Goal: Task Accomplishment & Management: Use online tool/utility

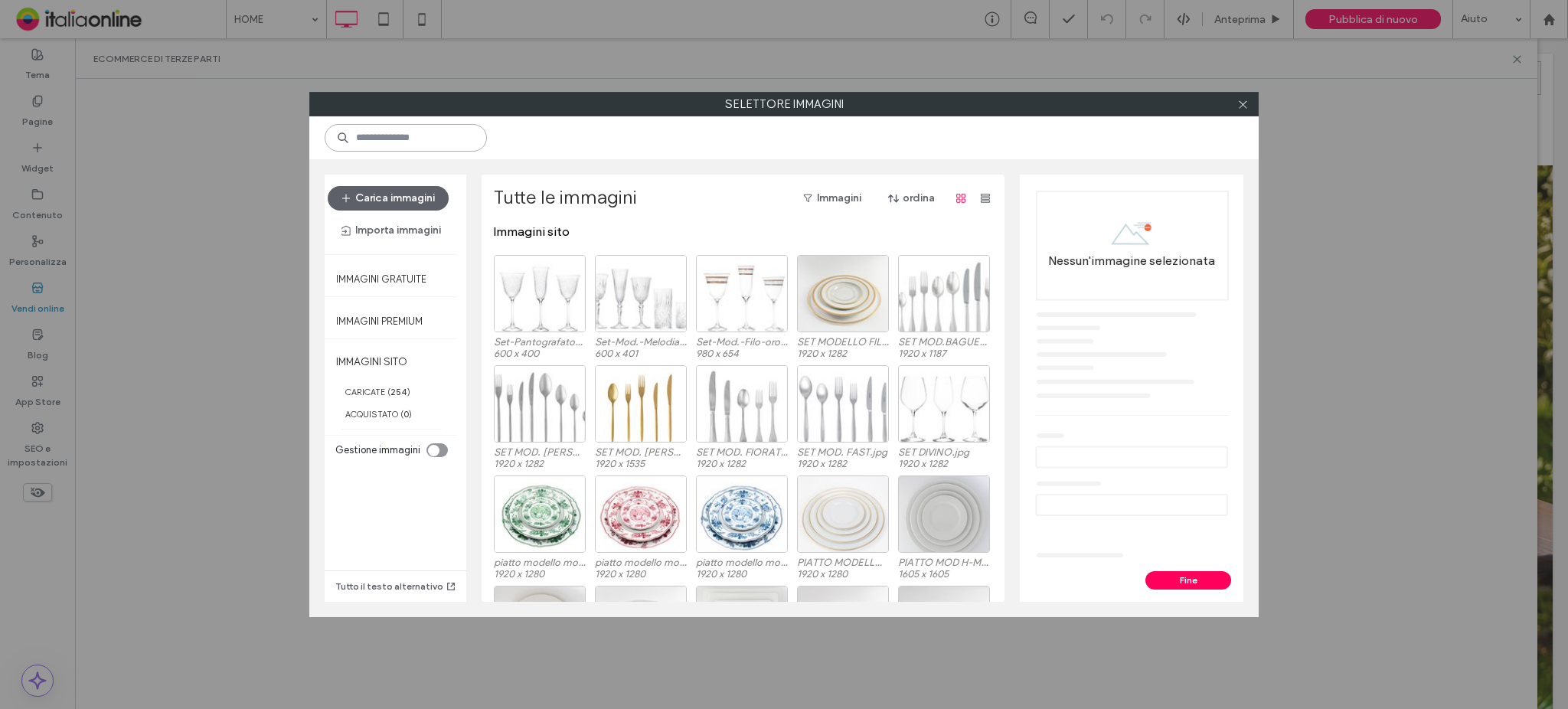
click at [482, 139] on input at bounding box center [406, 138] width 163 height 28
type input "****"
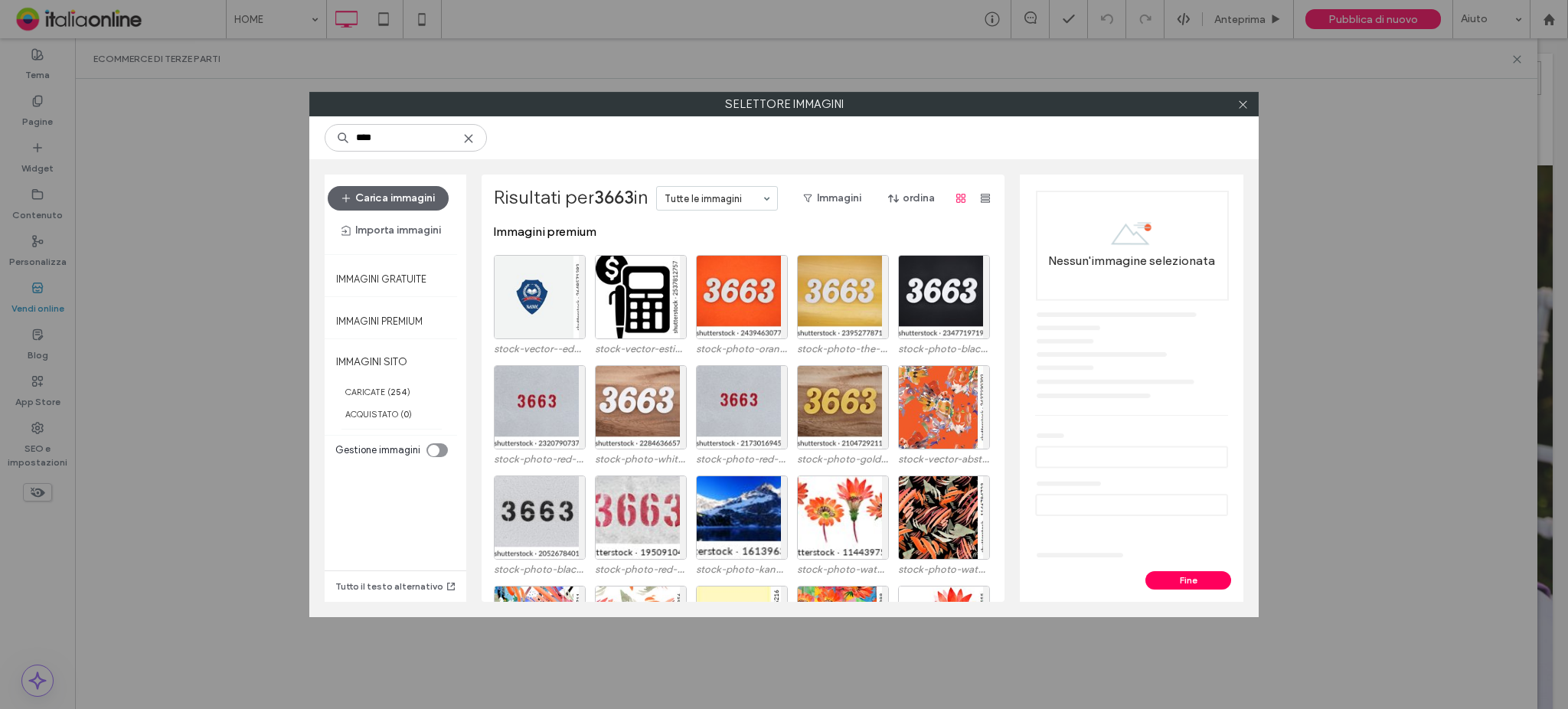
click at [474, 140] on icon at bounding box center [468, 138] width 12 height 12
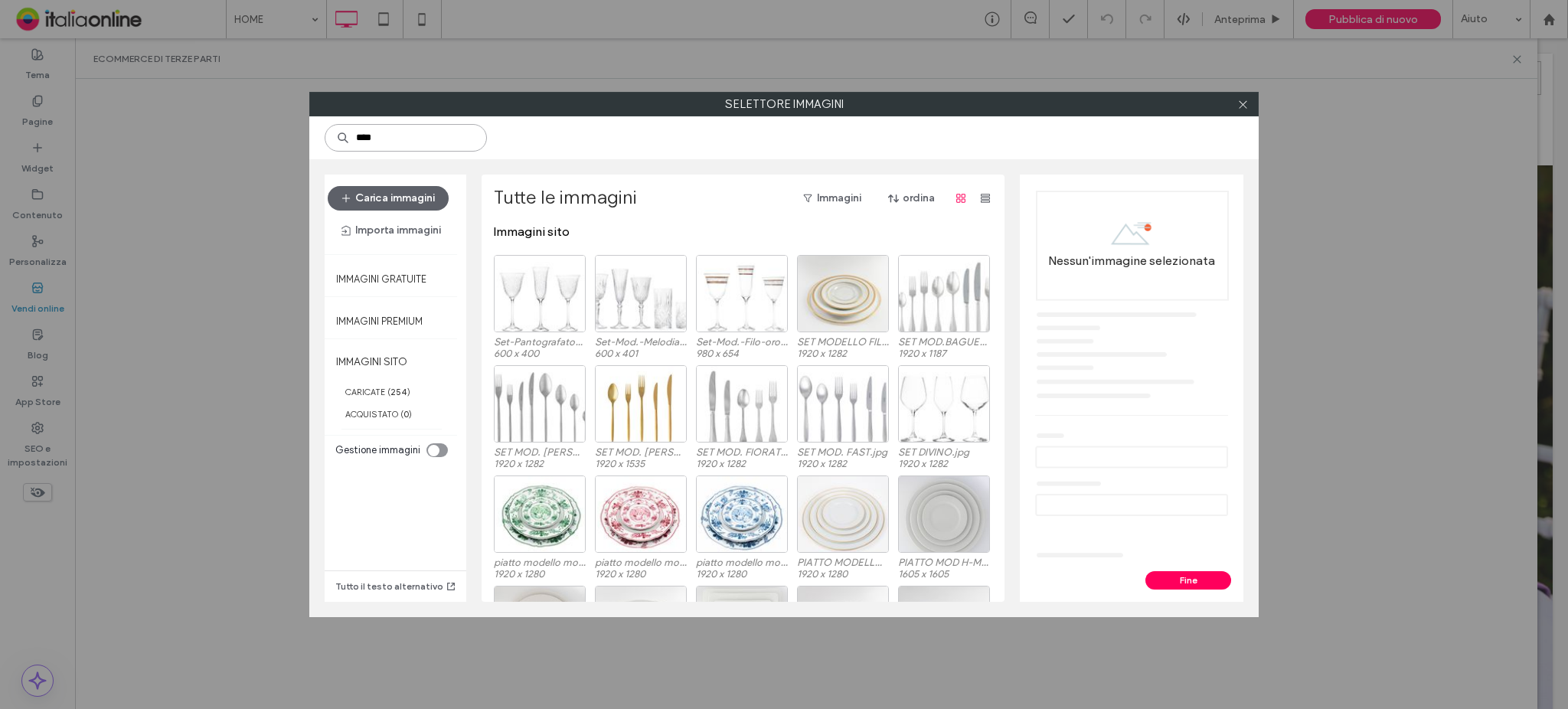
type input "****"
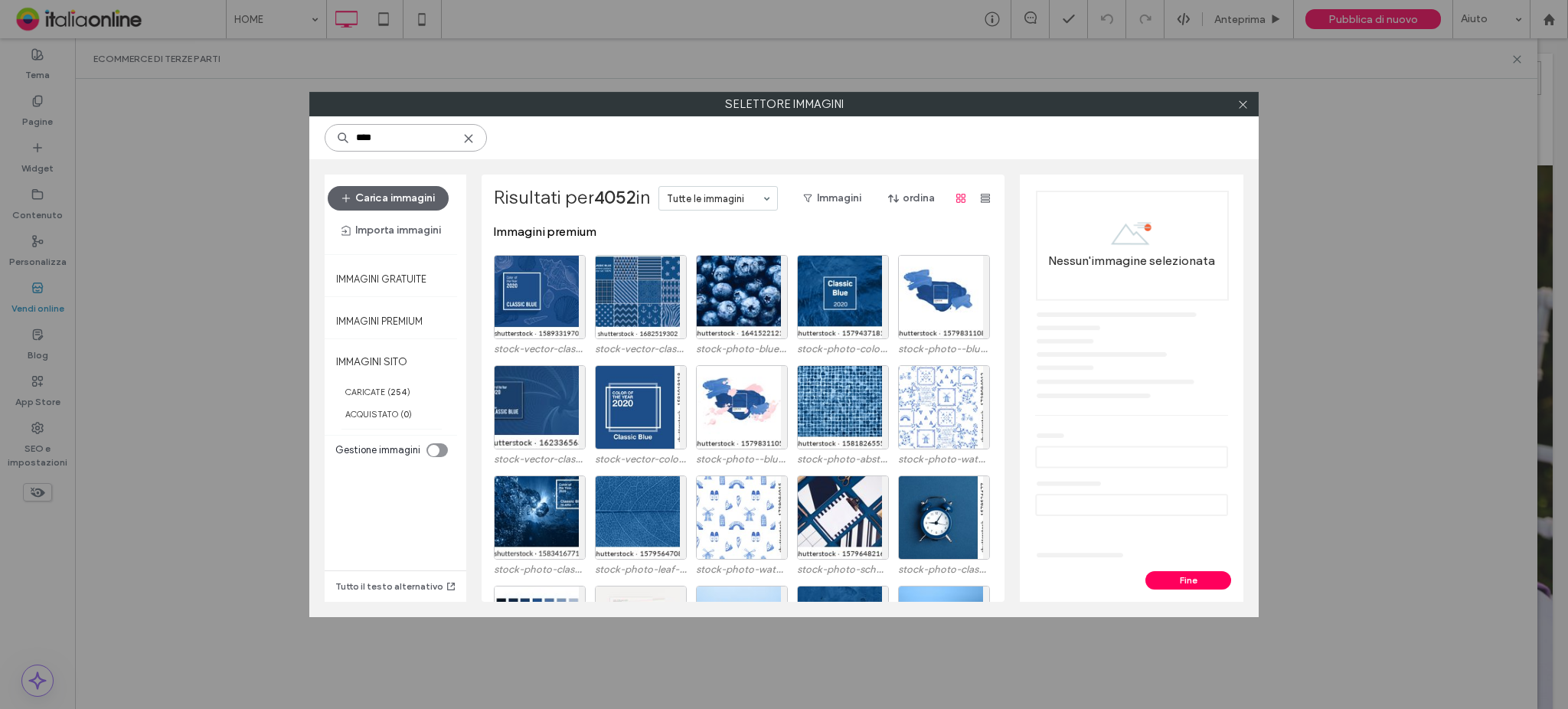
click at [484, 132] on input "****" at bounding box center [406, 138] width 163 height 28
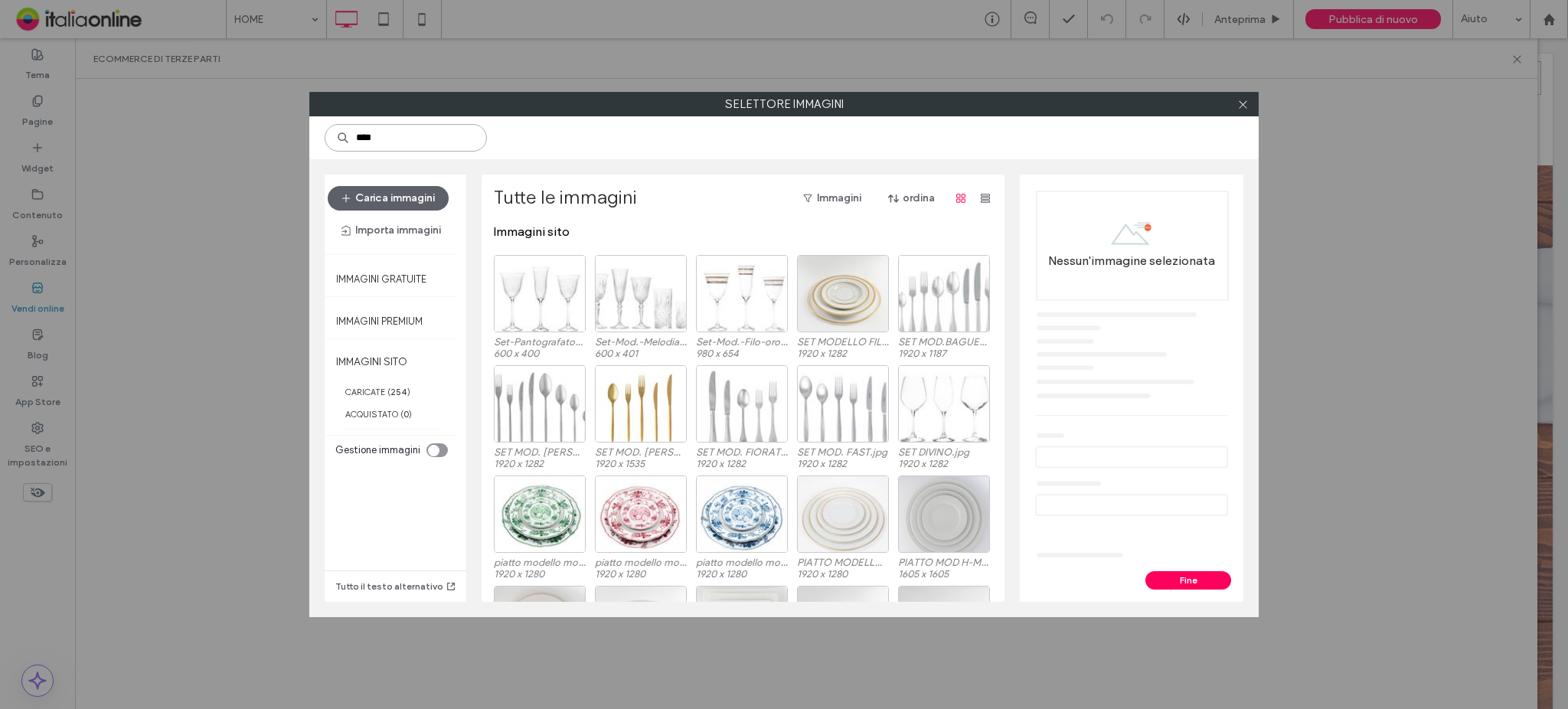
type input "****"
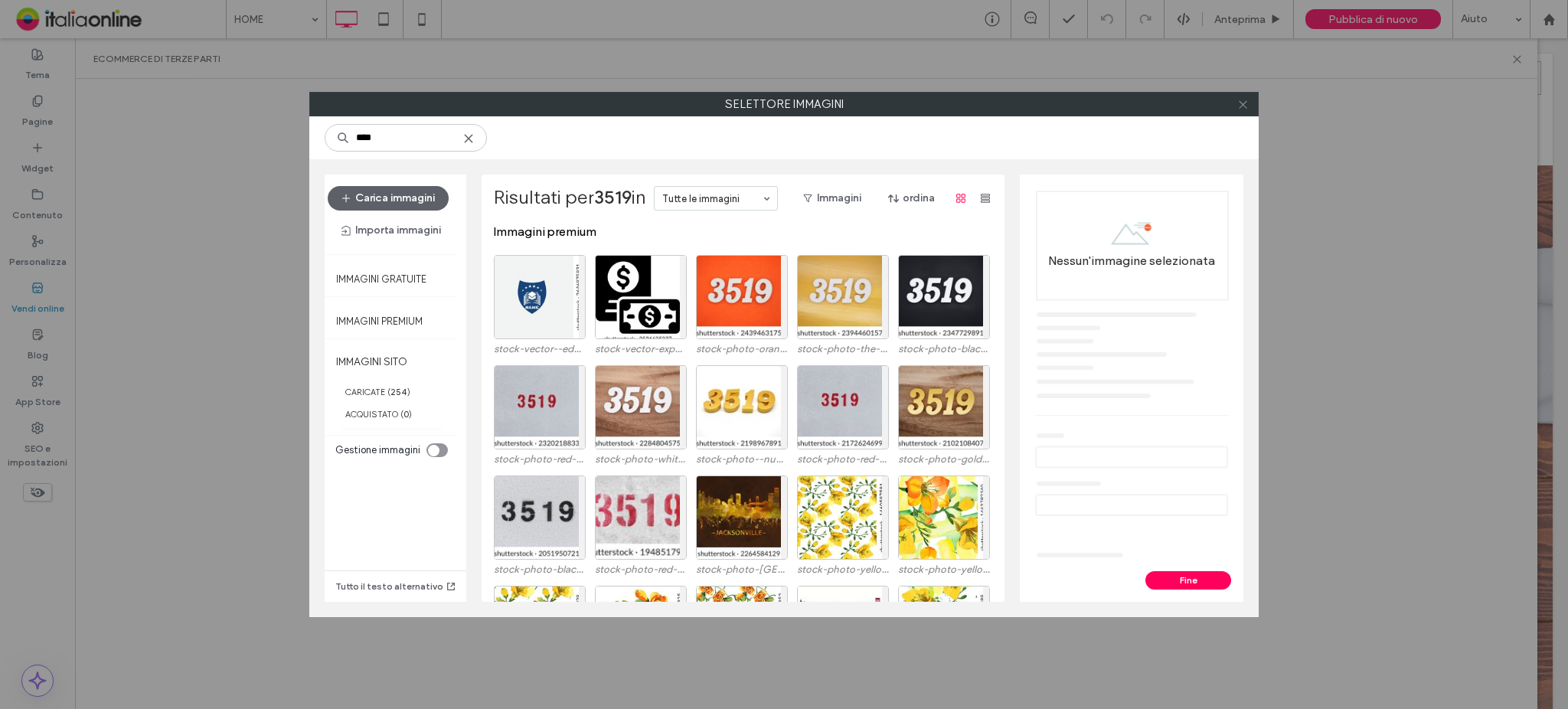
click at [1245, 107] on icon at bounding box center [1243, 105] width 11 height 11
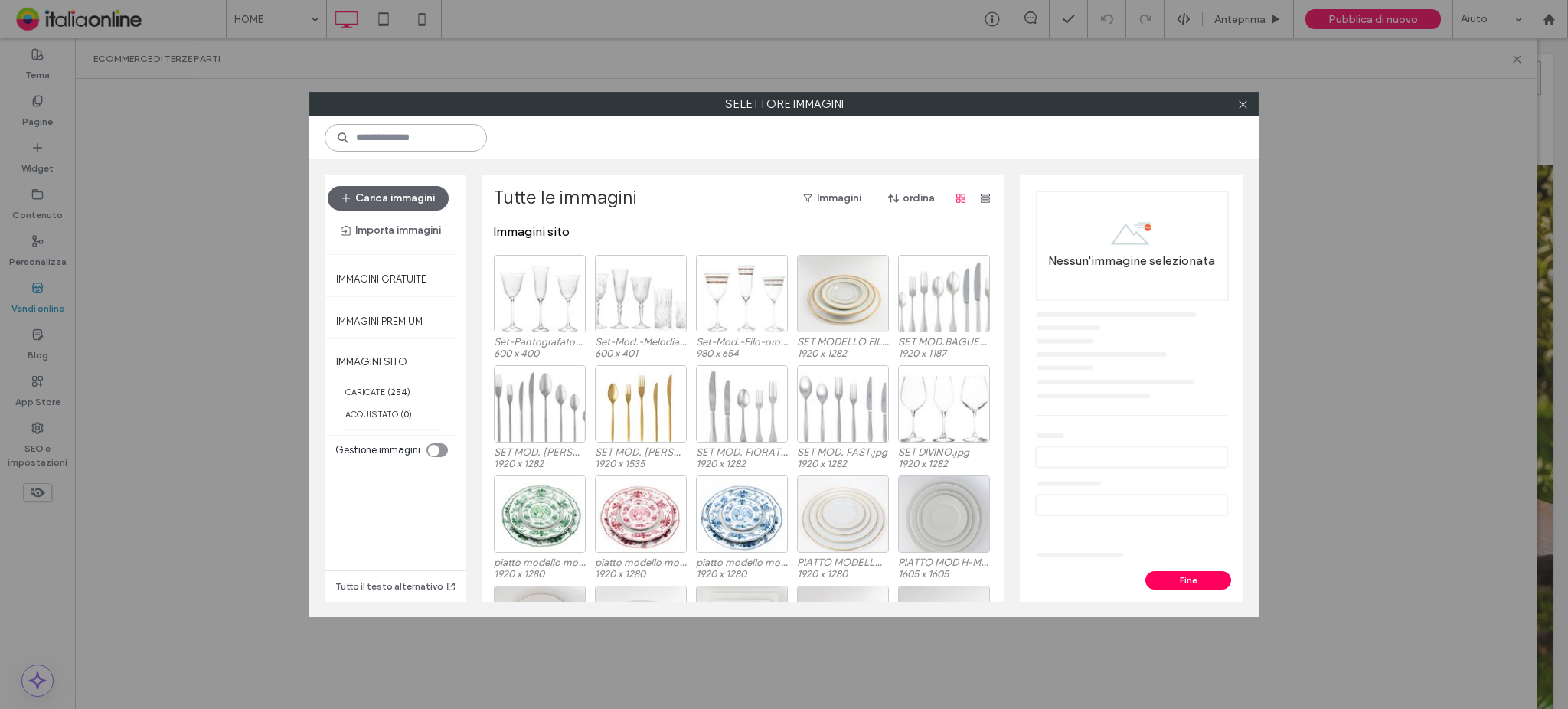
click at [468, 150] on input at bounding box center [406, 138] width 163 height 28
type input "****"
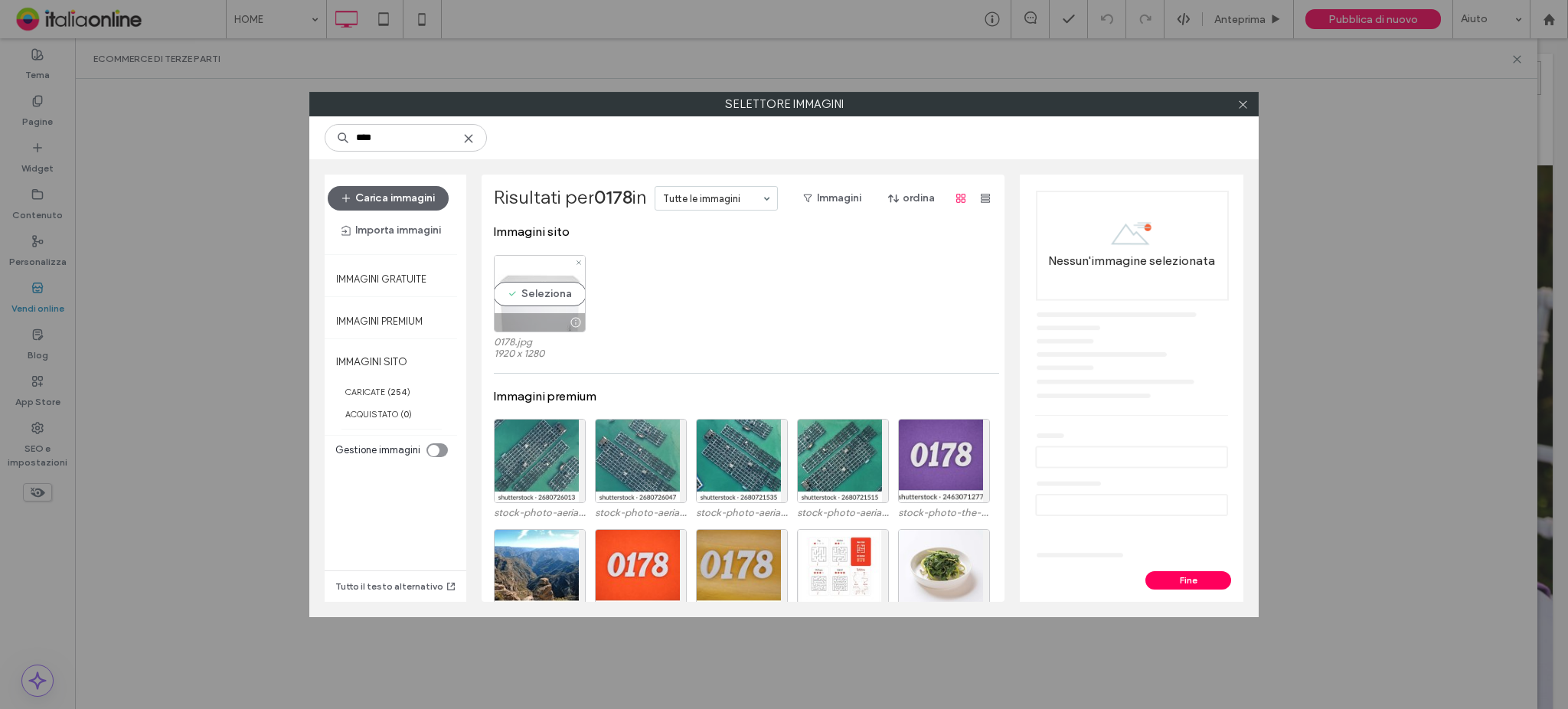
click at [546, 304] on div "Seleziona" at bounding box center [540, 293] width 92 height 78
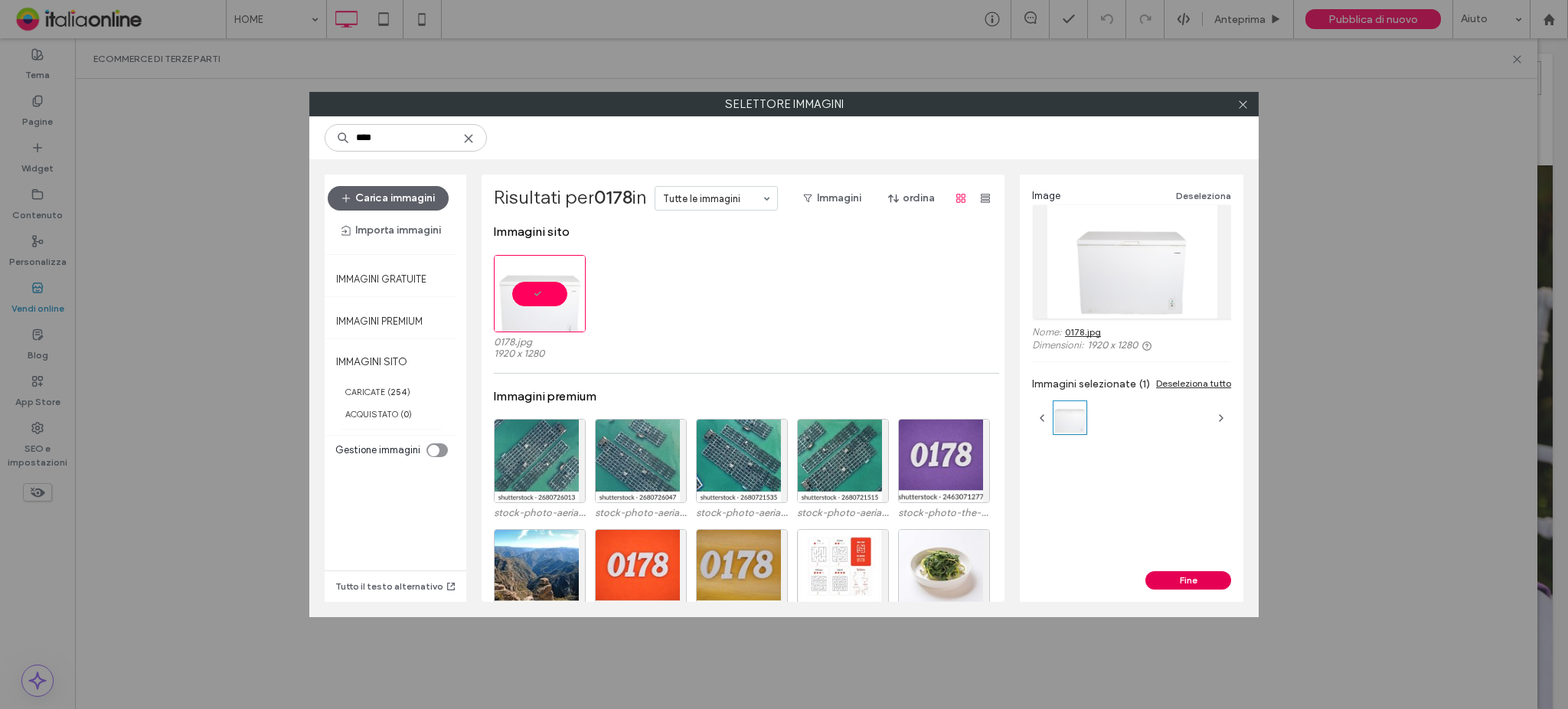
click at [1205, 586] on button "Fine" at bounding box center [1188, 580] width 86 height 19
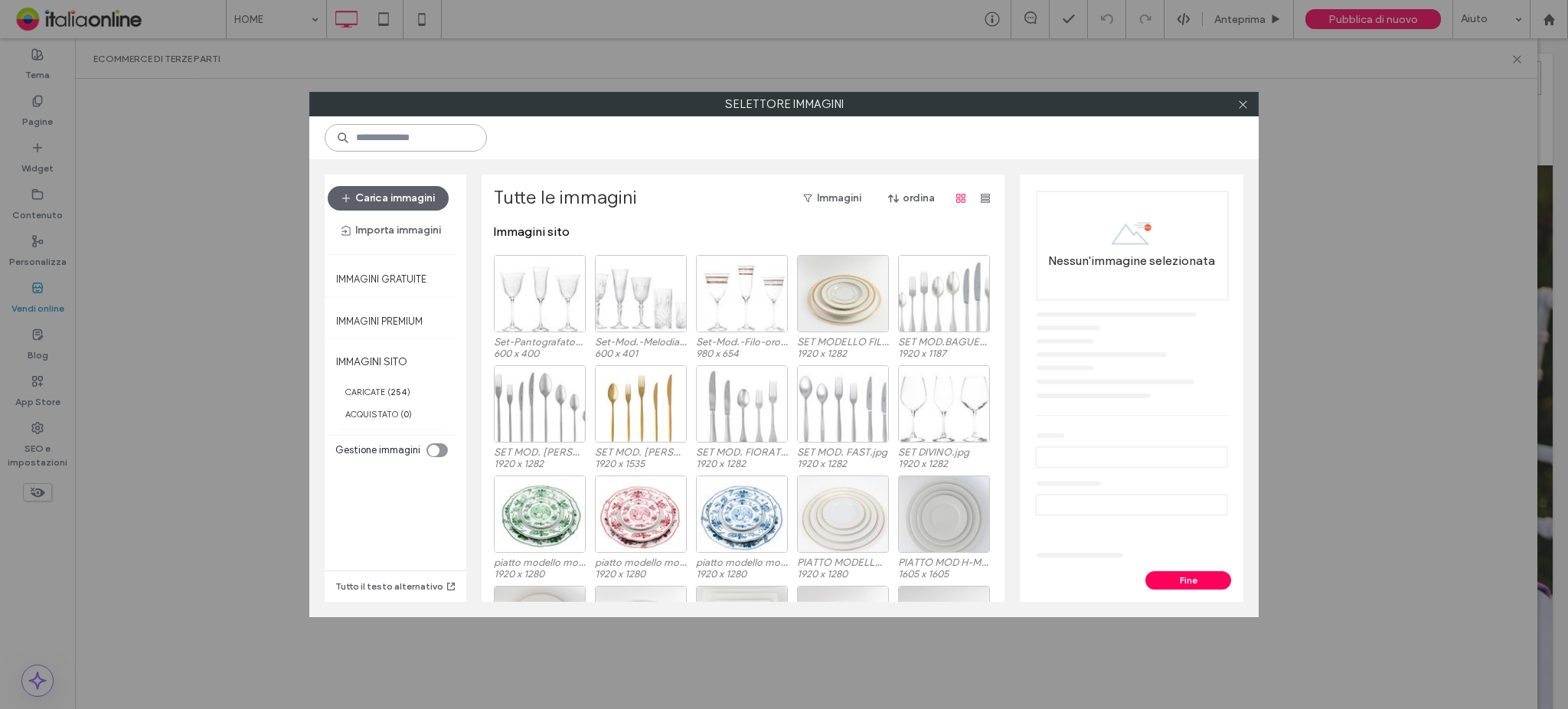
click at [457, 139] on input at bounding box center [406, 138] width 163 height 28
type input "****"
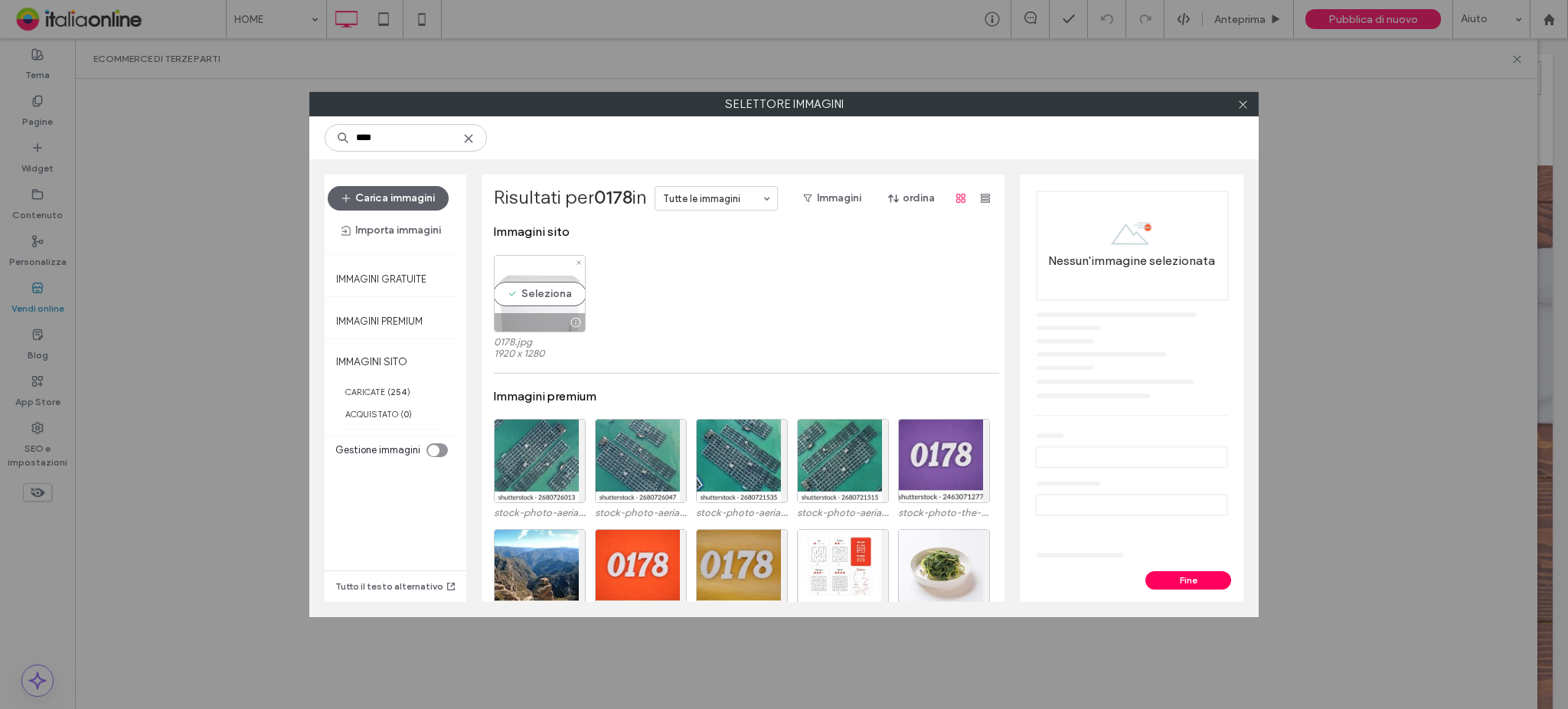
click at [564, 302] on div "Seleziona" at bounding box center [540, 293] width 92 height 78
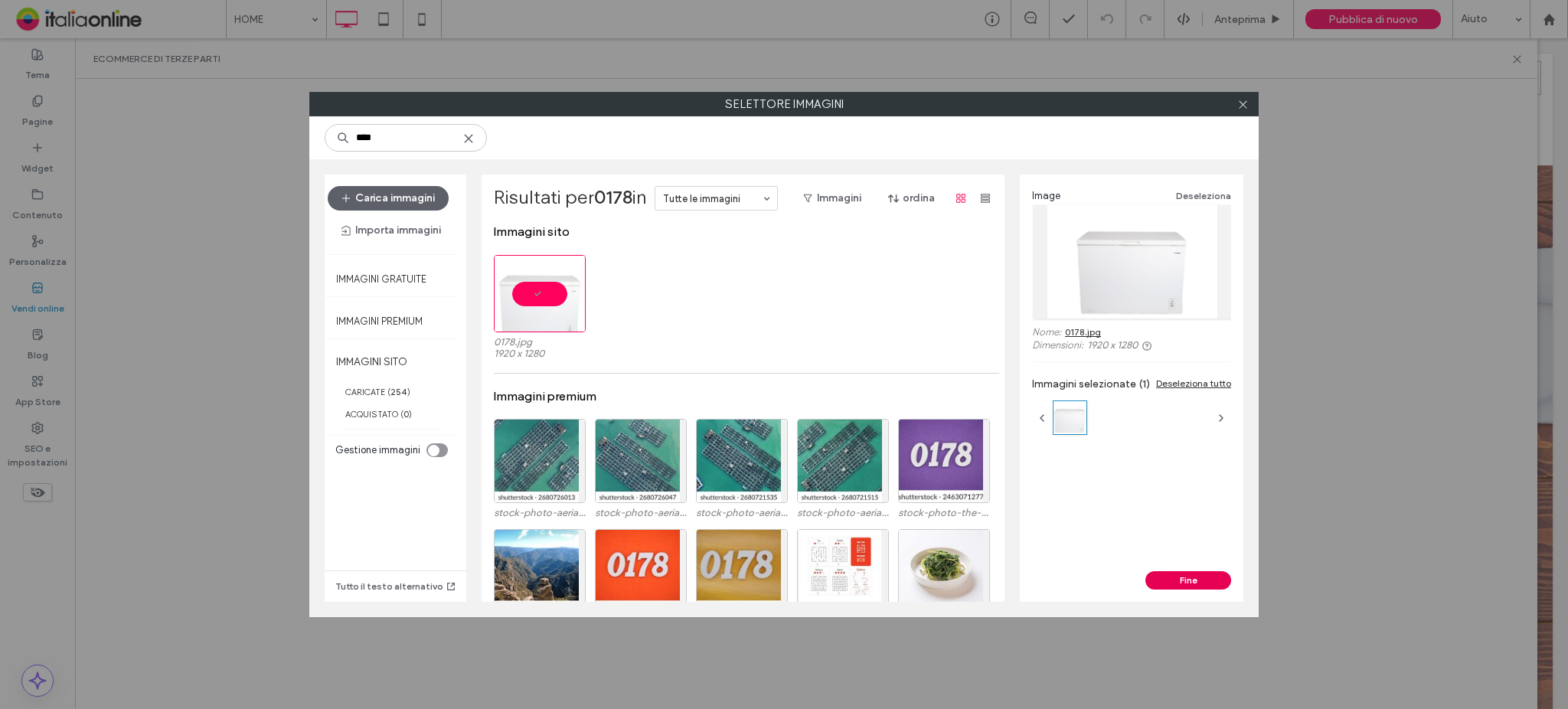
click at [1216, 582] on button "Fine" at bounding box center [1188, 580] width 86 height 19
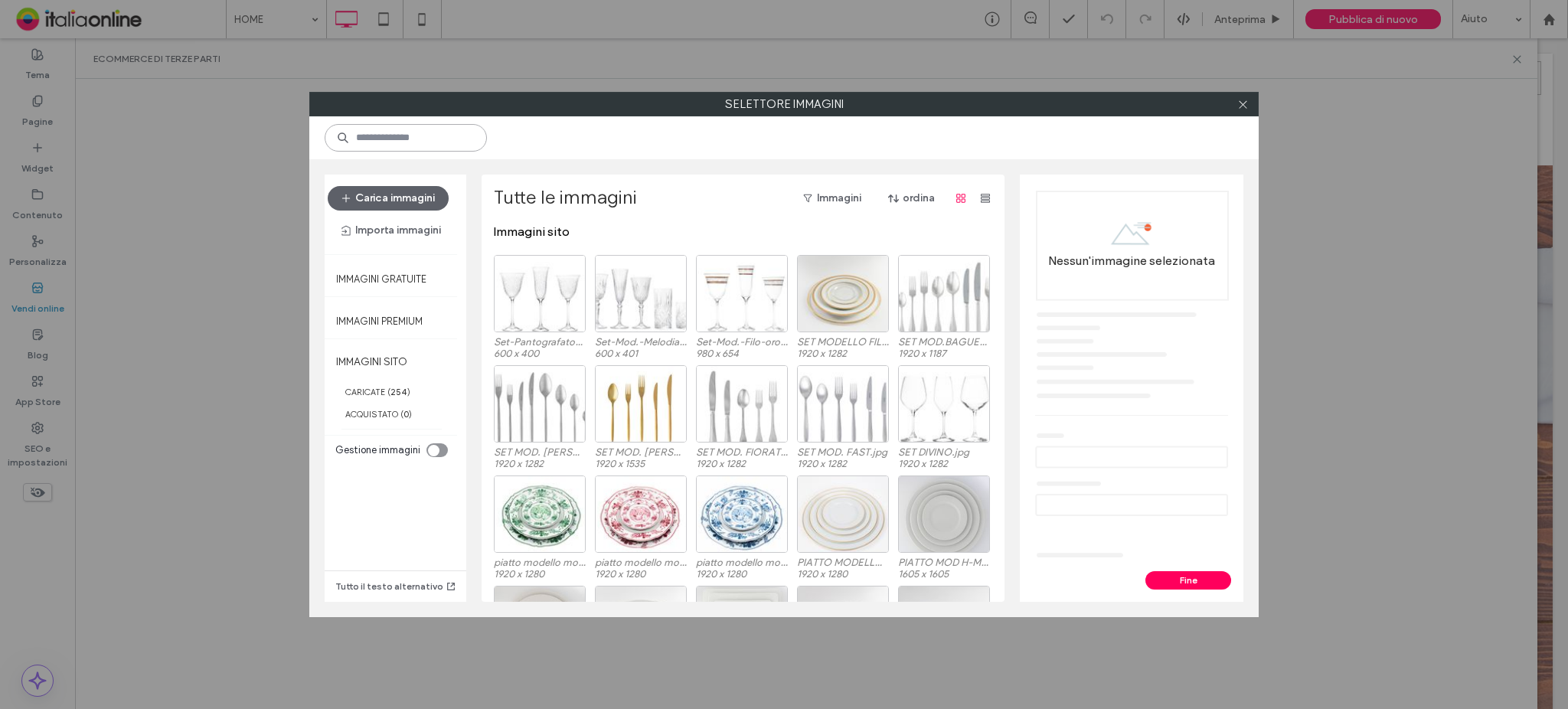
click at [423, 141] on input at bounding box center [406, 138] width 163 height 28
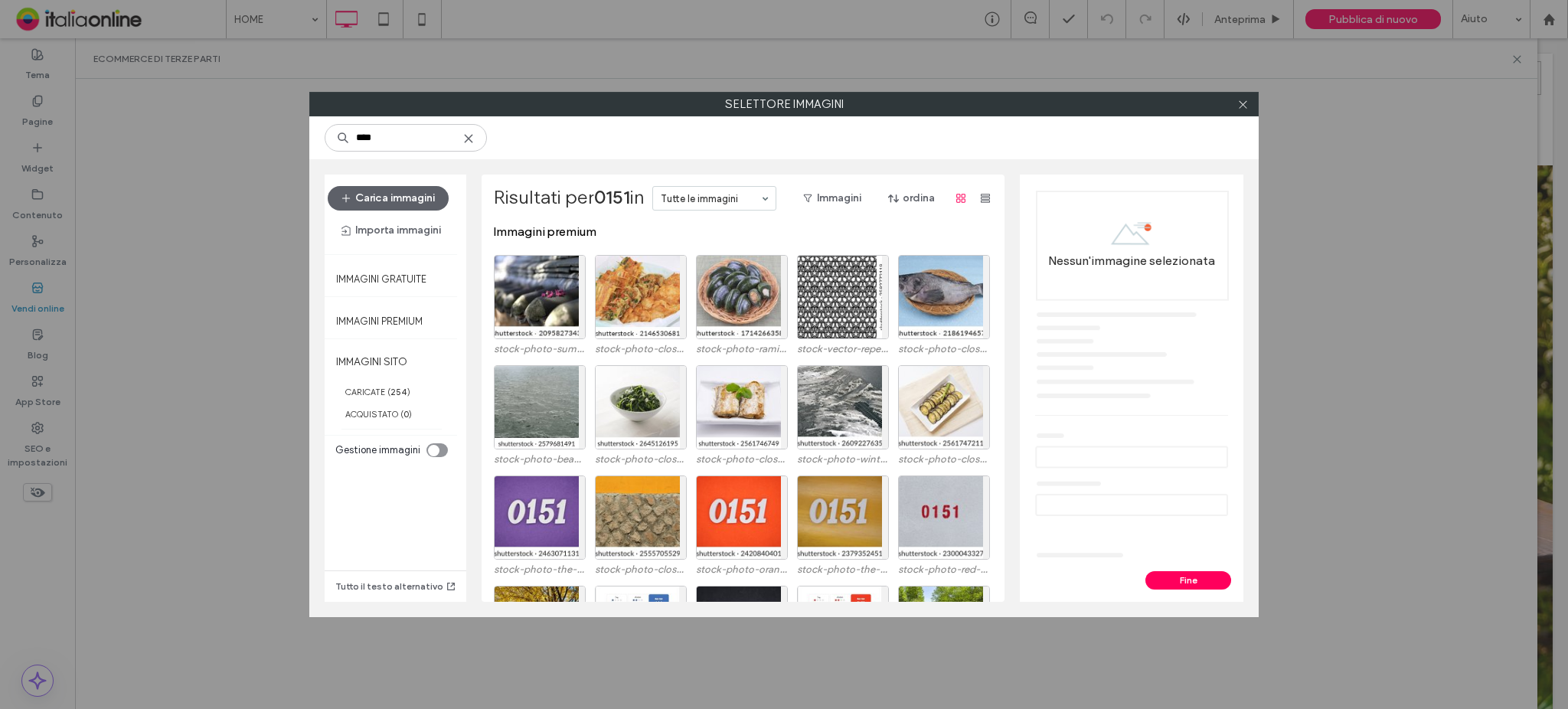
click at [641, 151] on div "****" at bounding box center [784, 138] width 950 height 43
click at [362, 134] on input "****" at bounding box center [406, 138] width 163 height 28
type input "***"
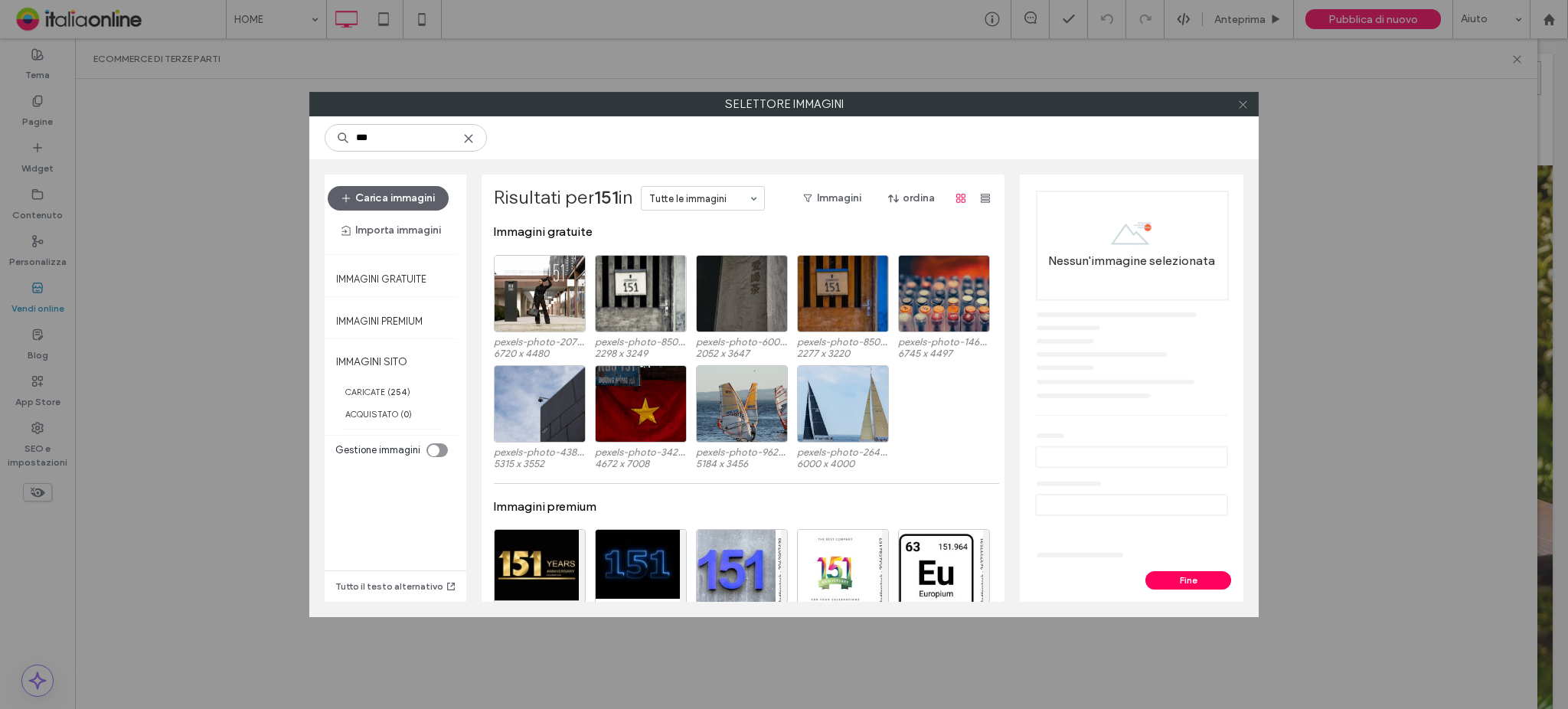
click at [1244, 111] on span at bounding box center [1243, 104] width 11 height 23
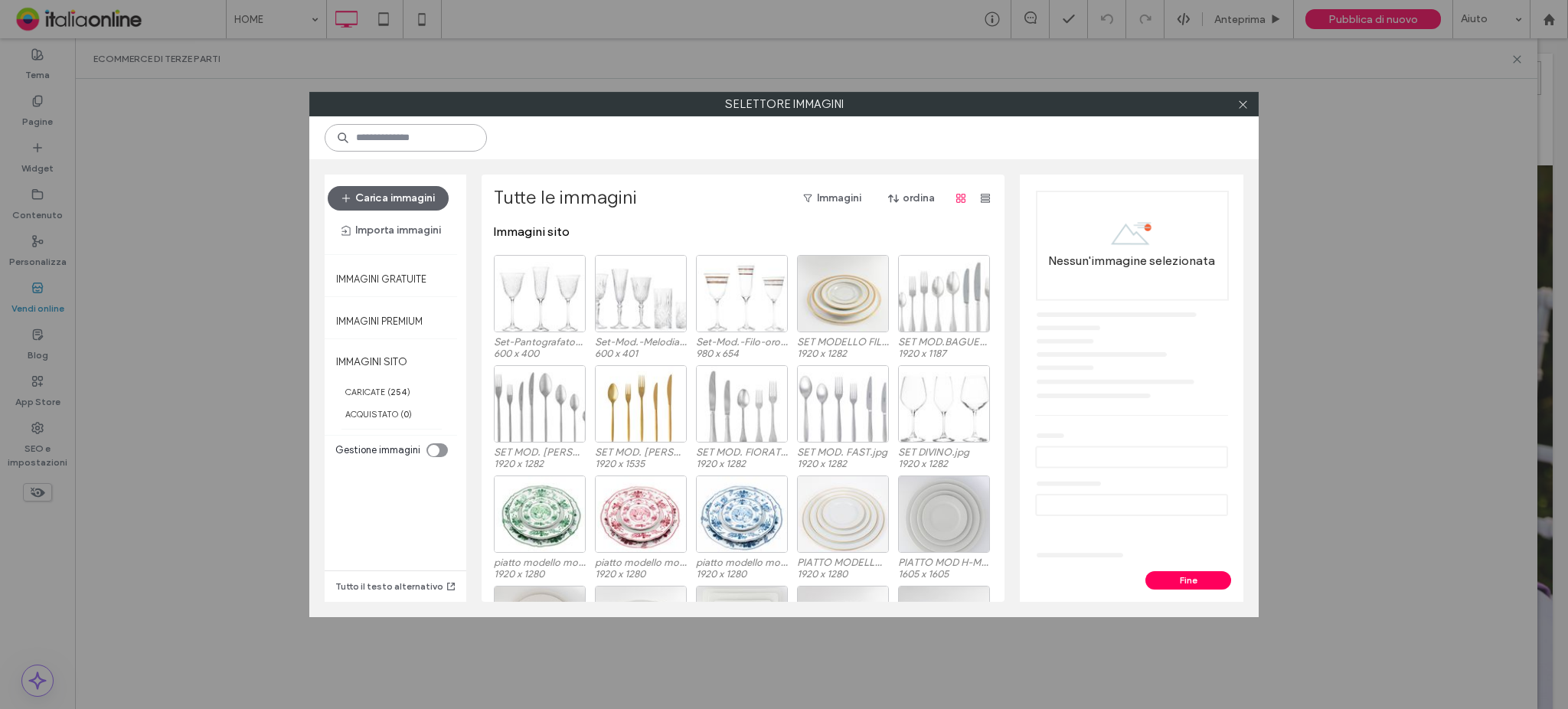
click at [462, 148] on input at bounding box center [406, 138] width 163 height 28
type input "****"
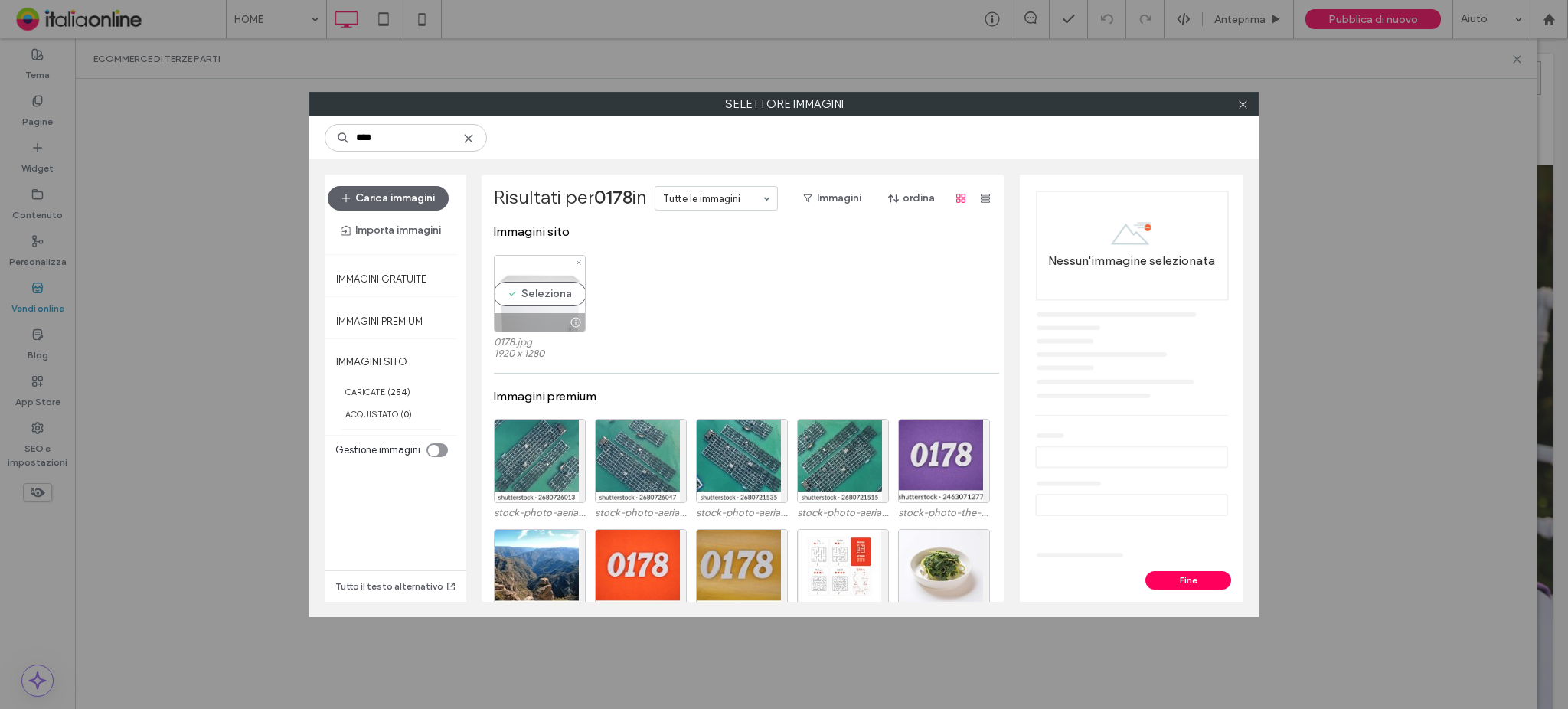
click at [544, 275] on div "Seleziona" at bounding box center [540, 293] width 92 height 78
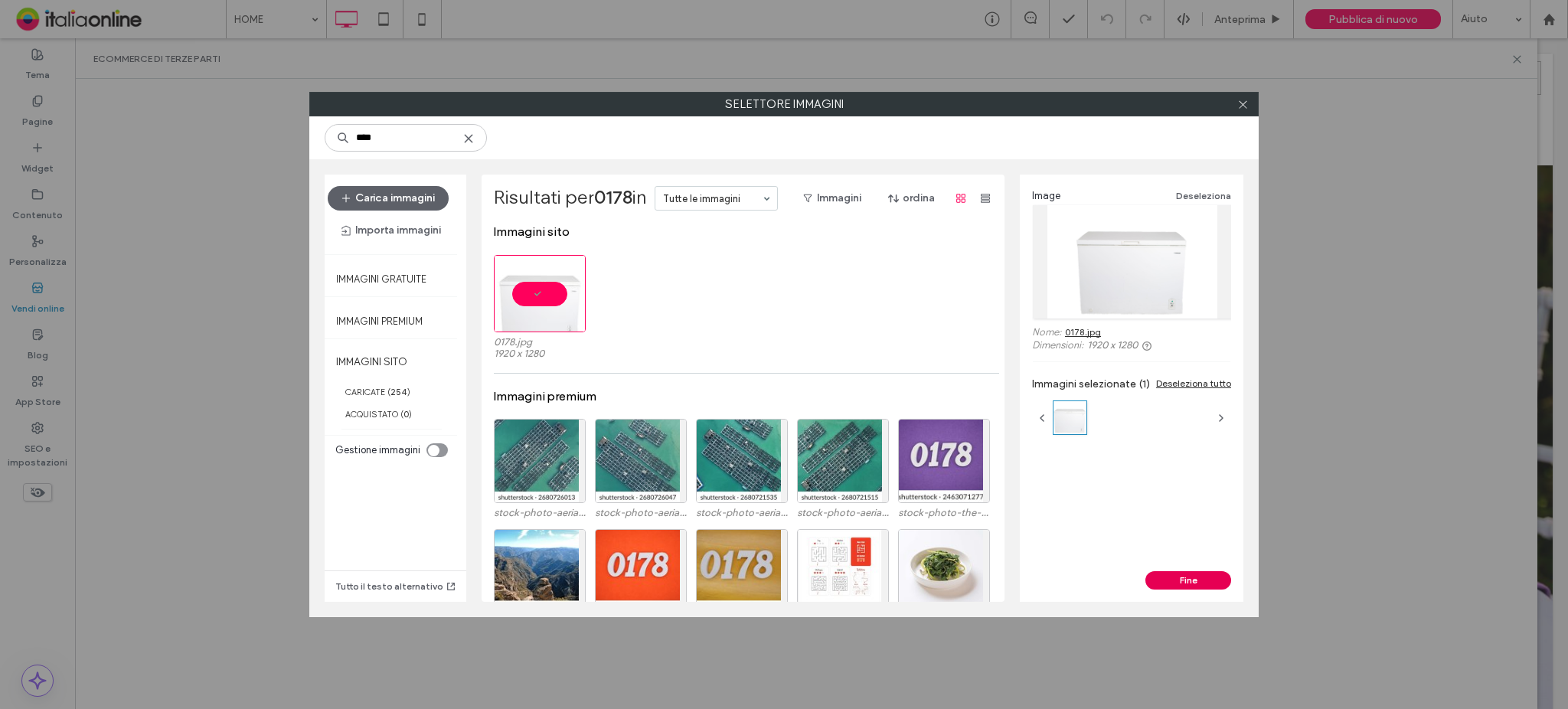
click at [1168, 582] on button "Fine" at bounding box center [1188, 580] width 86 height 19
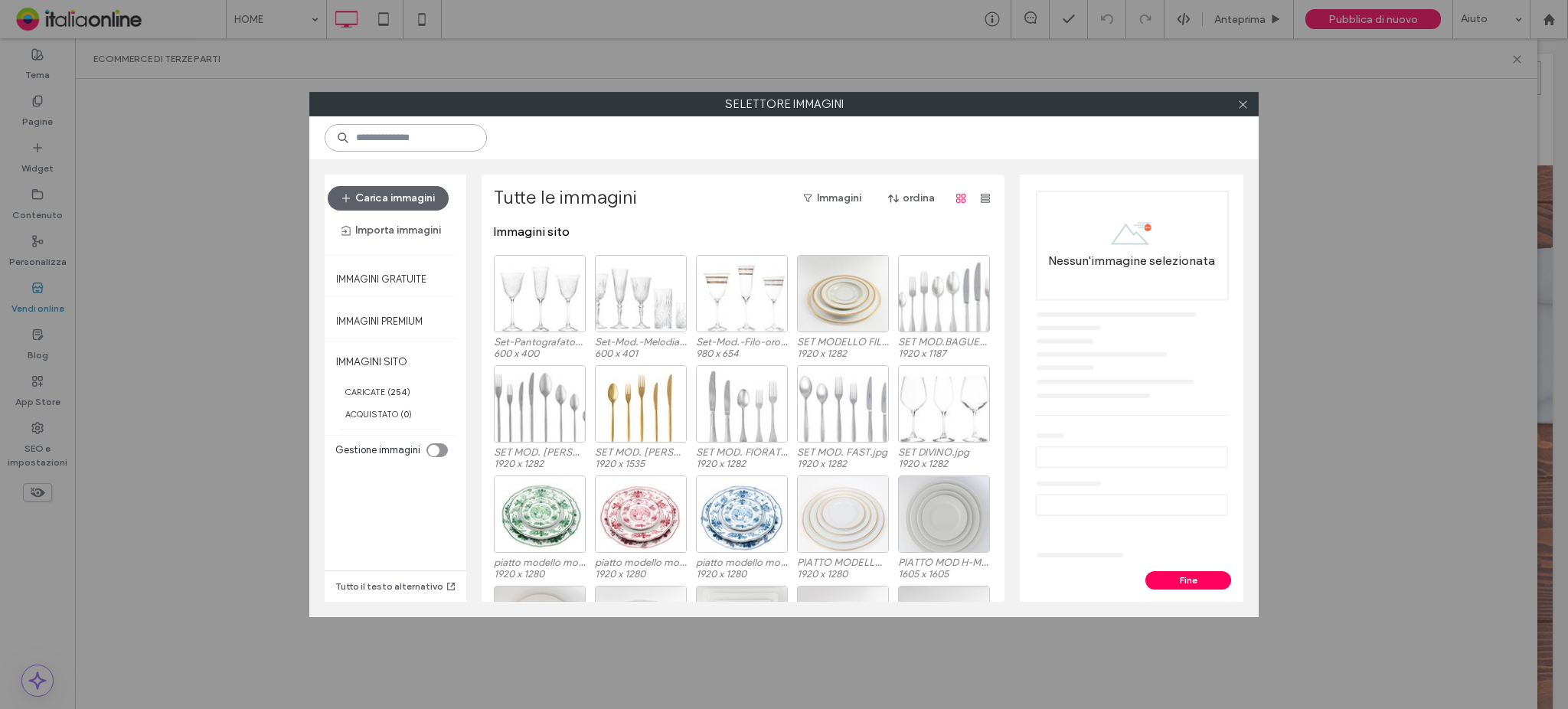
click at [478, 143] on input at bounding box center [406, 138] width 163 height 28
type input "****"
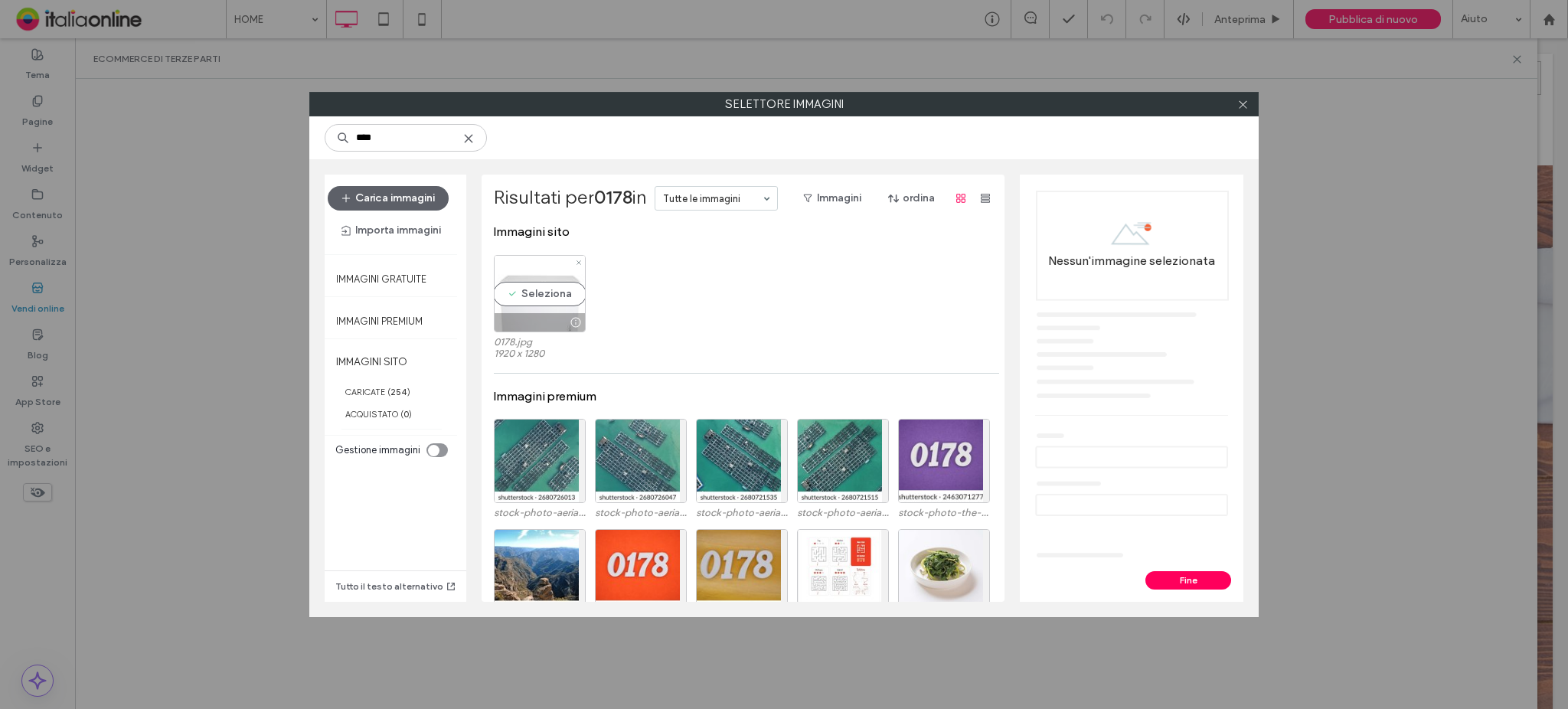
click at [545, 290] on div "Seleziona" at bounding box center [540, 293] width 92 height 78
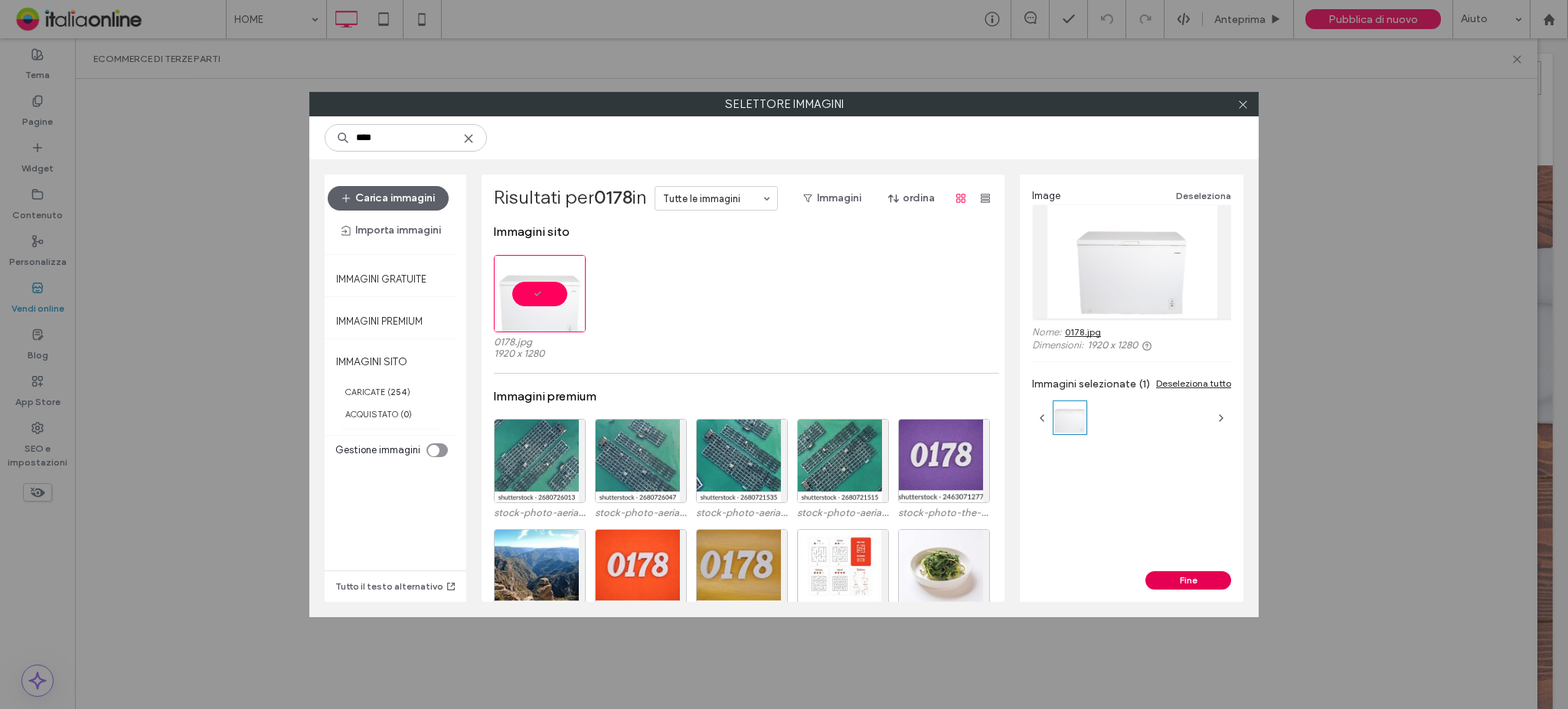
click at [1172, 579] on button "Fine" at bounding box center [1188, 580] width 86 height 19
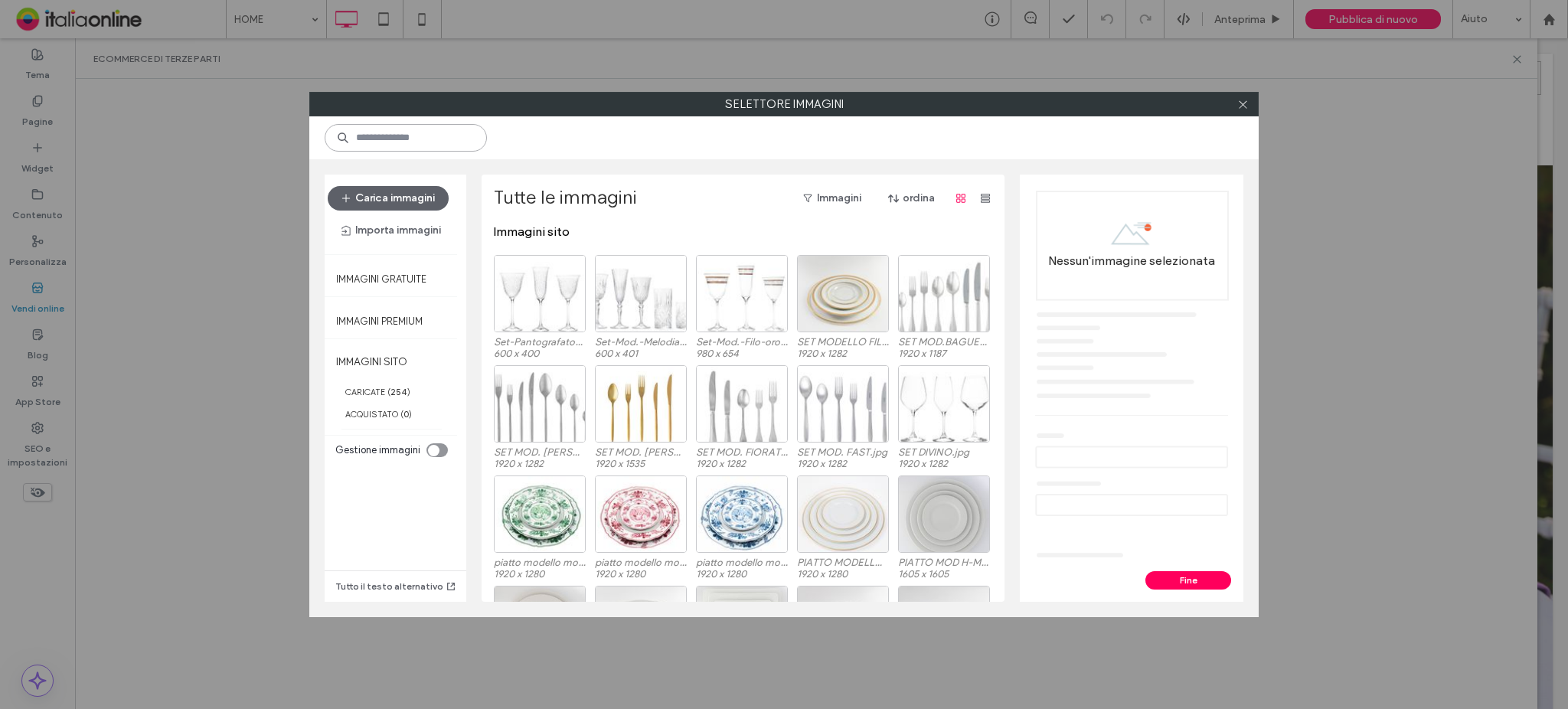
click at [407, 141] on input at bounding box center [406, 138] width 163 height 28
type input "****"
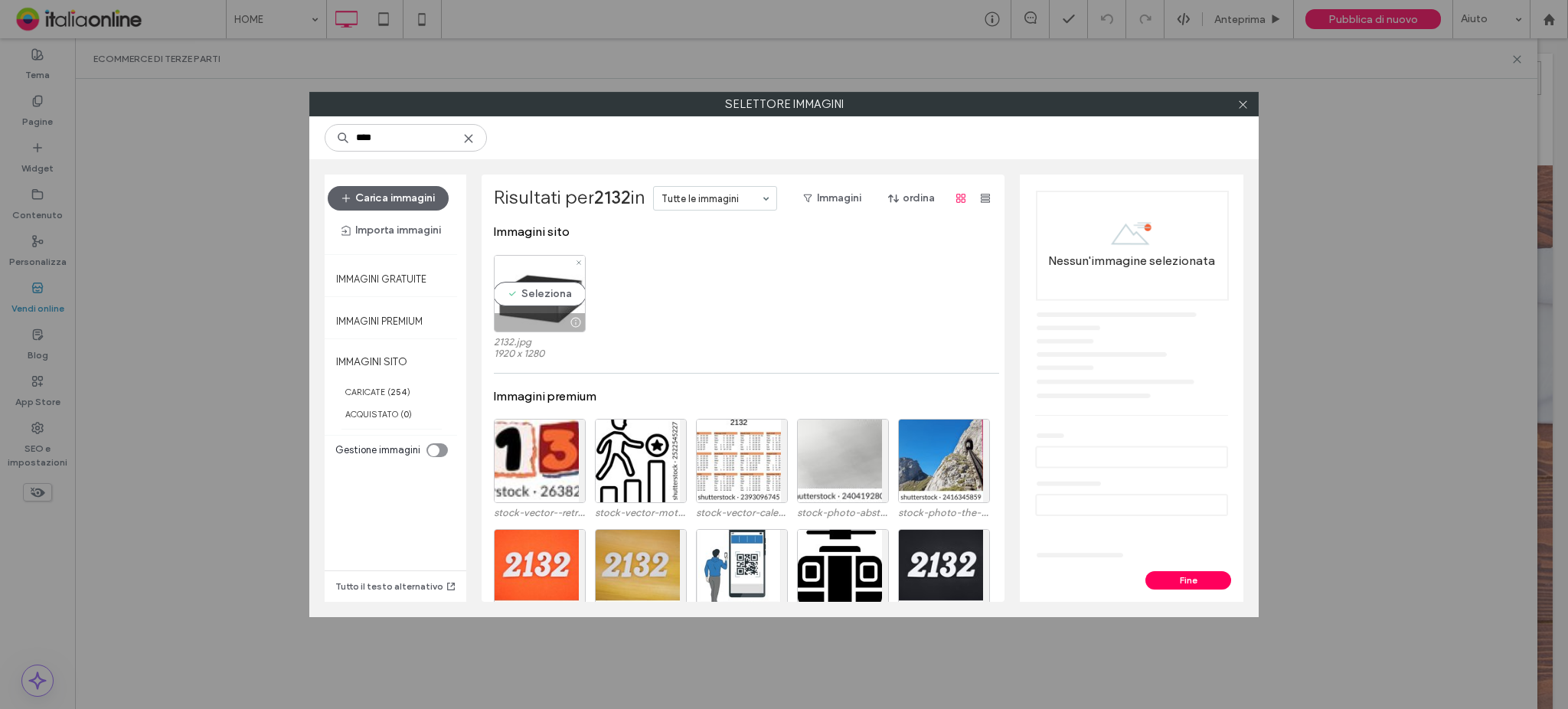
click at [528, 283] on div "Seleziona" at bounding box center [540, 293] width 92 height 78
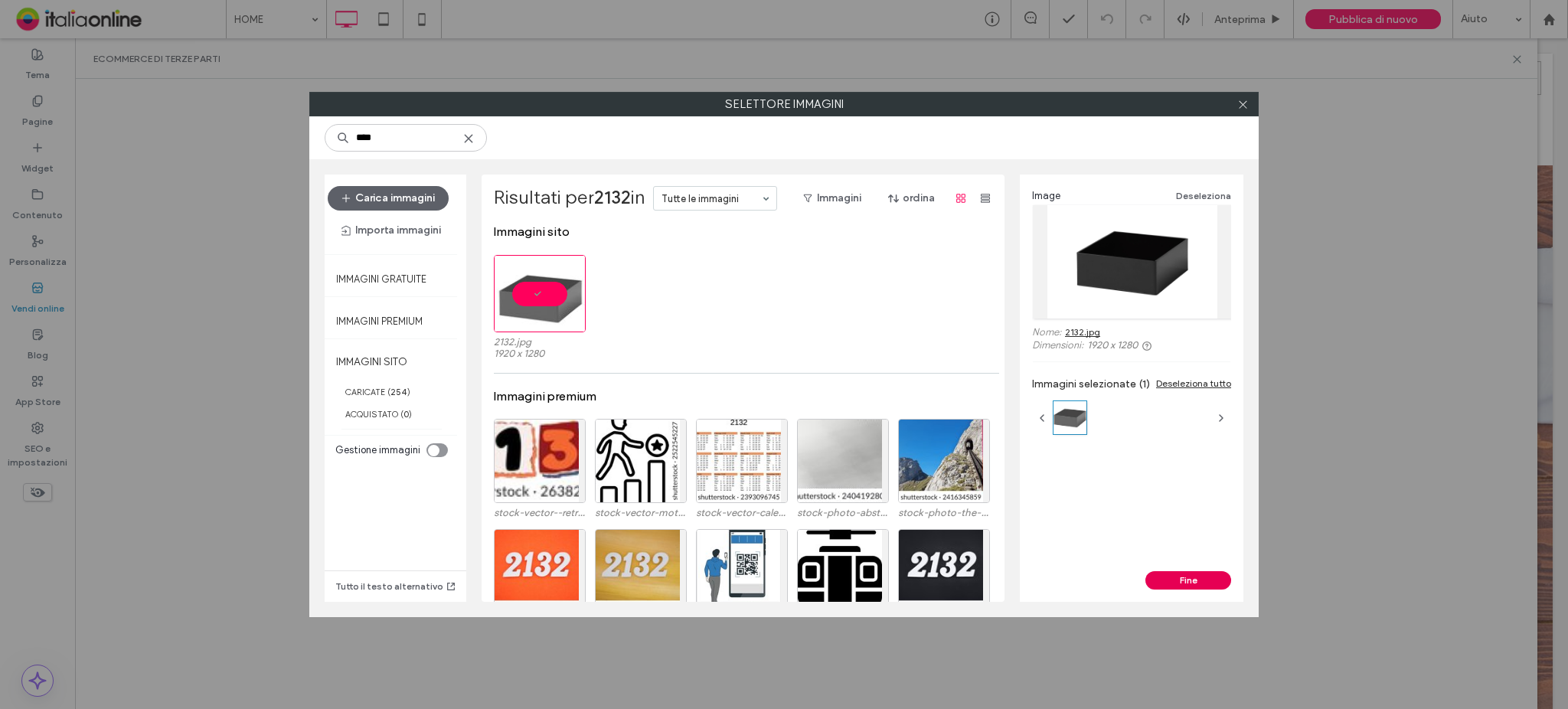
click at [1166, 587] on button "Fine" at bounding box center [1188, 580] width 86 height 19
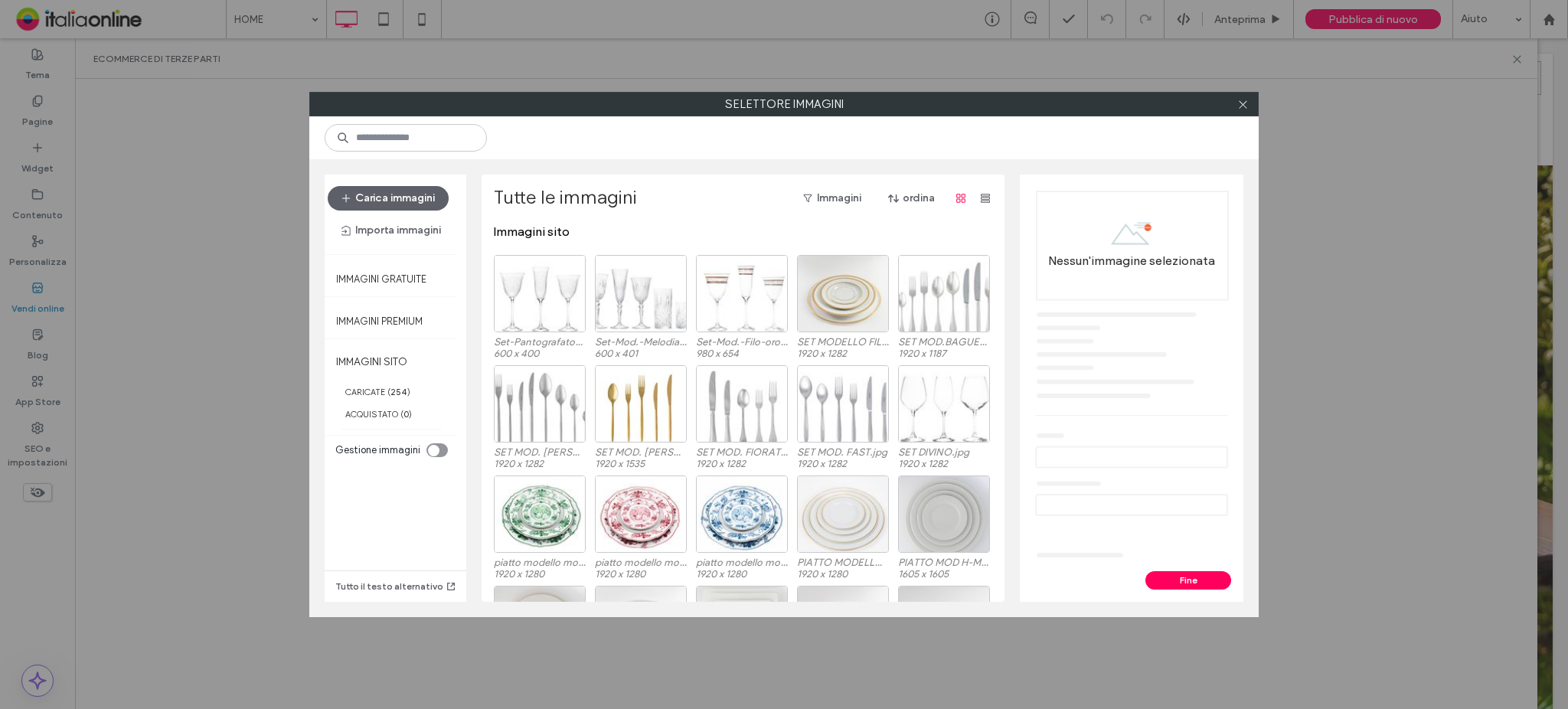
click at [472, 153] on div at bounding box center [784, 138] width 950 height 43
click at [468, 142] on input at bounding box center [406, 138] width 163 height 28
type input "****"
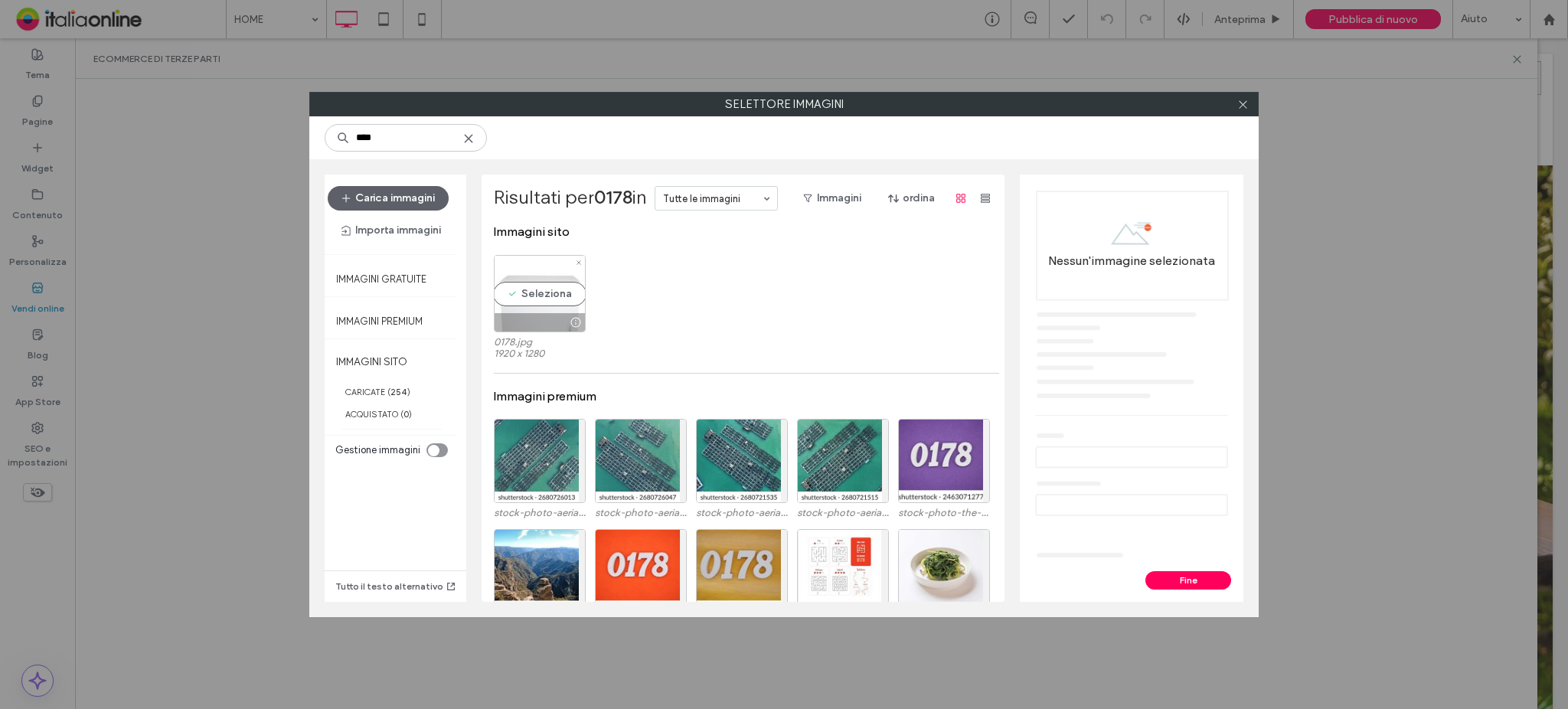
click at [541, 295] on div "Seleziona" at bounding box center [540, 293] width 92 height 78
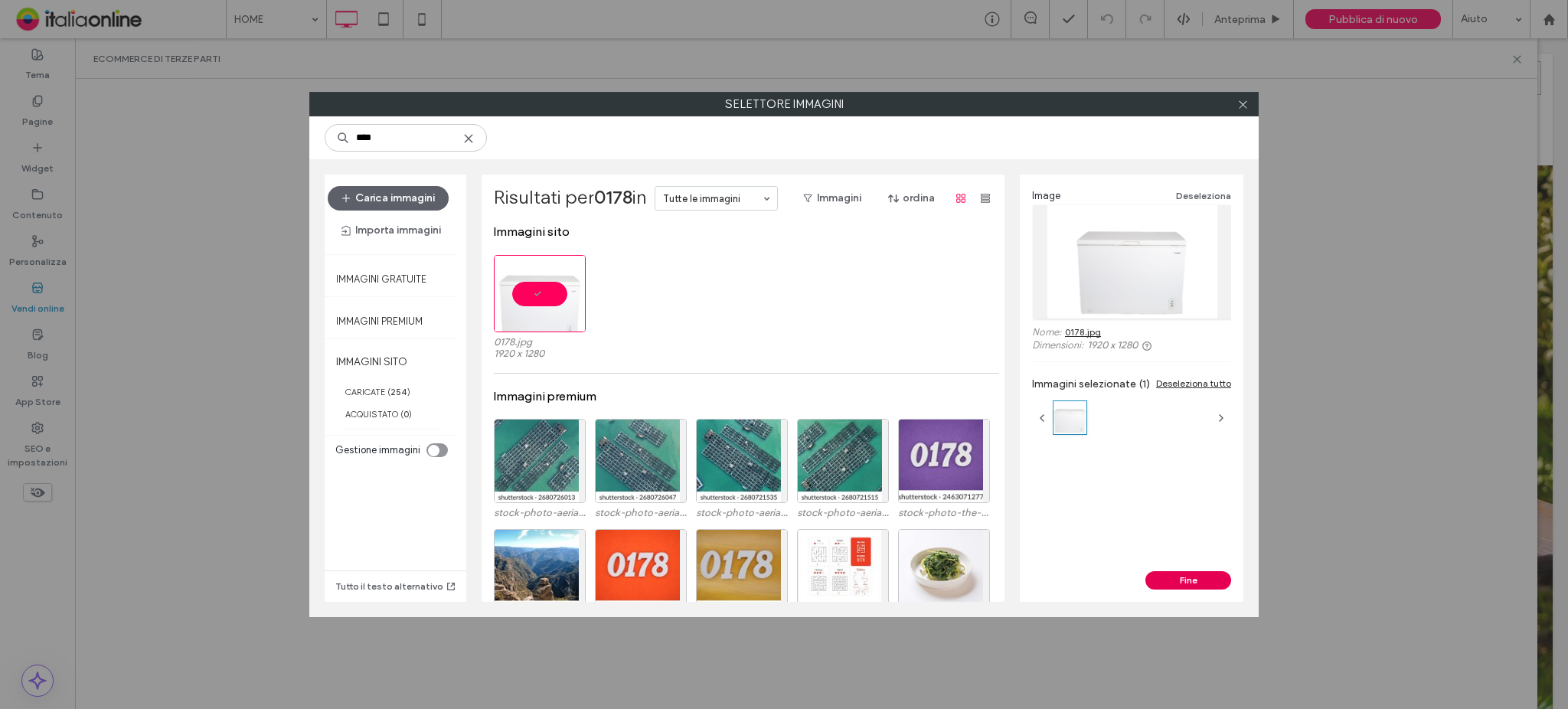
click at [1186, 575] on button "Fine" at bounding box center [1188, 580] width 86 height 19
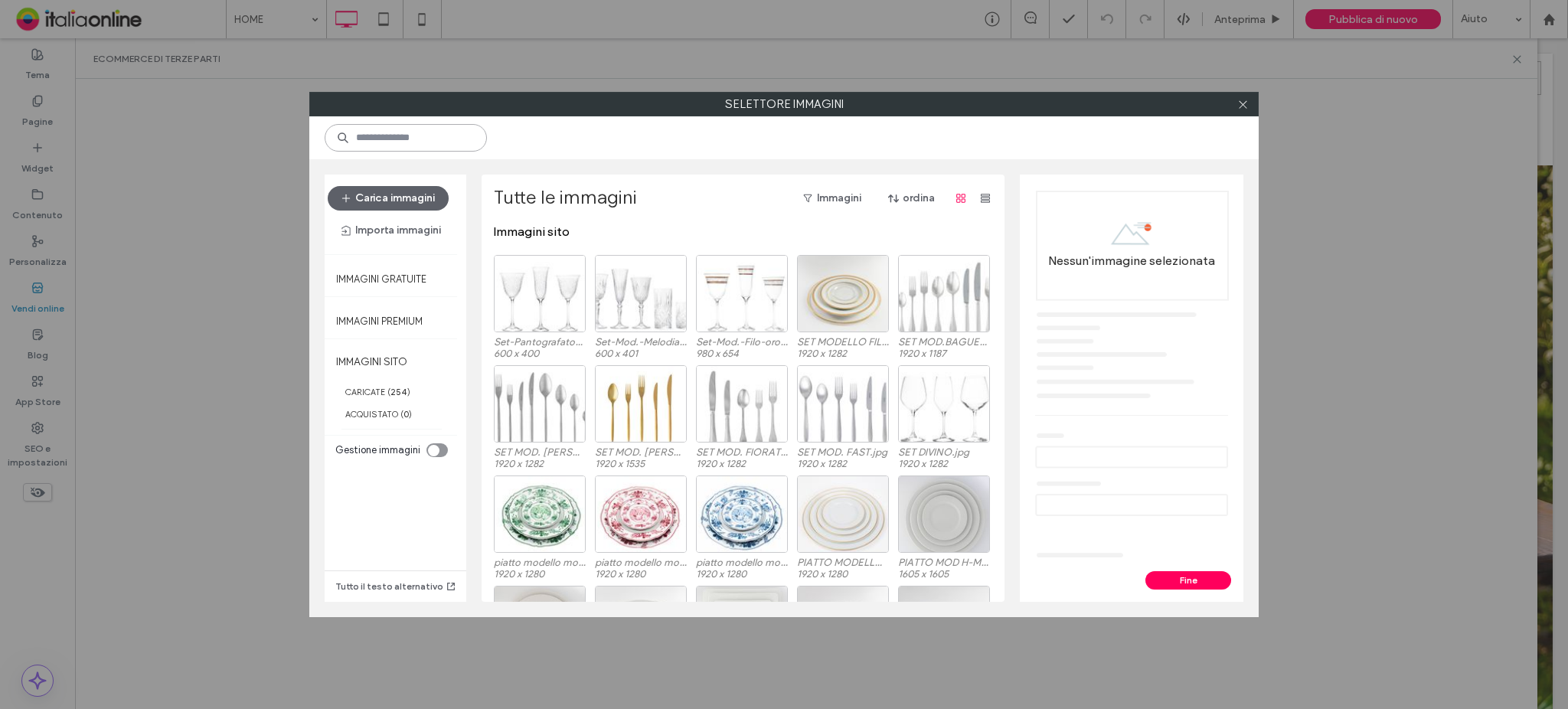
click at [476, 149] on input at bounding box center [406, 138] width 163 height 28
type input "****"
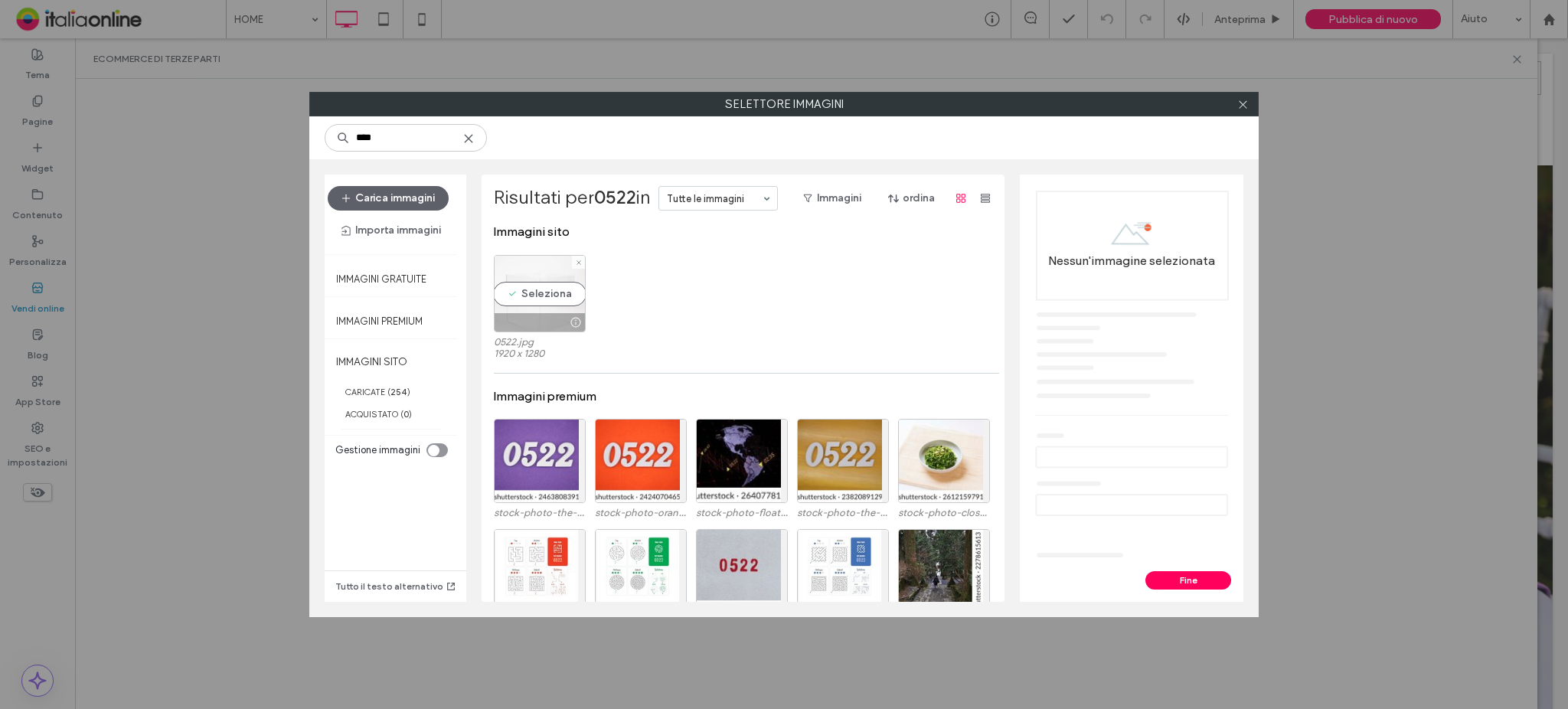
click at [562, 303] on div "Seleziona" at bounding box center [540, 293] width 92 height 78
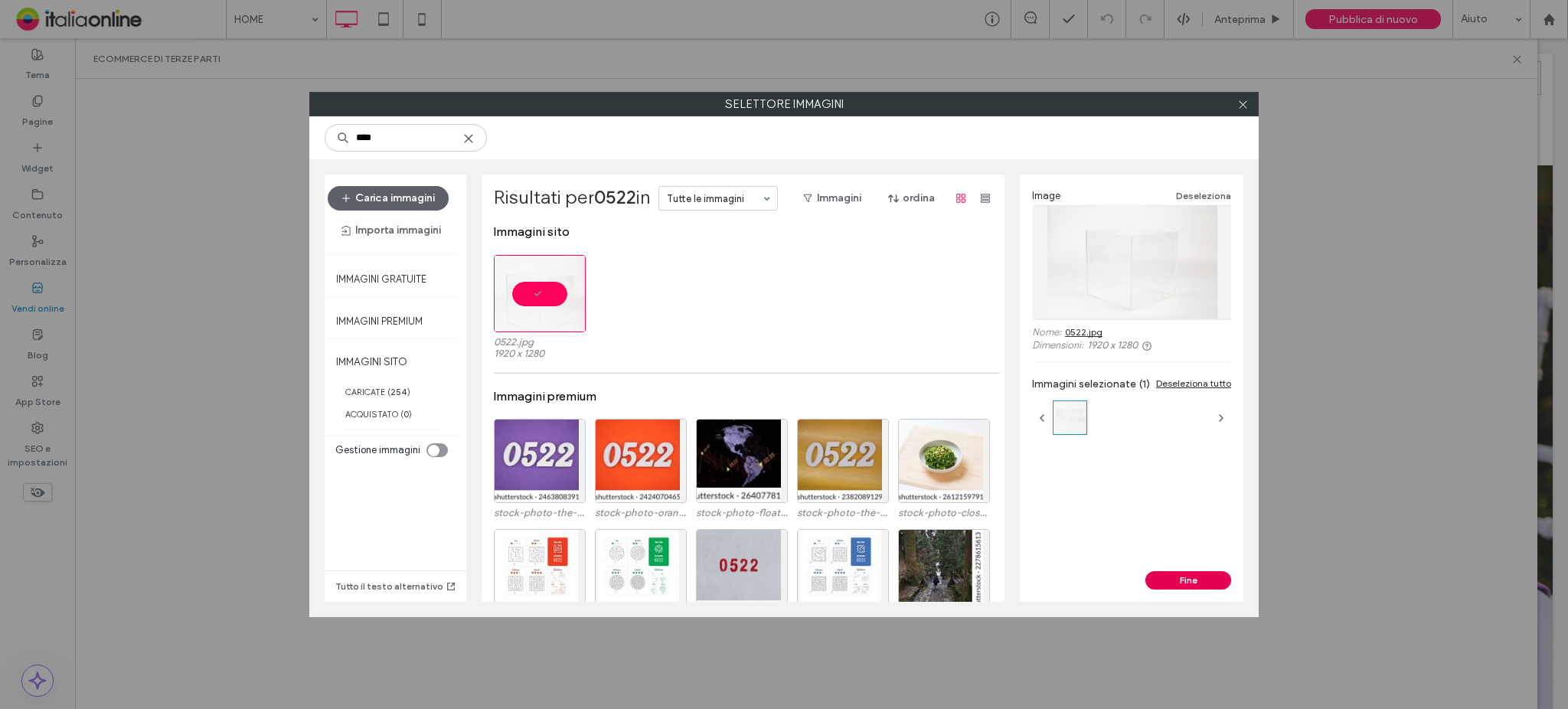
click at [1203, 575] on button "Fine" at bounding box center [1188, 580] width 86 height 19
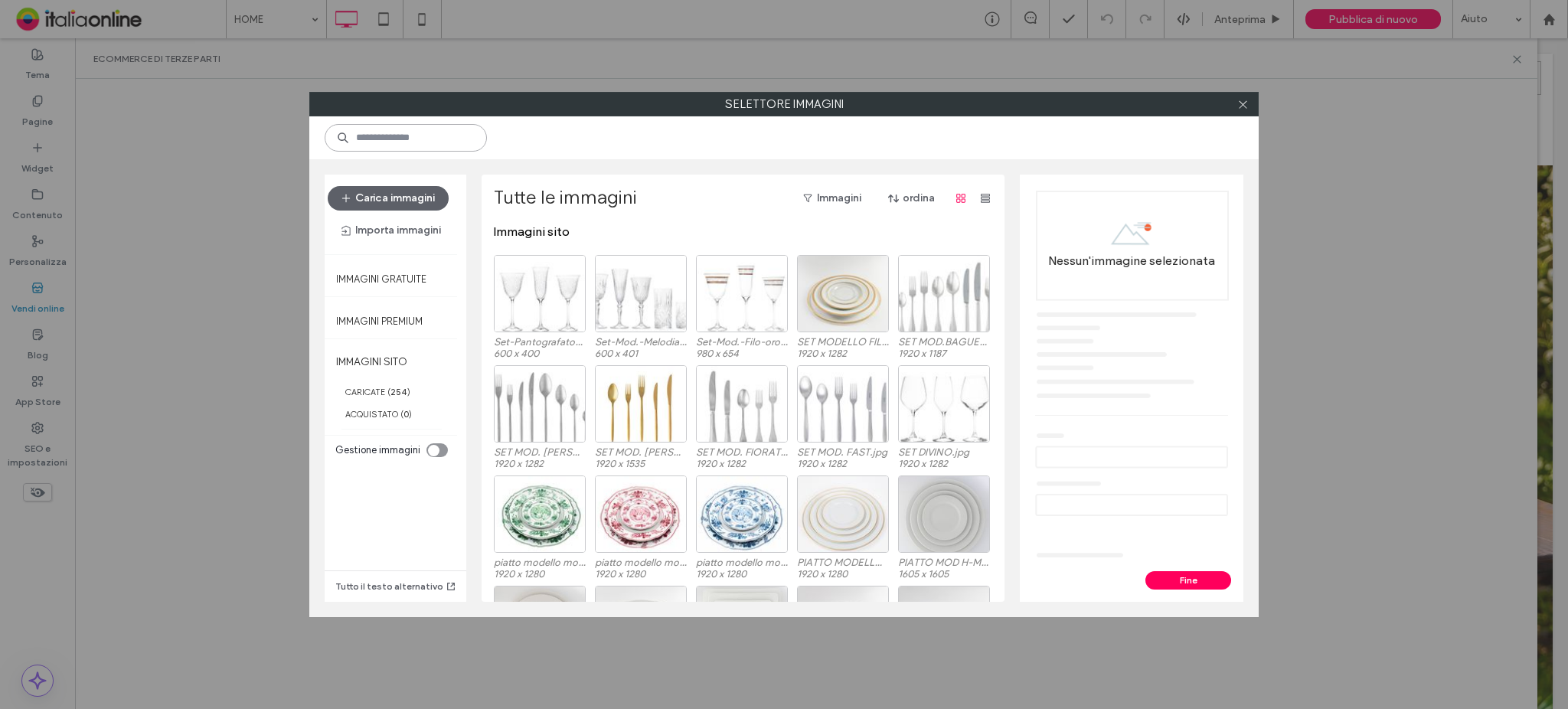
click at [420, 140] on input at bounding box center [406, 138] width 163 height 28
type input "****"
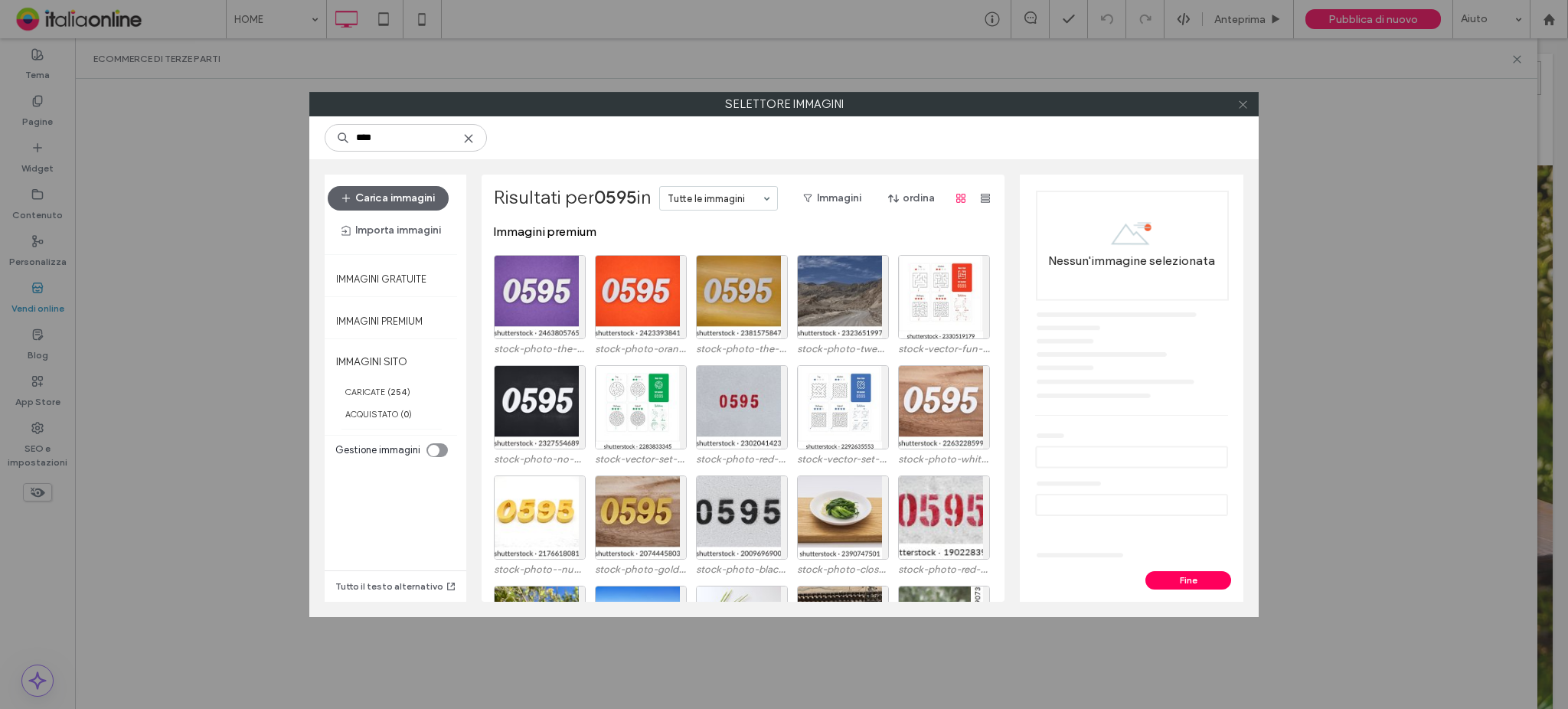
click at [1241, 103] on icon at bounding box center [1243, 105] width 11 height 11
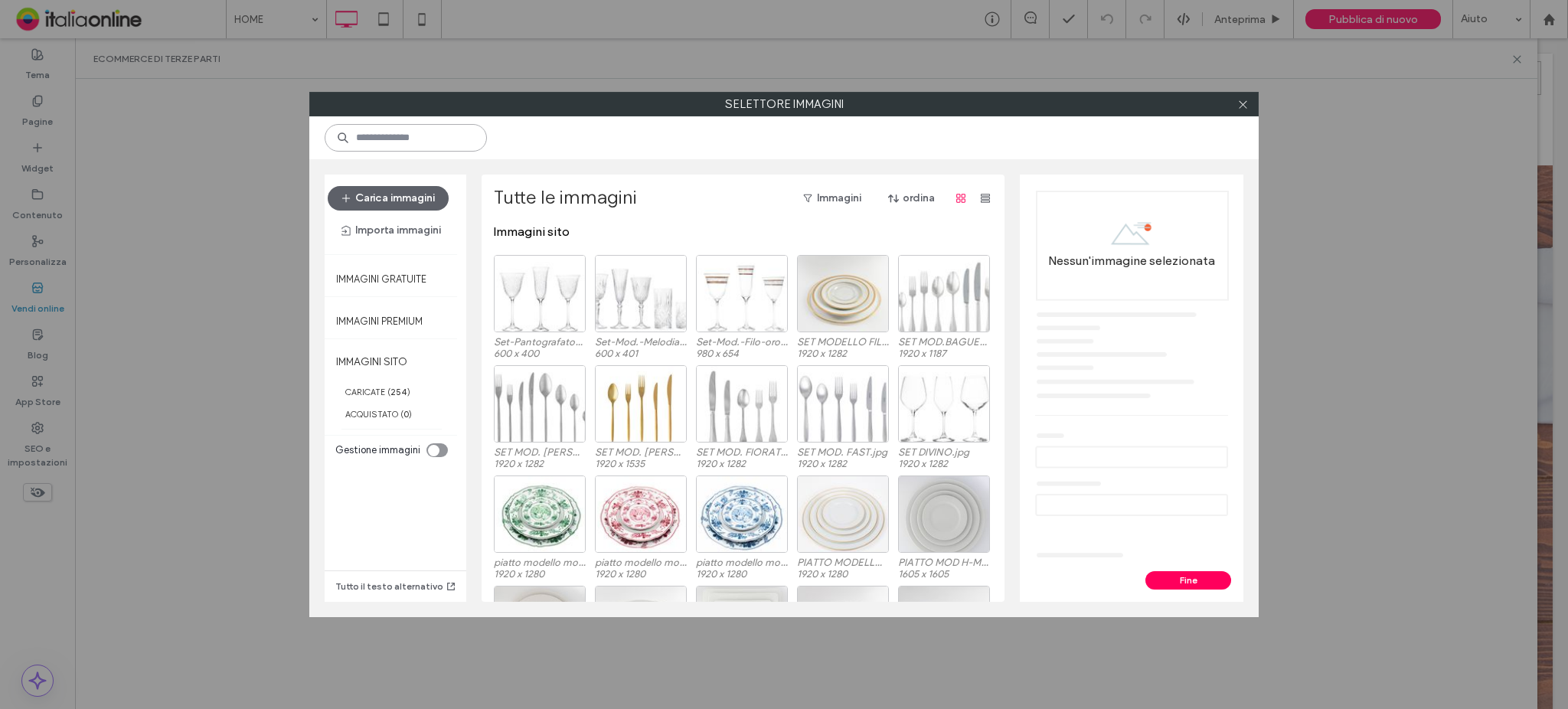
click at [462, 139] on input at bounding box center [406, 138] width 163 height 28
type input "****"
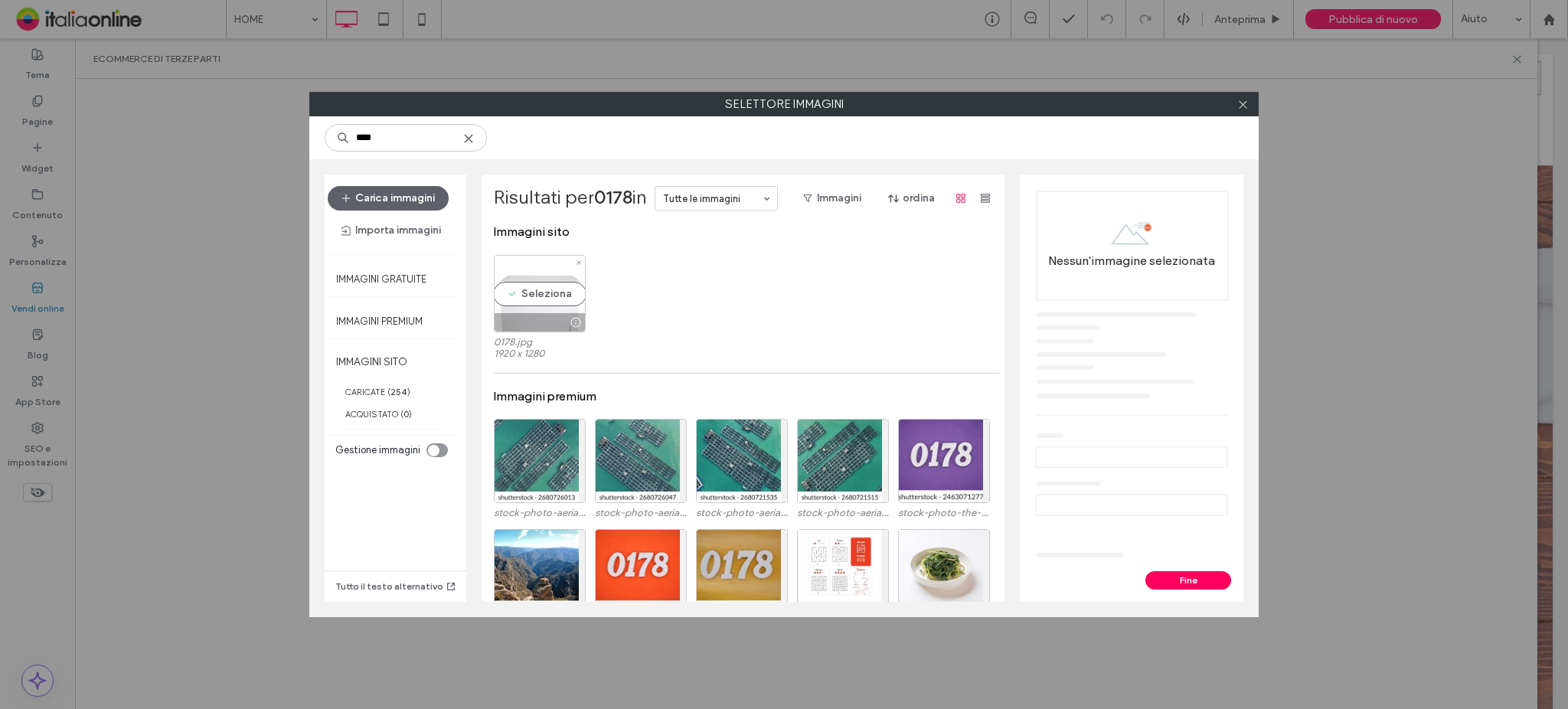
click at [557, 282] on div "Seleziona" at bounding box center [540, 293] width 92 height 78
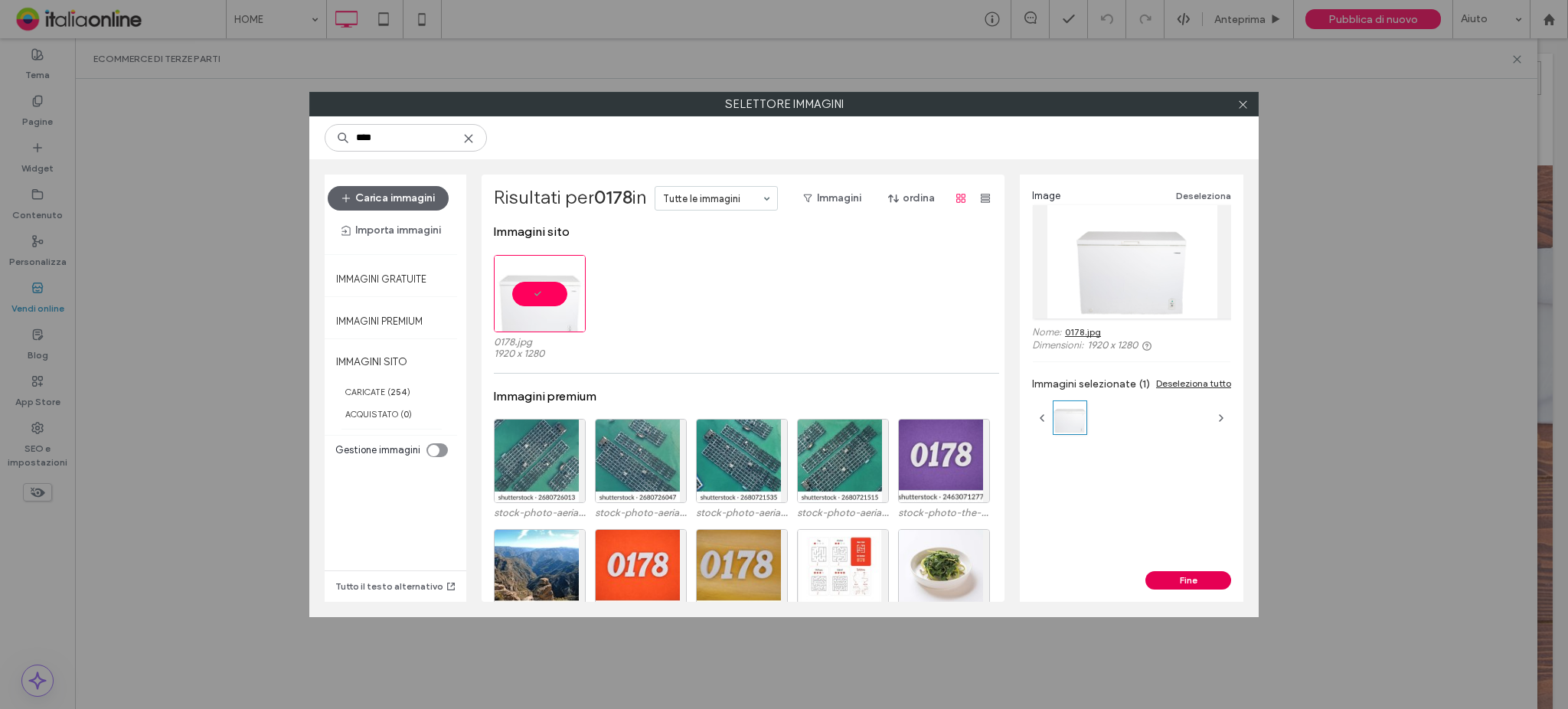
click at [1211, 577] on button "Fine" at bounding box center [1188, 580] width 86 height 19
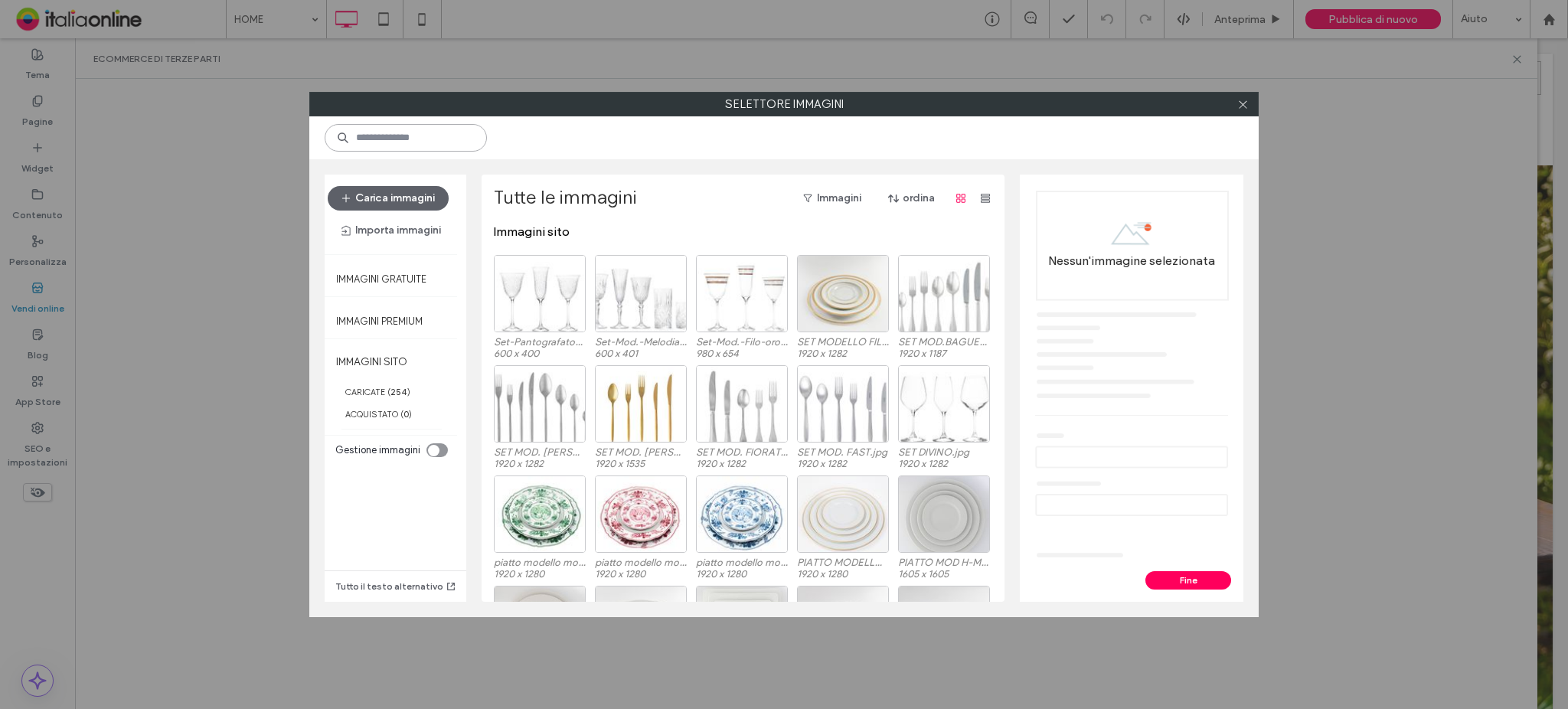
click at [438, 144] on input at bounding box center [406, 138] width 163 height 28
type input "****"
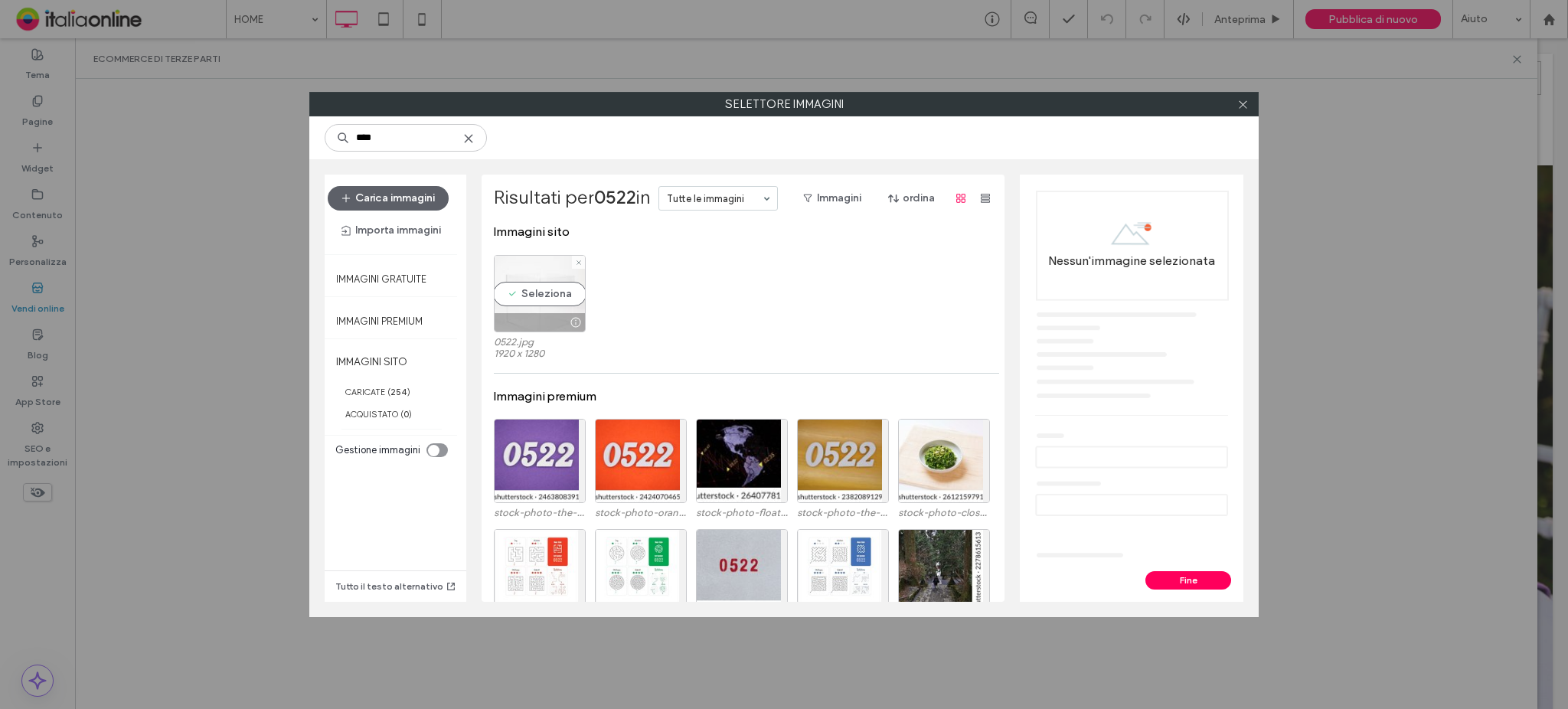
click at [549, 290] on div "Seleziona" at bounding box center [540, 293] width 92 height 78
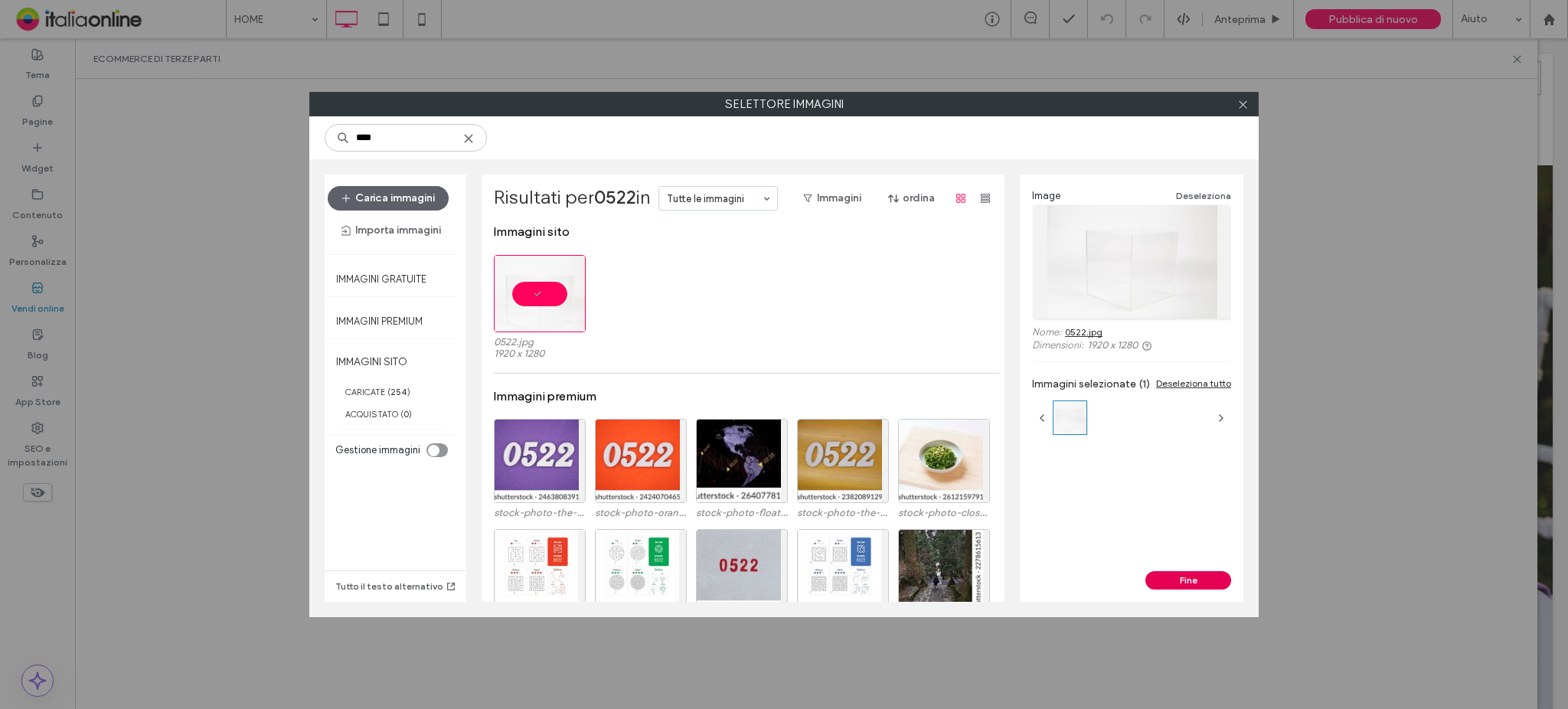
click at [1204, 587] on button "Fine" at bounding box center [1188, 580] width 86 height 19
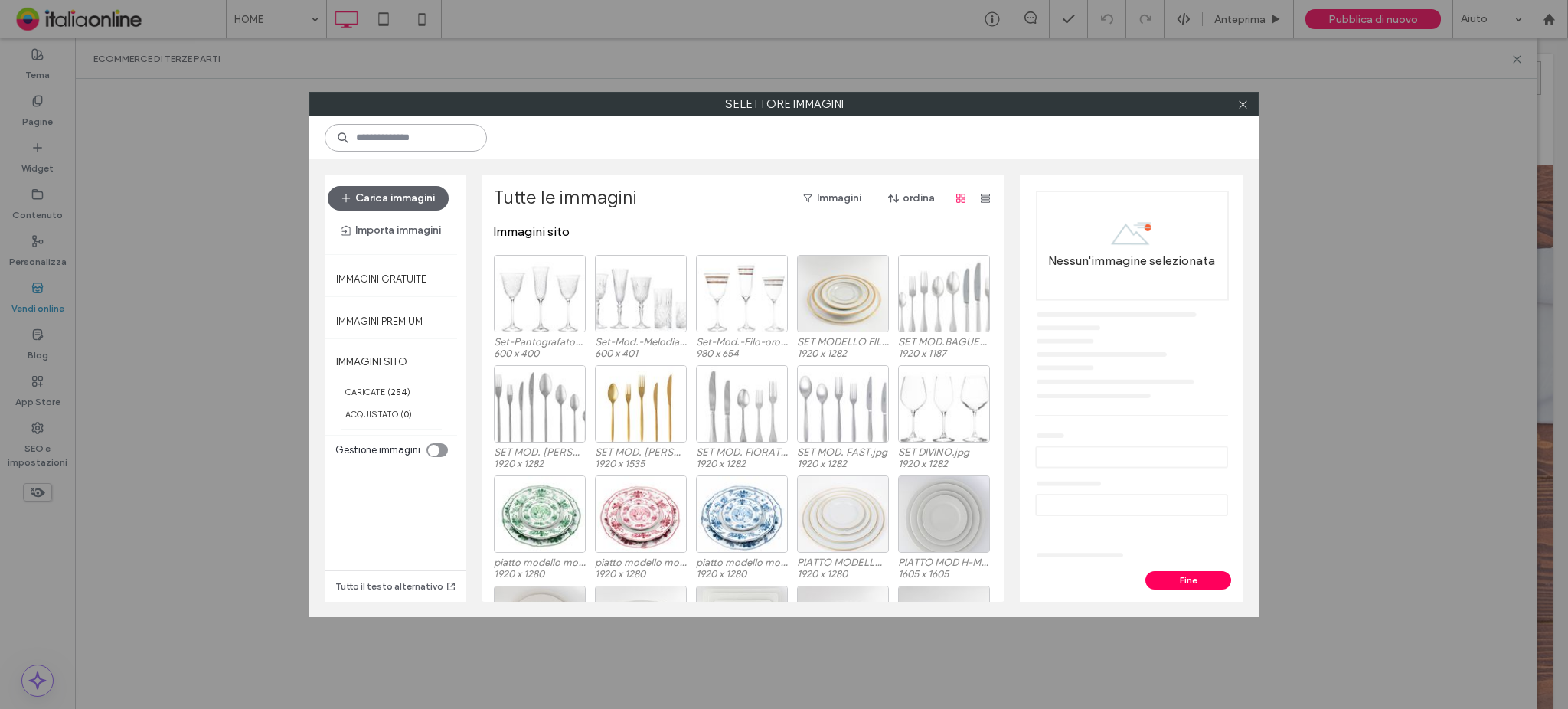
click at [483, 143] on input at bounding box center [406, 138] width 163 height 28
type input "****"
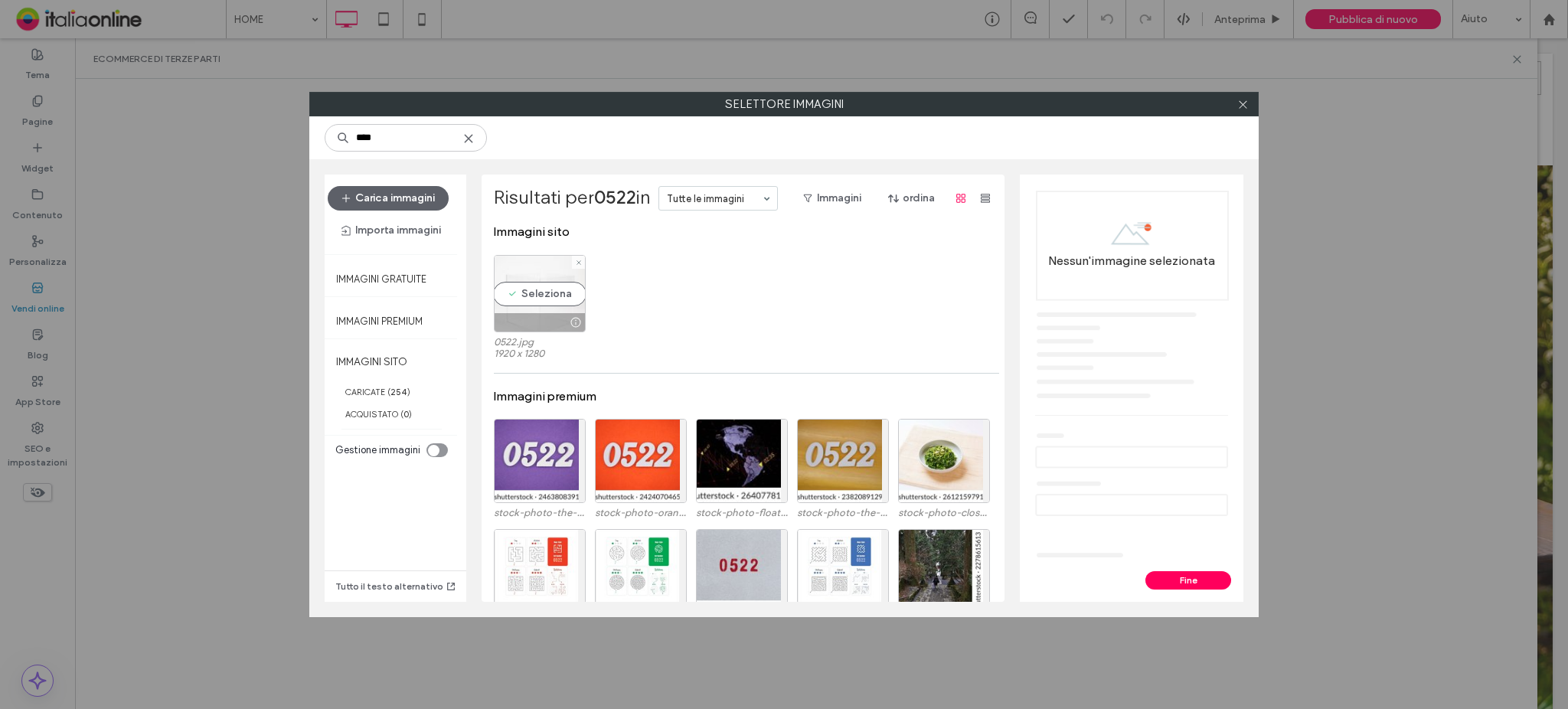
click at [552, 274] on div "Seleziona" at bounding box center [540, 293] width 92 height 78
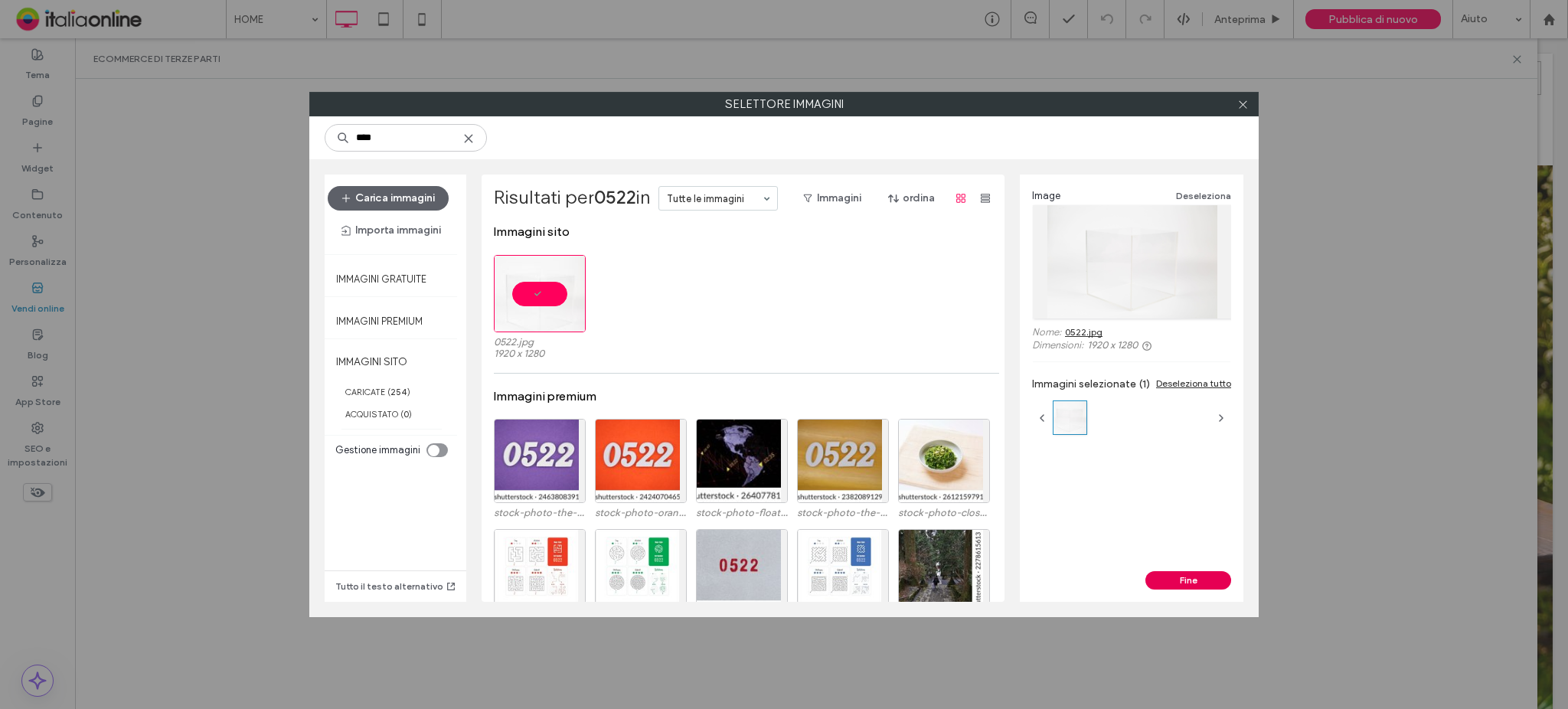
click at [1170, 577] on button "Fine" at bounding box center [1188, 580] width 86 height 19
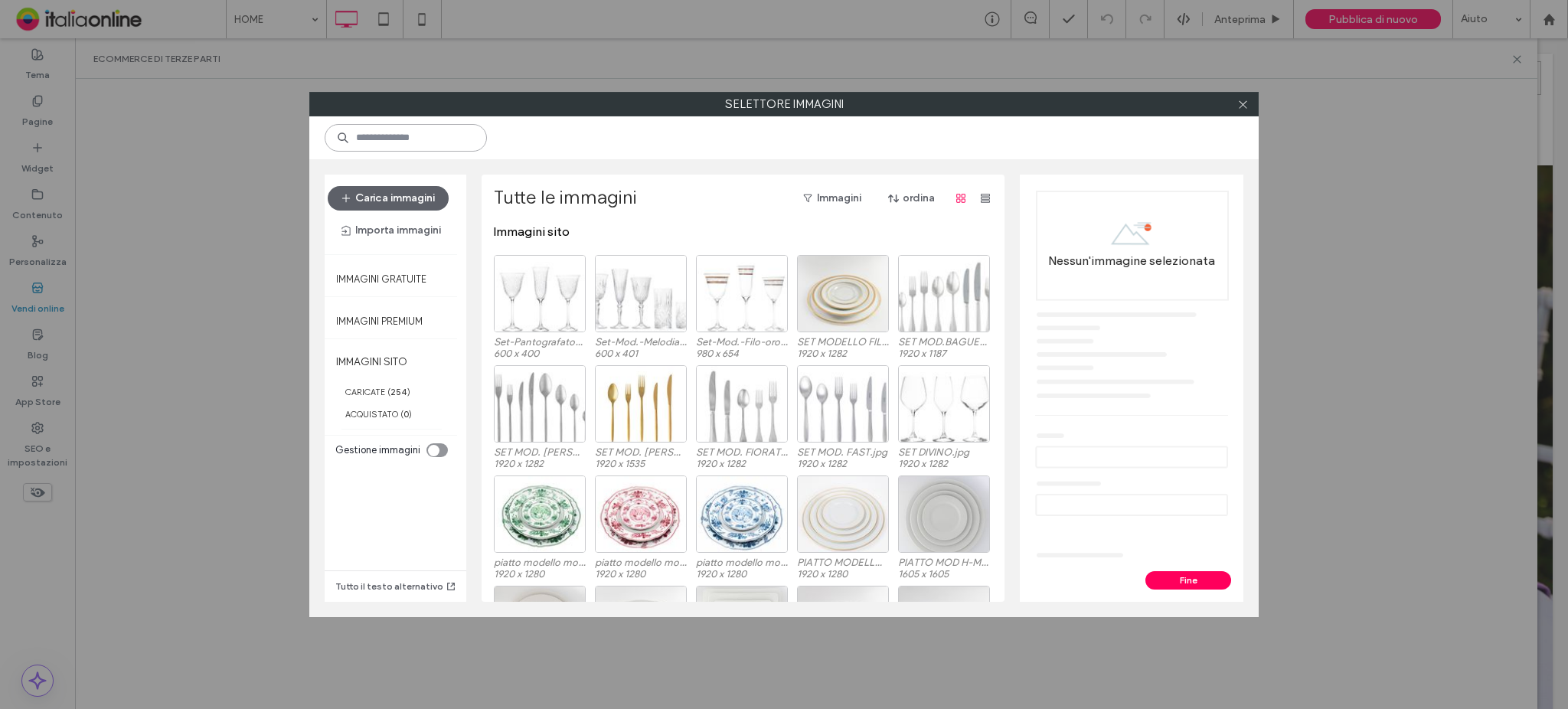
click at [421, 139] on input at bounding box center [406, 138] width 163 height 28
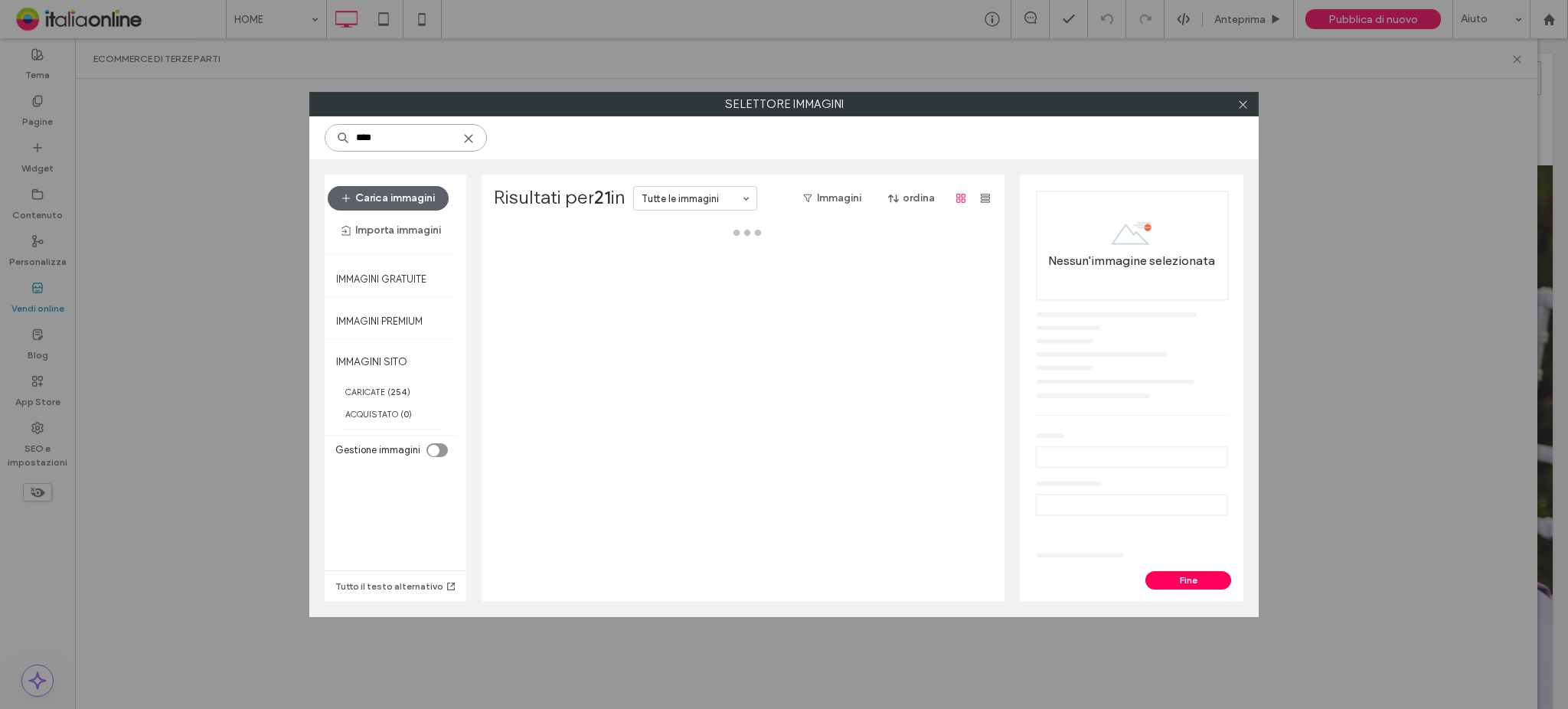
type input "****"
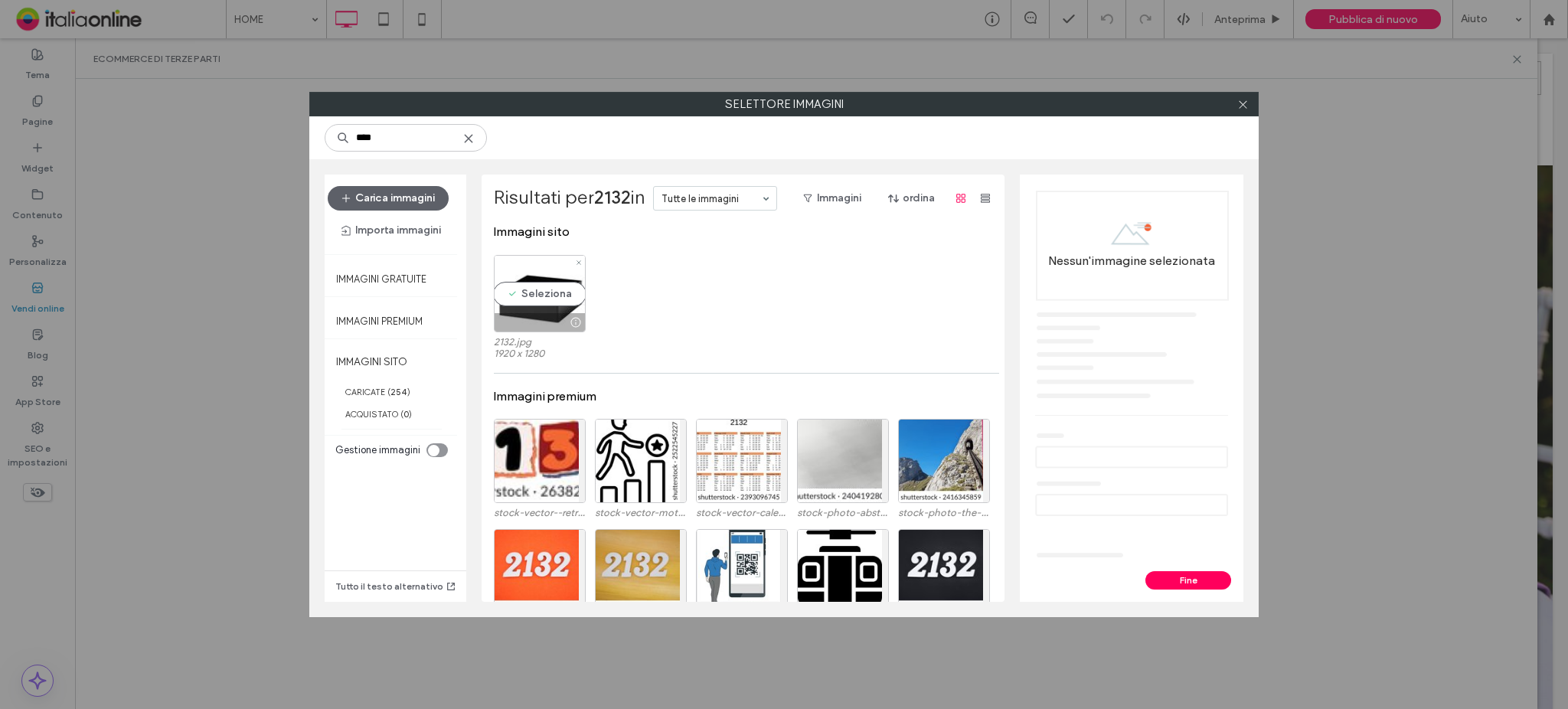
click at [533, 287] on div "Seleziona" at bounding box center [540, 293] width 92 height 78
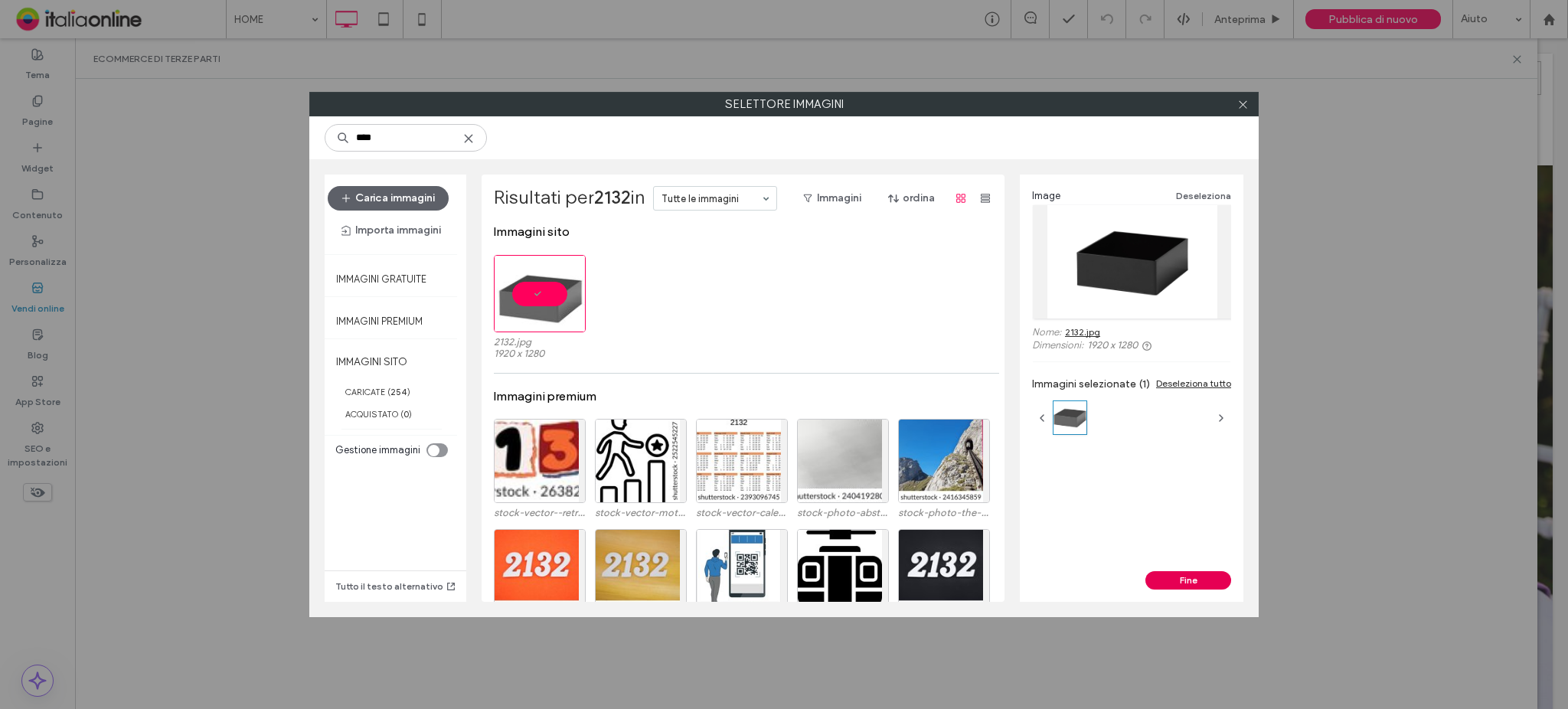
click at [1206, 575] on button "Fine" at bounding box center [1188, 580] width 86 height 19
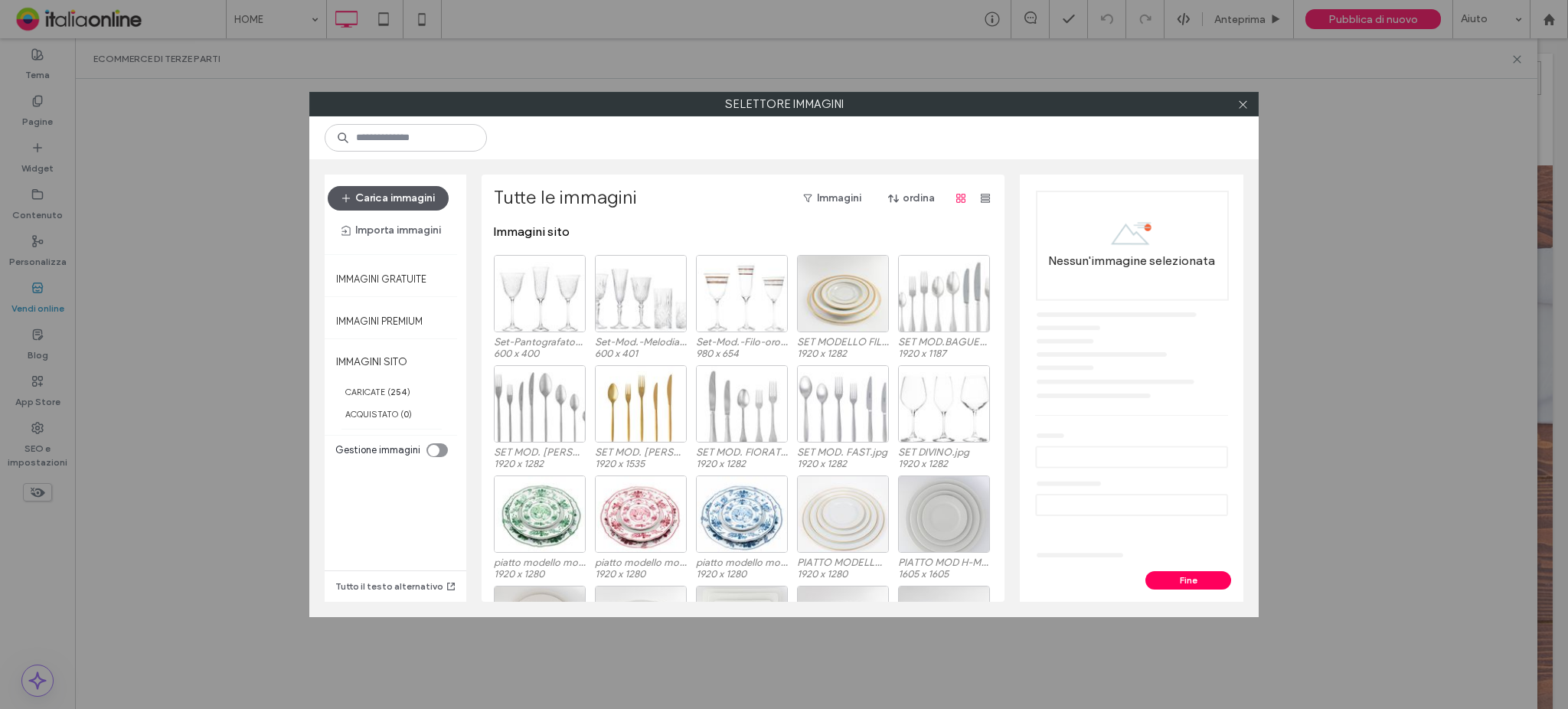
click at [412, 197] on button "Carica immagini" at bounding box center [388, 198] width 121 height 25
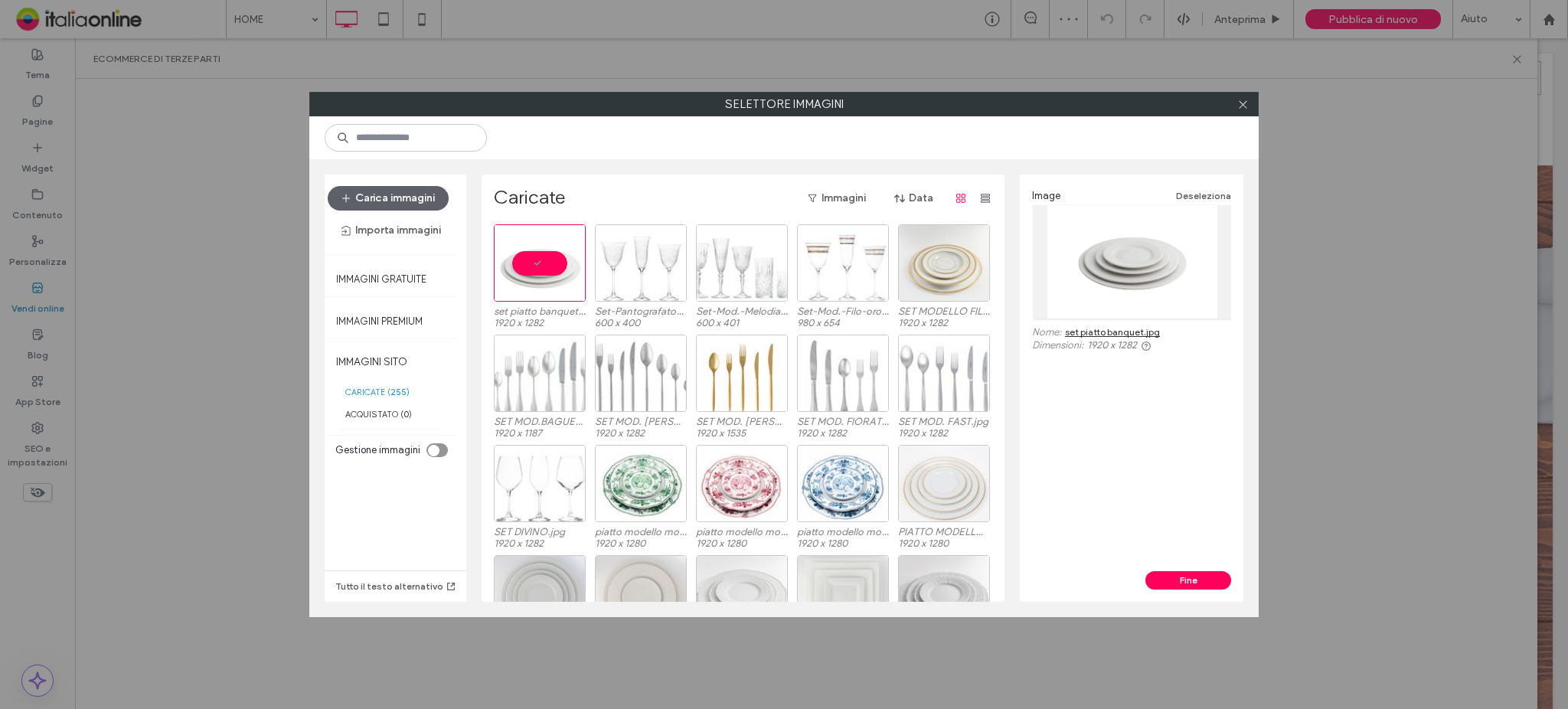
click at [1169, 569] on div "Image Deseleziona Nome: set piatto banquet.jpg Dimensioni: 1920 x 1282" at bounding box center [1132, 373] width 224 height 397
click at [1169, 573] on button "Fine" at bounding box center [1188, 580] width 86 height 19
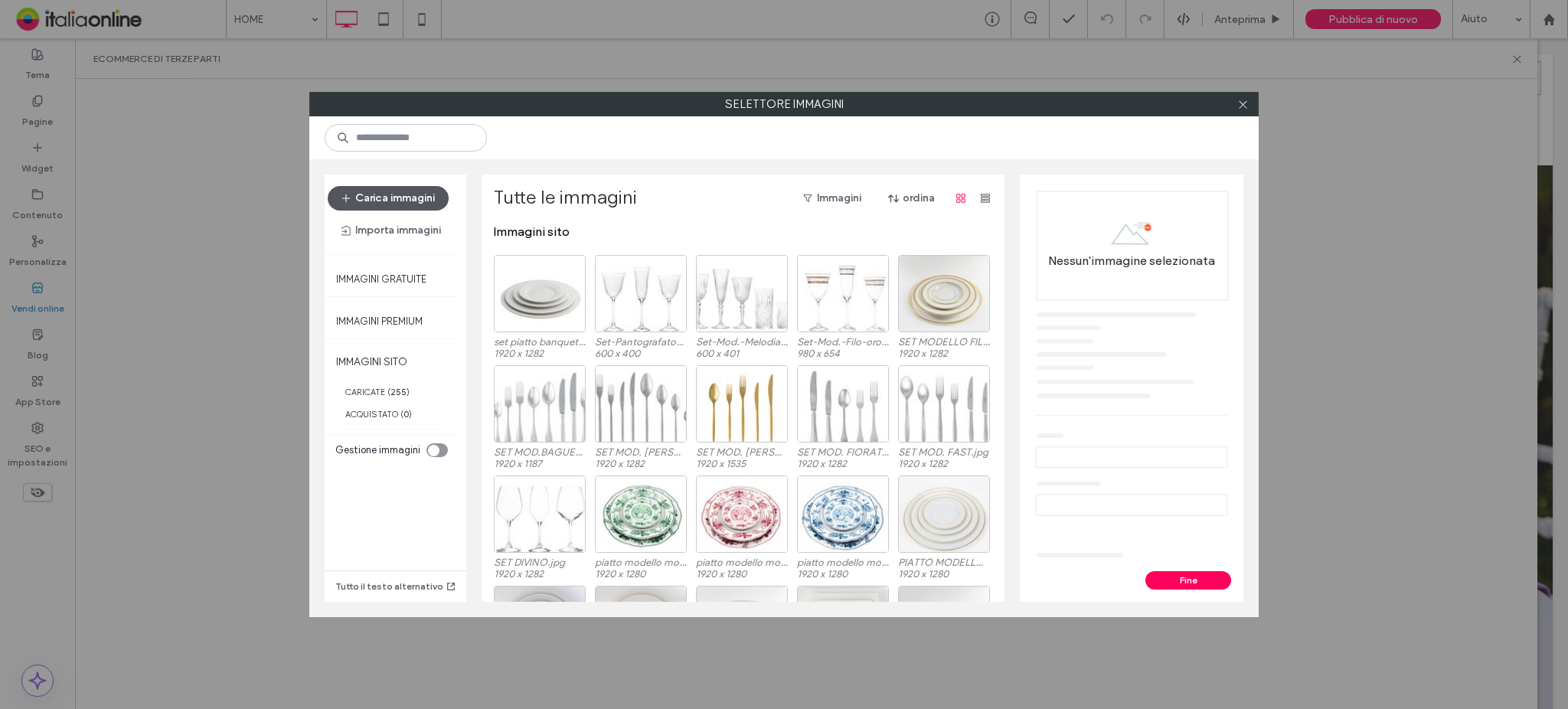
click at [386, 203] on button "Carica immagini" at bounding box center [388, 198] width 121 height 25
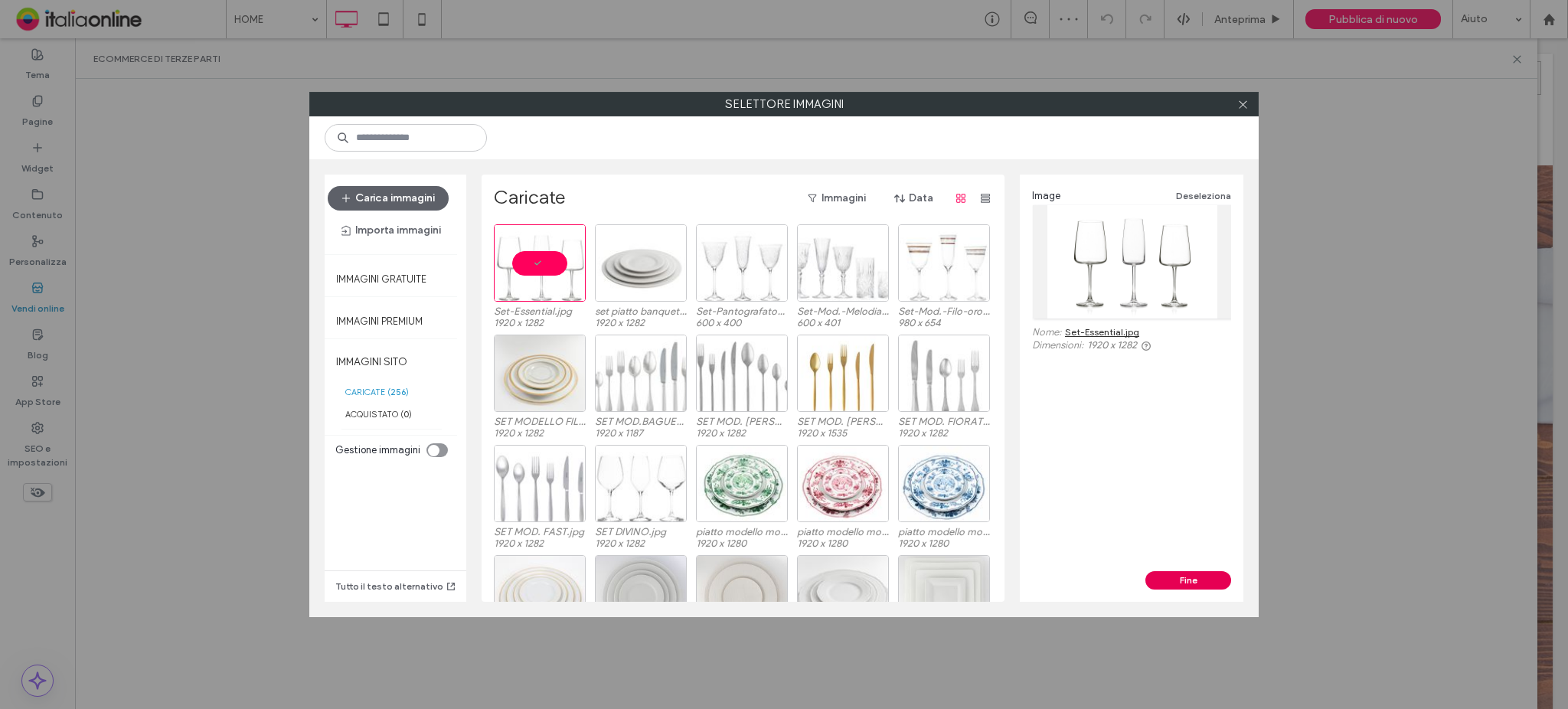
click at [1199, 577] on button "Fine" at bounding box center [1188, 580] width 86 height 19
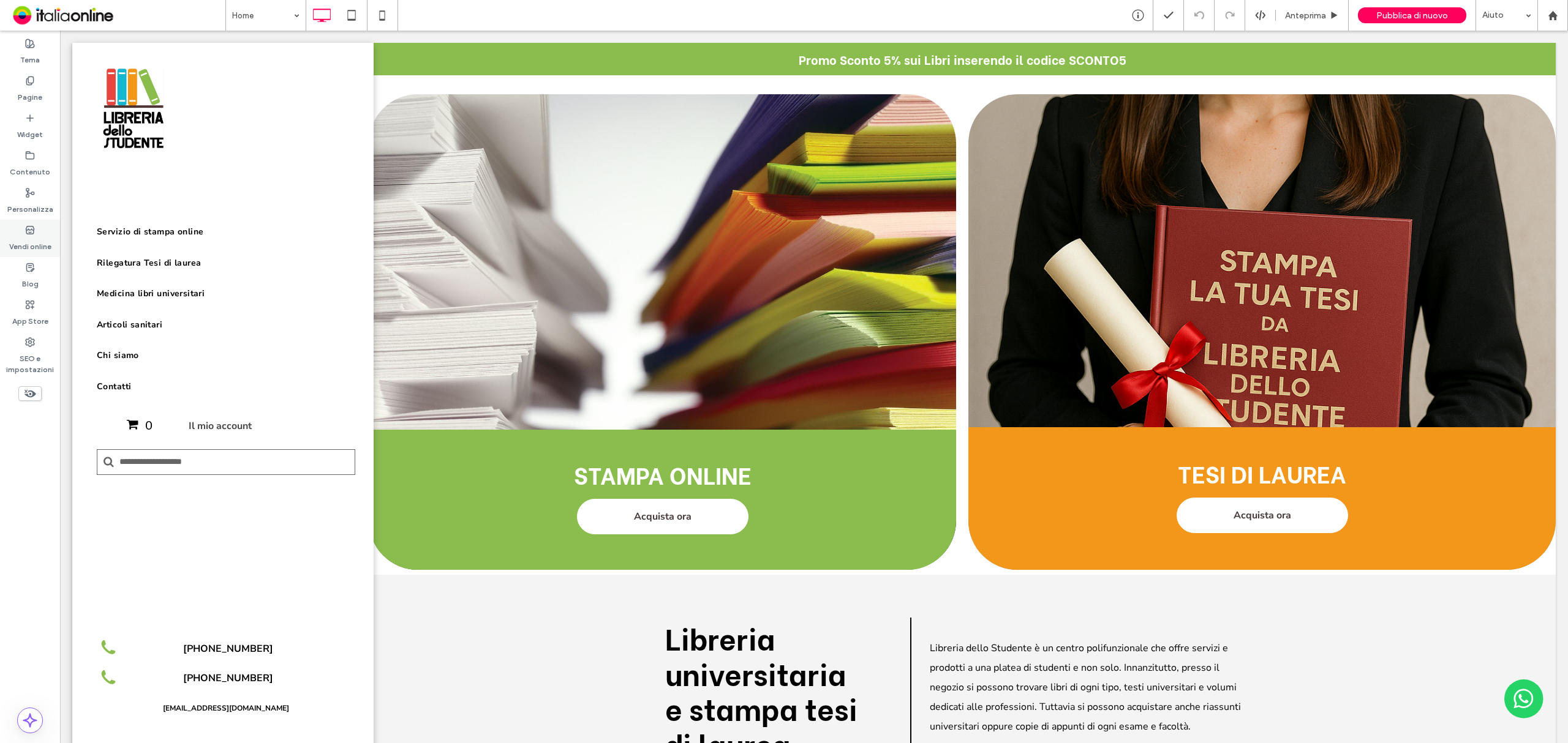
drag, startPoint x: 84, startPoint y: 212, endPoint x: 27, endPoint y: 243, distance: 64.9
click at [27, 243] on label "Vendi online" at bounding box center [30, 244] width 42 height 17
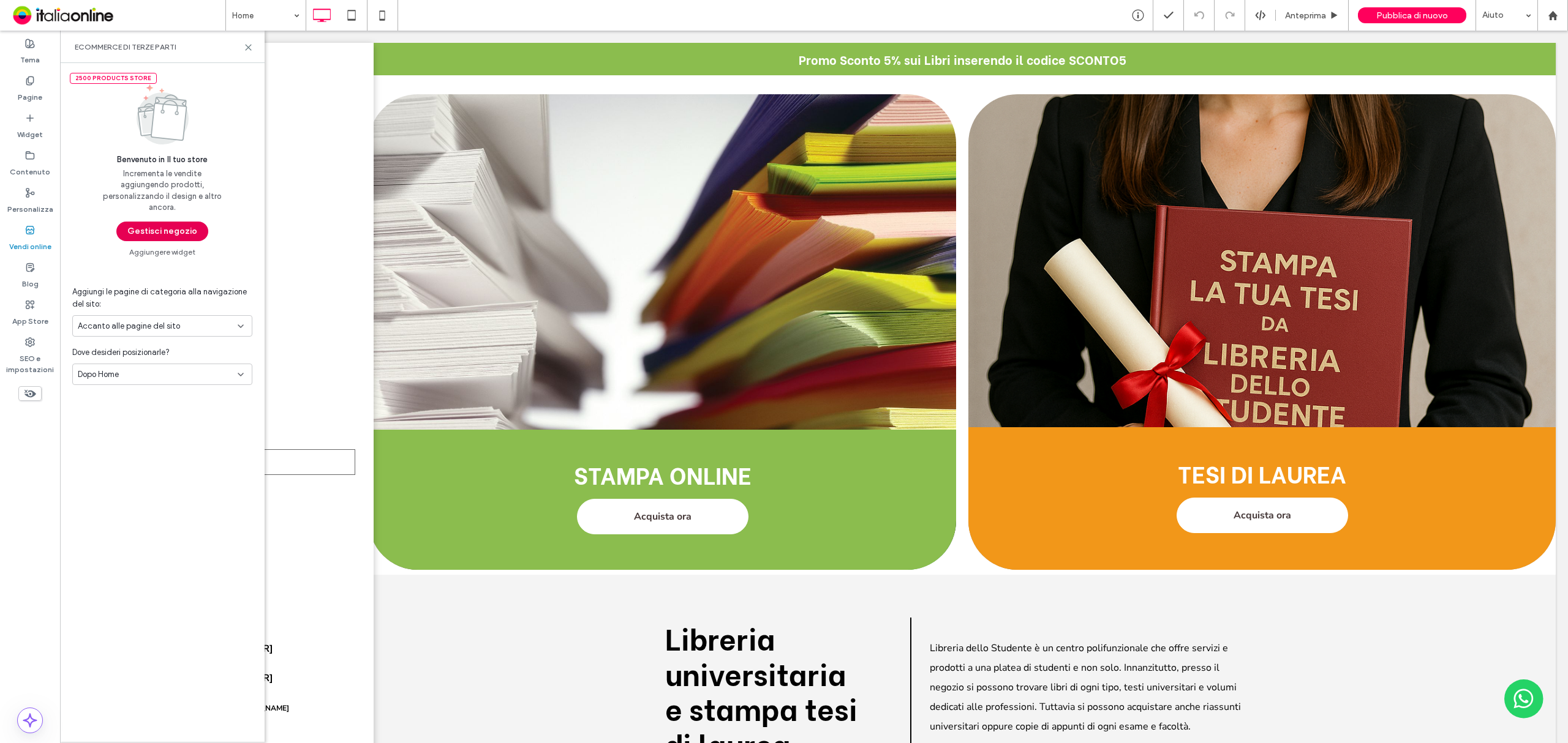
click at [172, 232] on button "Gestisci negozio" at bounding box center [162, 231] width 92 height 20
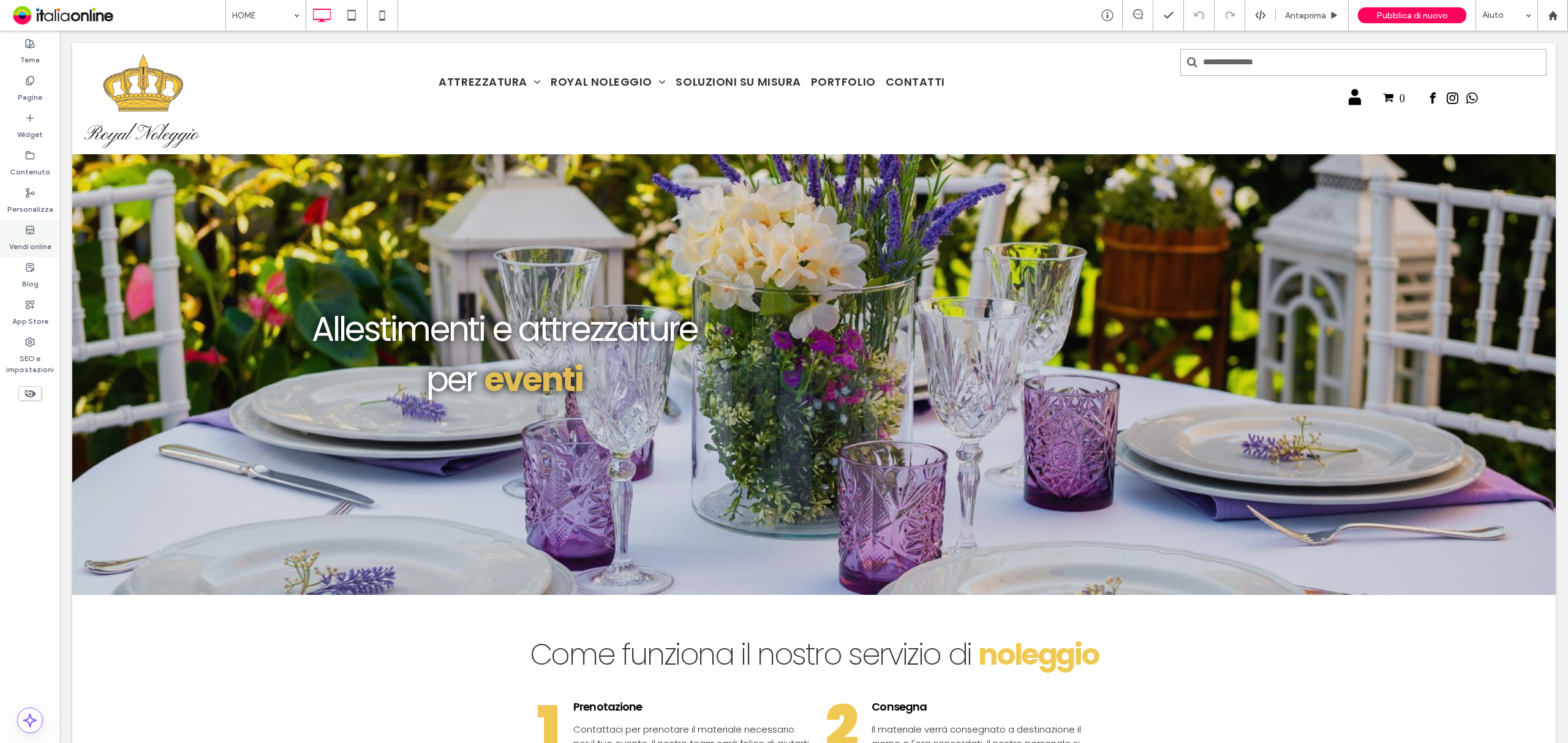
drag, startPoint x: 13, startPoint y: 236, endPoint x: 37, endPoint y: 236, distance: 24.0
click at [13, 236] on label "Vendi online" at bounding box center [30, 244] width 42 height 17
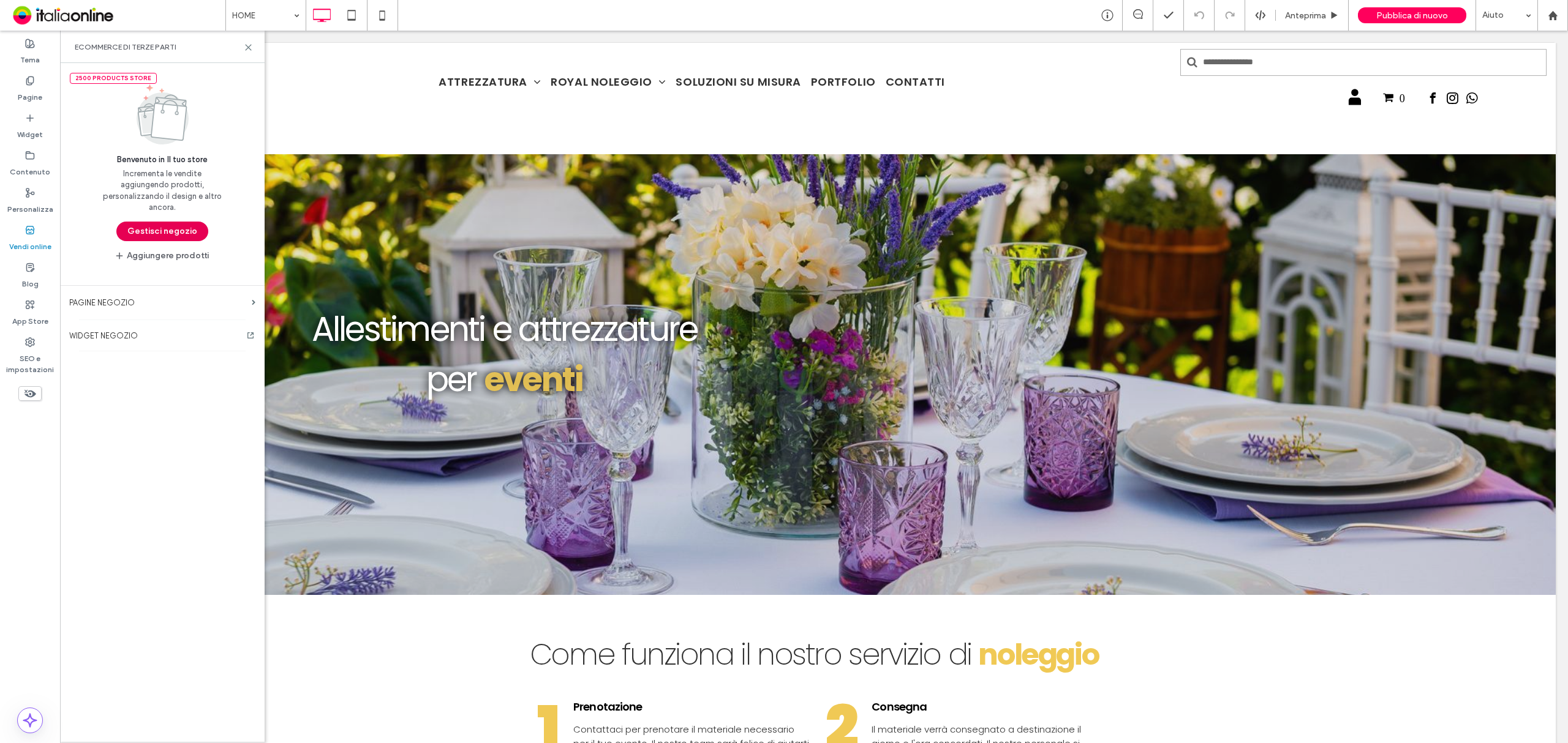
click at [119, 229] on button "Gestisci negozio" at bounding box center [162, 231] width 92 height 20
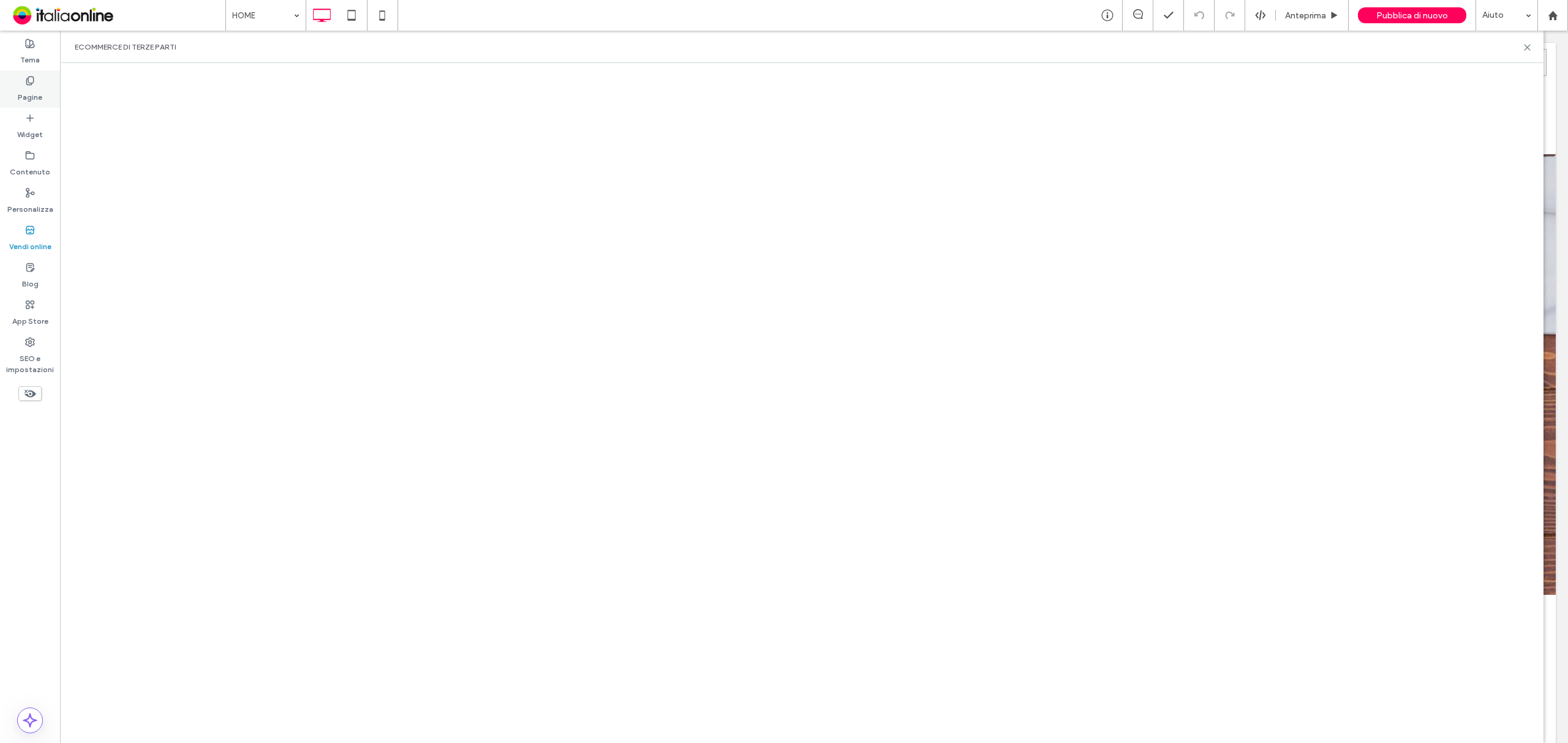
drag, startPoint x: 23, startPoint y: 95, endPoint x: 52, endPoint y: 95, distance: 29.0
click at [23, 95] on label "Pagine" at bounding box center [30, 94] width 25 height 17
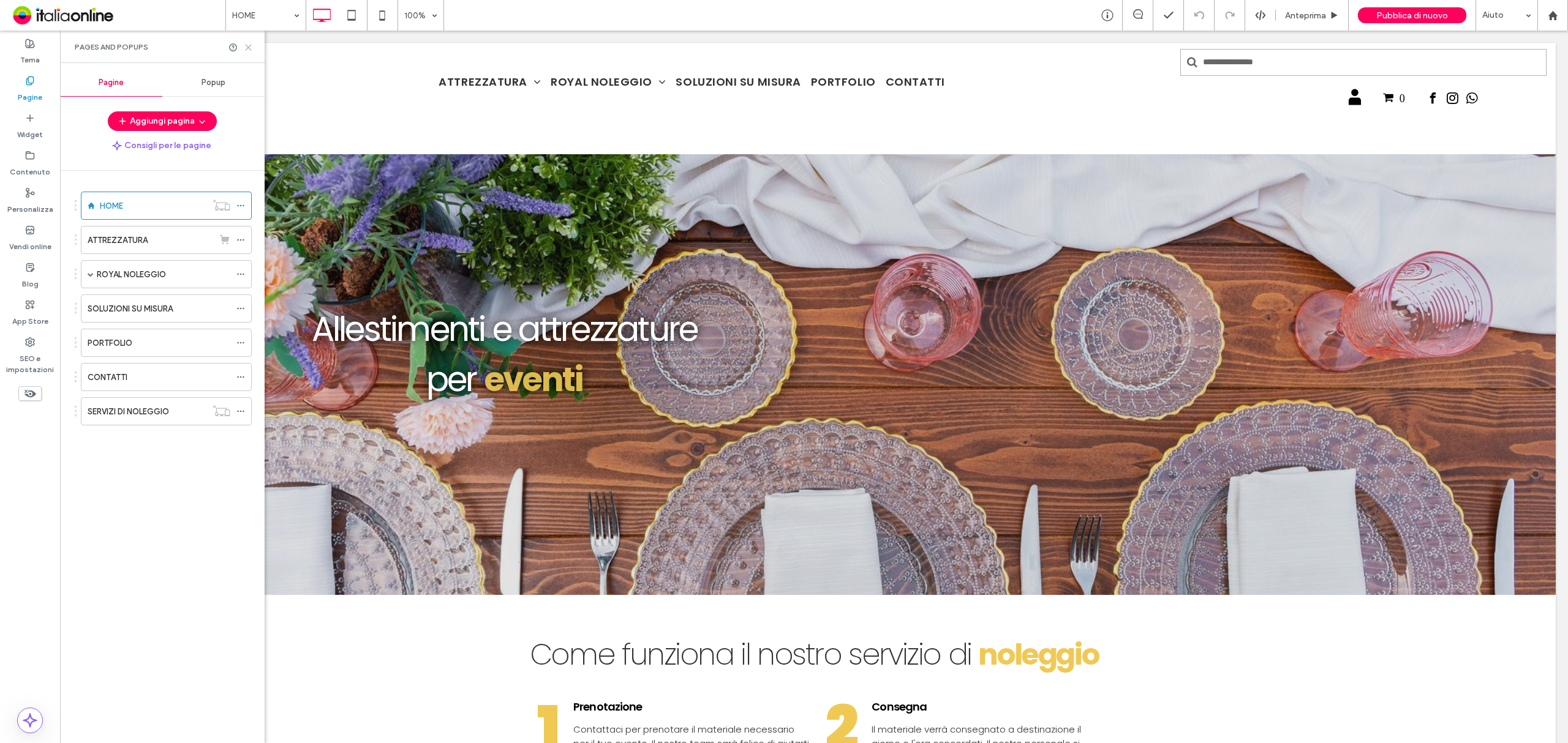
click at [250, 49] on use at bounding box center [248, 47] width 5 height 5
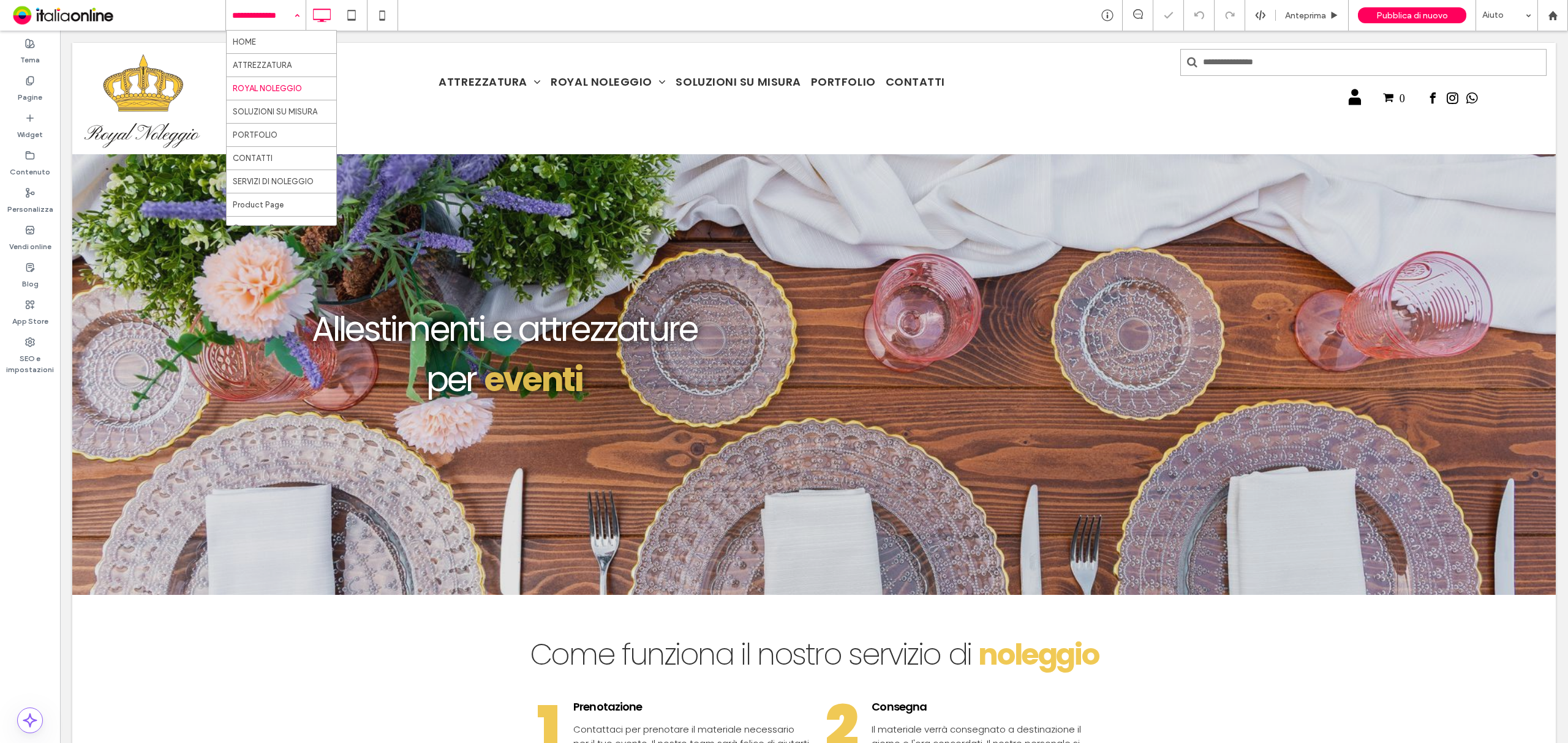
click at [270, 10] on input at bounding box center [263, 15] width 61 height 31
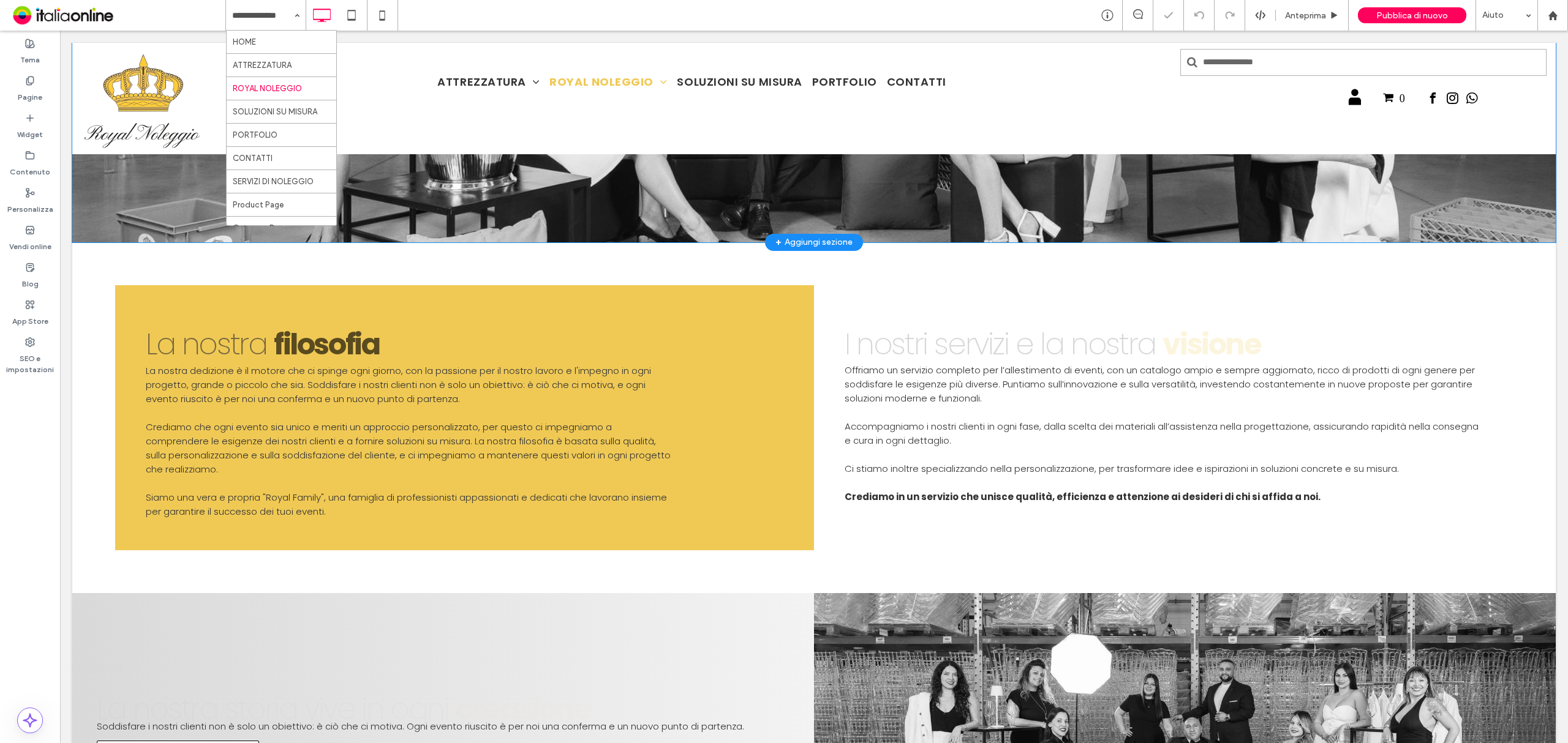
scroll to position [1632, 0]
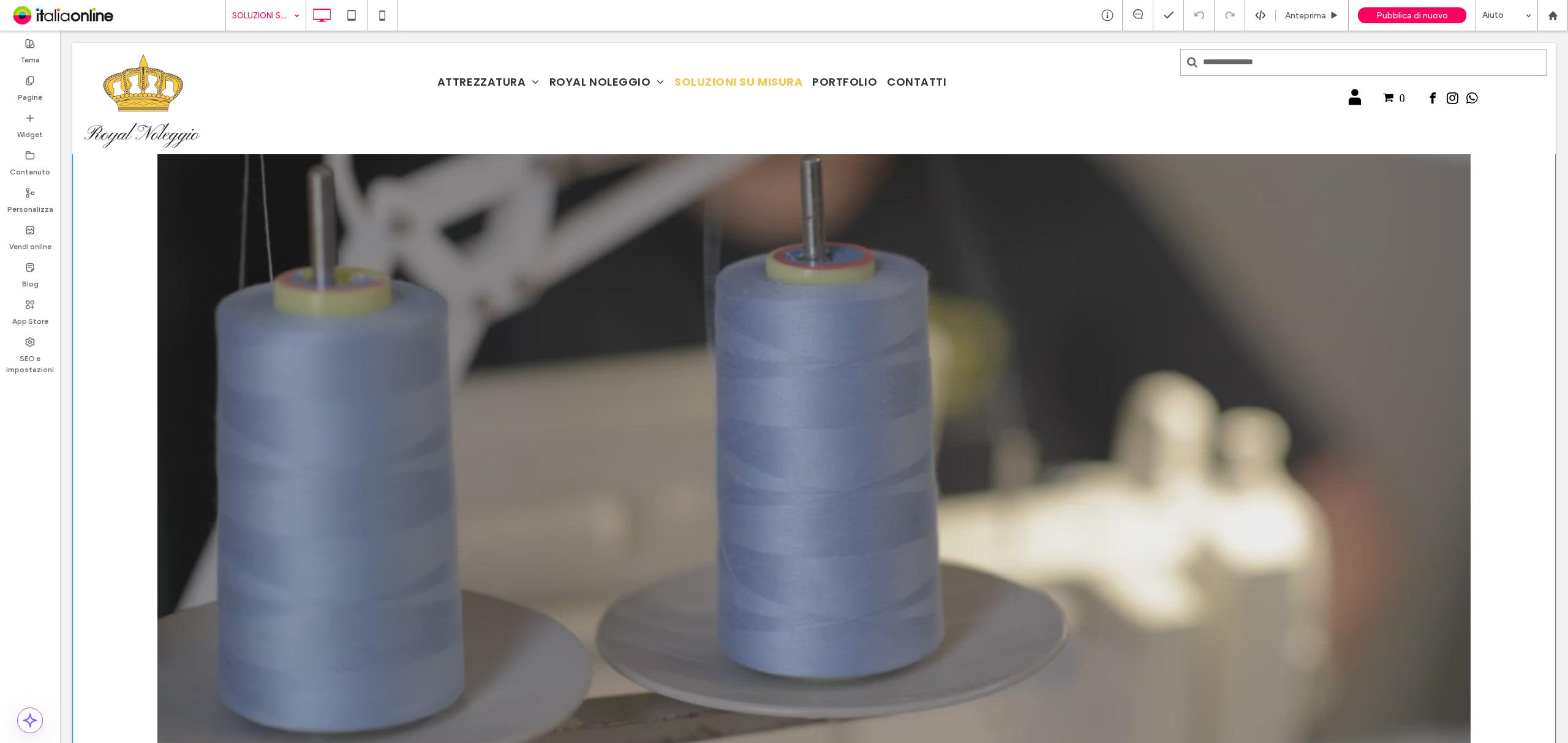
scroll to position [163, 0]
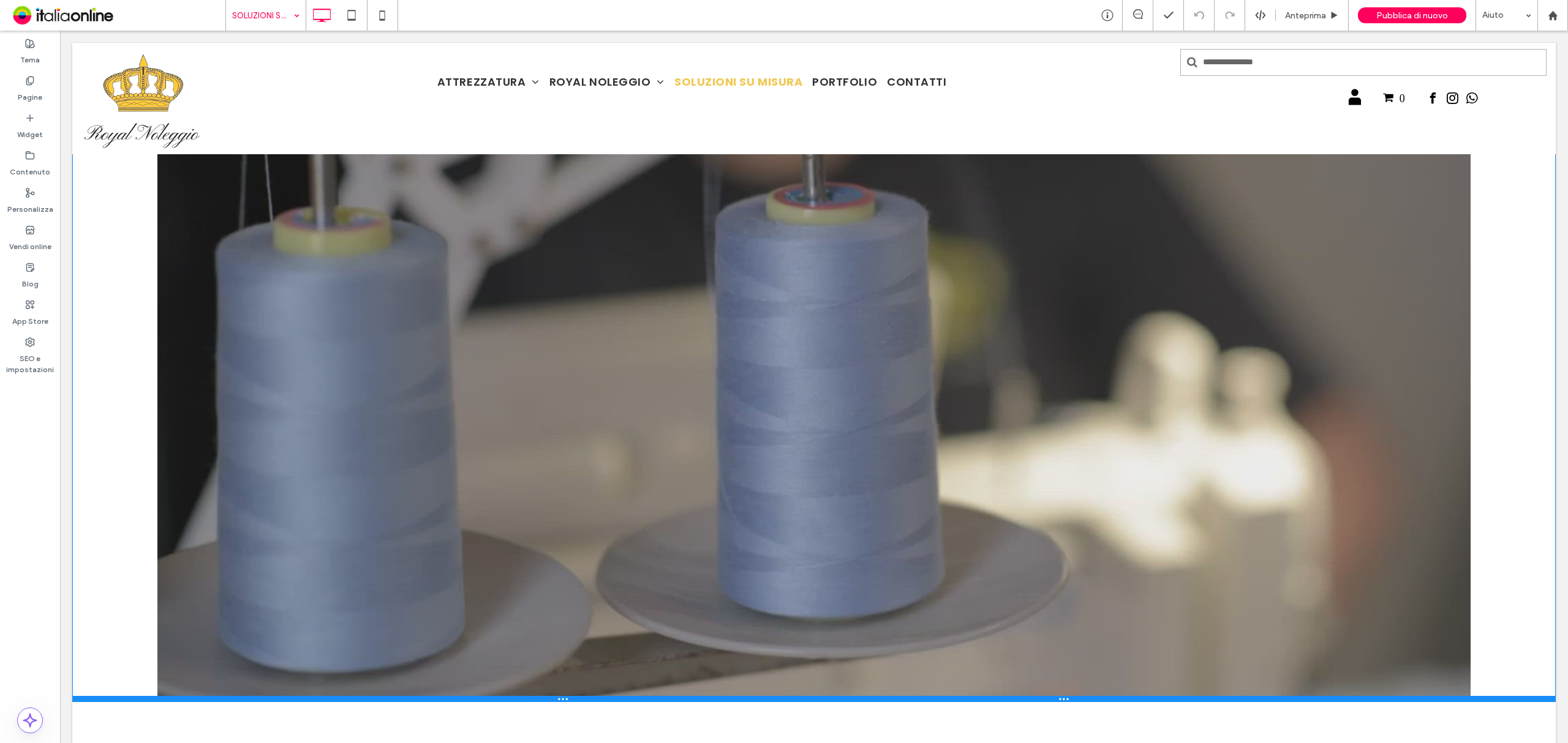
drag, startPoint x: 970, startPoint y: 699, endPoint x: 1035, endPoint y: 419, distance: 287.4
click at [1035, 419] on div "Click To Paste Riga + Aggiungi sezione" at bounding box center [814, 326] width 1484 height 750
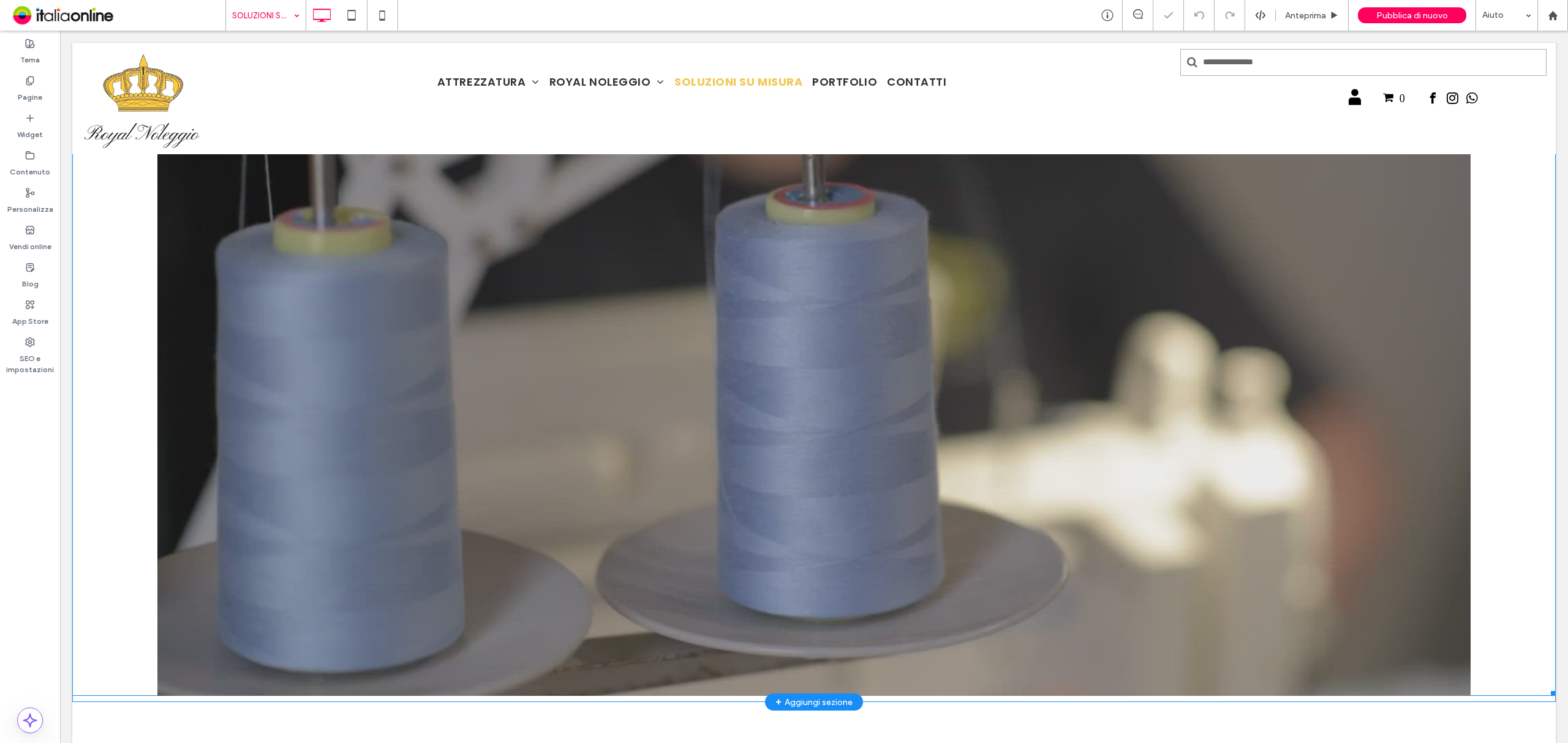
scroll to position [0, 0]
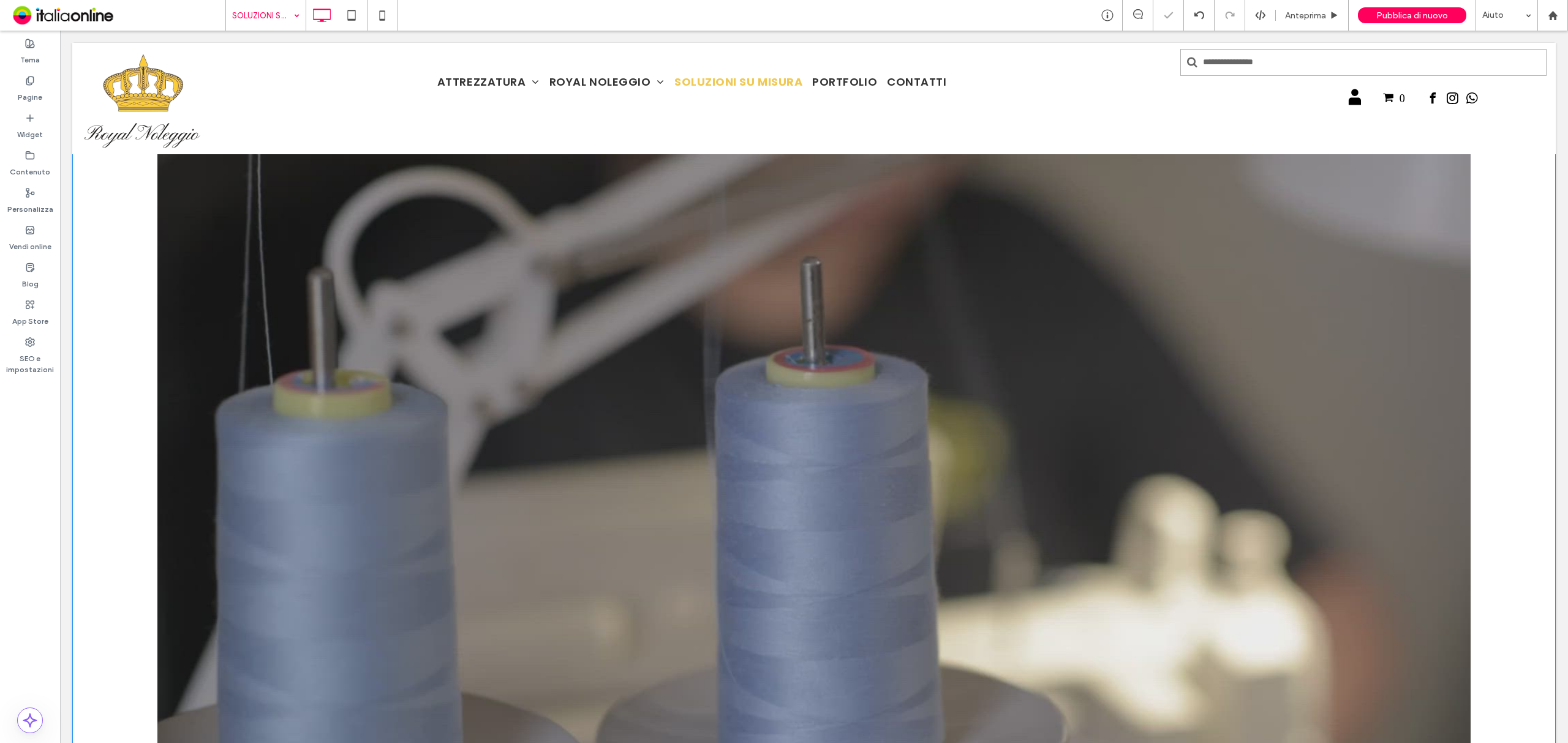
click at [128, 324] on span at bounding box center [814, 490] width 1484 height 738
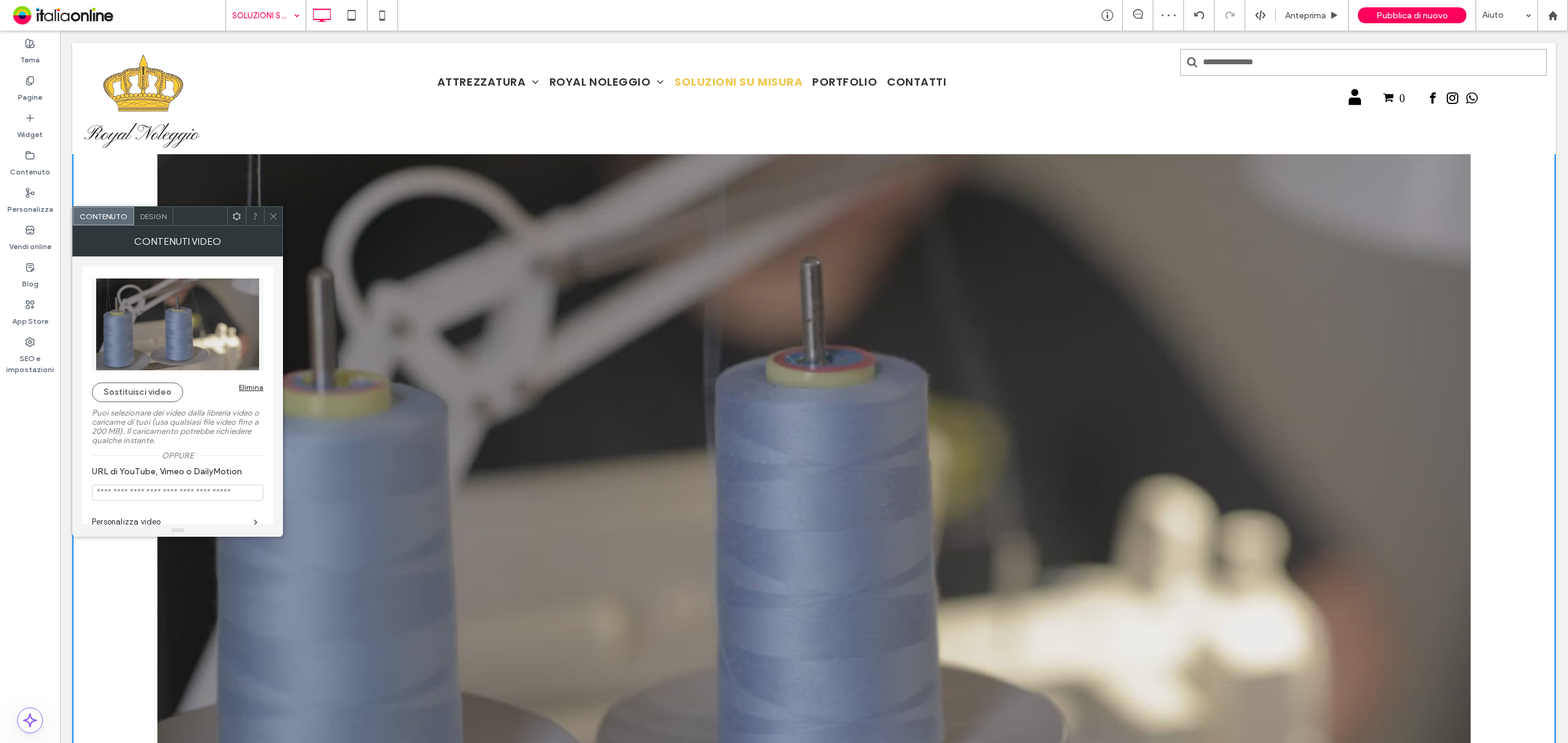
scroll to position [82, 0]
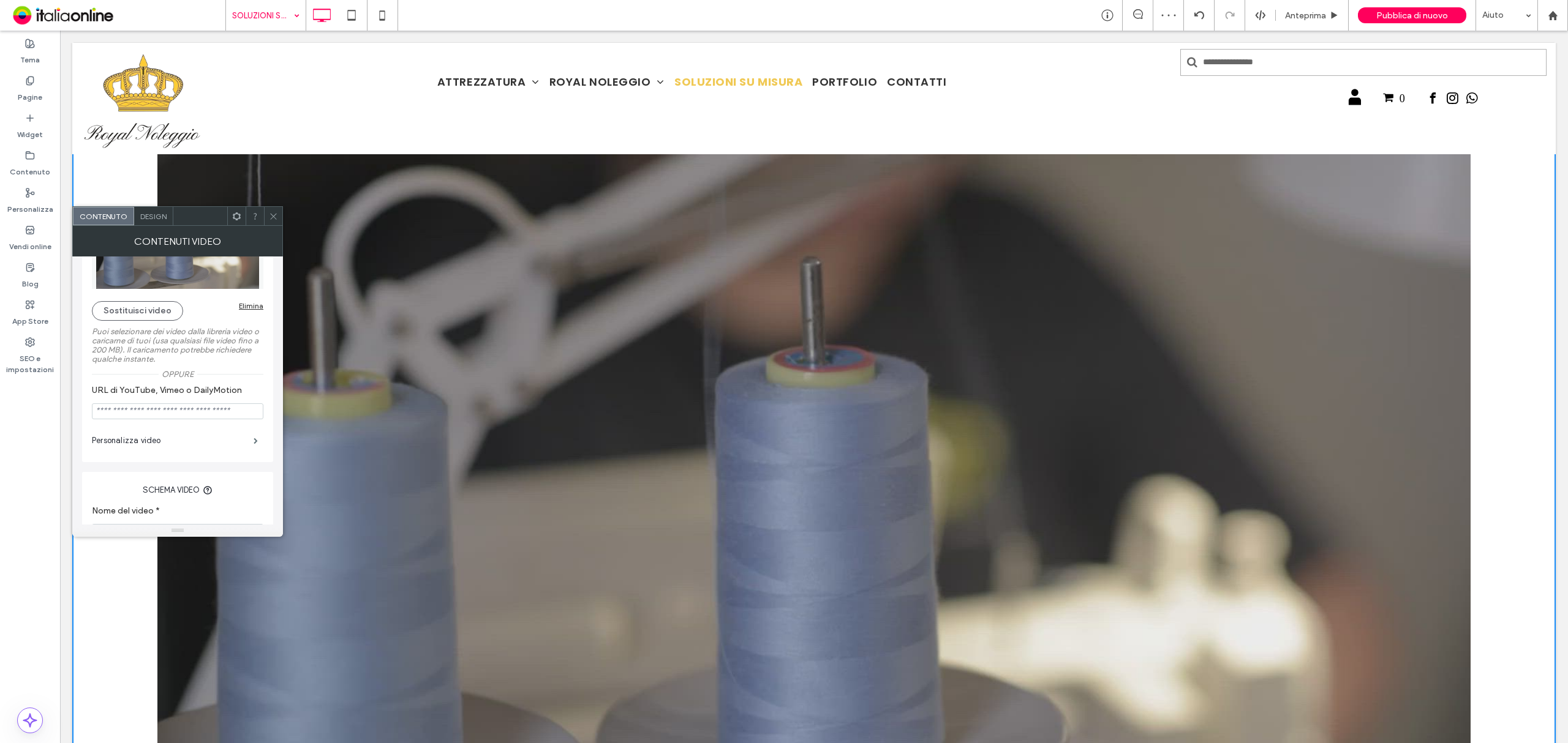
click at [269, 221] on icon at bounding box center [274, 216] width 9 height 9
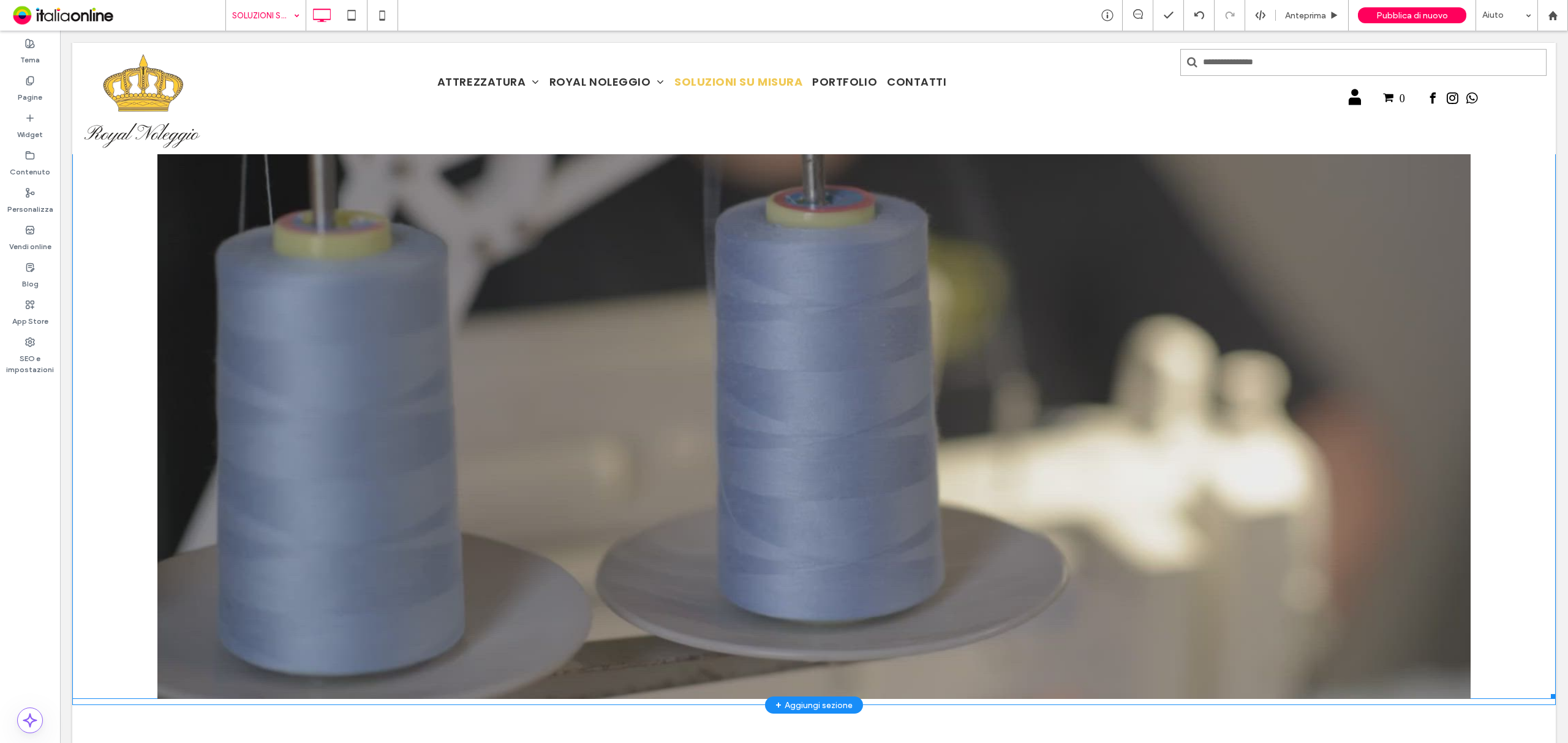
scroll to position [245, 0]
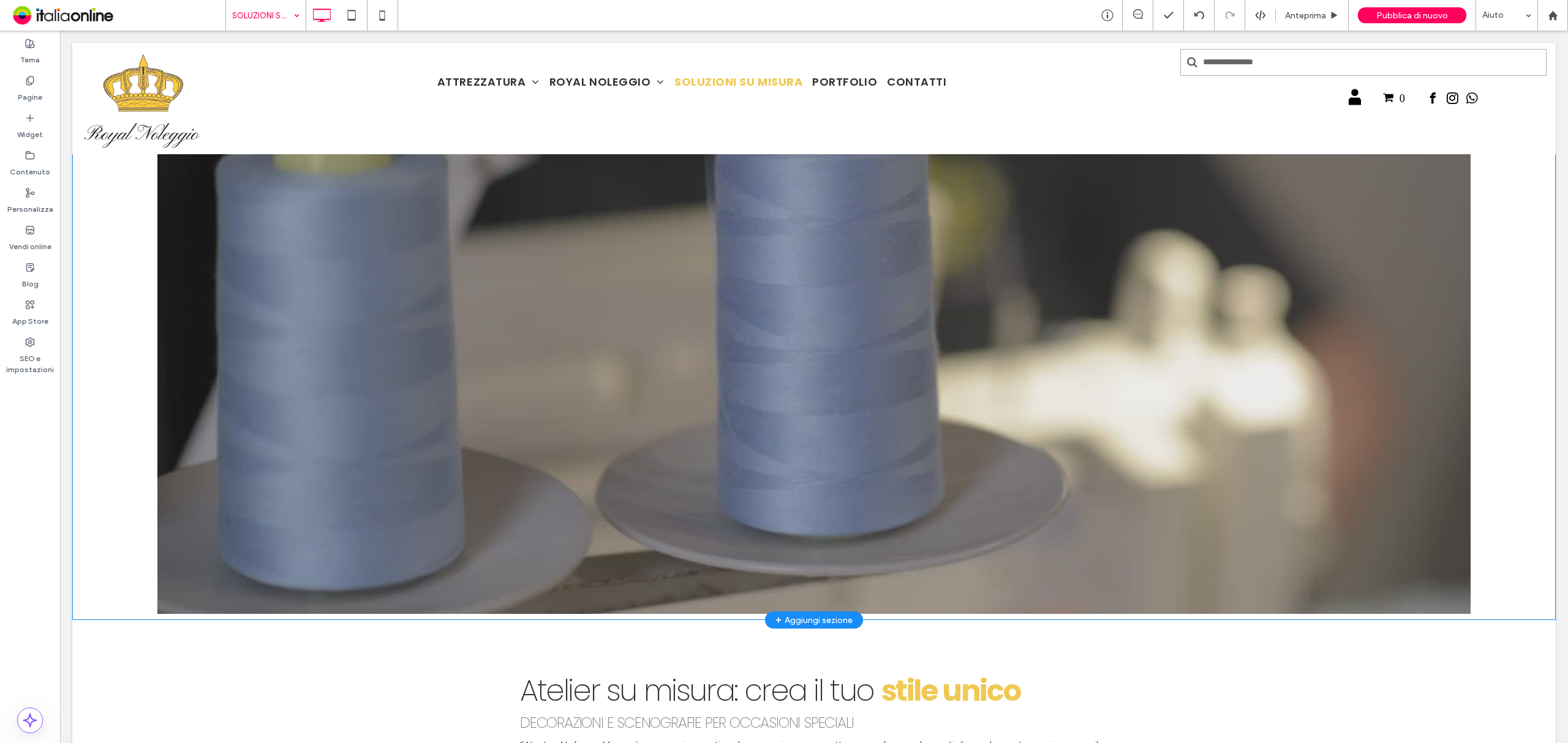
click at [137, 616] on div "Click To Paste" at bounding box center [814, 244] width 1484 height 750
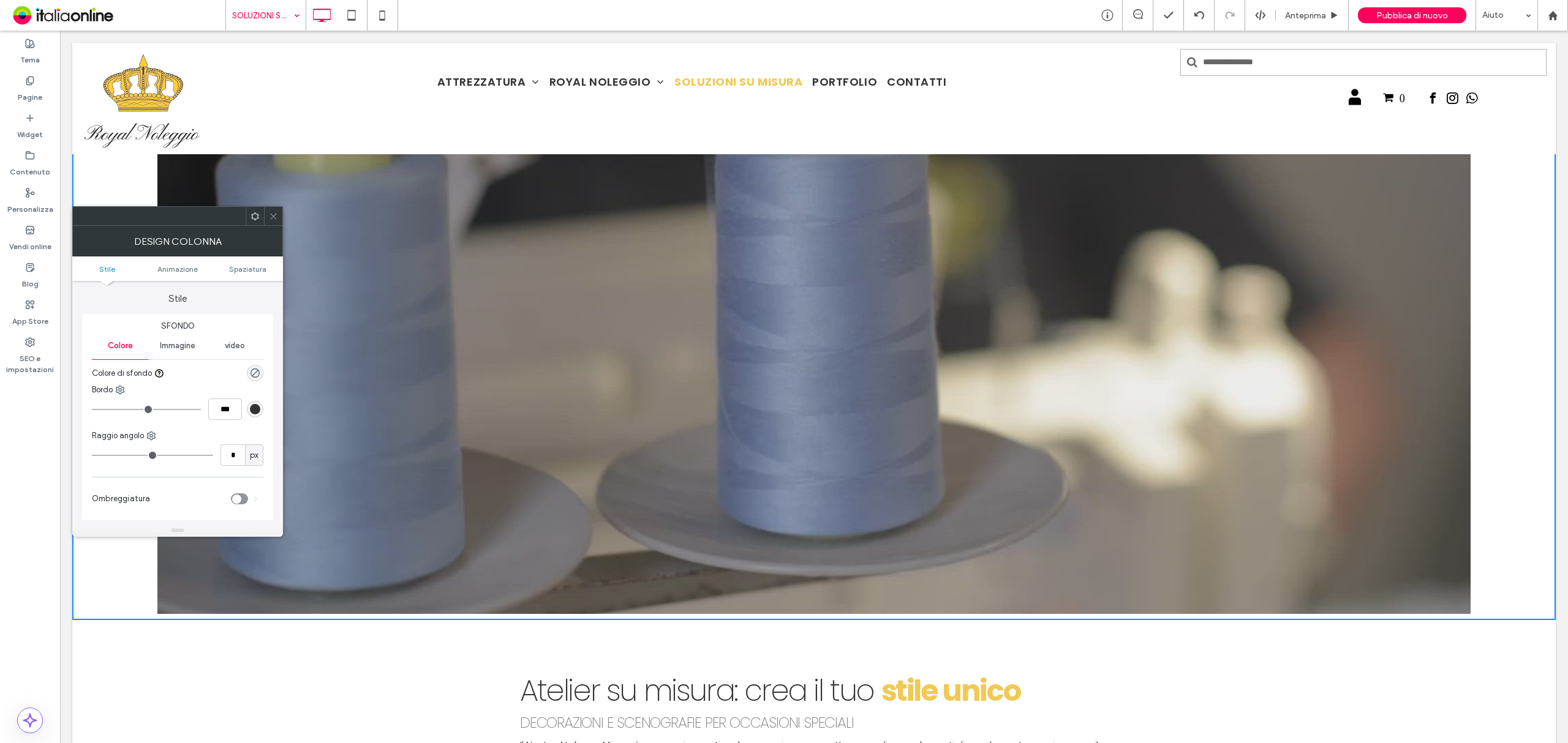
click at [269, 213] on icon at bounding box center [274, 216] width 9 height 9
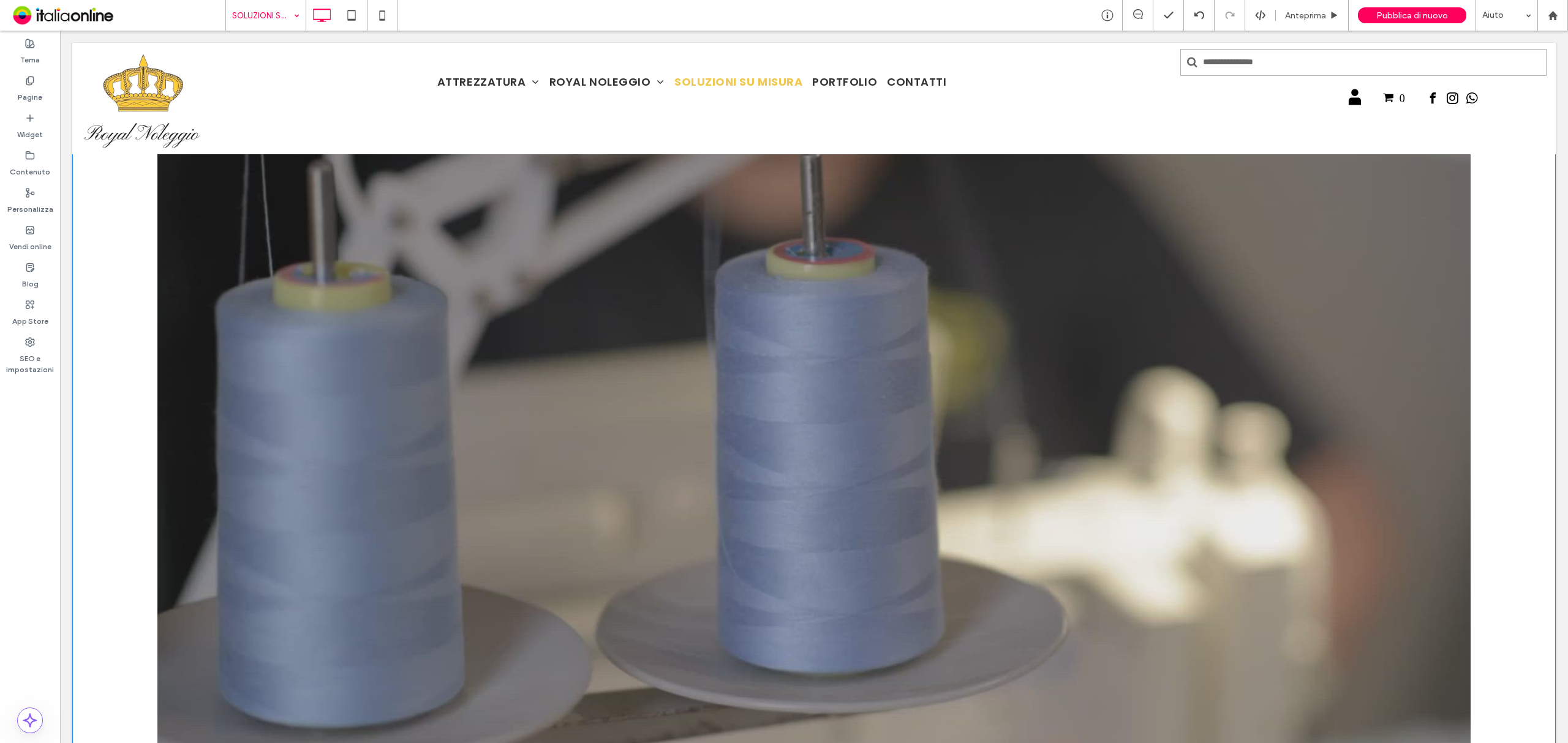
scroll to position [0, 0]
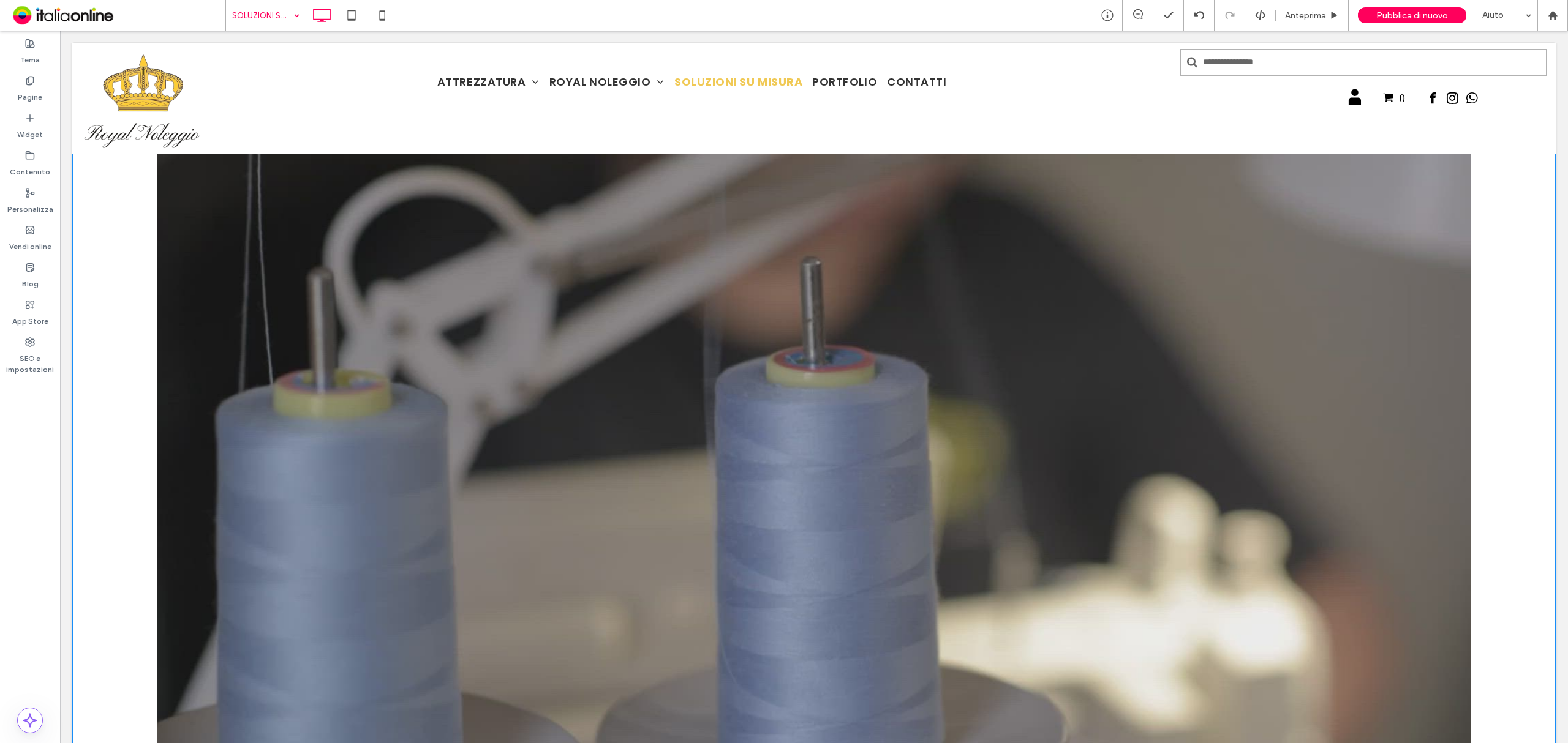
click at [78, 158] on span at bounding box center [814, 490] width 1484 height 738
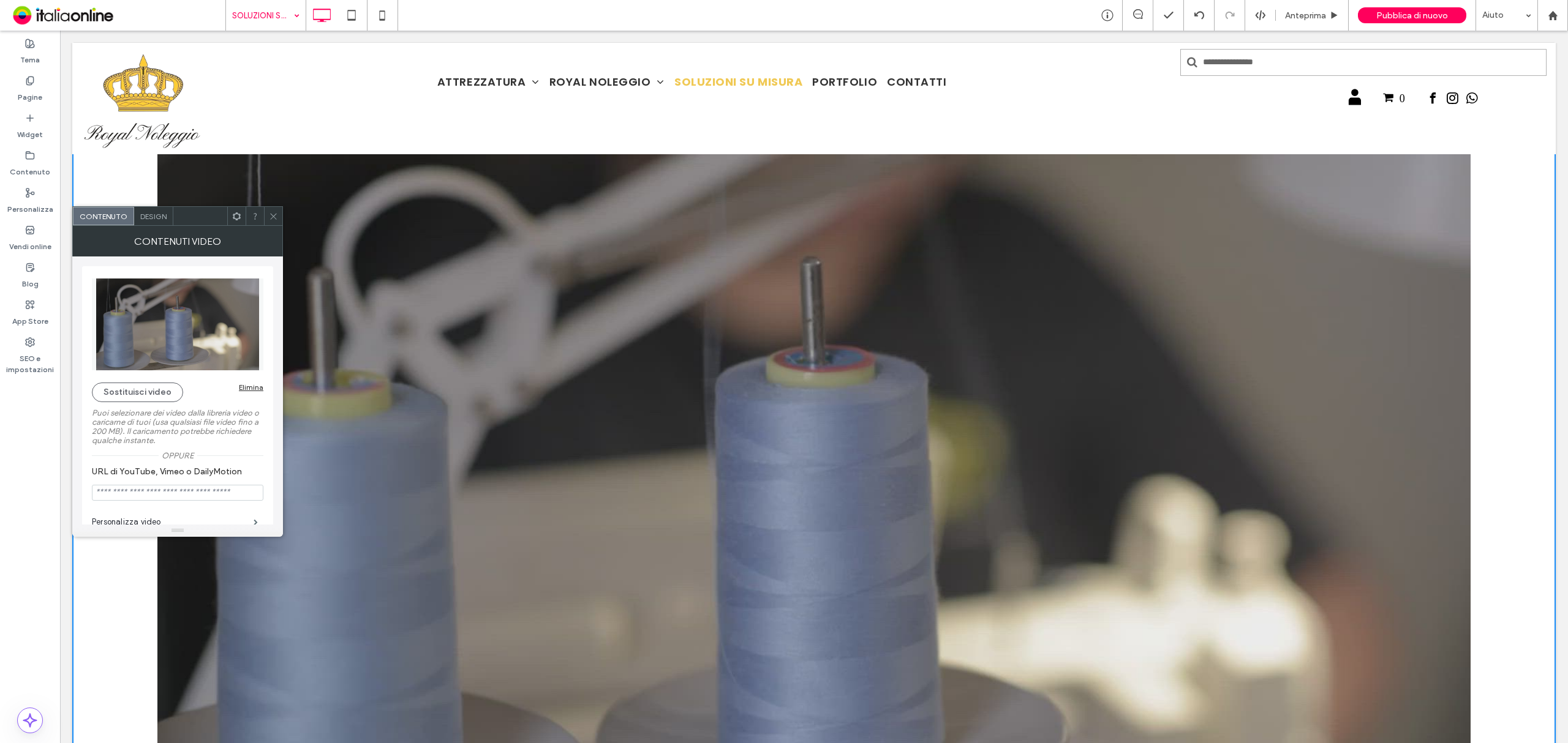
click at [235, 221] on span at bounding box center [237, 216] width 9 height 18
drag, startPoint x: 89, startPoint y: 176, endPoint x: 291, endPoint y: 223, distance: 207.4
click at [91, 177] on video at bounding box center [814, 490] width 1484 height 738
click at [270, 213] on icon at bounding box center [274, 216] width 9 height 9
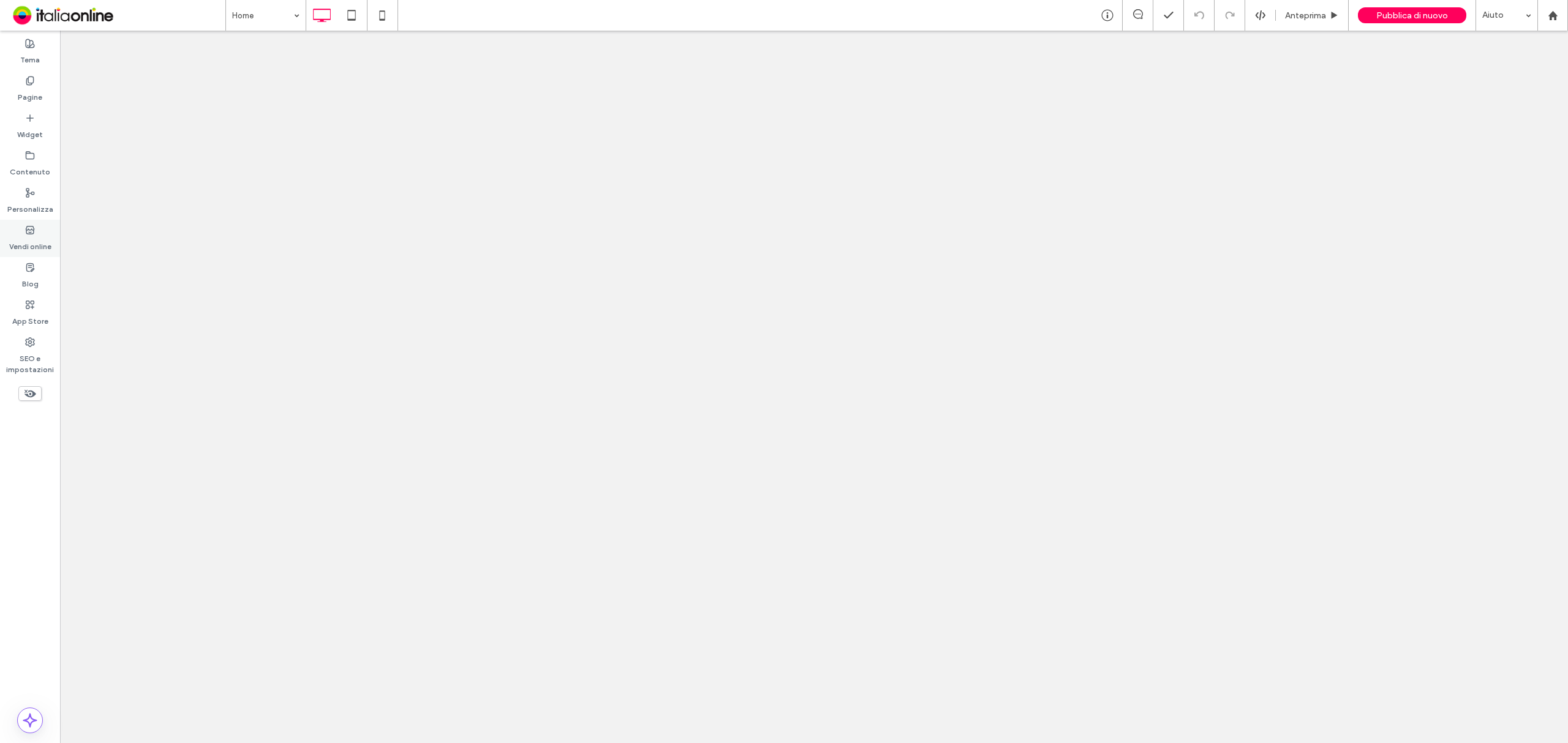
click at [25, 236] on label "Vendi online" at bounding box center [30, 244] width 42 height 17
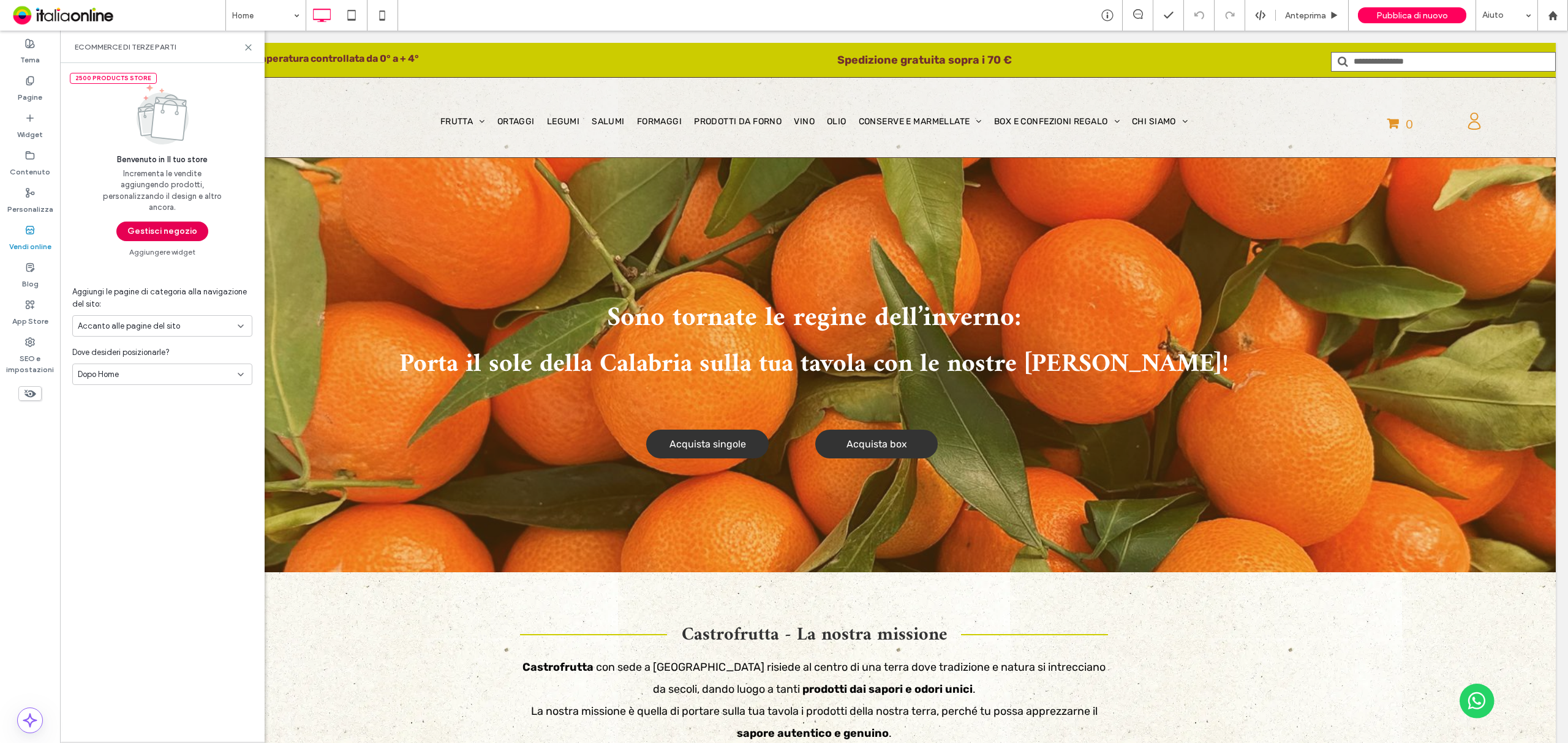
click at [141, 229] on button "Gestisci negozio" at bounding box center [162, 231] width 92 height 20
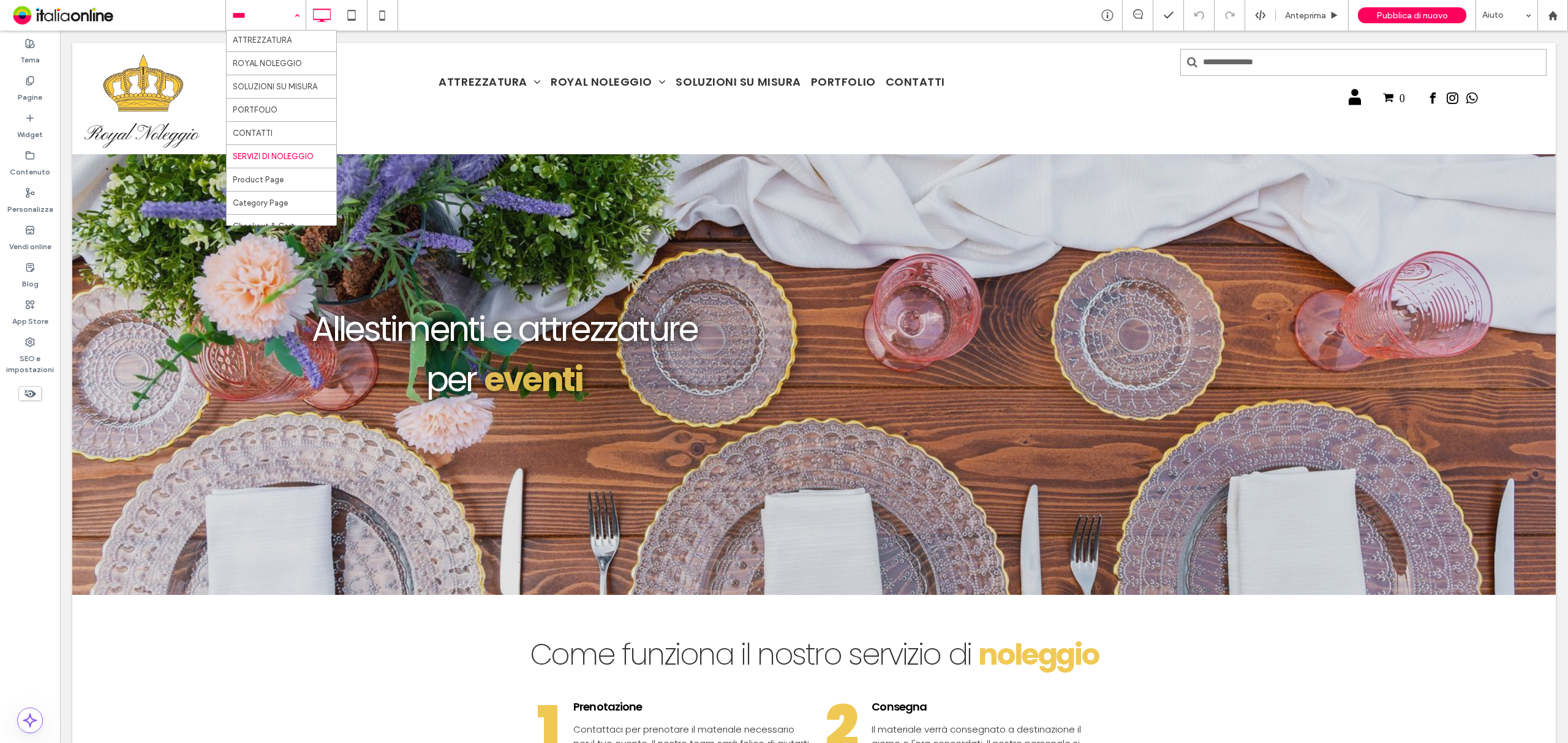
scroll to position [35, 0]
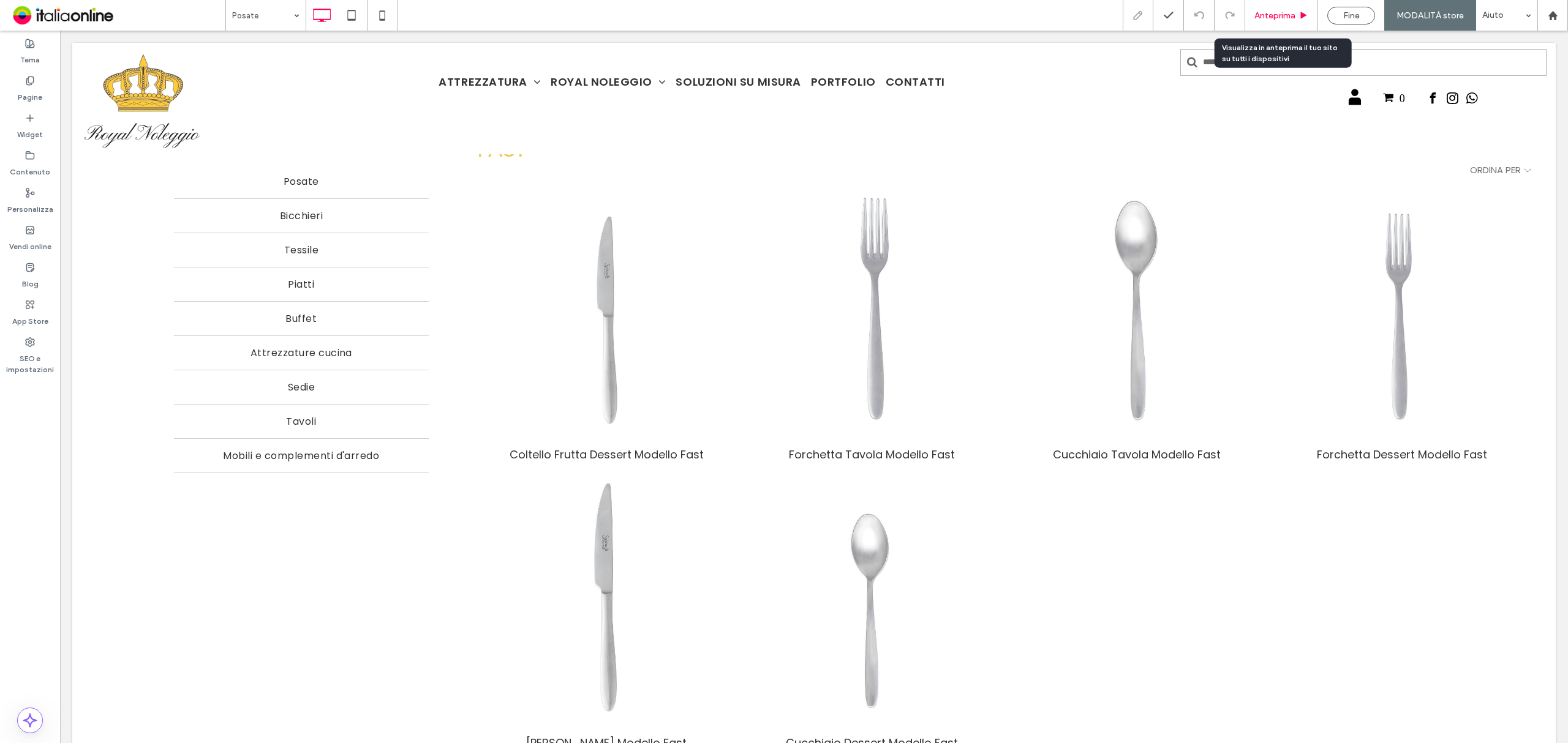
click at [1277, 24] on div "Anteprima" at bounding box center [1282, 15] width 73 height 31
click at [1286, 11] on span "Anteprima" at bounding box center [1275, 16] width 41 height 10
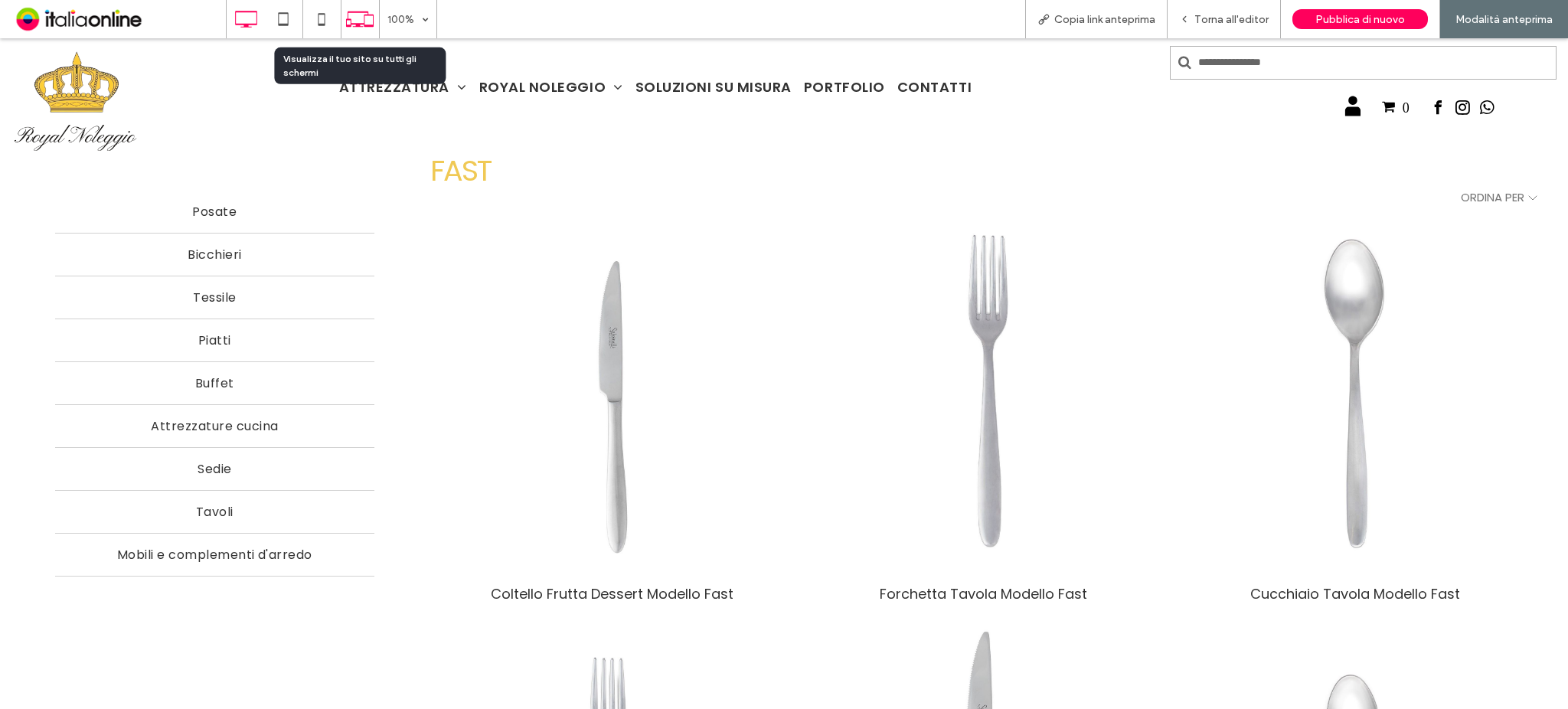
click at [366, 26] on use at bounding box center [360, 19] width 28 height 16
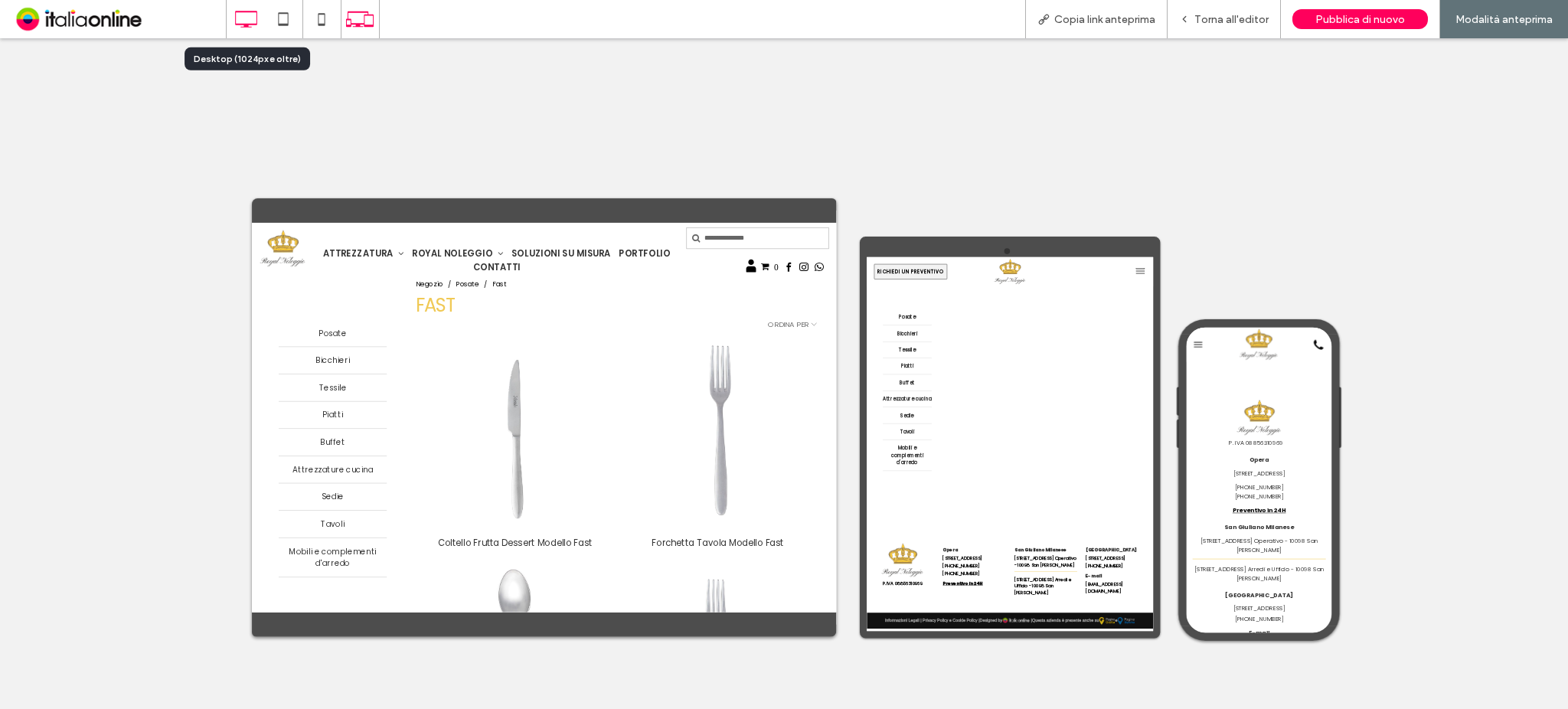
click at [243, 20] on icon at bounding box center [246, 20] width 31 height 31
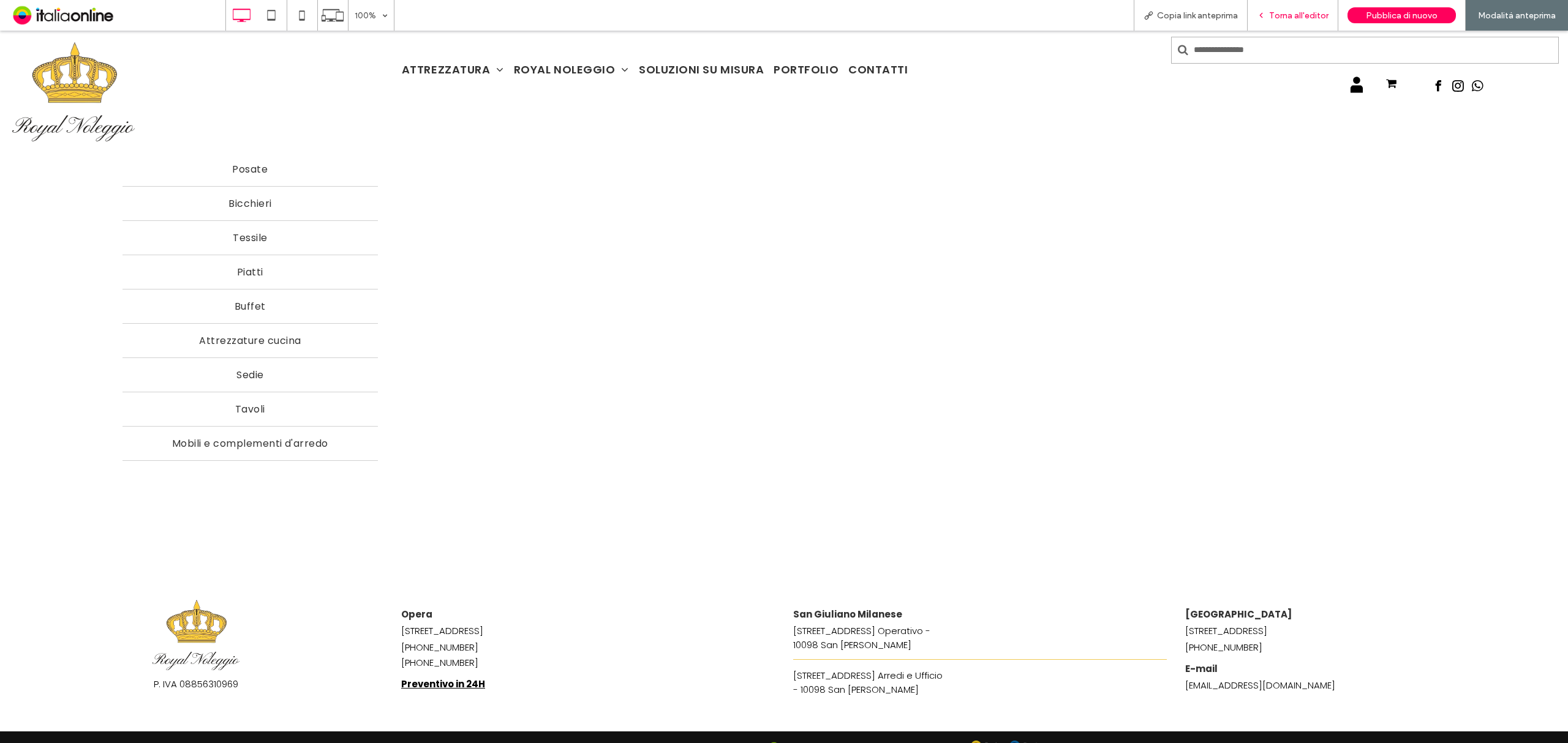
click at [1290, 18] on span "Torna all'editor" at bounding box center [1299, 16] width 59 height 10
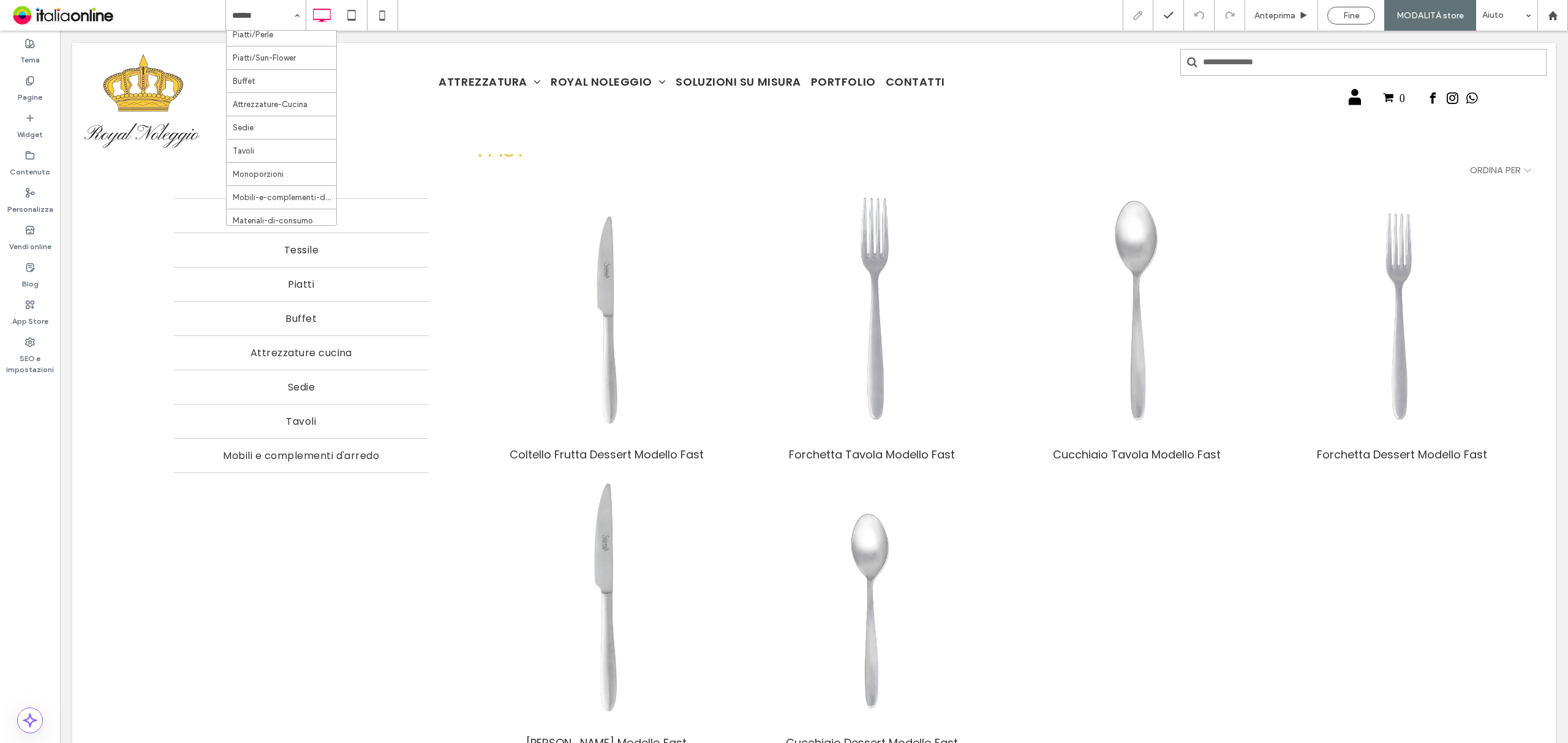
scroll to position [1222, 0]
click at [37, 84] on div "Pagine" at bounding box center [30, 89] width 60 height 37
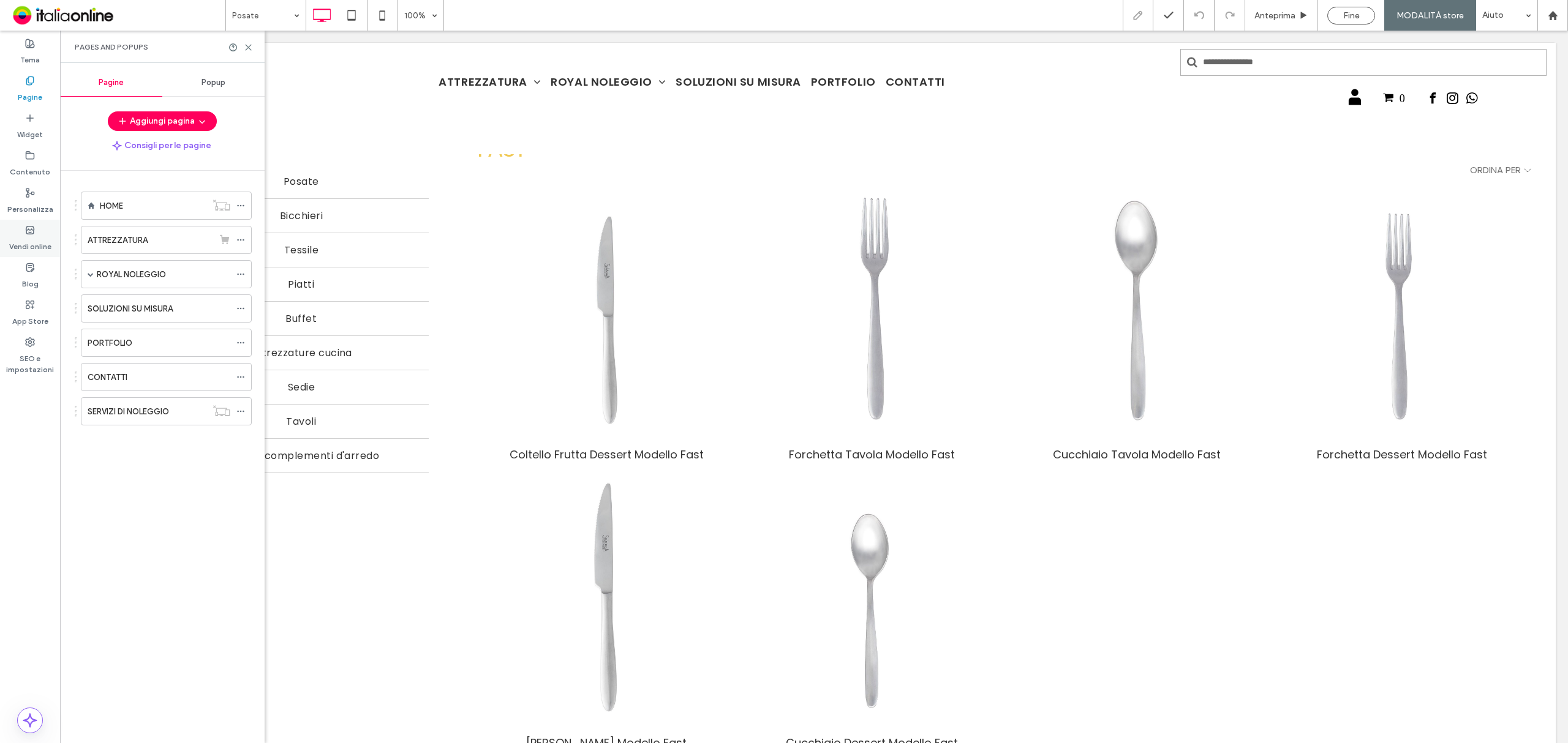
click at [29, 231] on use at bounding box center [29, 229] width 8 height 7
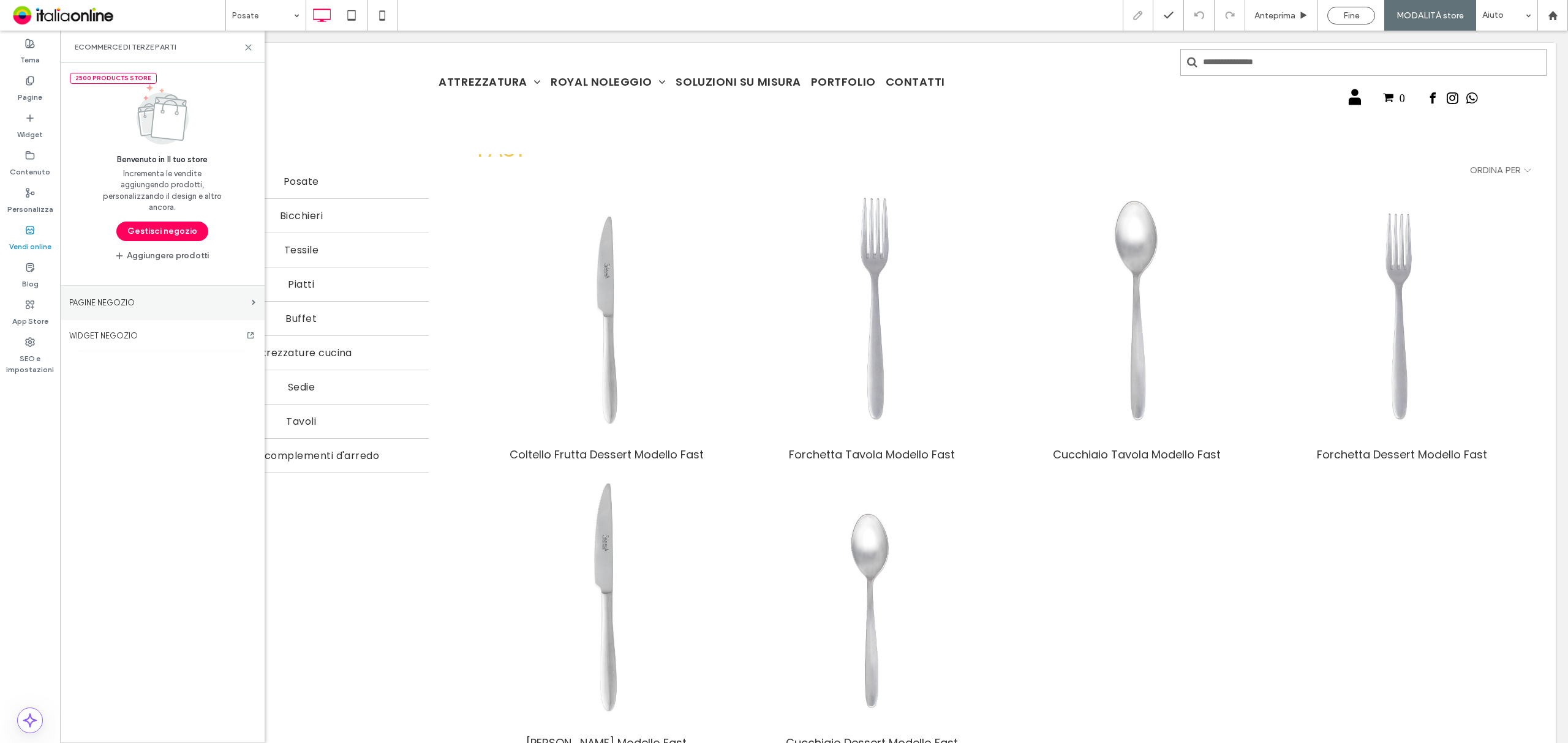
click at [123, 308] on label "PAGINE NEGOZIO" at bounding box center [158, 302] width 178 height 22
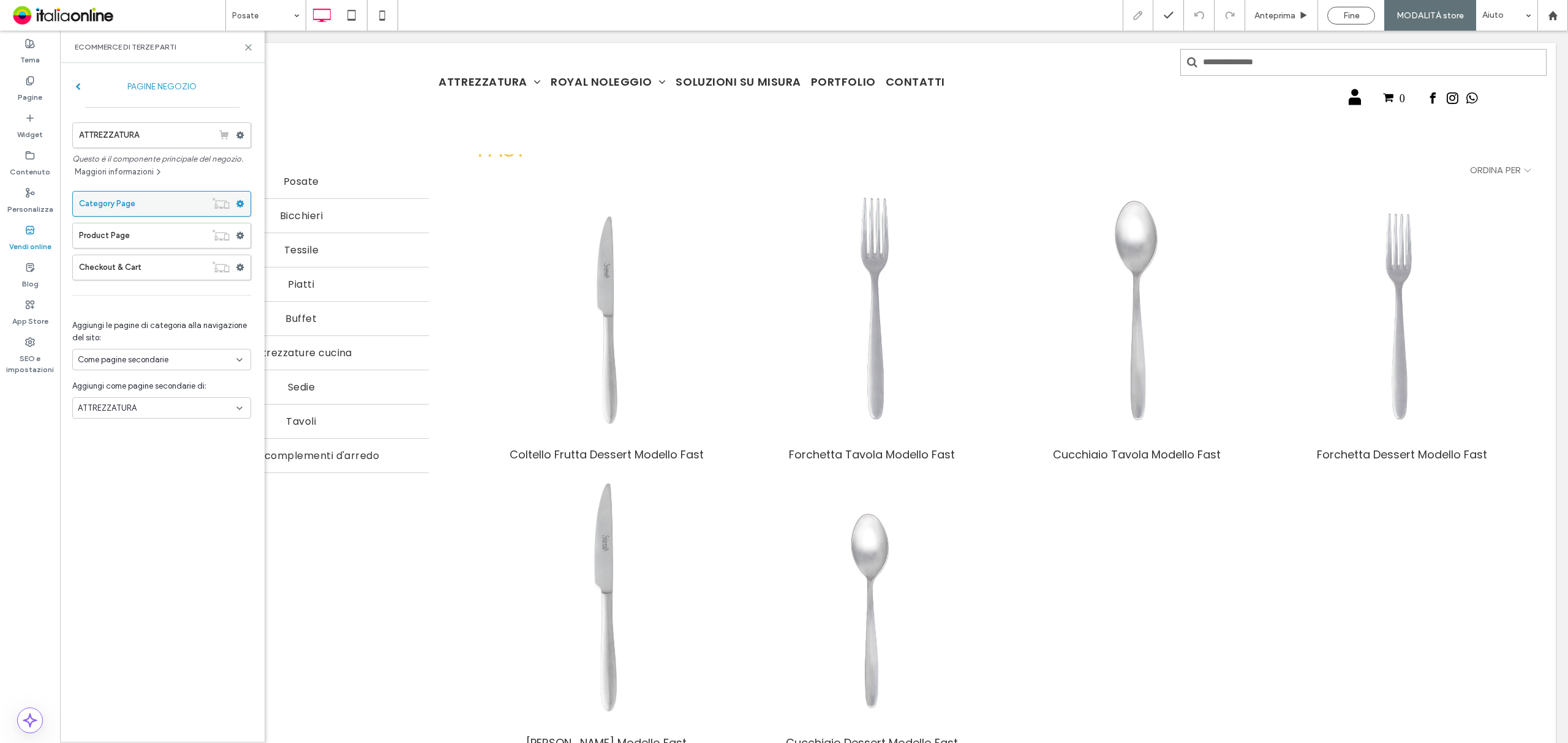
click at [238, 210] on span at bounding box center [240, 204] width 8 height 18
click at [172, 197] on label "Category Page" at bounding box center [142, 204] width 127 height 25
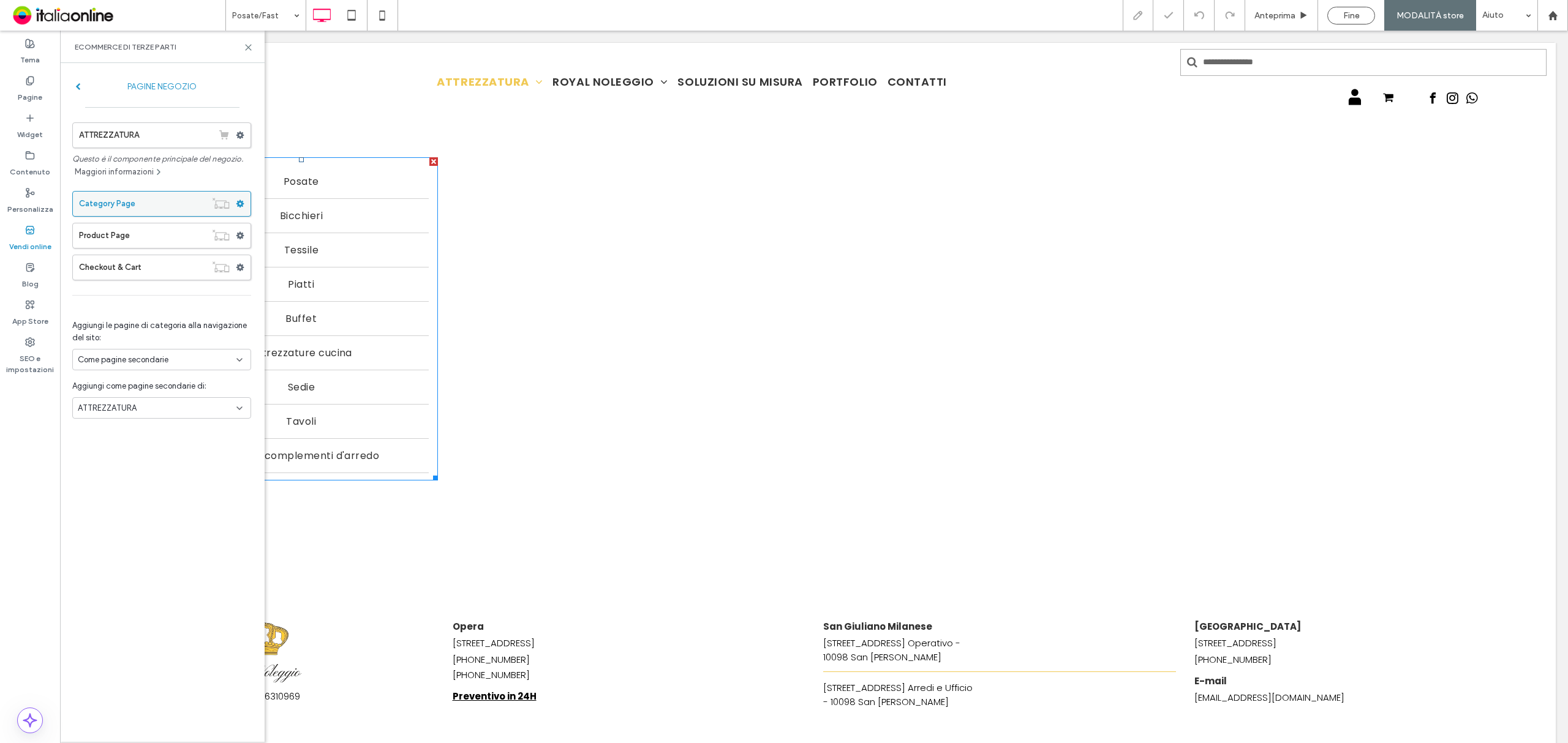
scroll to position [0, 0]
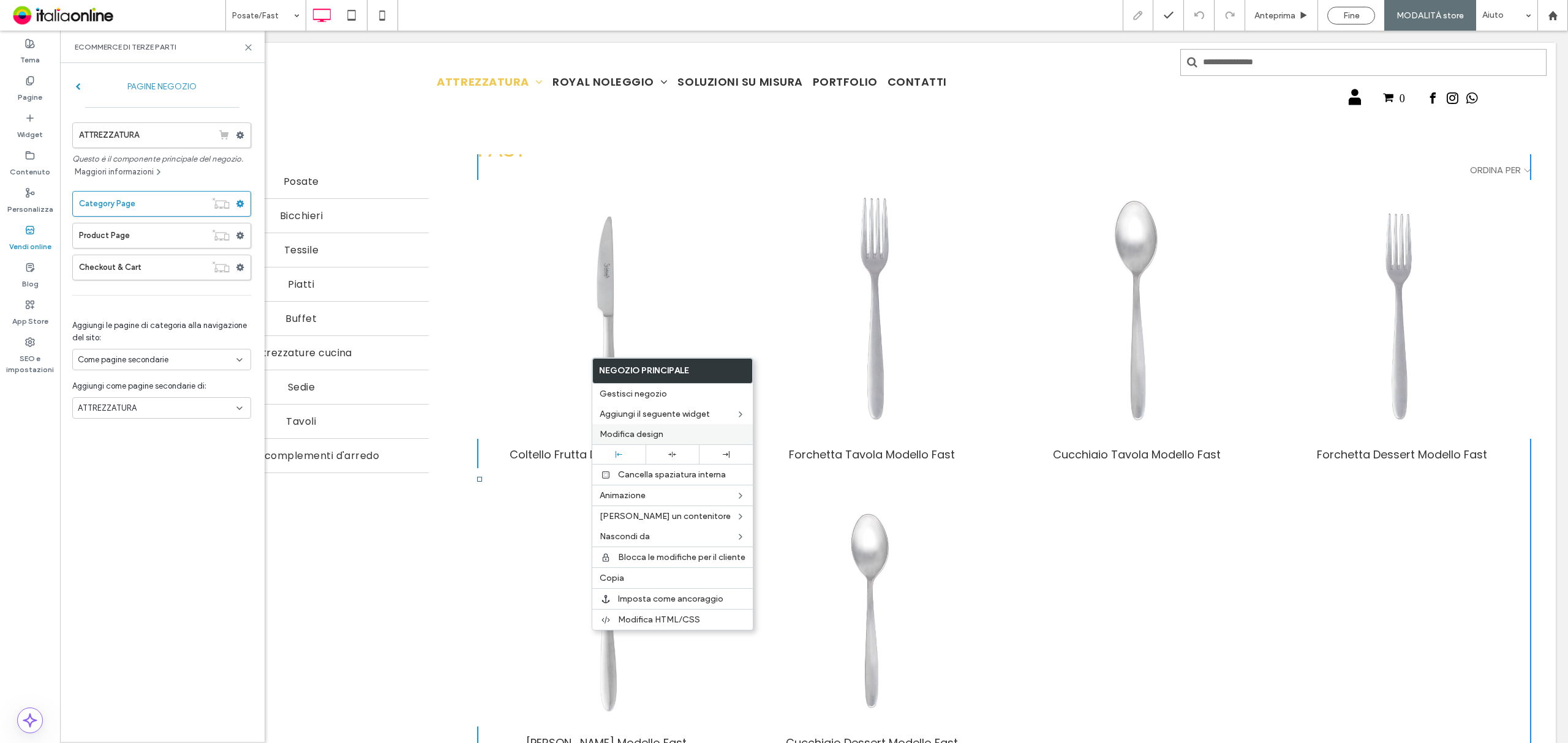
click at [635, 434] on span "Modifica design" at bounding box center [632, 434] width 64 height 10
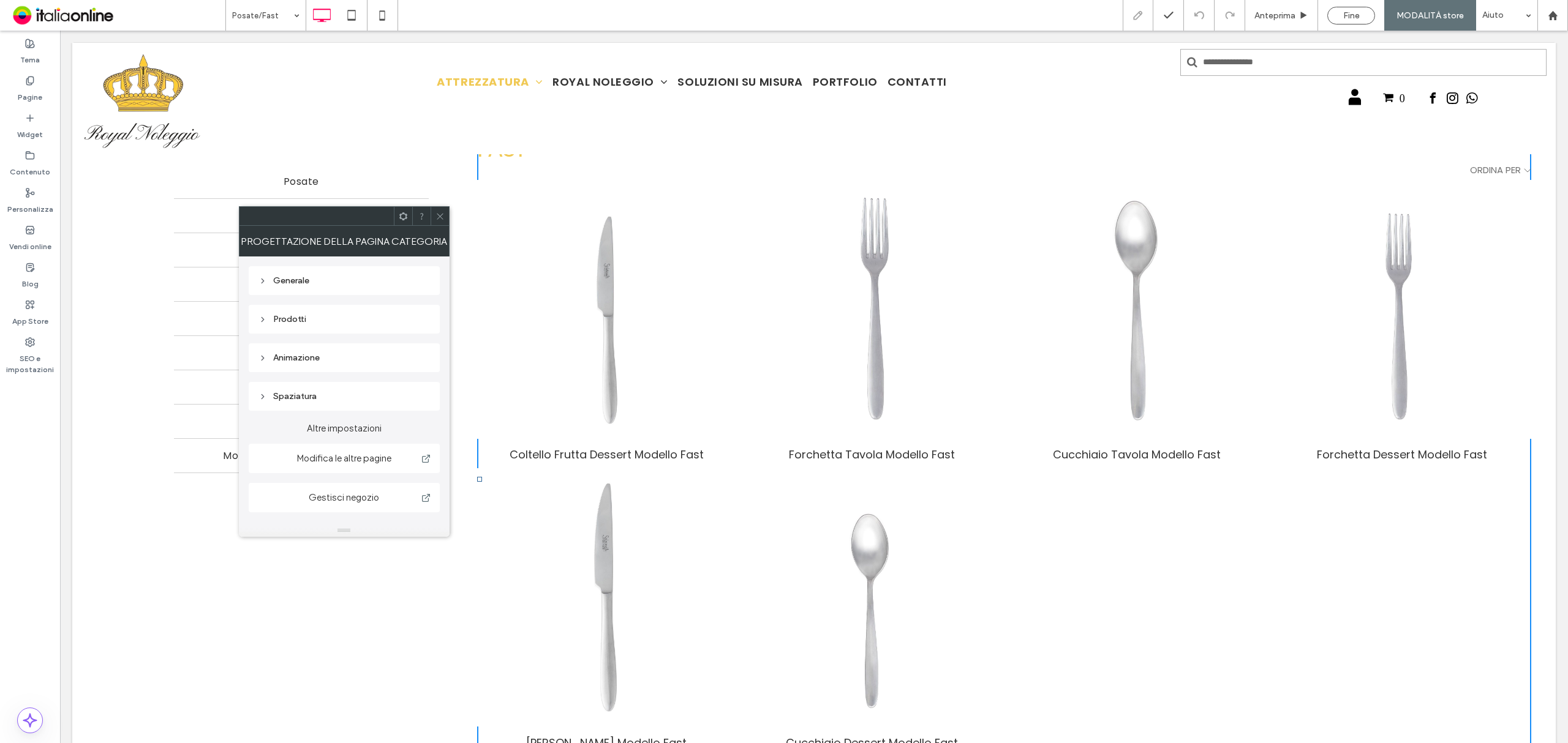
click at [310, 321] on div "Prodotti" at bounding box center [344, 319] width 172 height 10
click at [394, 463] on div "M" at bounding box center [397, 454] width 6 height 20
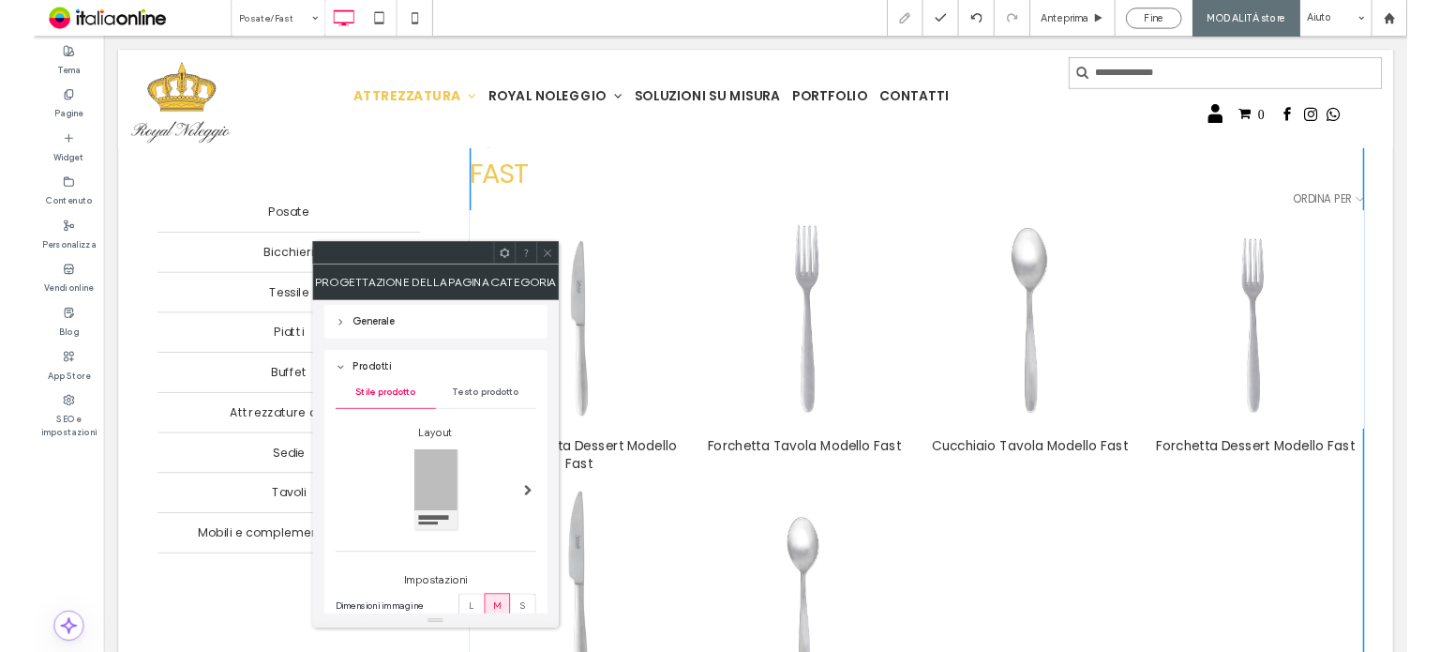
scroll to position [0, 0]
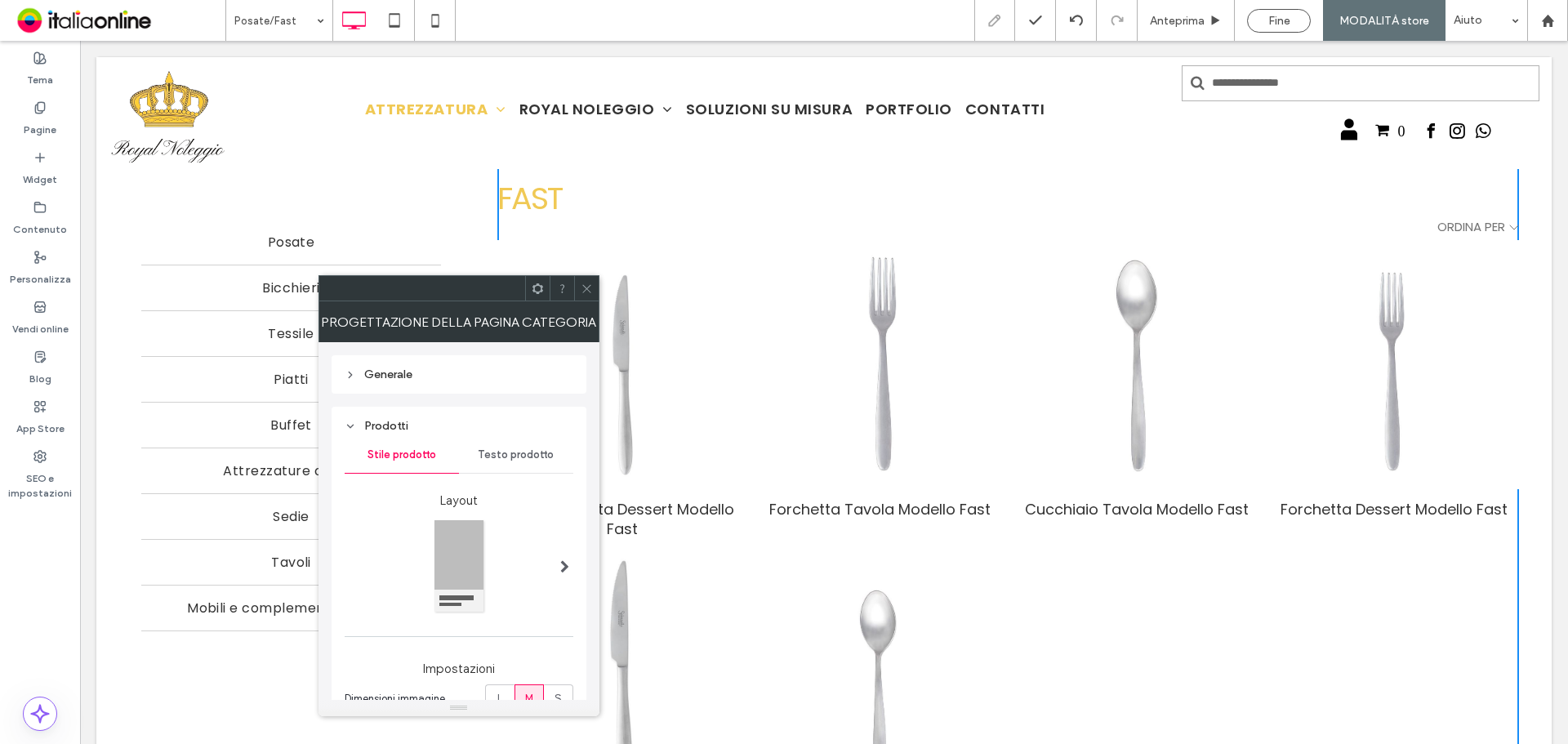
click at [582, 294] on icon at bounding box center [587, 288] width 12 height 12
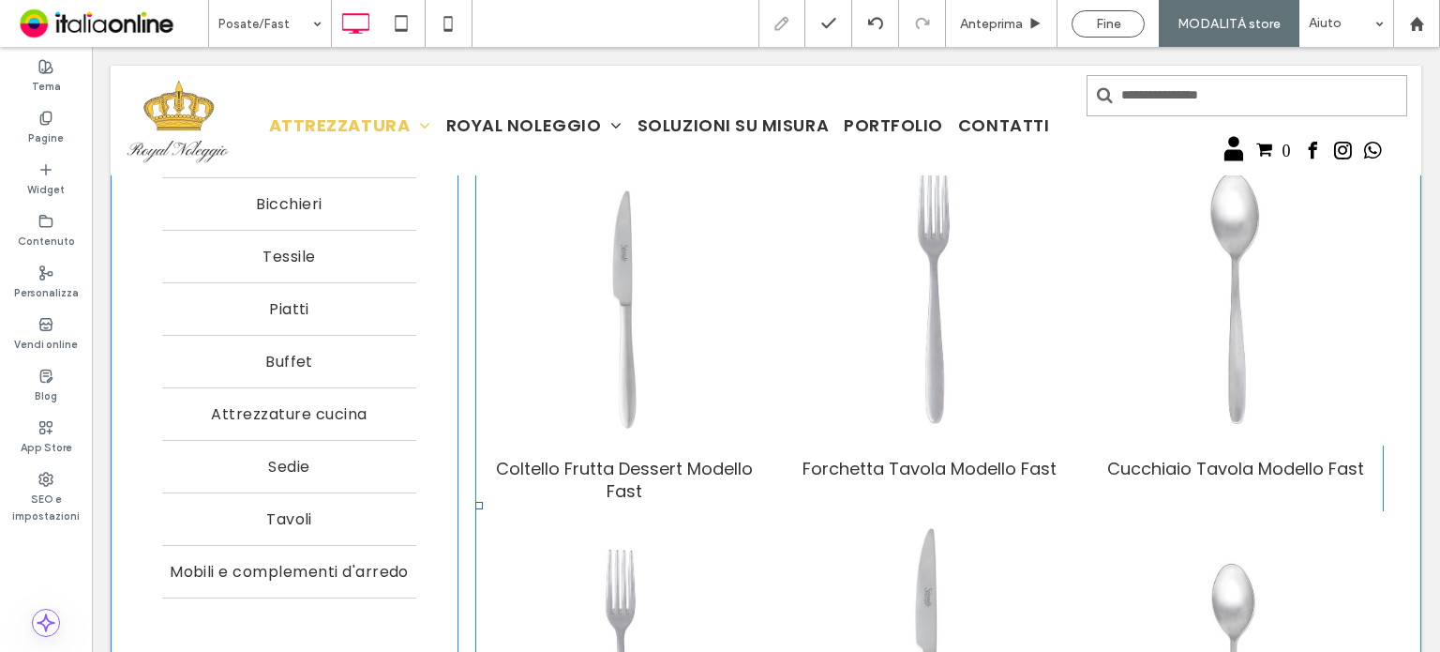
scroll to position [130, 0]
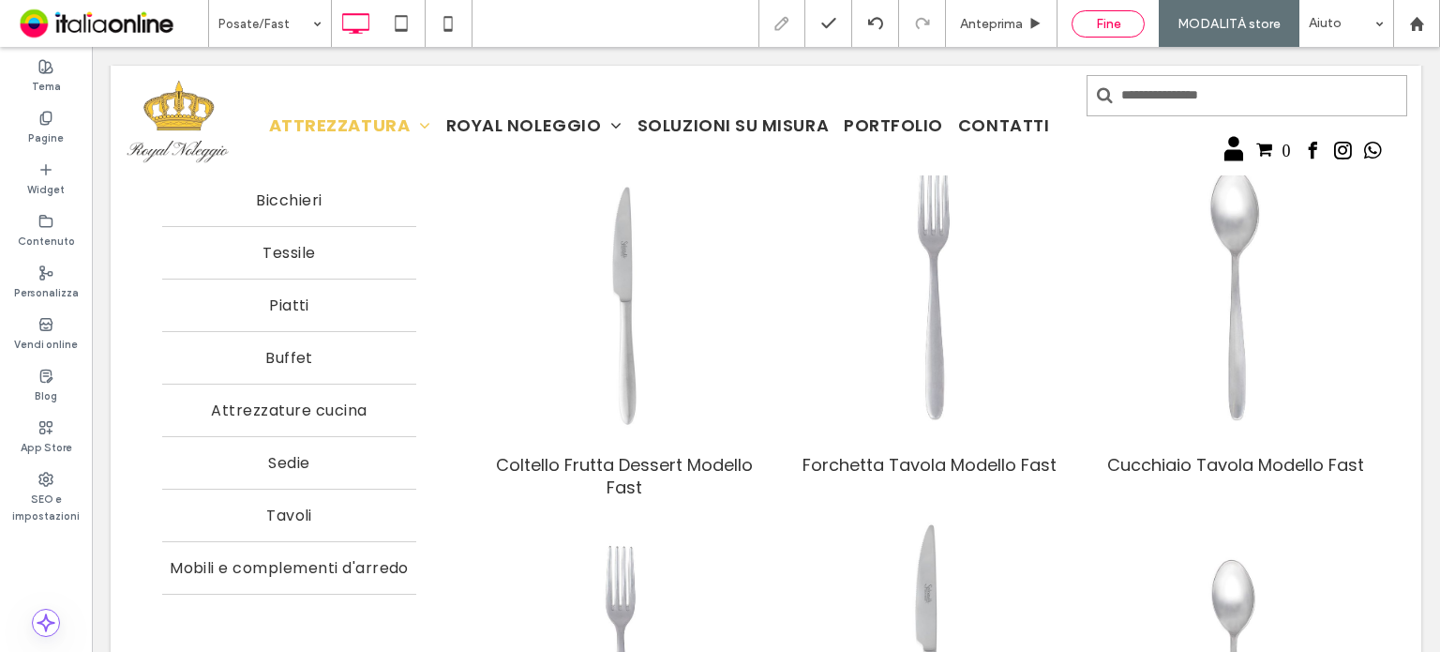
click at [1135, 26] on div "Fine" at bounding box center [1108, 24] width 71 height 16
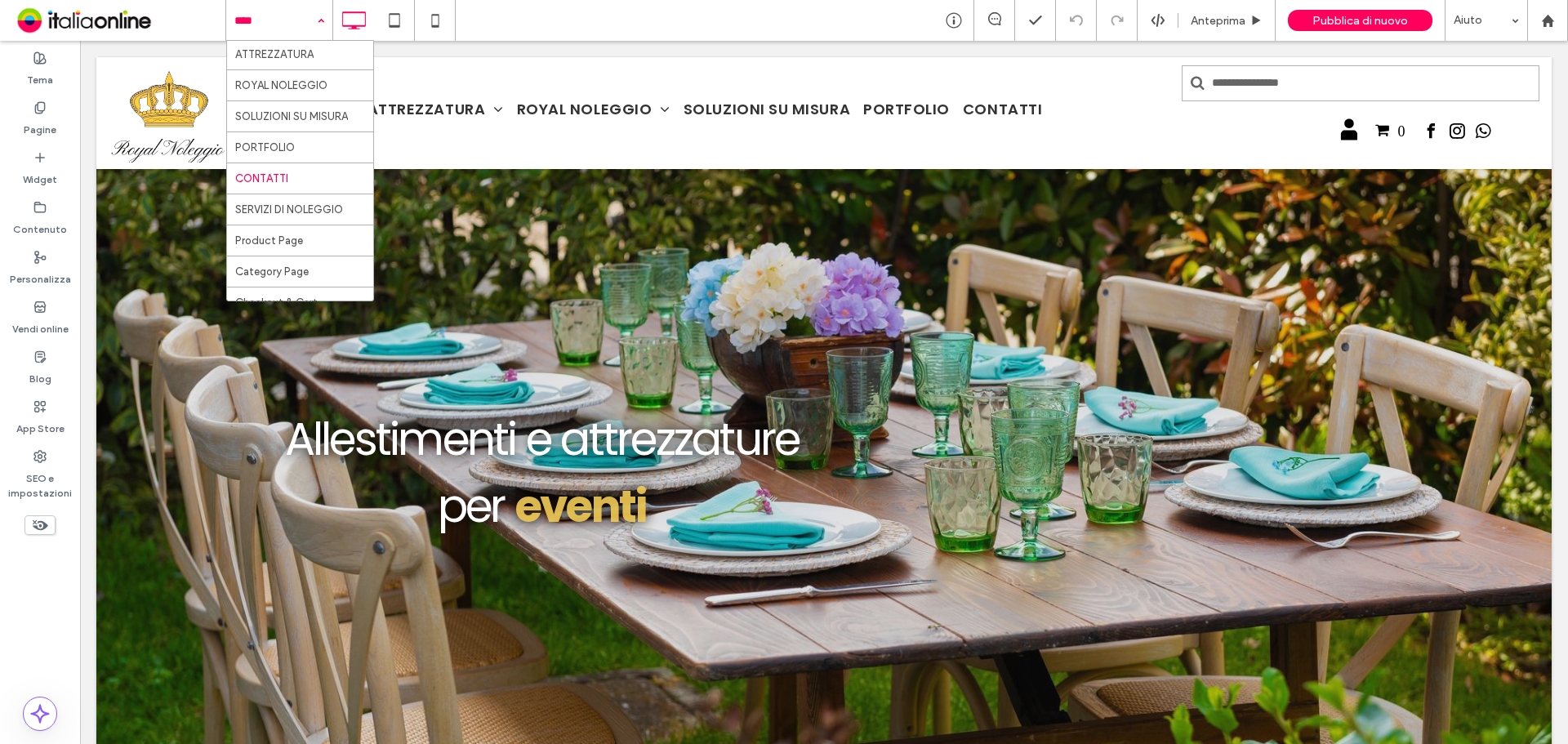
scroll to position [48, 0]
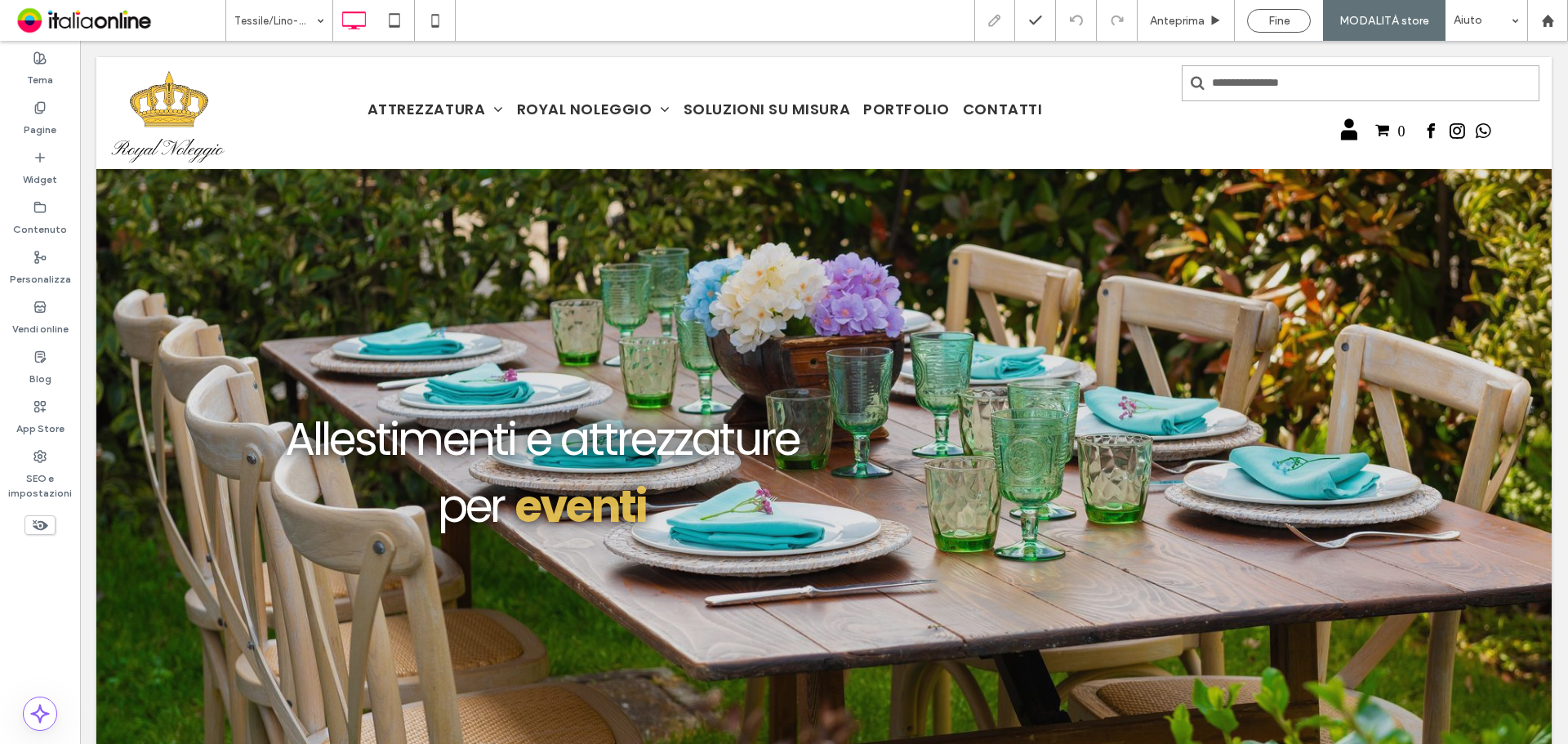
click at [267, 24] on div at bounding box center [784, 372] width 1568 height 744
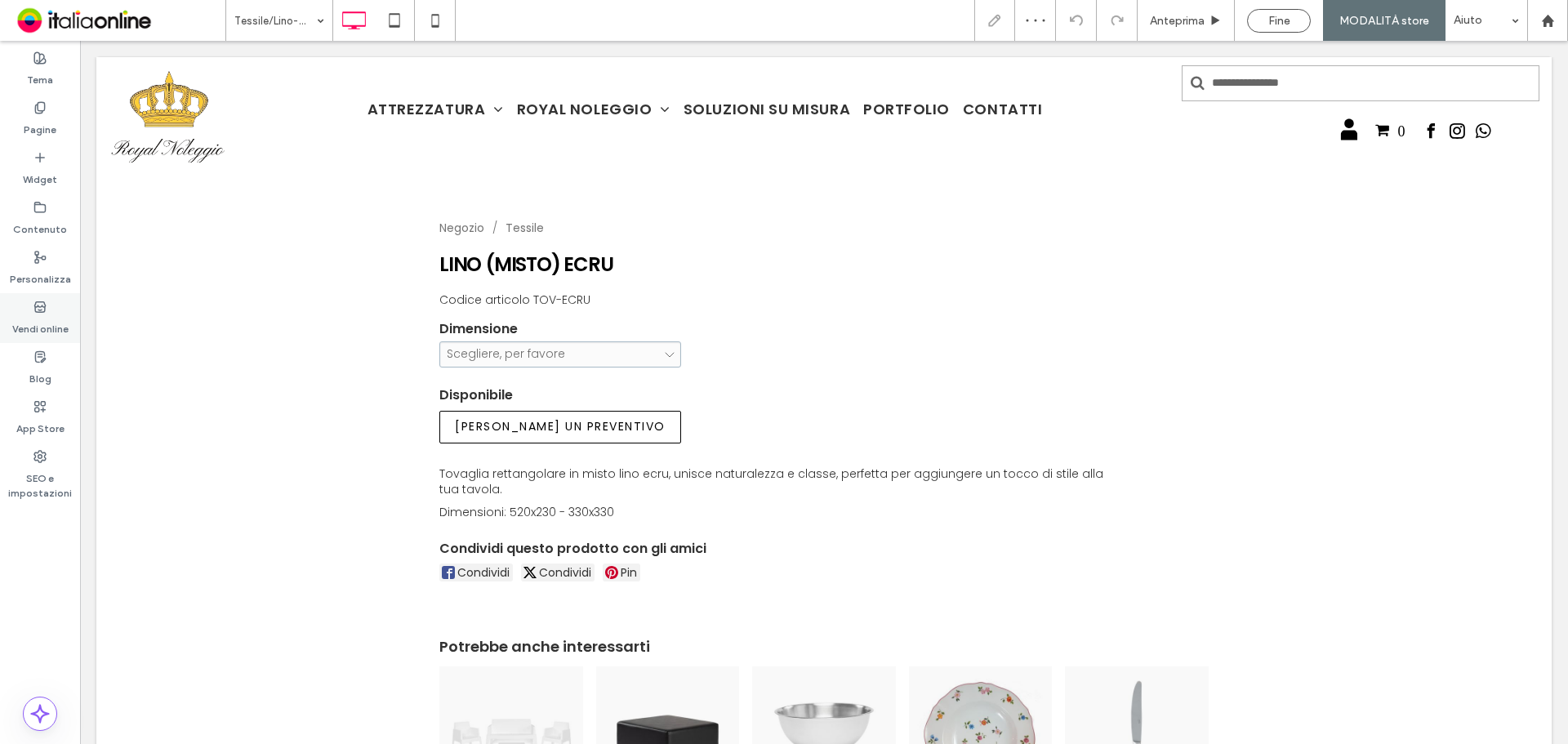
click at [55, 310] on div "Vendi online" at bounding box center [40, 318] width 80 height 50
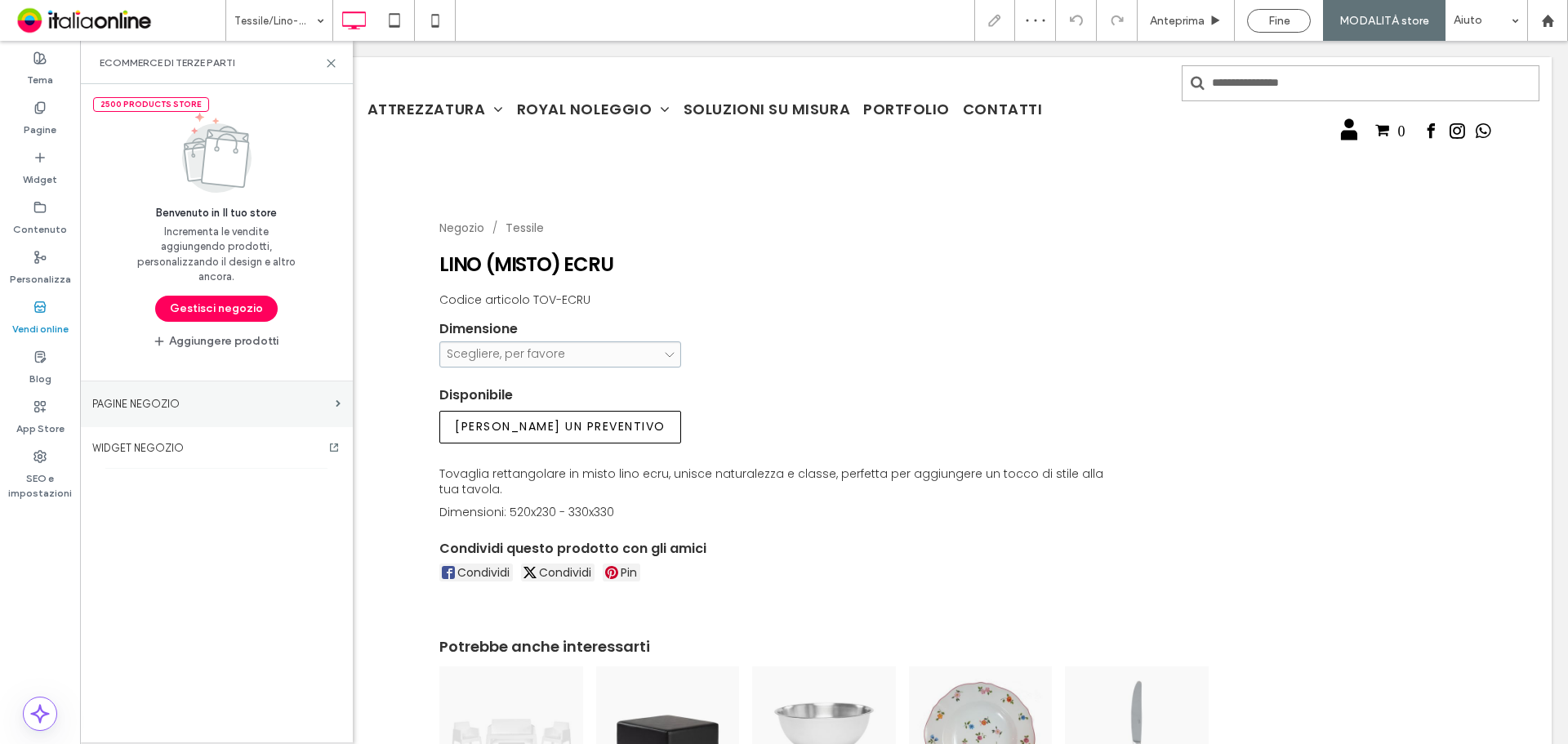
click at [181, 399] on label "PAGINE NEGOZIO" at bounding box center [211, 403] width 237 height 29
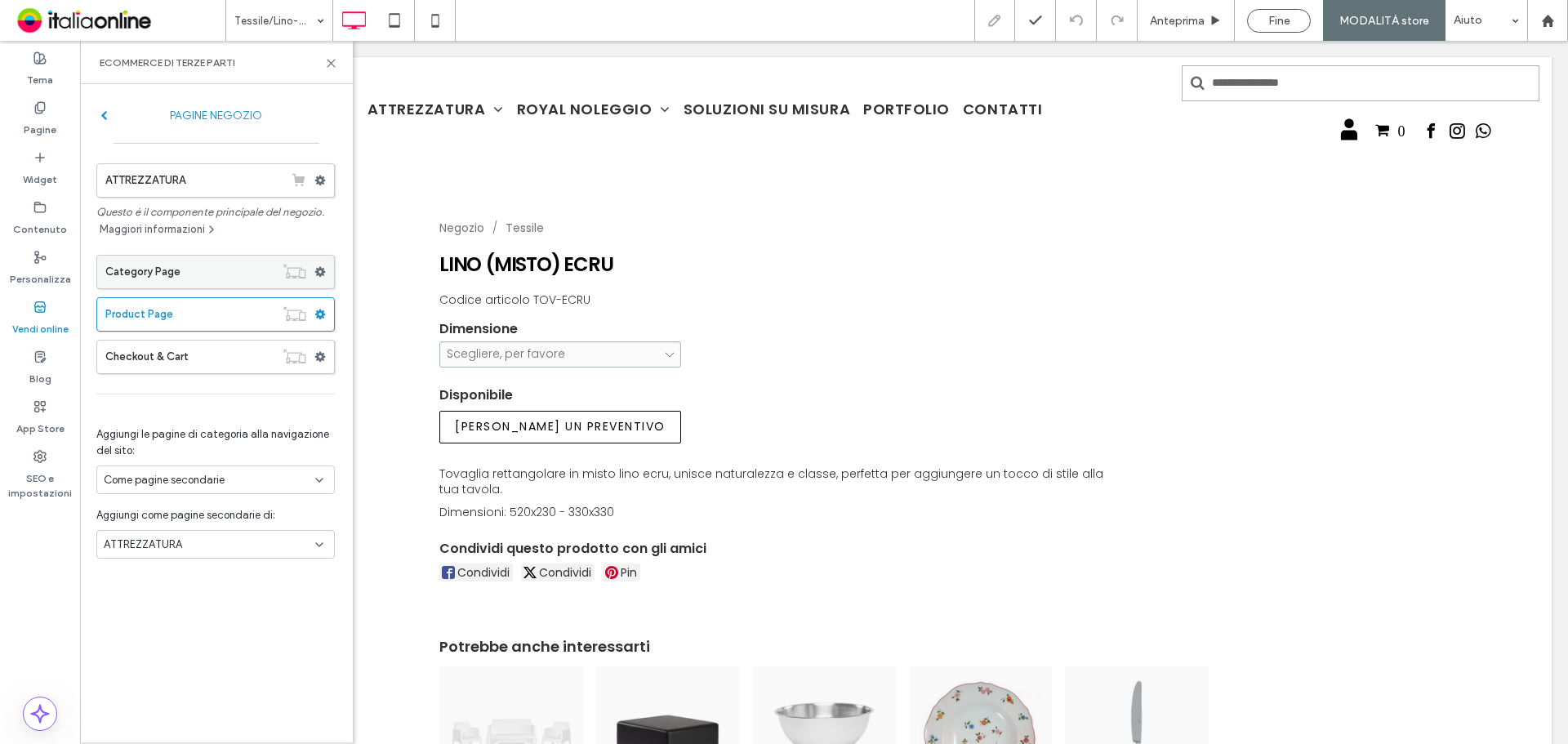
click at [170, 275] on label "Category Page" at bounding box center [190, 272] width 169 height 33
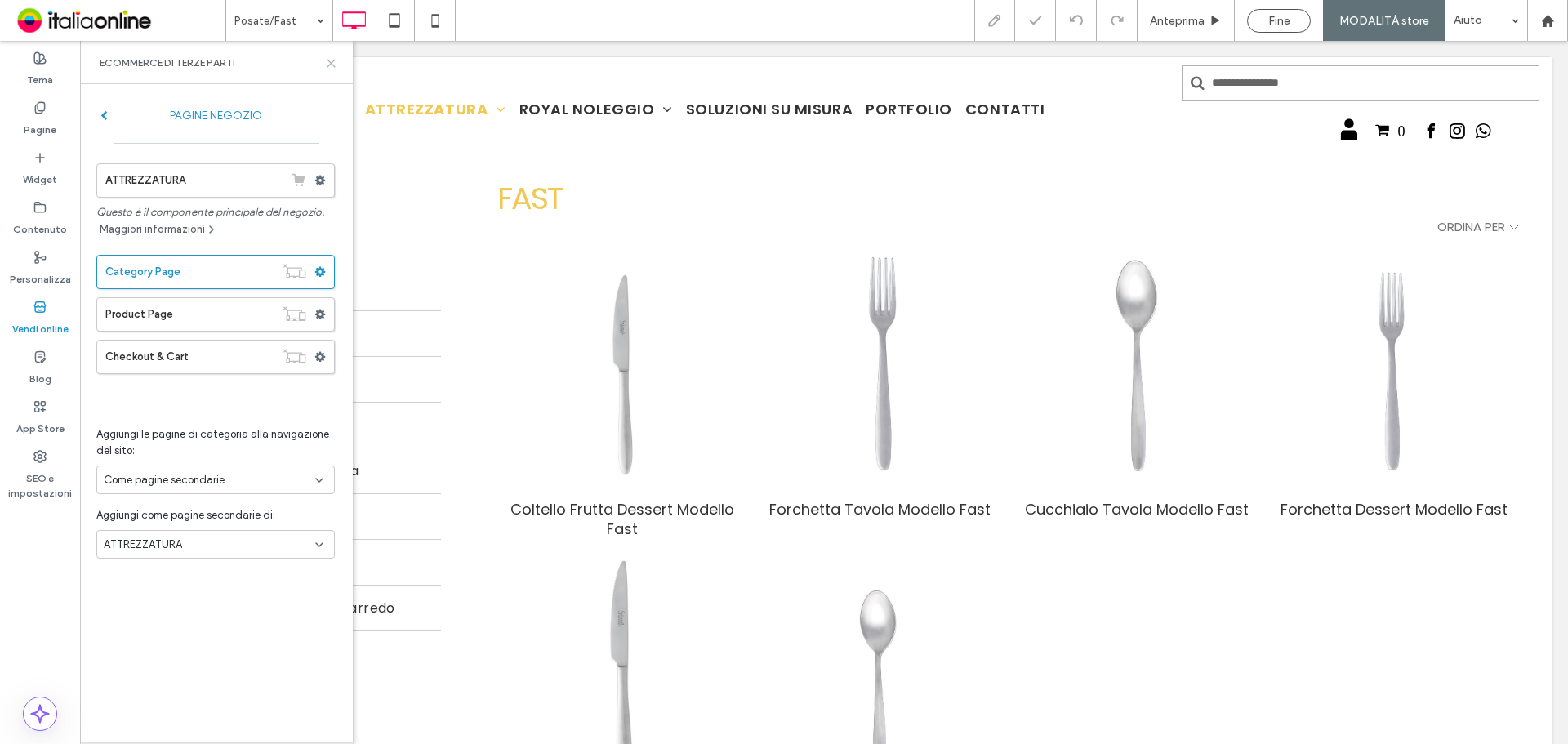
click at [335, 60] on icon at bounding box center [331, 64] width 12 height 12
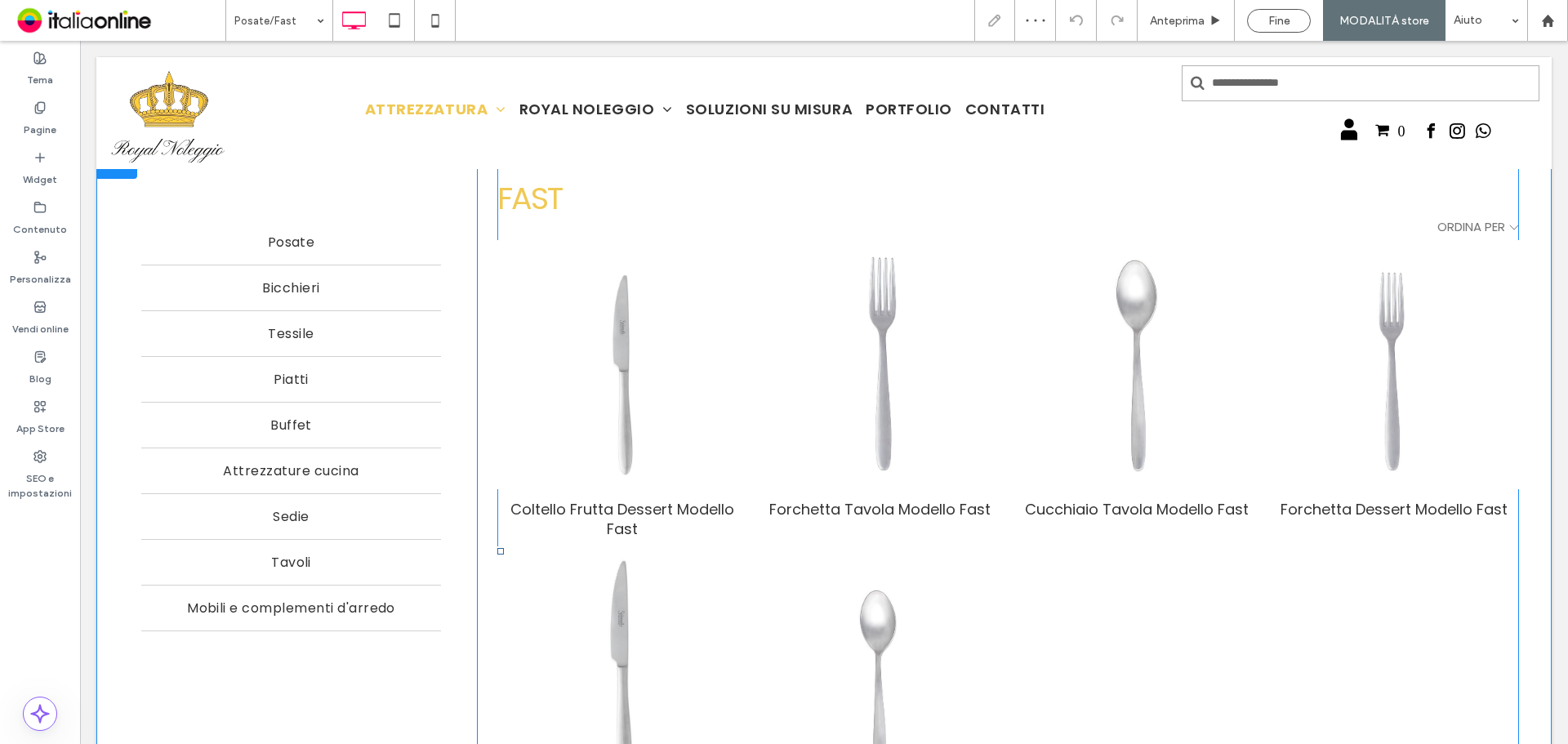
click at [676, 368] on span at bounding box center [1008, 551] width 1022 height 798
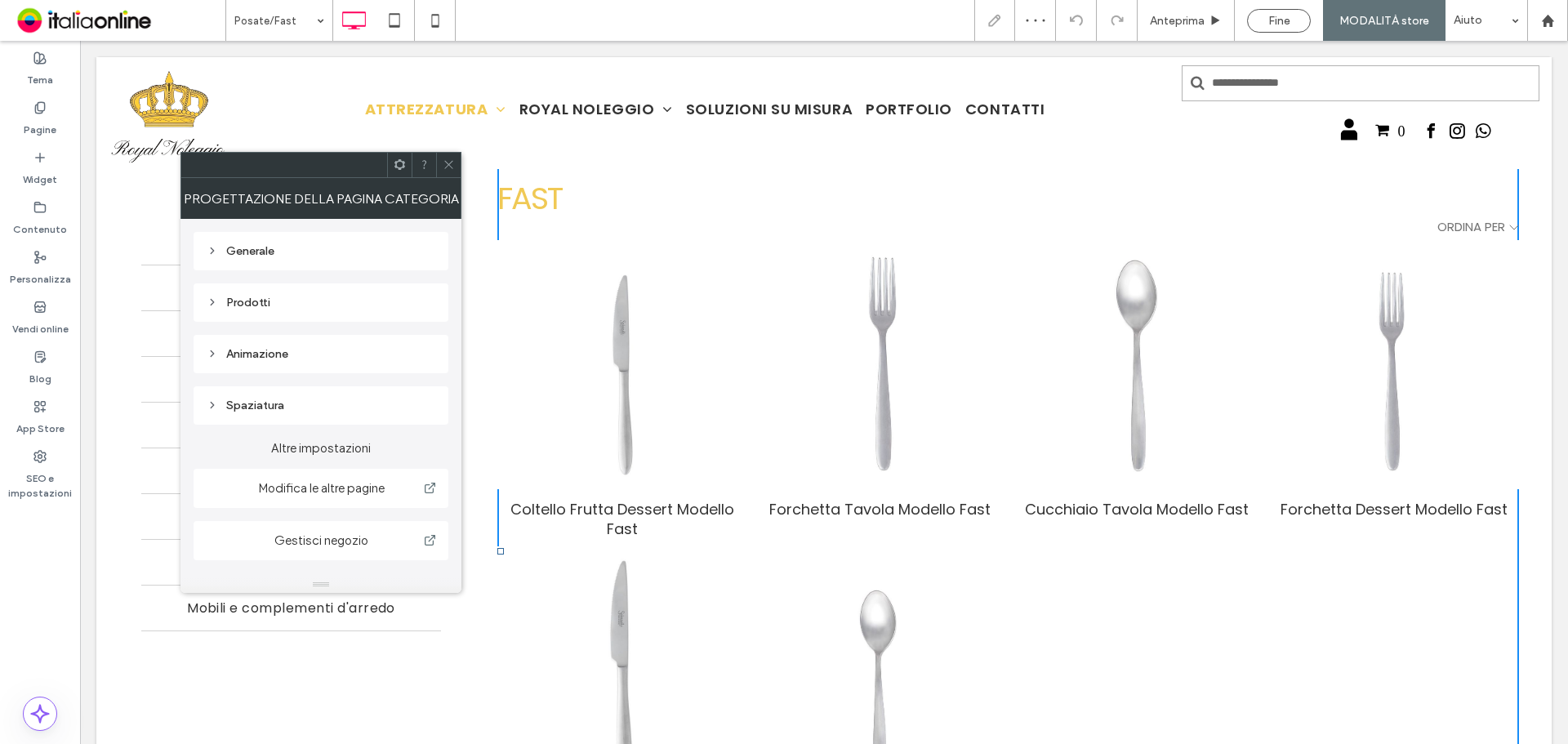
click at [319, 350] on div "Animazione" at bounding box center [321, 354] width 229 height 14
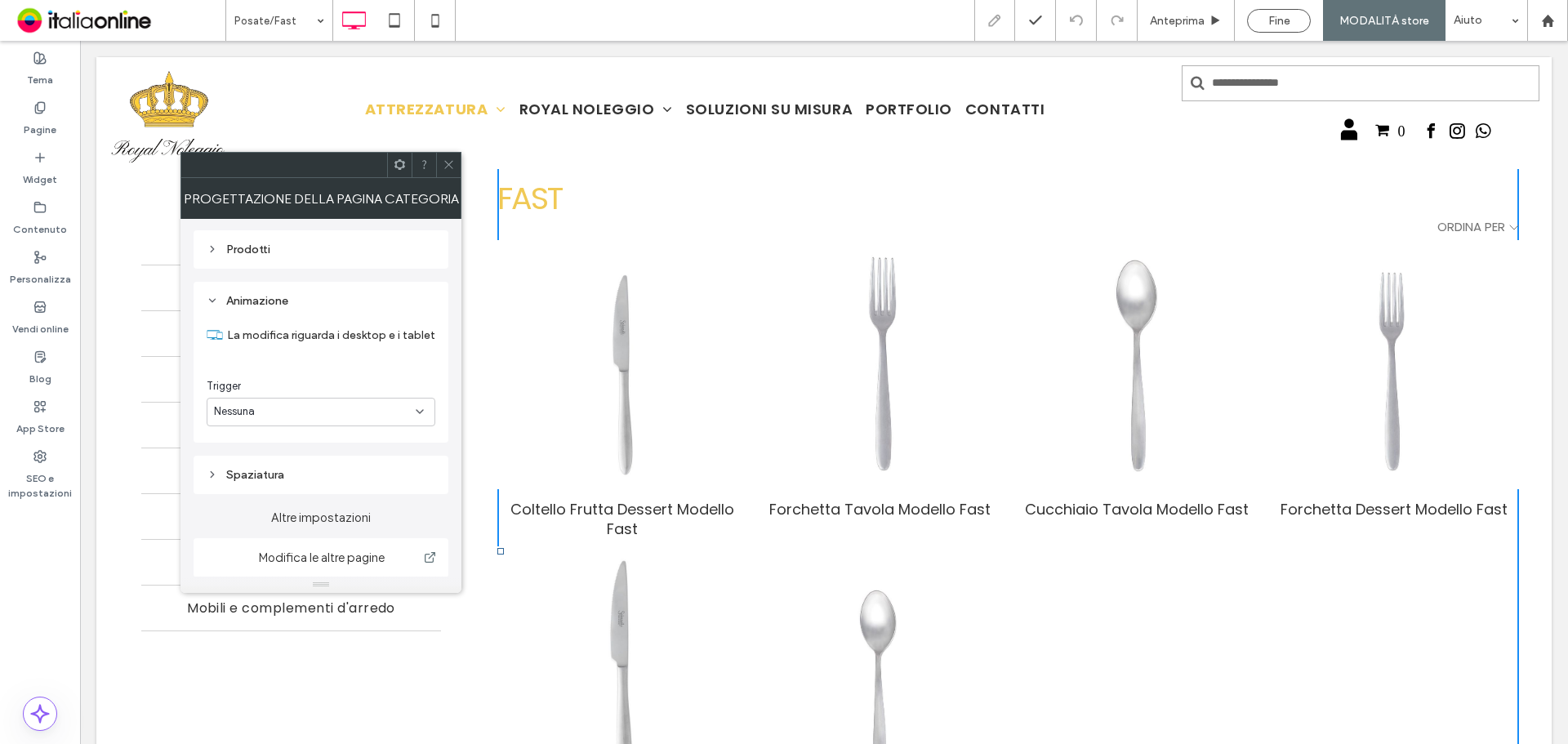
scroll to position [24, 0]
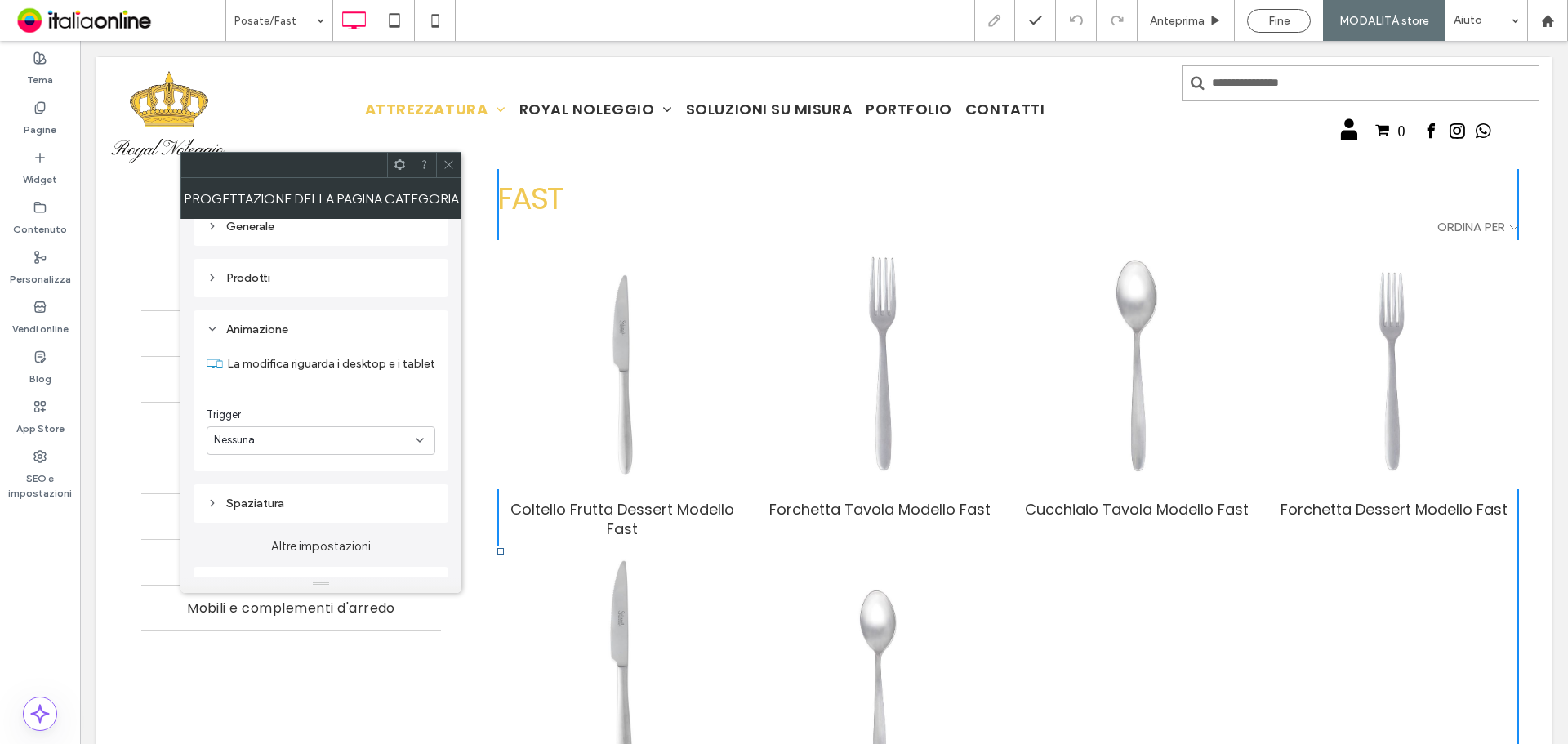
click at [447, 163] on use at bounding box center [448, 165] width 8 height 8
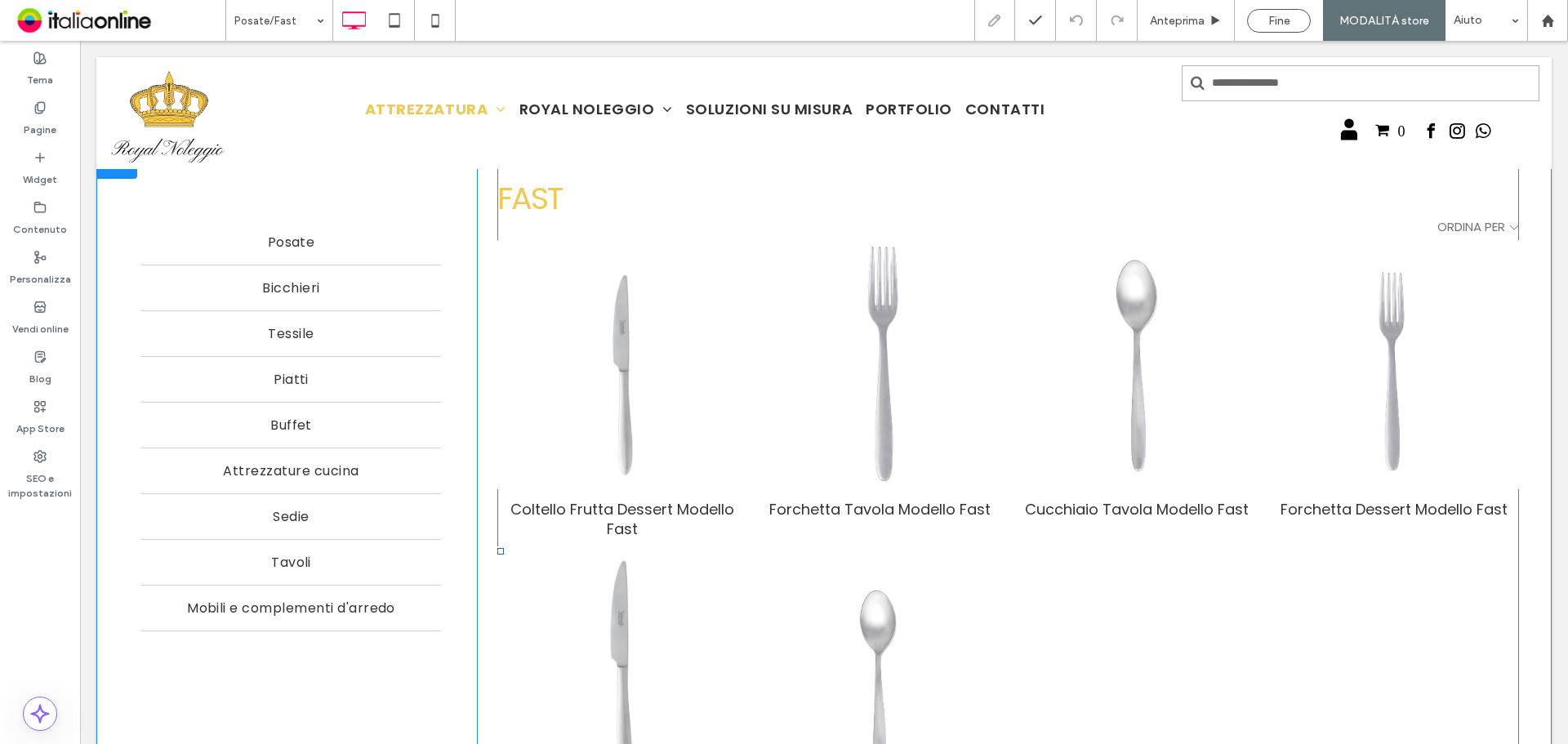
click at [864, 325] on img at bounding box center [880, 365] width 216 height 274
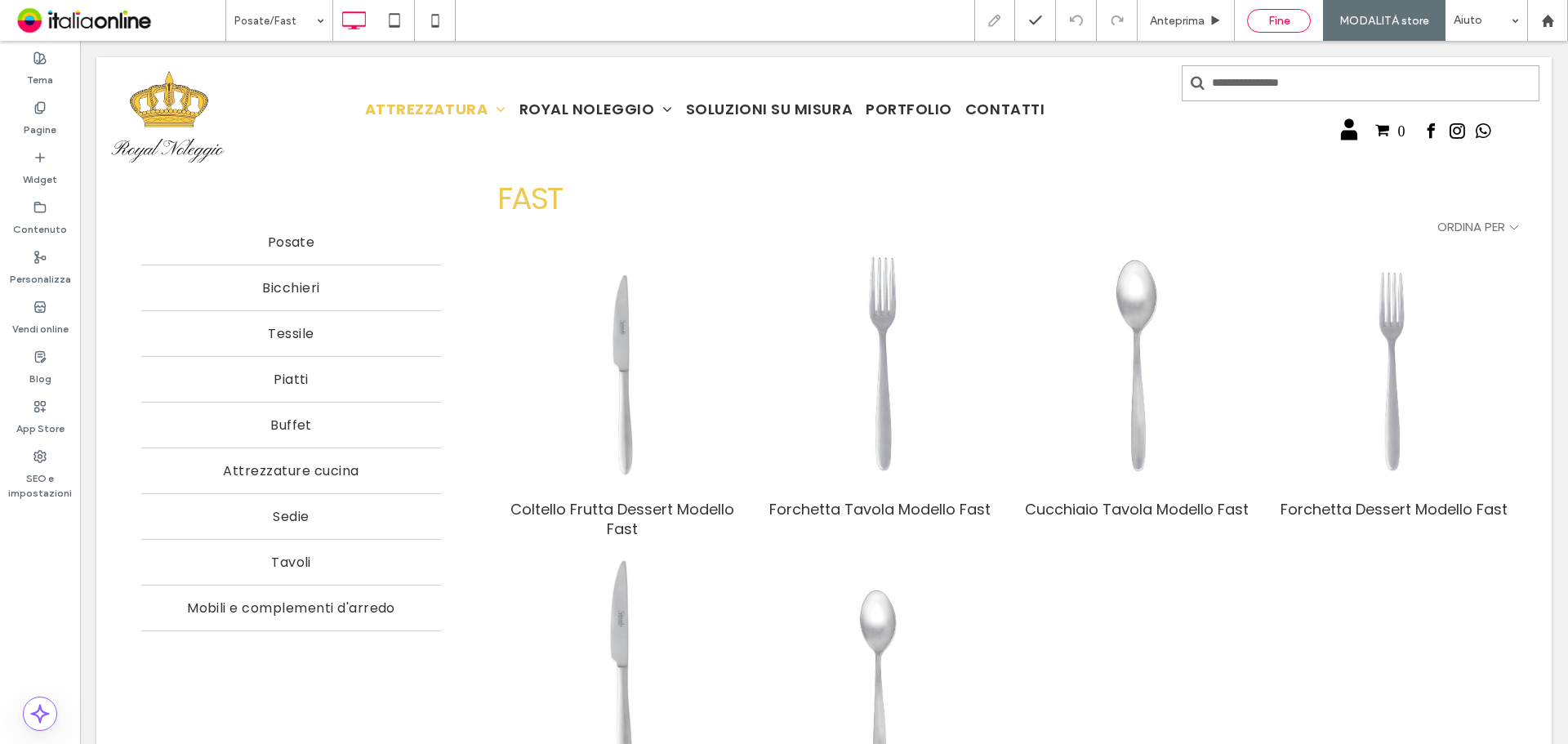
click at [1261, 22] on div "Fine" at bounding box center [1279, 21] width 62 height 14
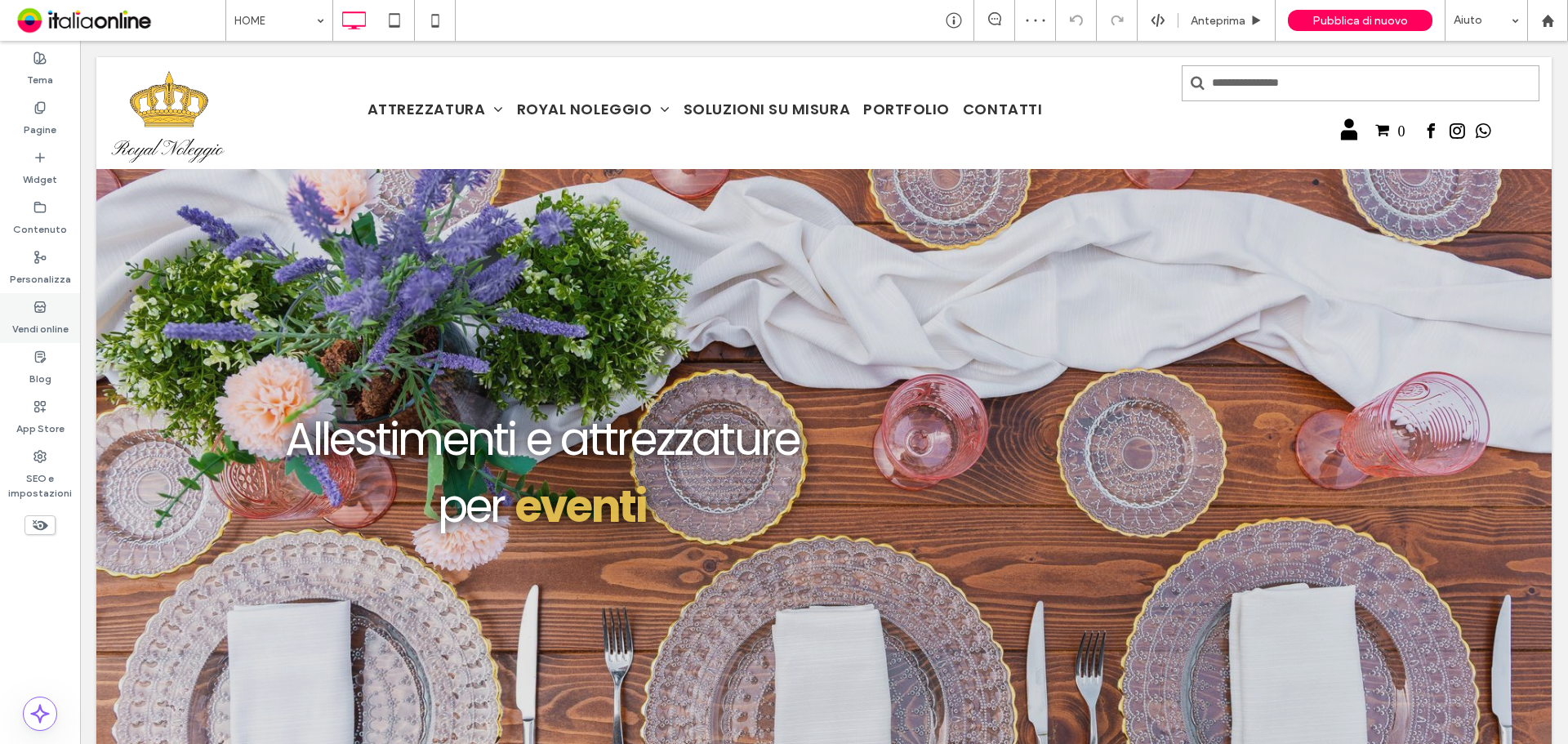
click at [46, 315] on label "Vendi online" at bounding box center [40, 325] width 57 height 23
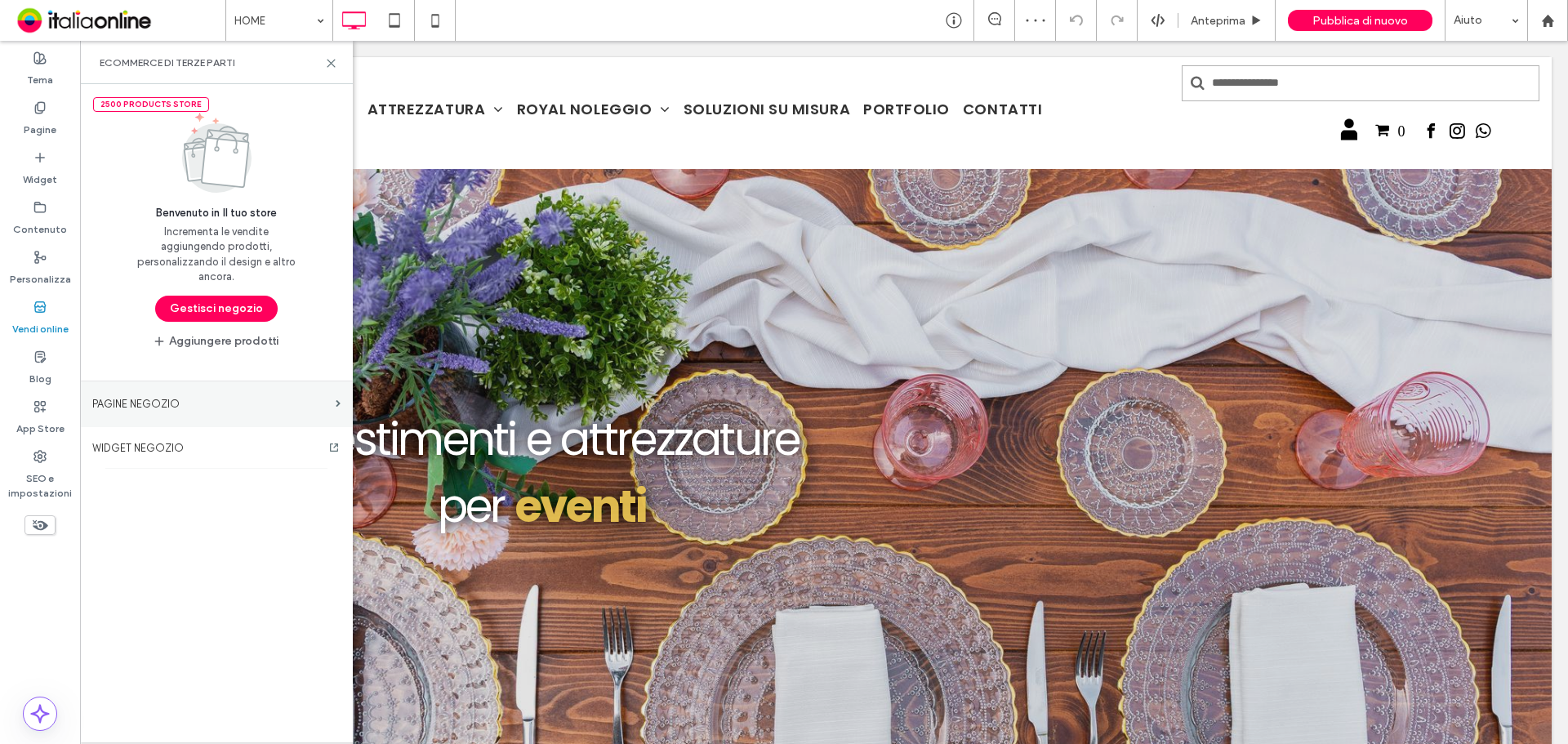
click at [163, 398] on label "PAGINE NEGOZIO" at bounding box center [211, 403] width 237 height 29
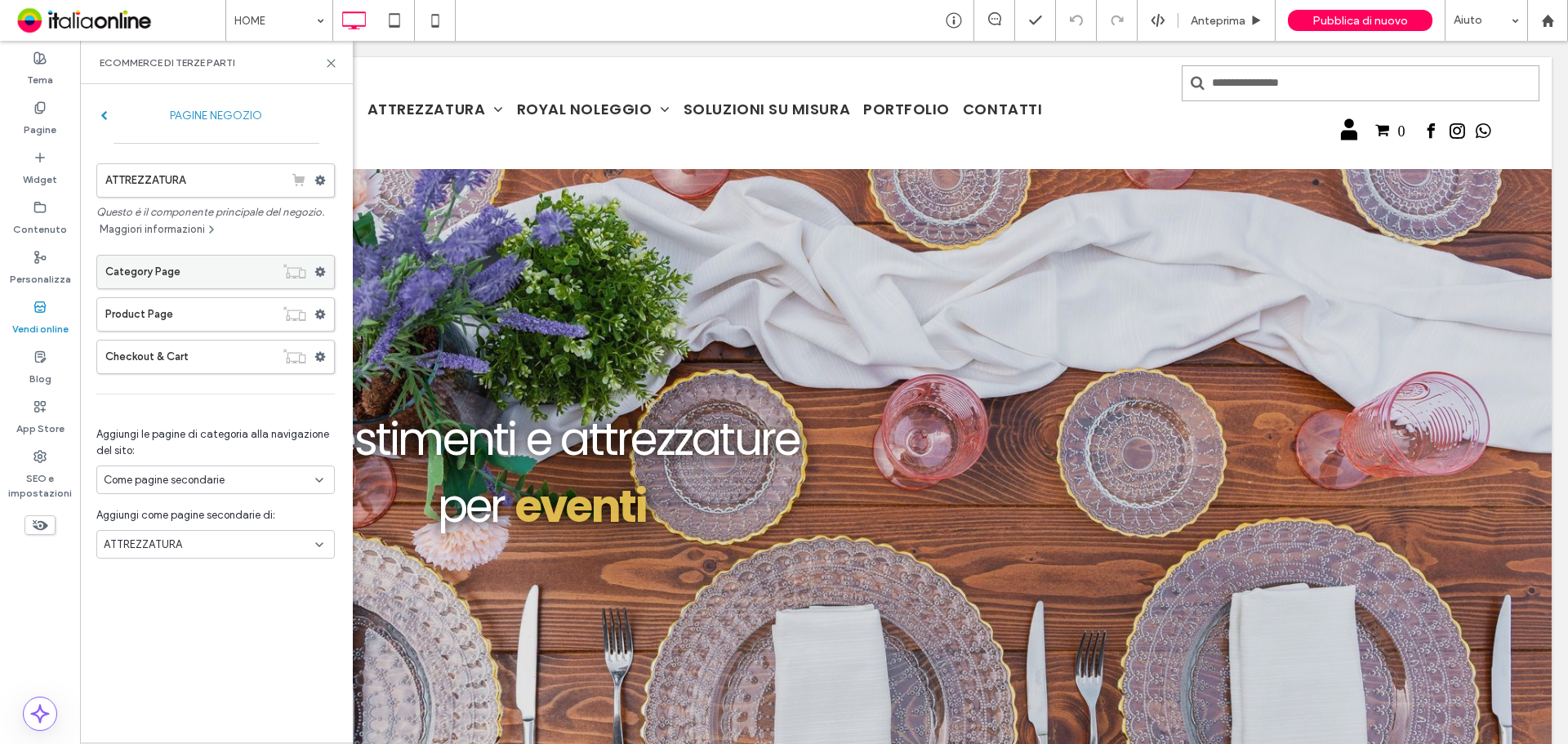
click at [208, 276] on label "Category Page" at bounding box center [190, 272] width 169 height 33
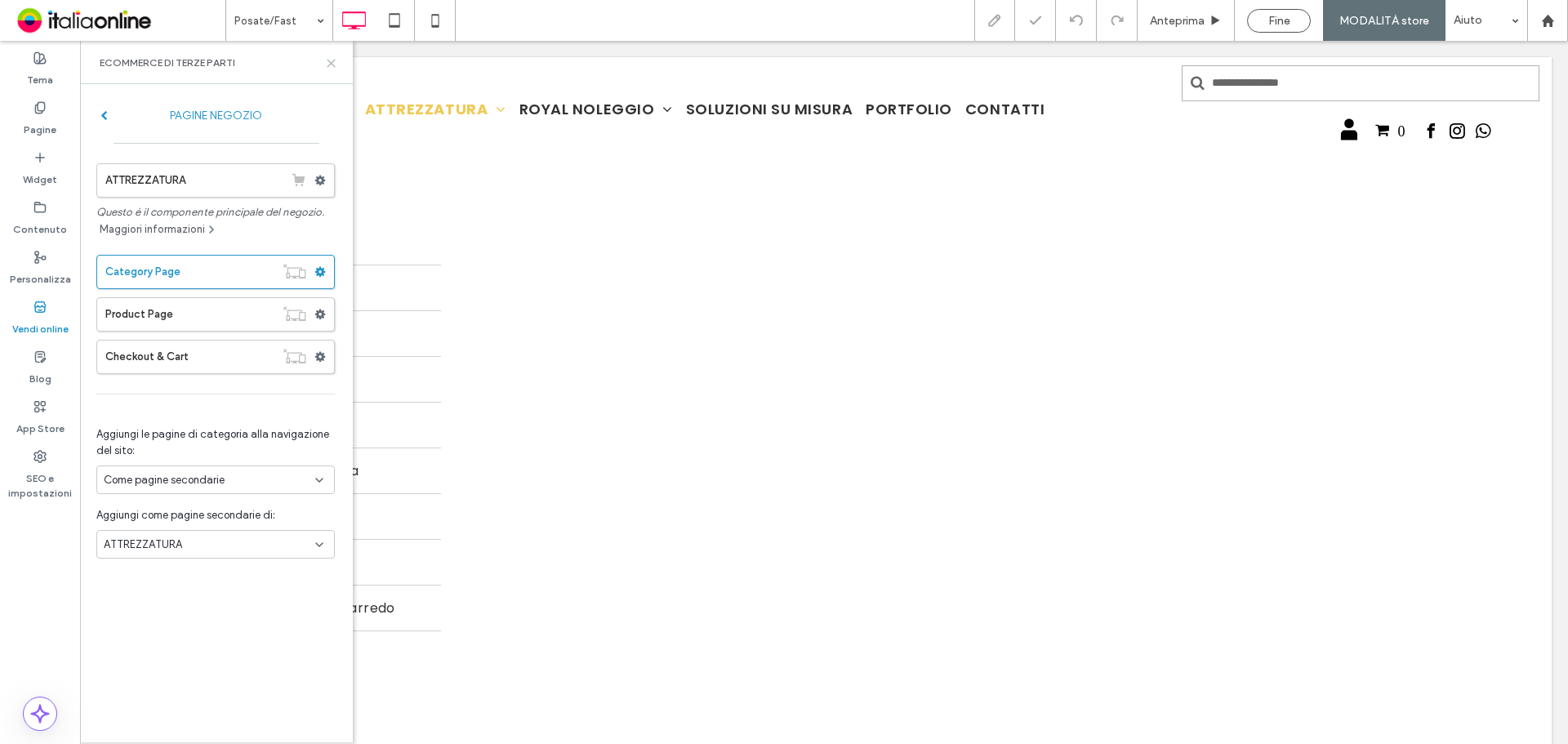
click at [330, 64] on use at bounding box center [331, 63] width 7 height 7
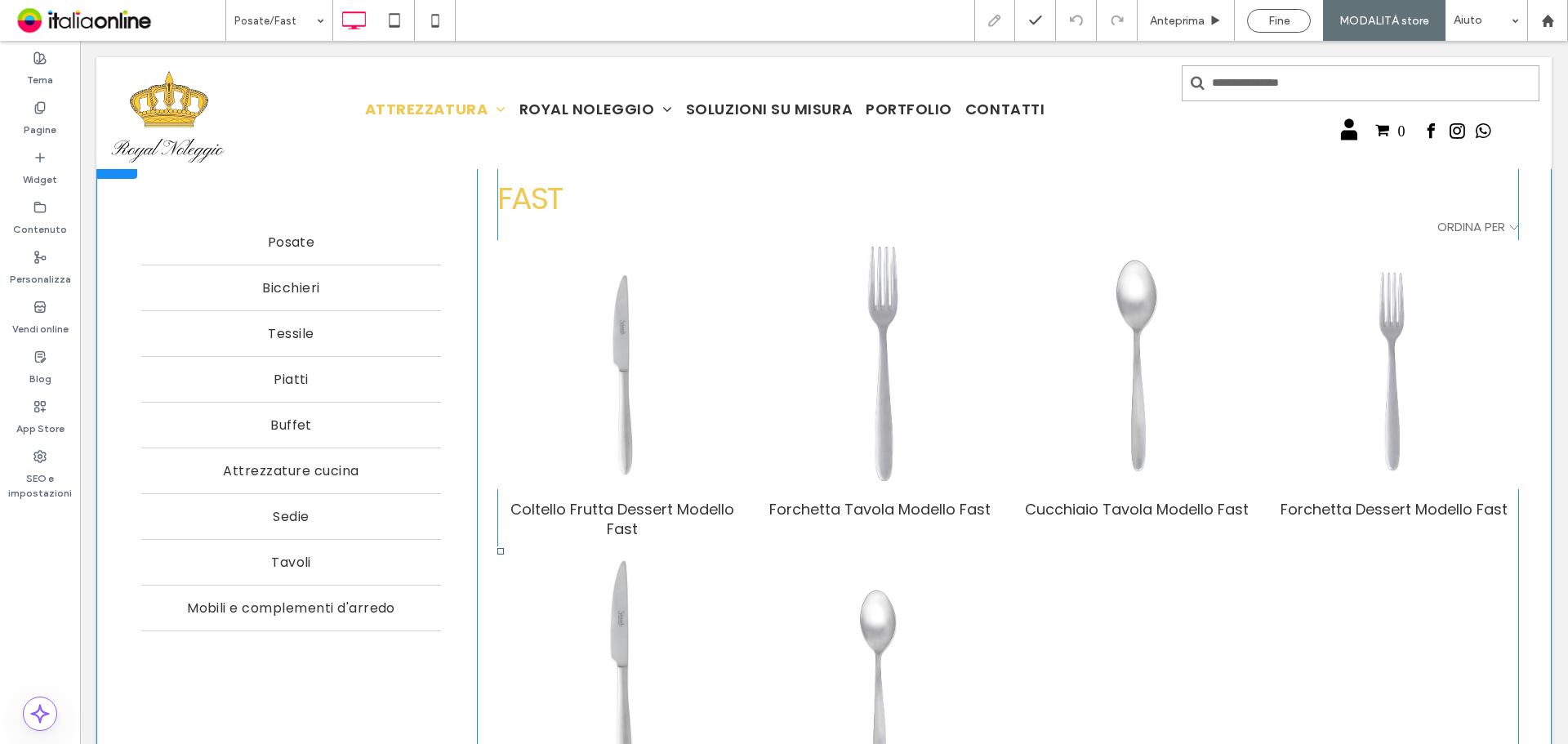
click at [937, 324] on span at bounding box center [1008, 551] width 1022 height 798
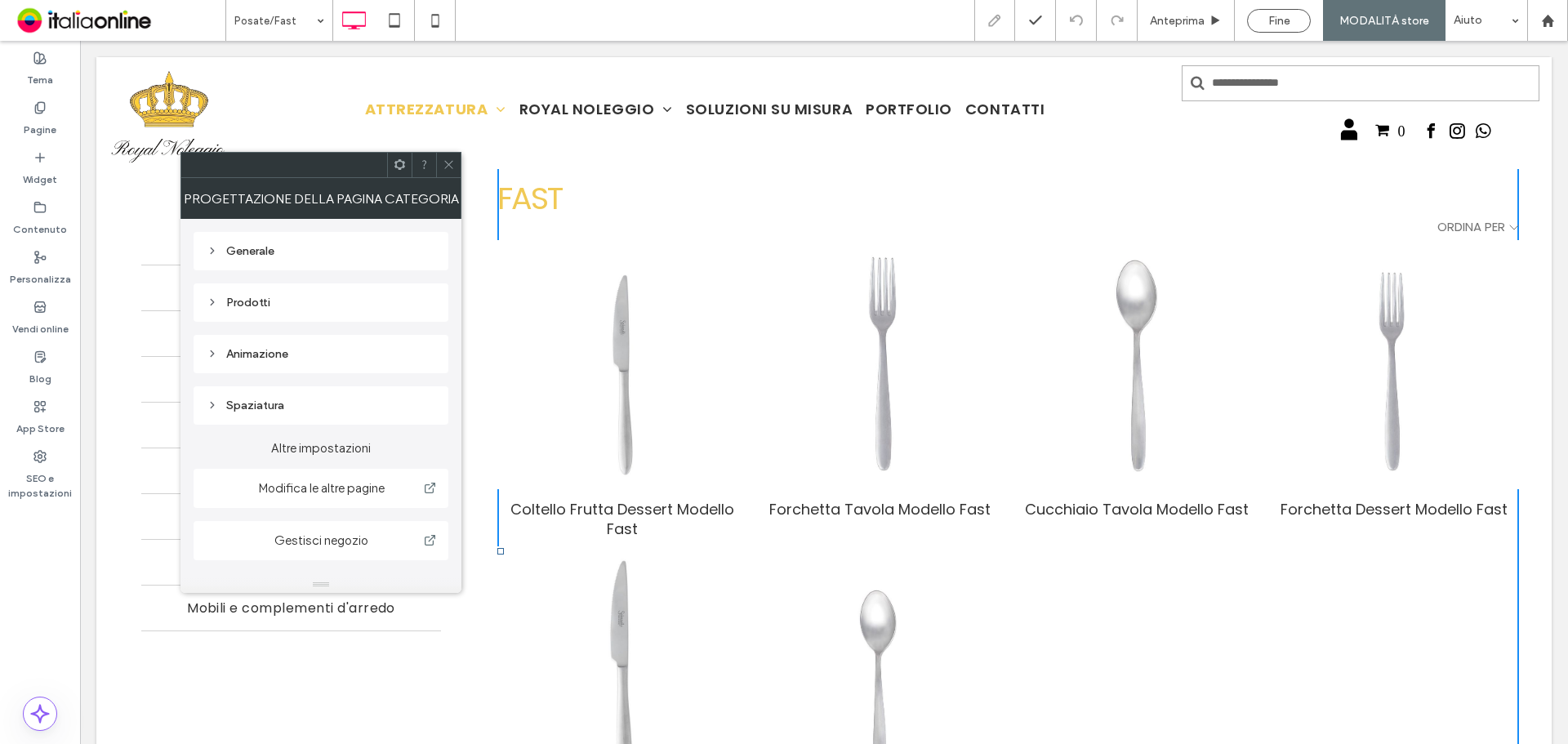
click at [278, 352] on div "Animazione" at bounding box center [321, 354] width 229 height 14
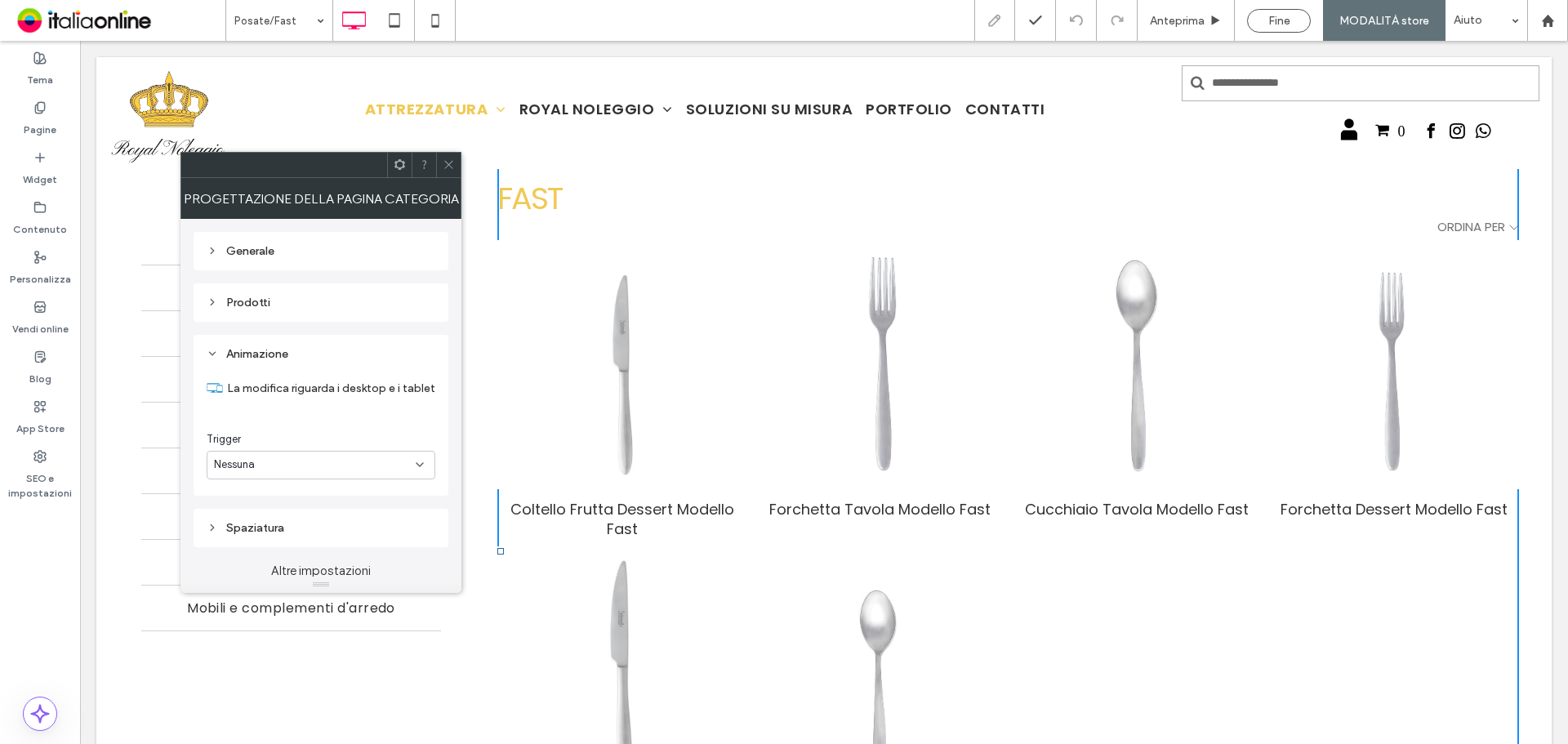
scroll to position [82, 0]
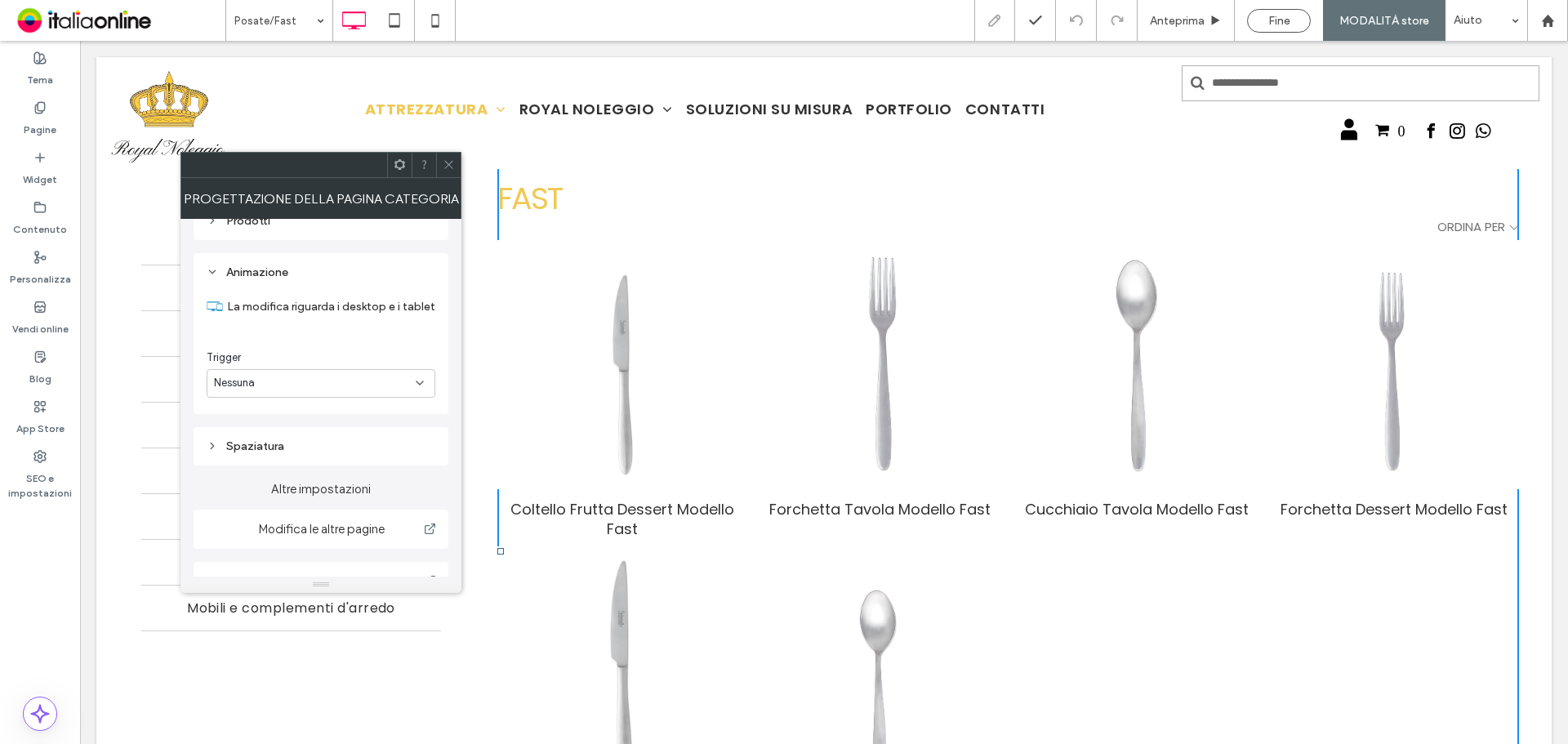
click at [401, 169] on use at bounding box center [400, 165] width 10 height 10
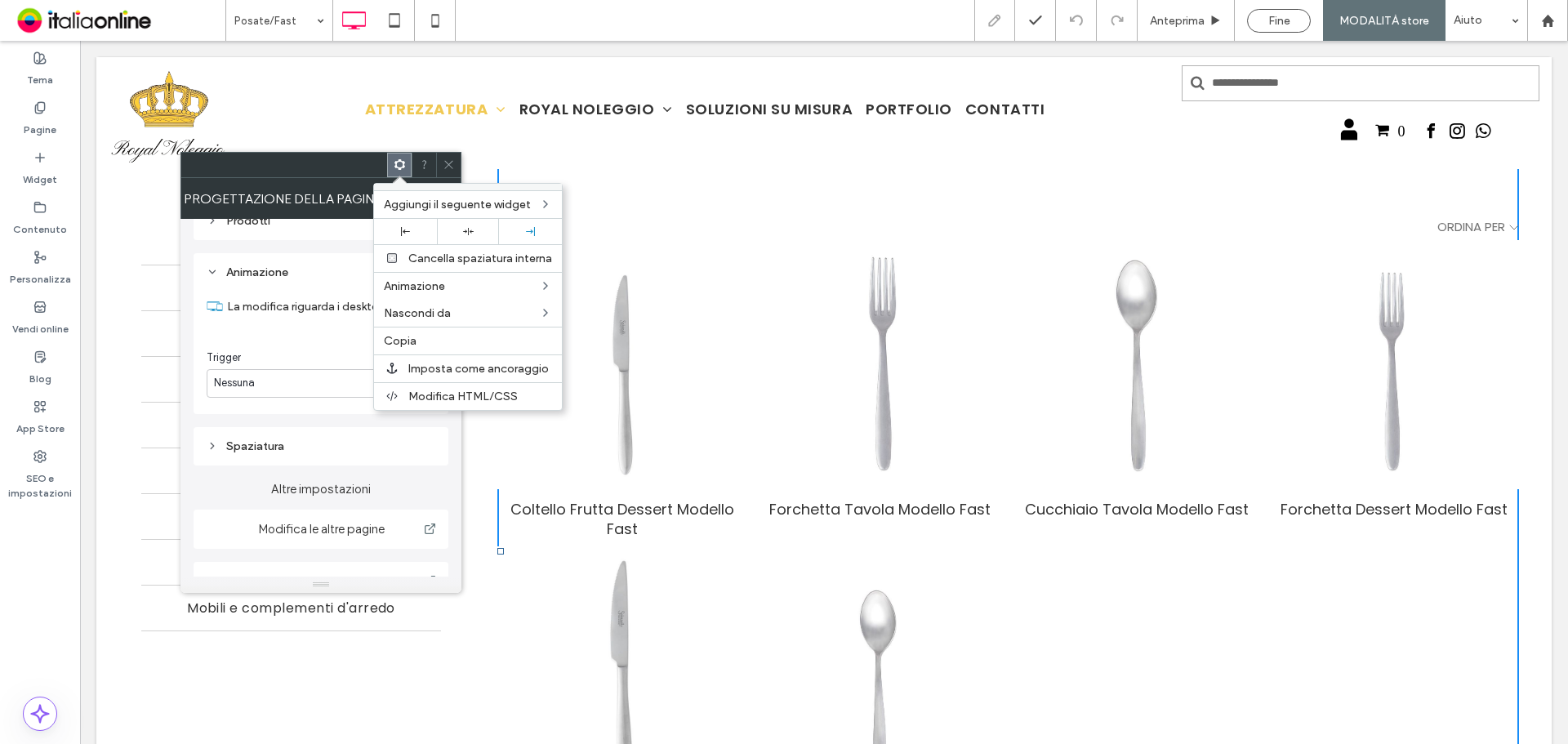
drag, startPoint x: 443, startPoint y: 162, endPoint x: 560, endPoint y: 226, distance: 133.4
click at [443, 162] on icon at bounding box center [449, 165] width 12 height 12
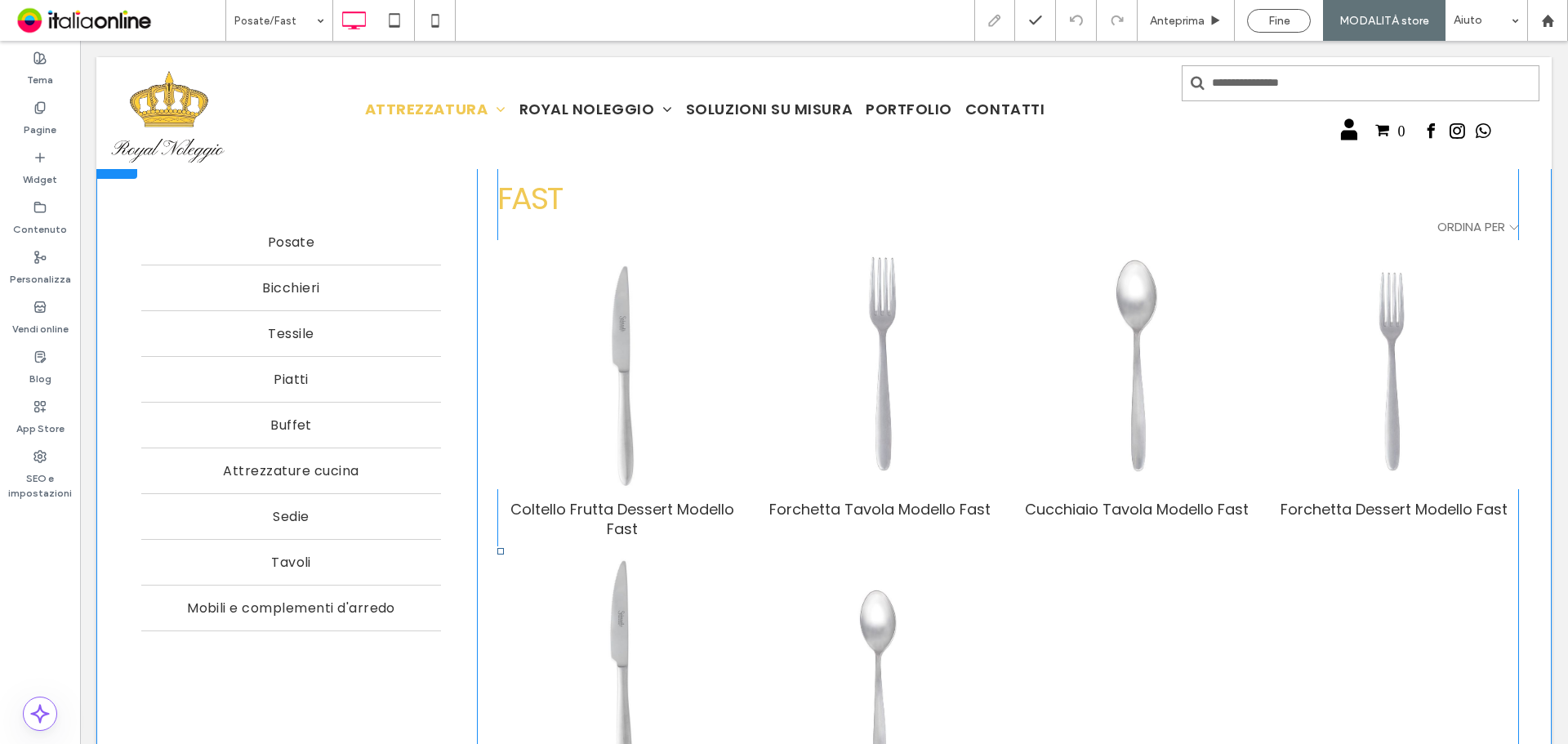
click at [569, 308] on img at bounding box center [622, 365] width 228 height 274
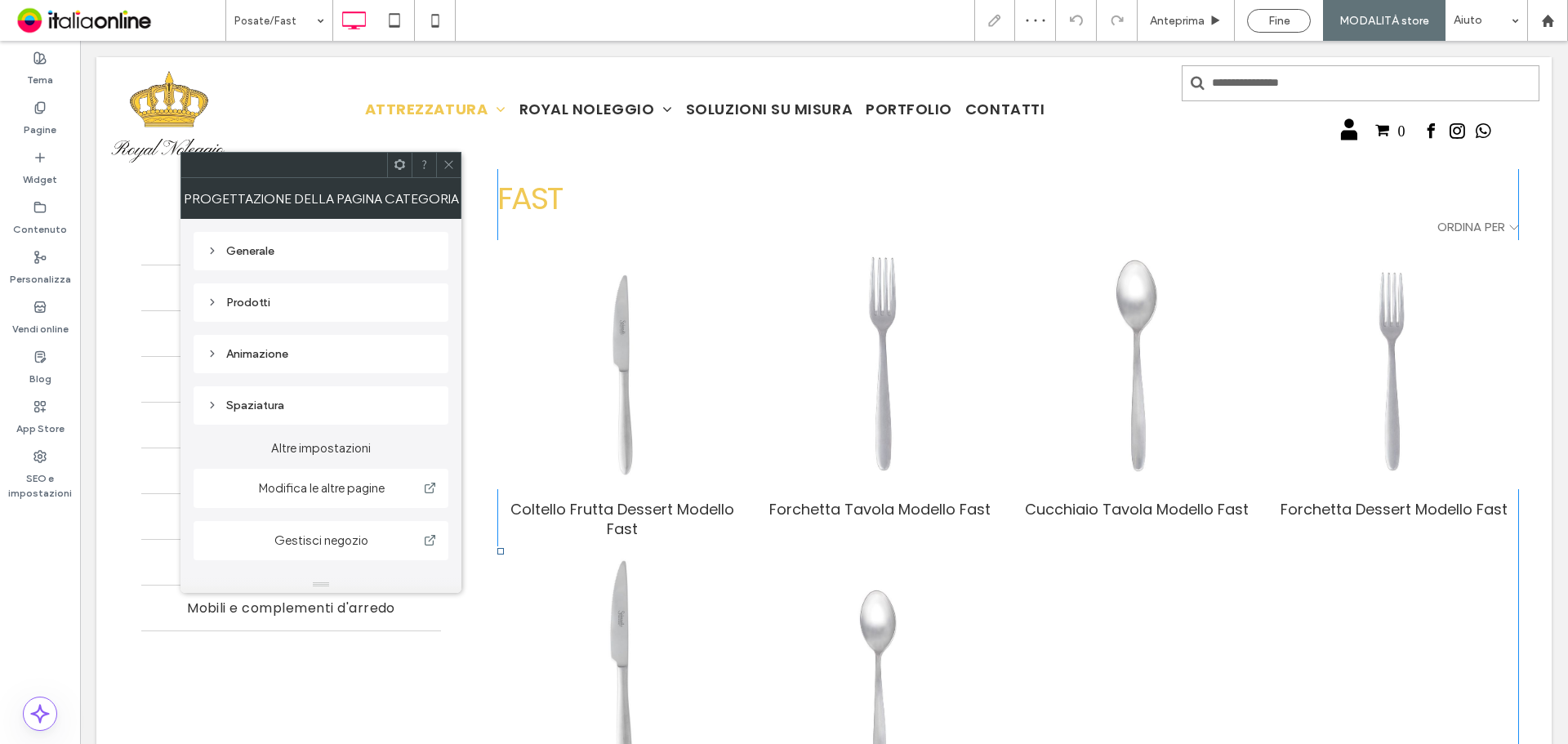
click at [283, 295] on div "Prodotti" at bounding box center [321, 302] width 229 height 14
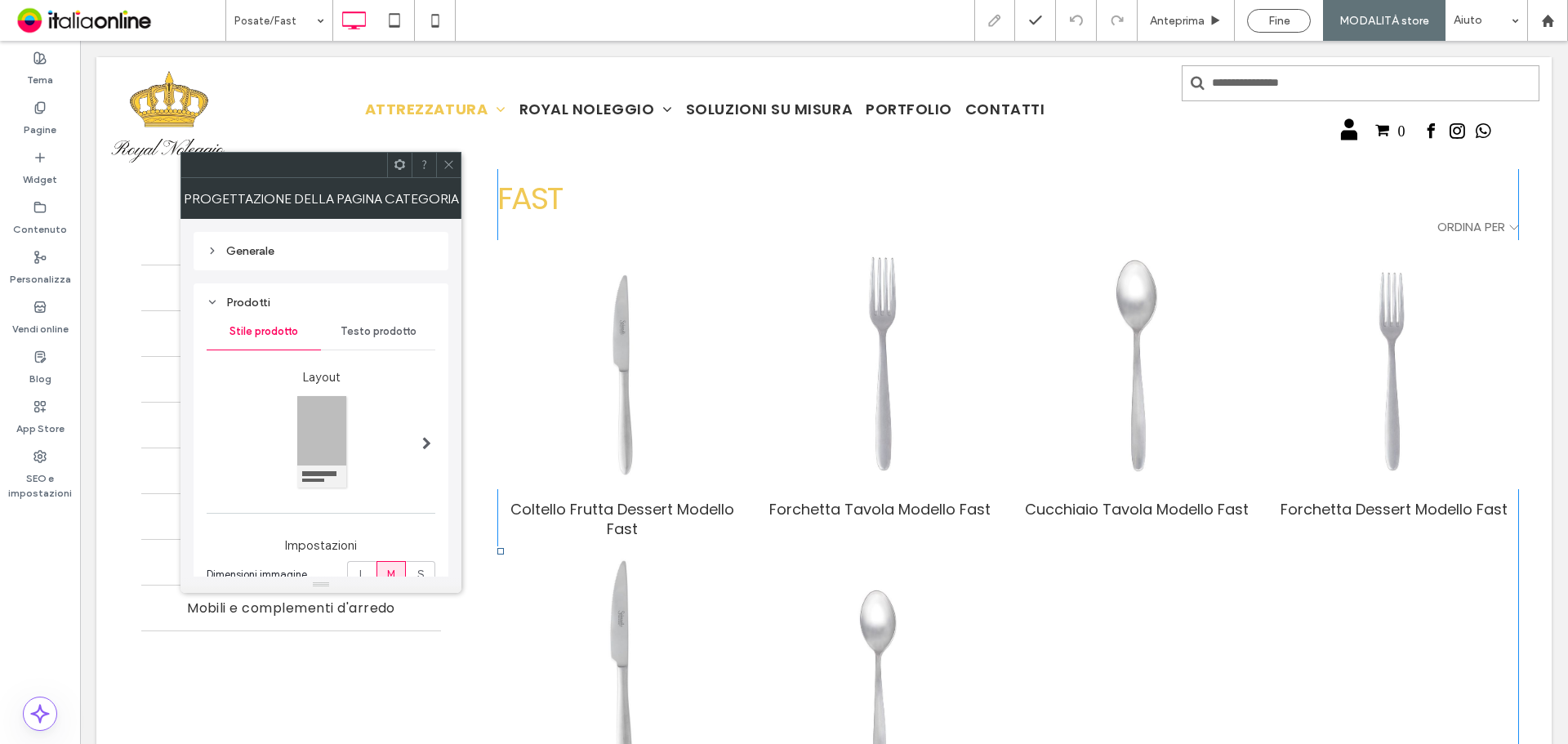
click at [294, 251] on div "Generale" at bounding box center [321, 251] width 229 height 14
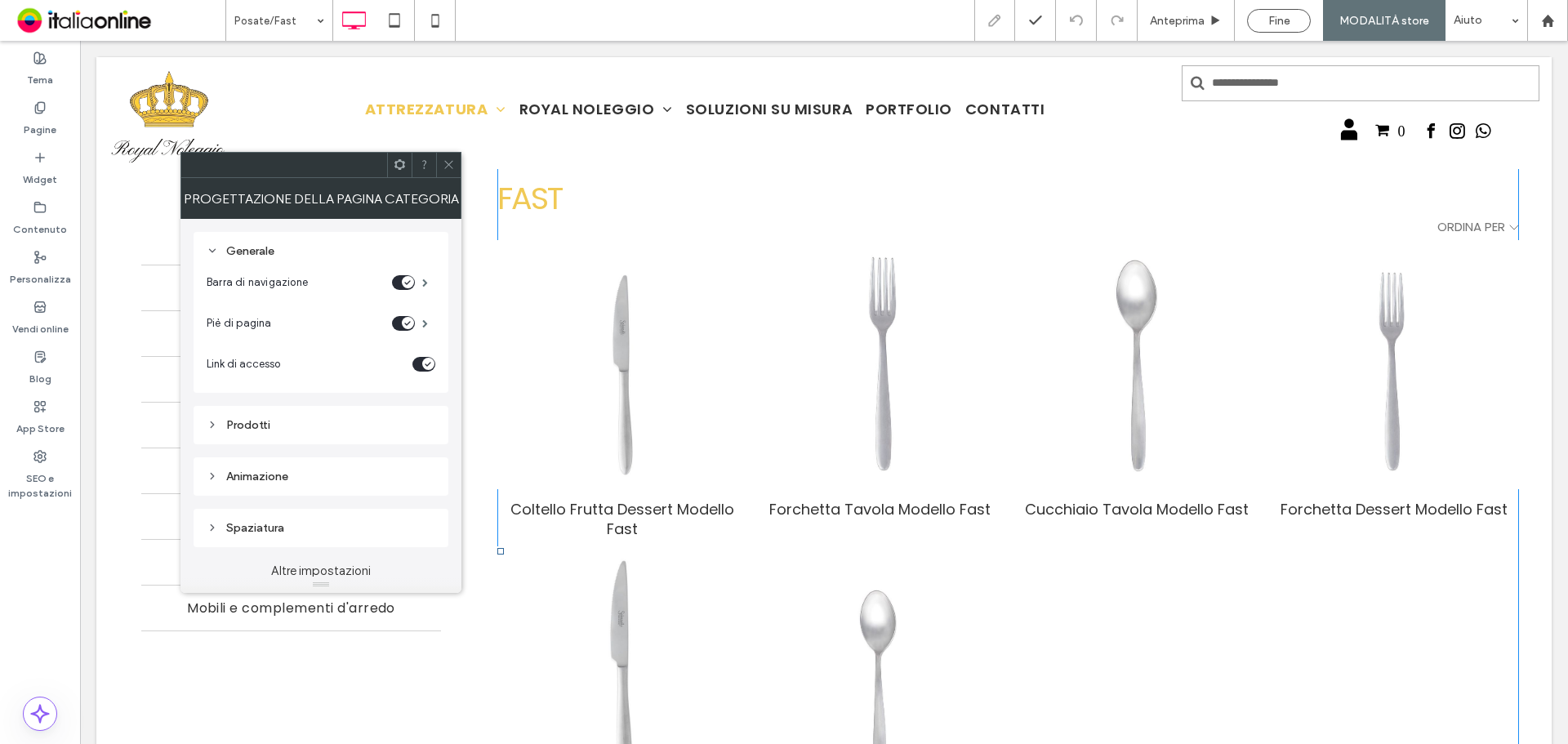
click at [396, 171] on span at bounding box center [400, 165] width 12 height 24
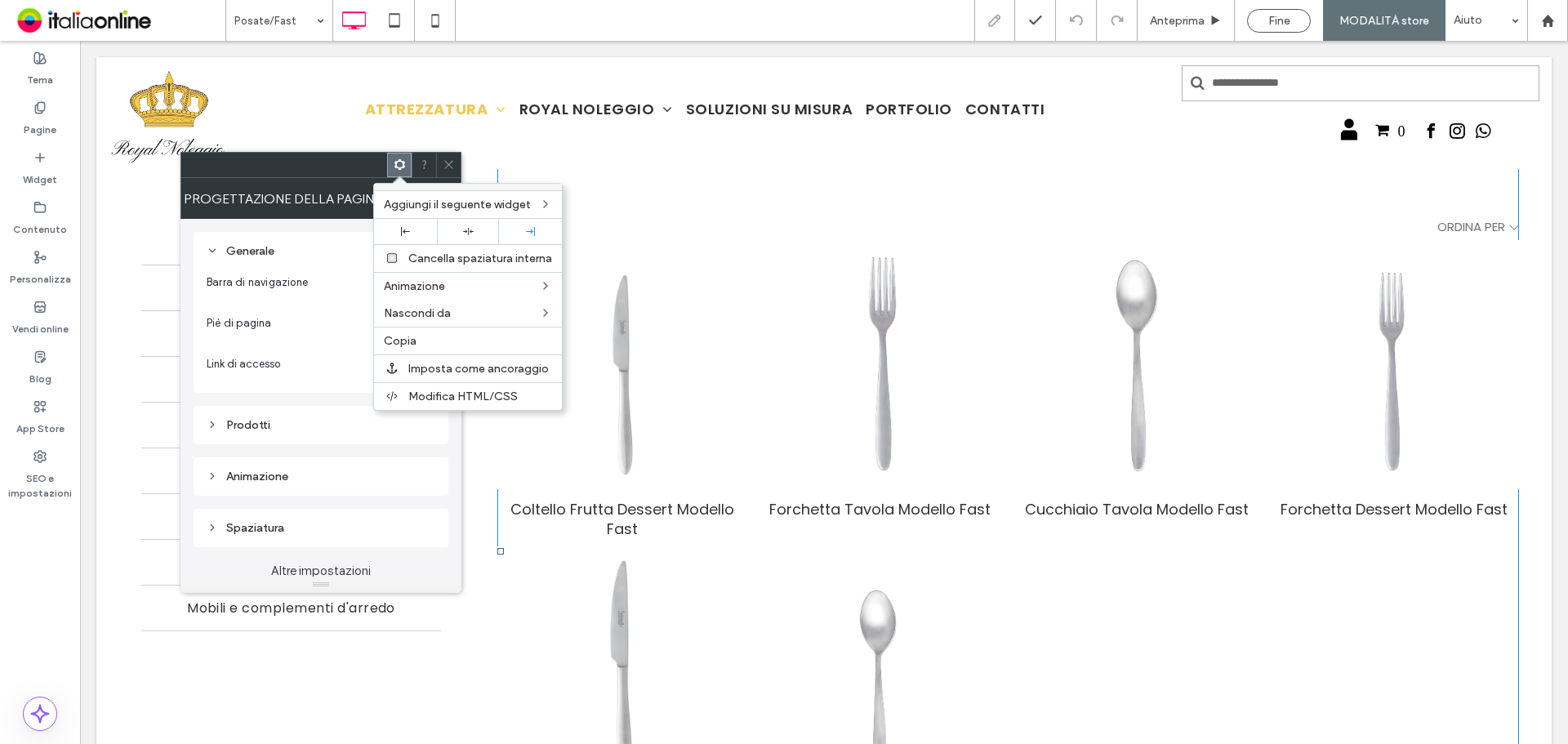
click at [457, 169] on div at bounding box center [449, 165] width 24 height 24
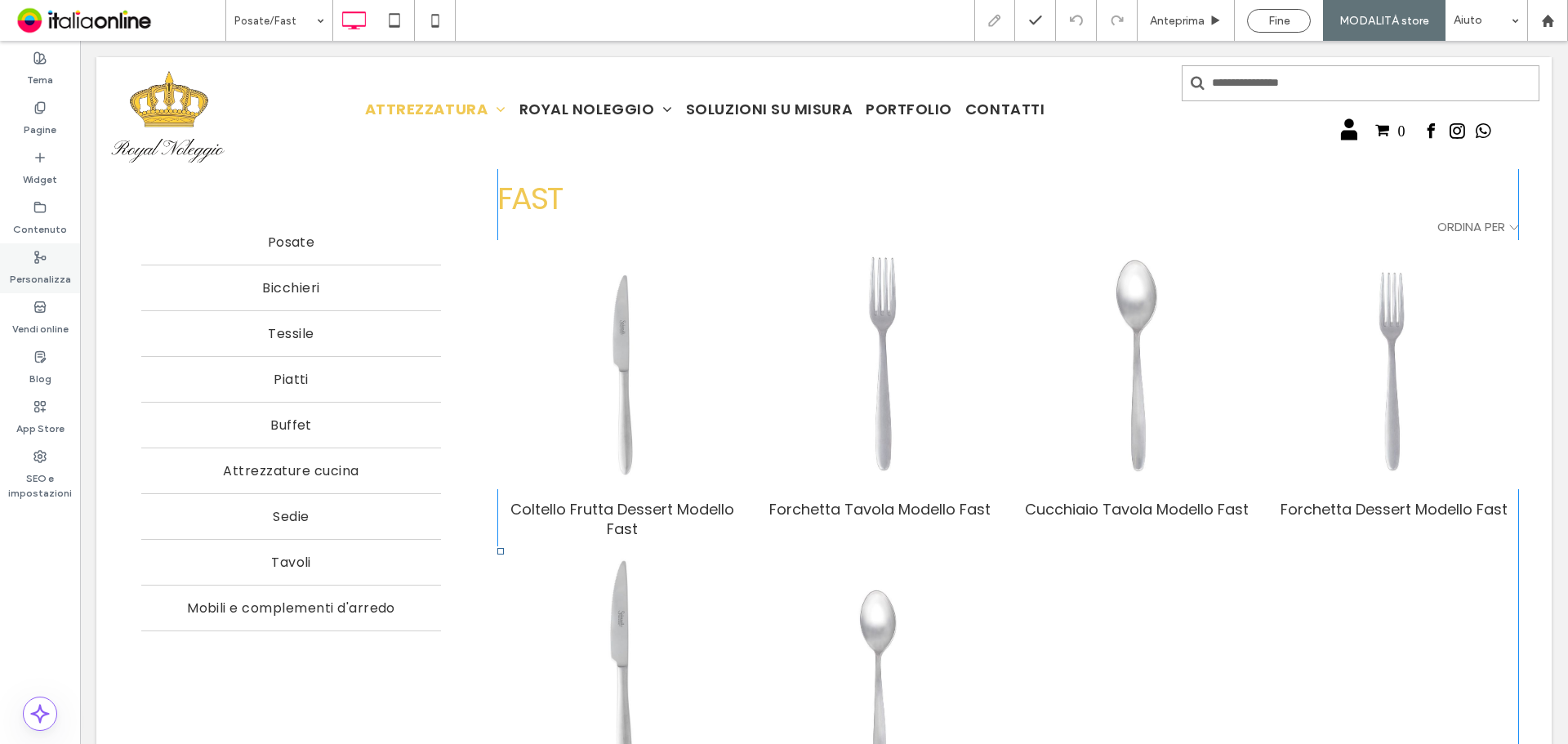
click at [46, 259] on div "Personalizza" at bounding box center [40, 267] width 80 height 50
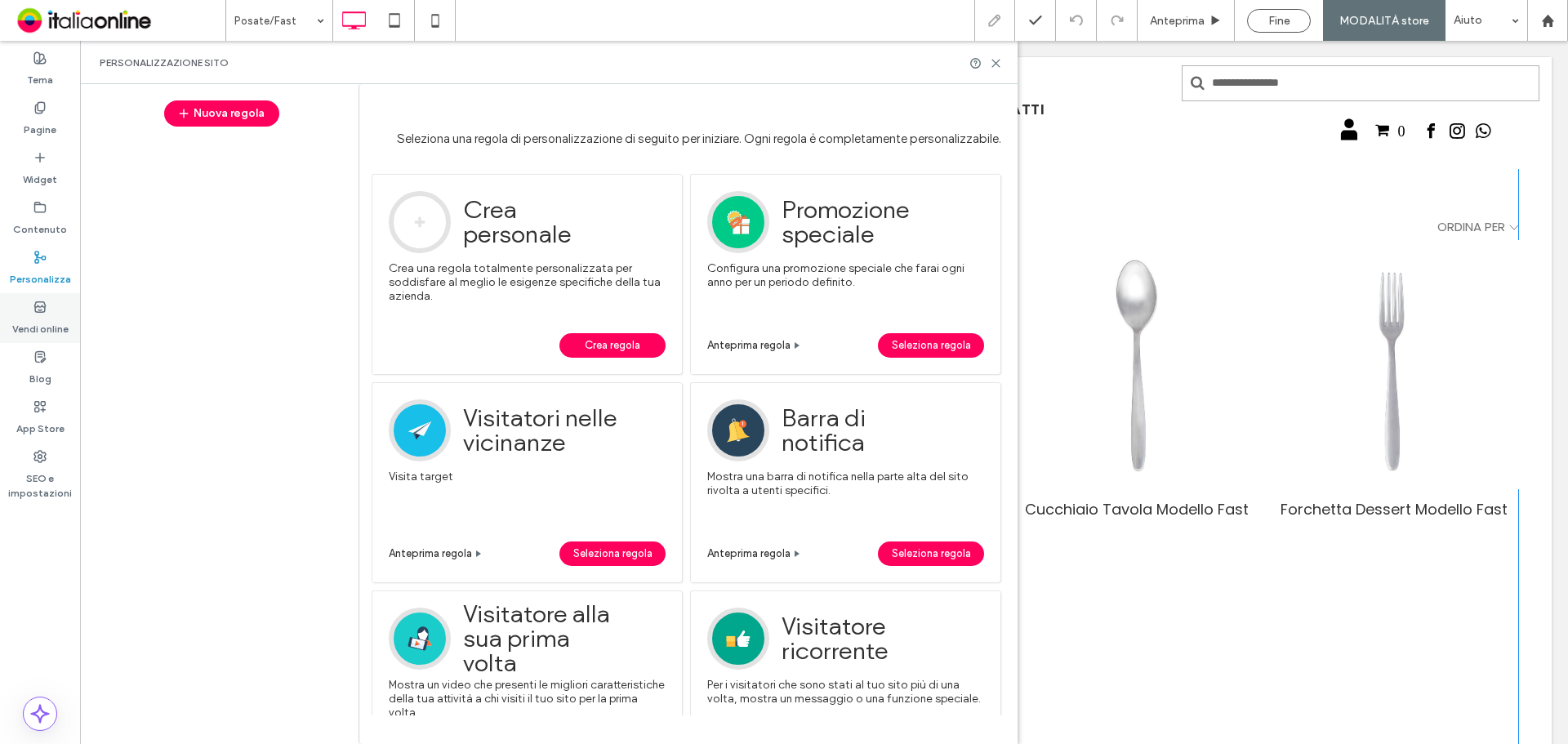
click at [41, 319] on label "Vendi online" at bounding box center [40, 325] width 57 height 23
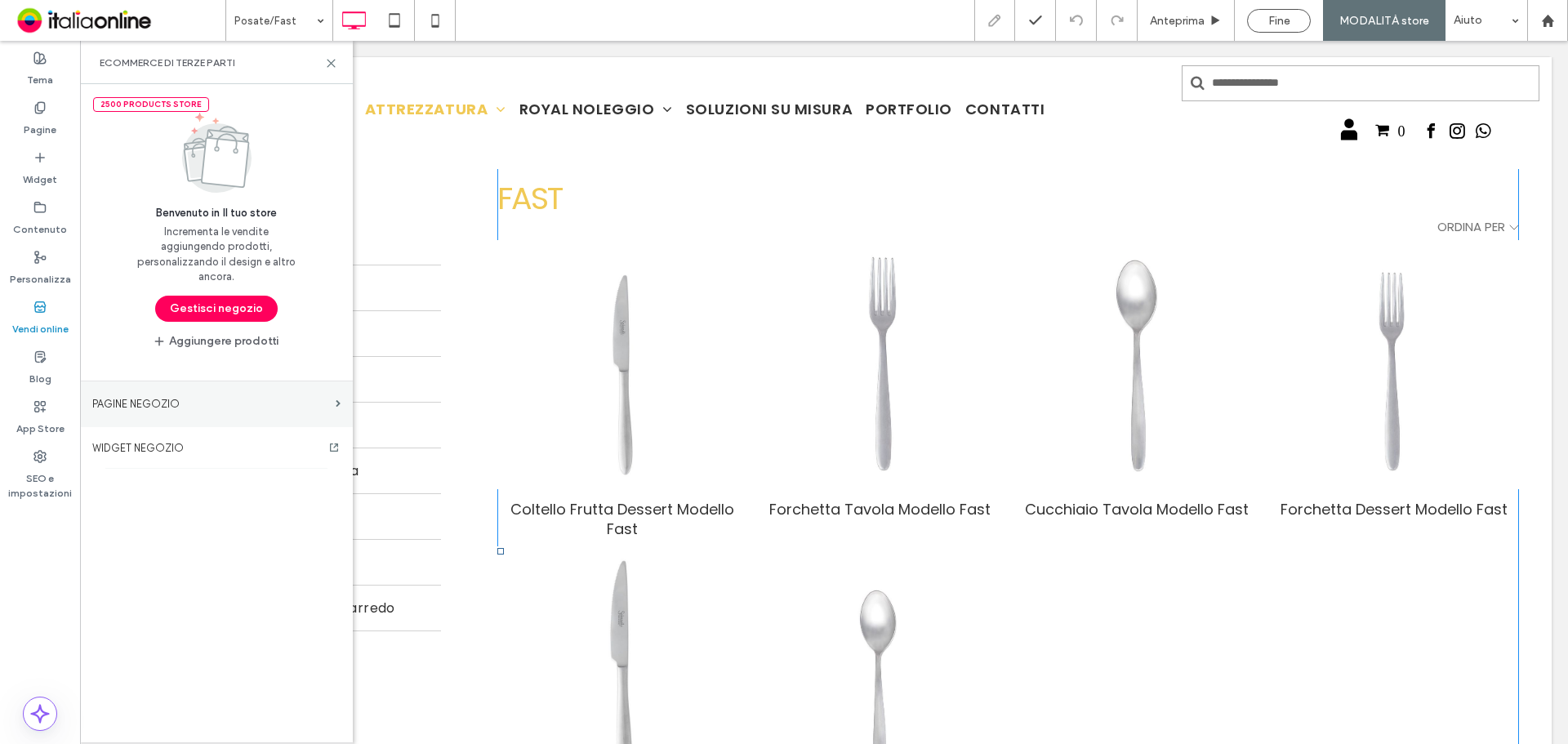
click at [176, 390] on label "PAGINE NEGOZIO" at bounding box center [211, 403] width 237 height 29
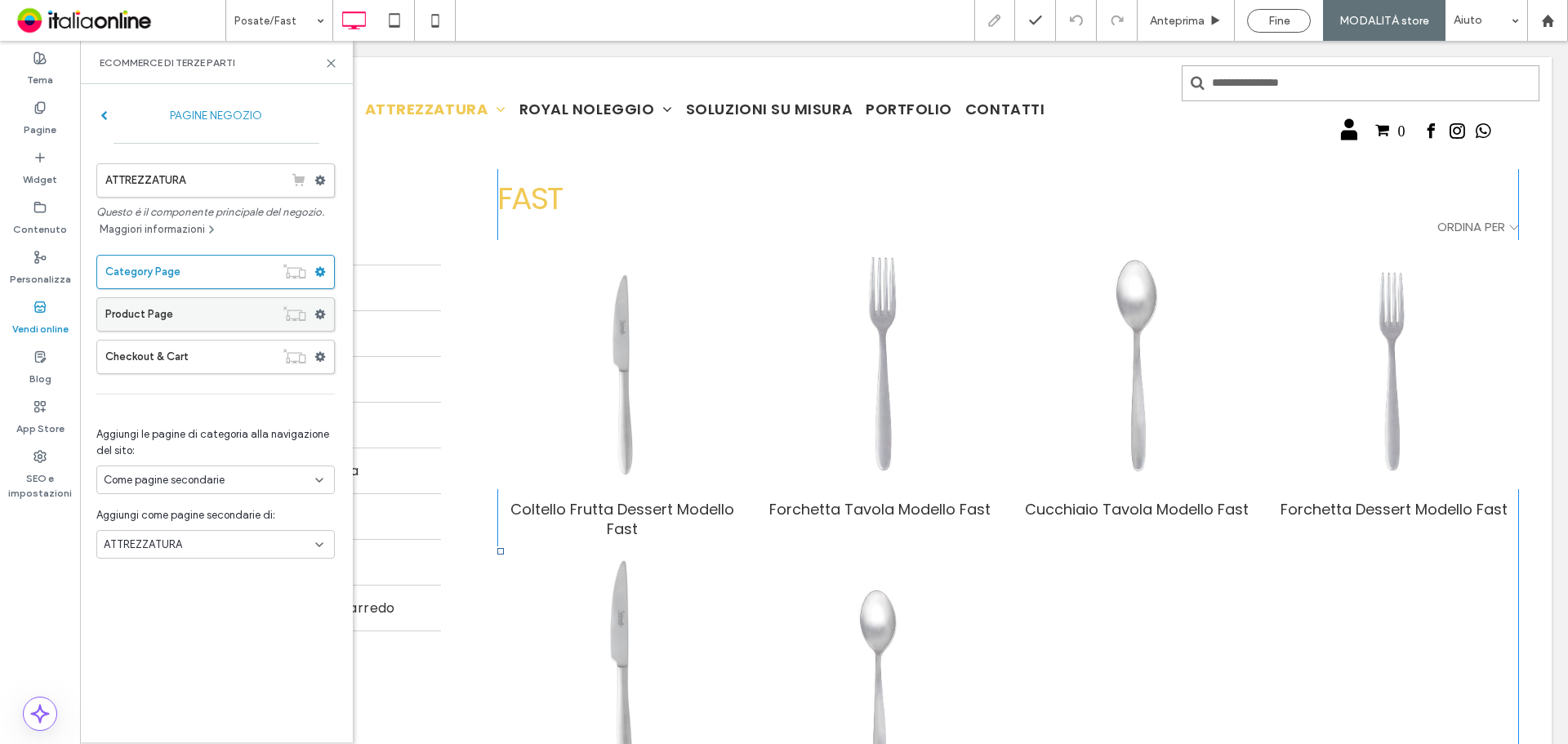
click at [229, 319] on label "Product Page" at bounding box center [190, 315] width 169 height 33
click at [332, 61] on icon at bounding box center [331, 64] width 12 height 12
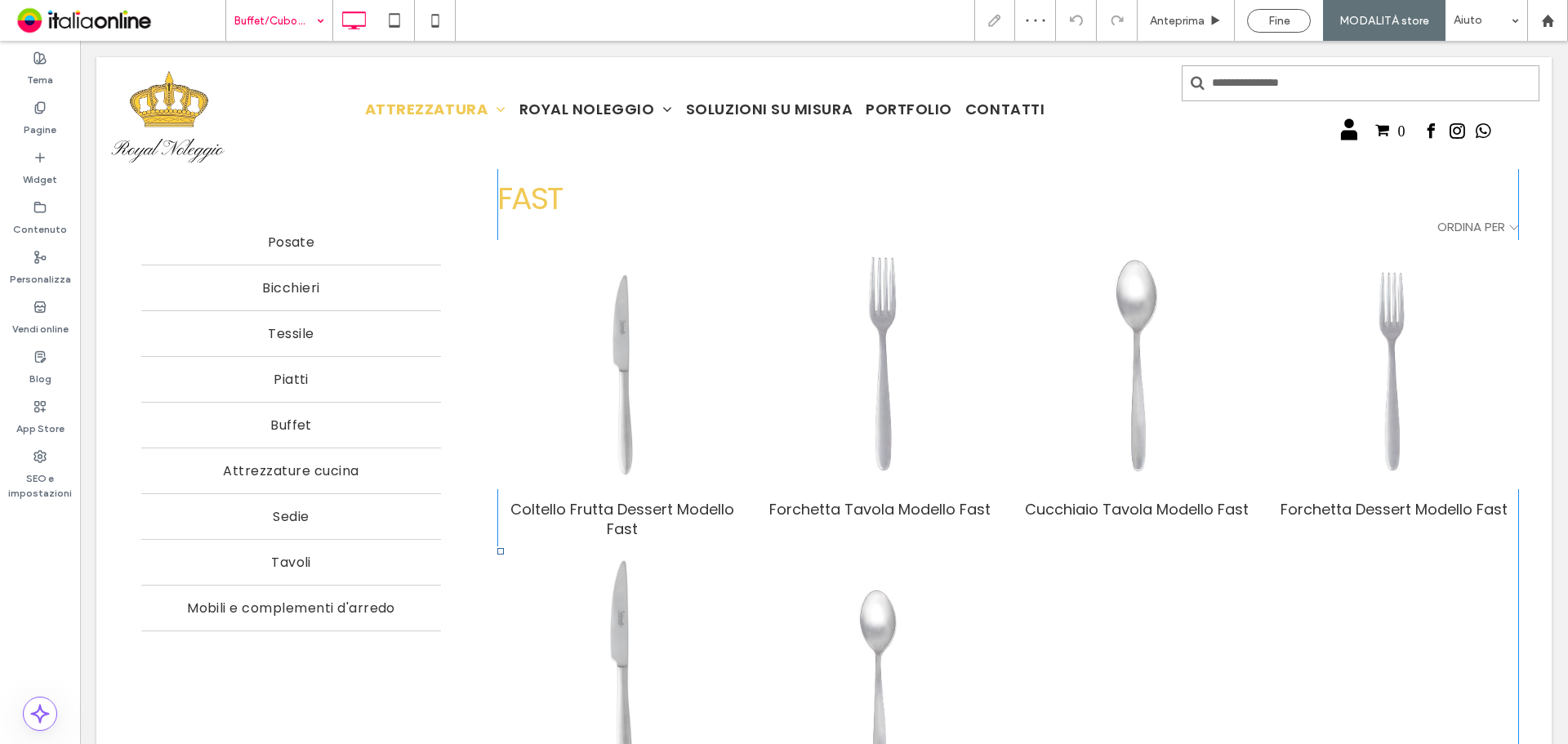
click at [294, 21] on input at bounding box center [275, 20] width 82 height 41
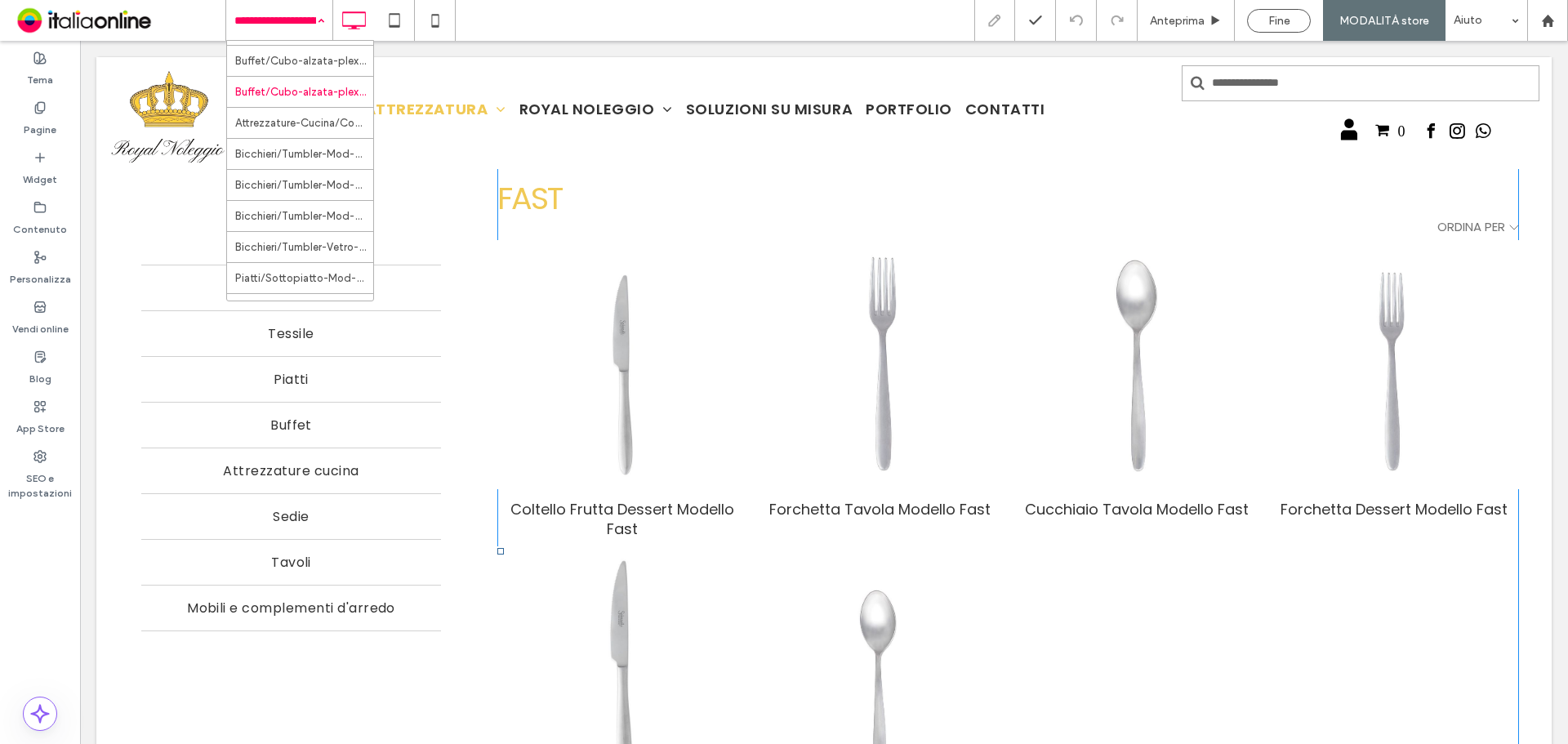
scroll to position [164, 0]
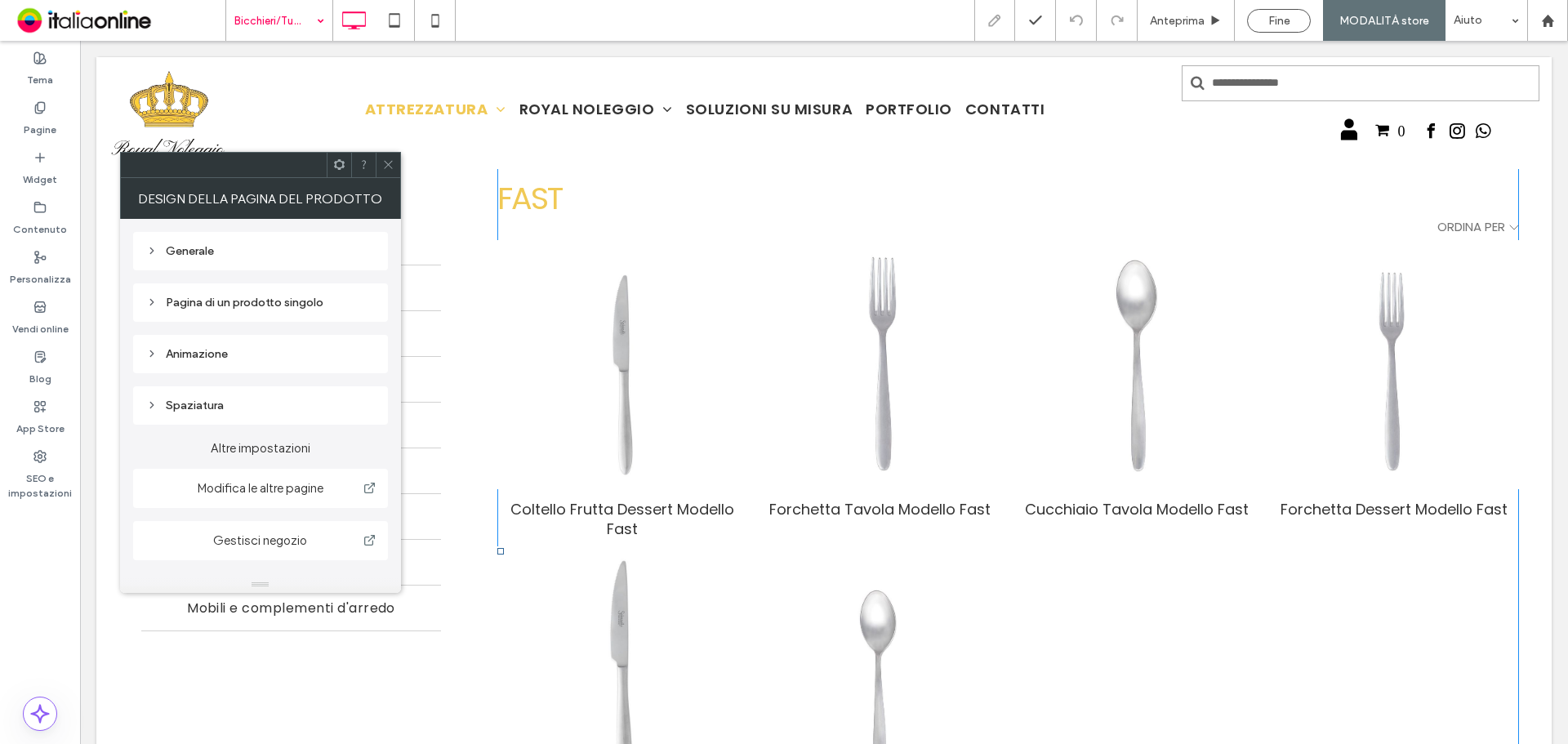
click at [206, 246] on div "Generale" at bounding box center [260, 251] width 229 height 14
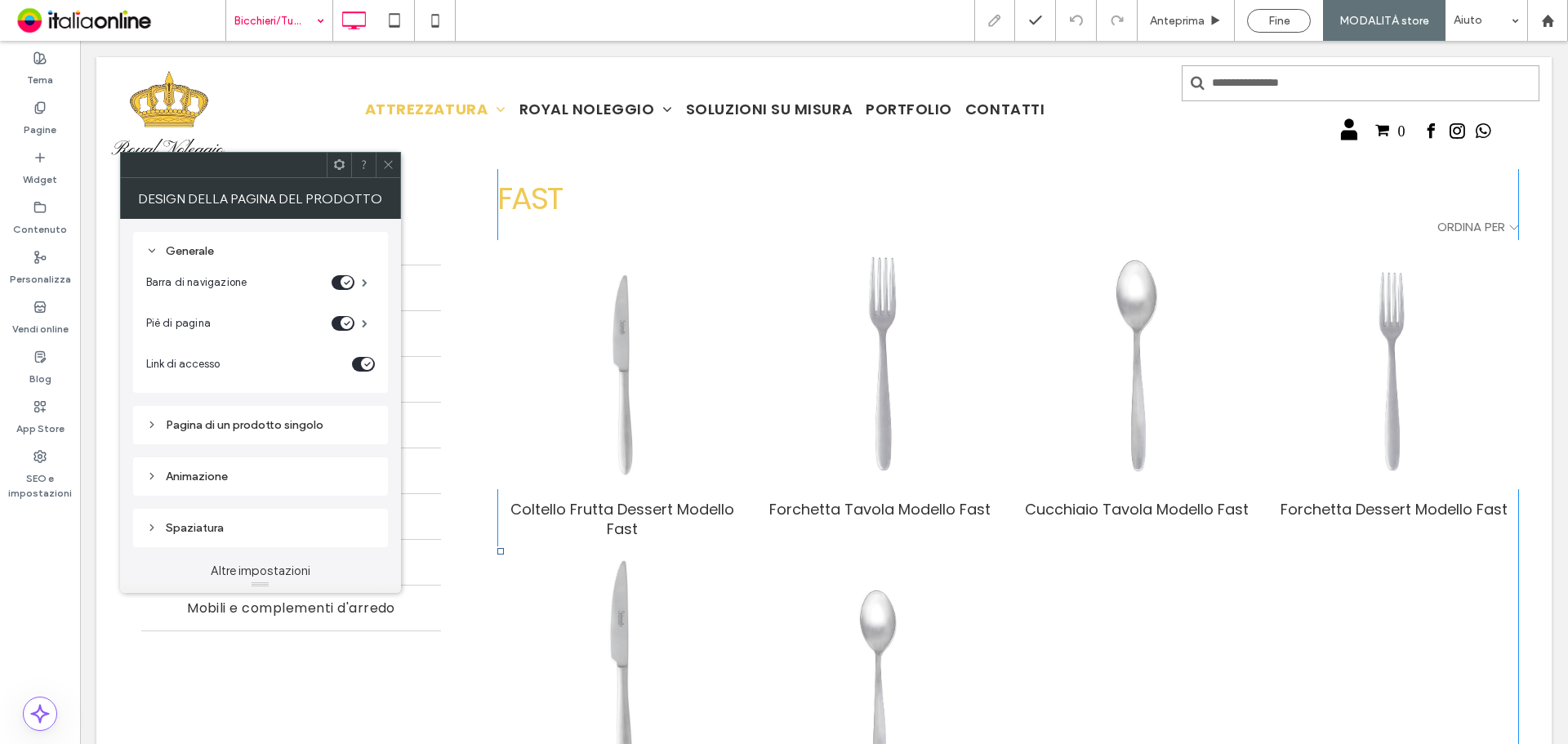
click at [264, 422] on div "Pagina di un prodotto singolo" at bounding box center [260, 425] width 229 height 14
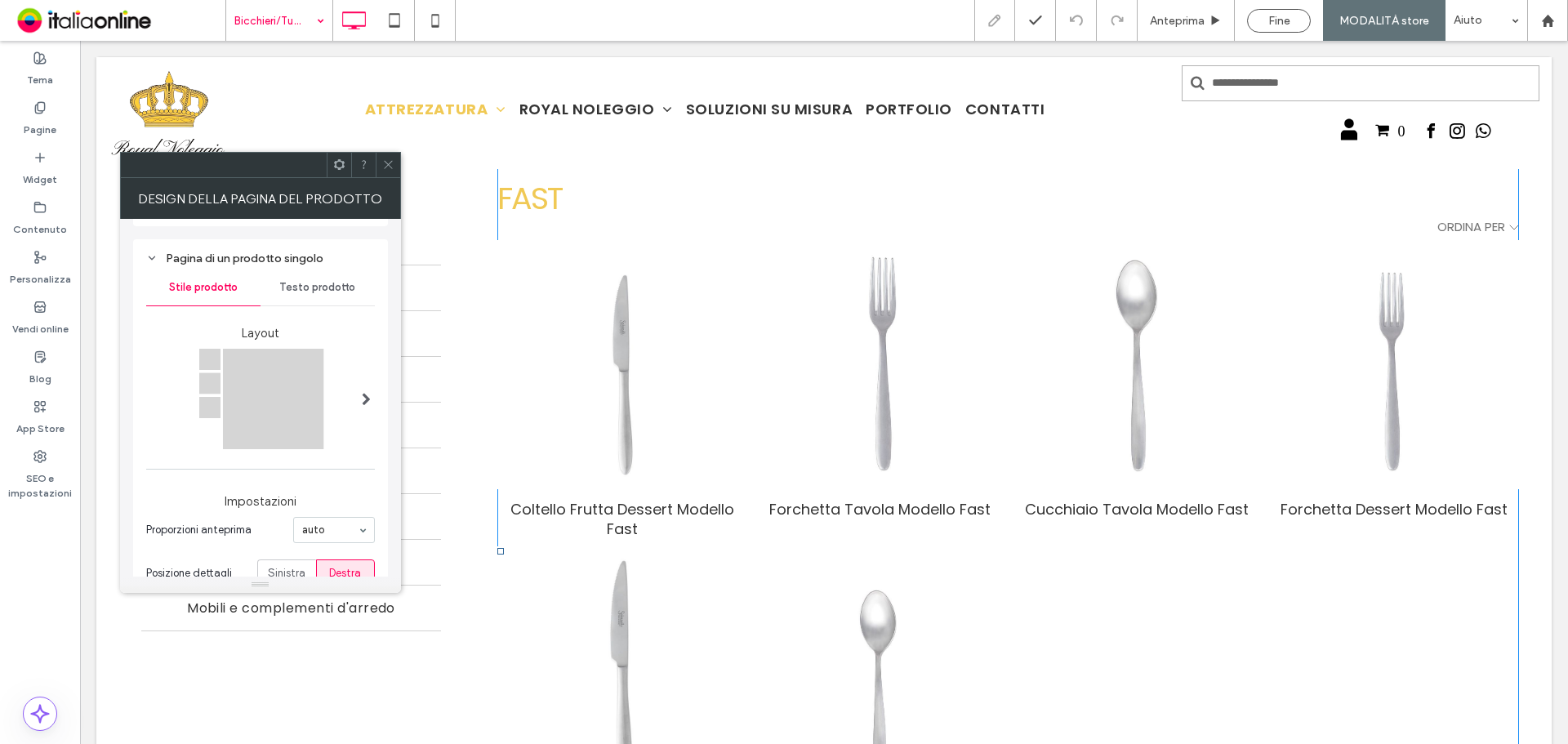
scroll to position [82, 0]
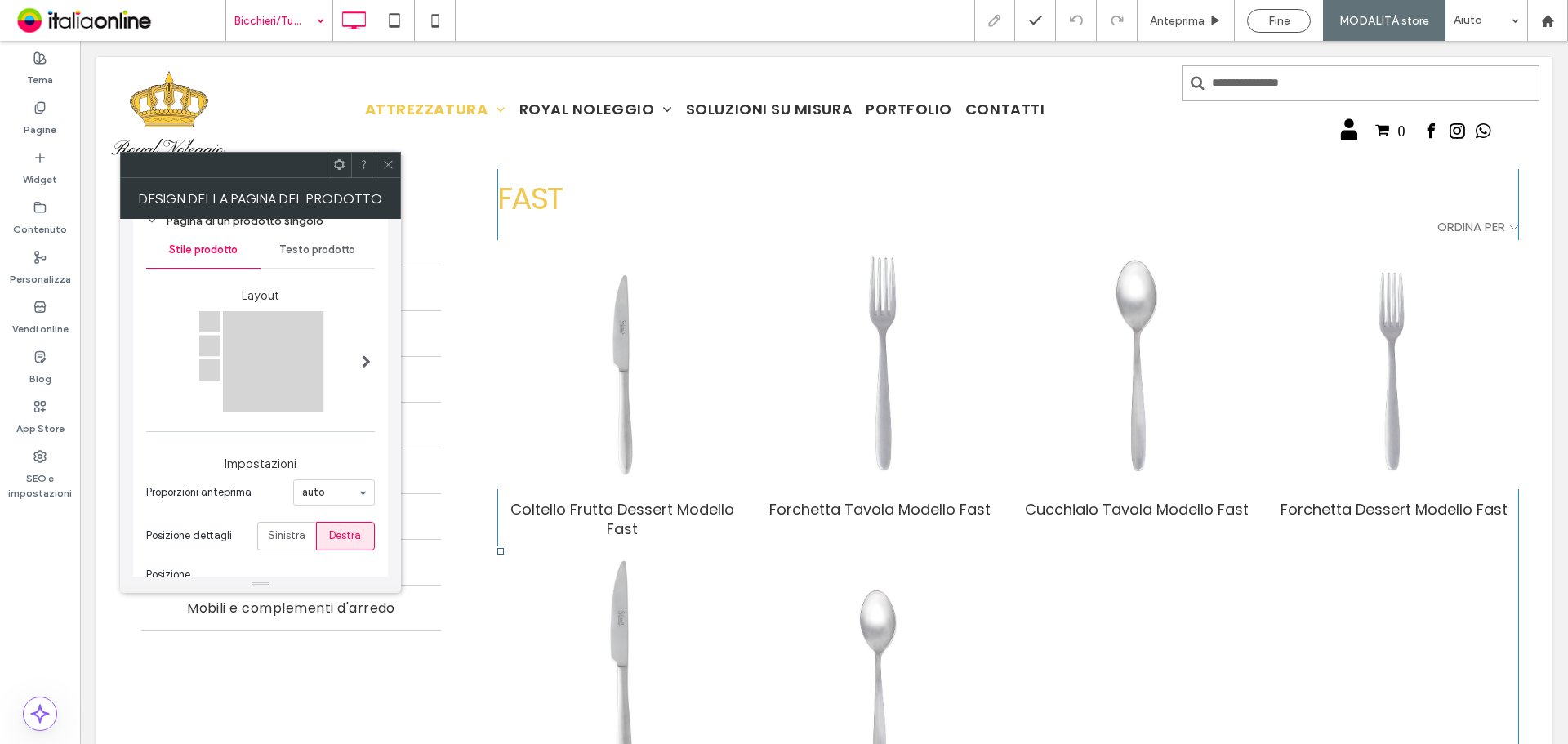
click at [347, 360] on div at bounding box center [261, 361] width 231 height 100
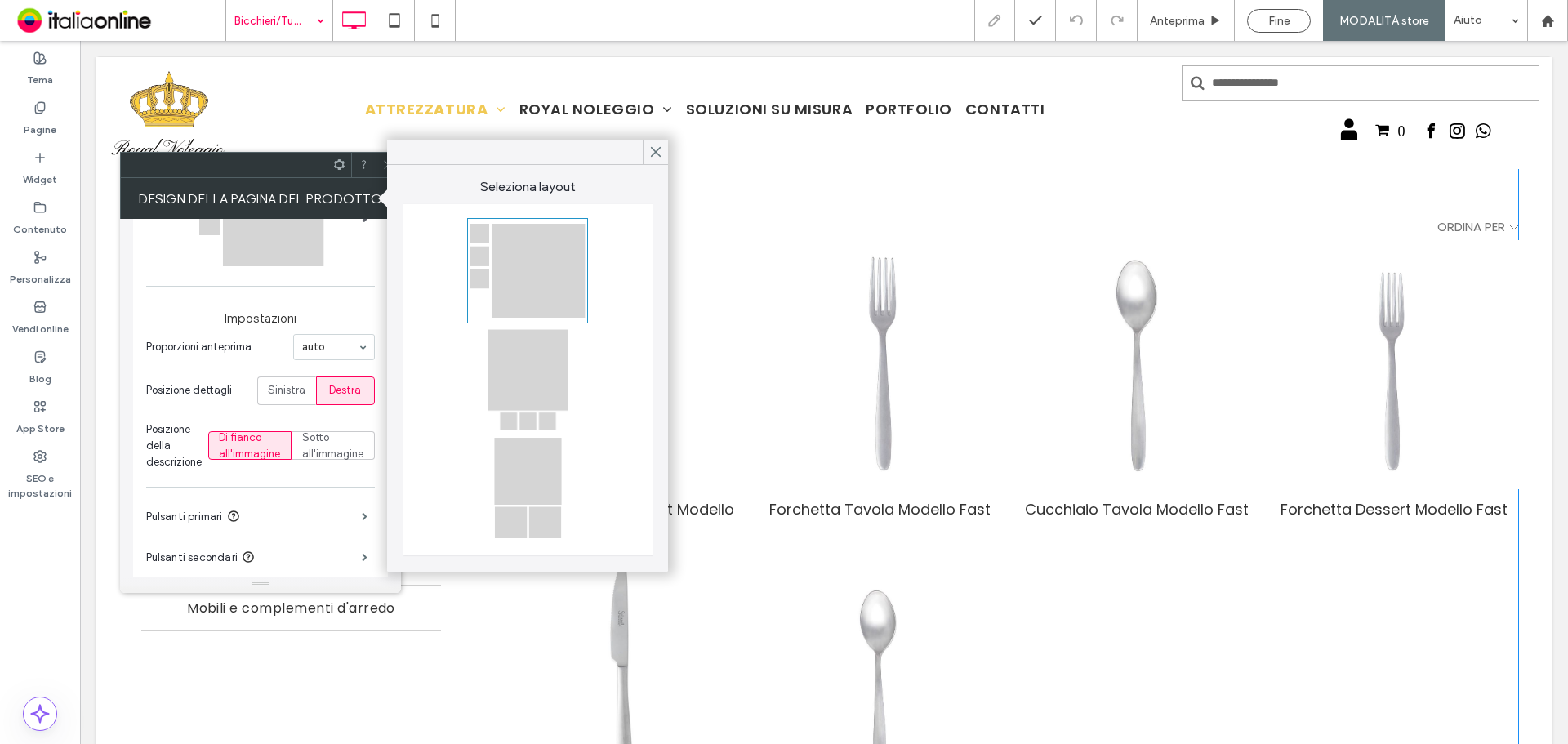
scroll to position [245, 0]
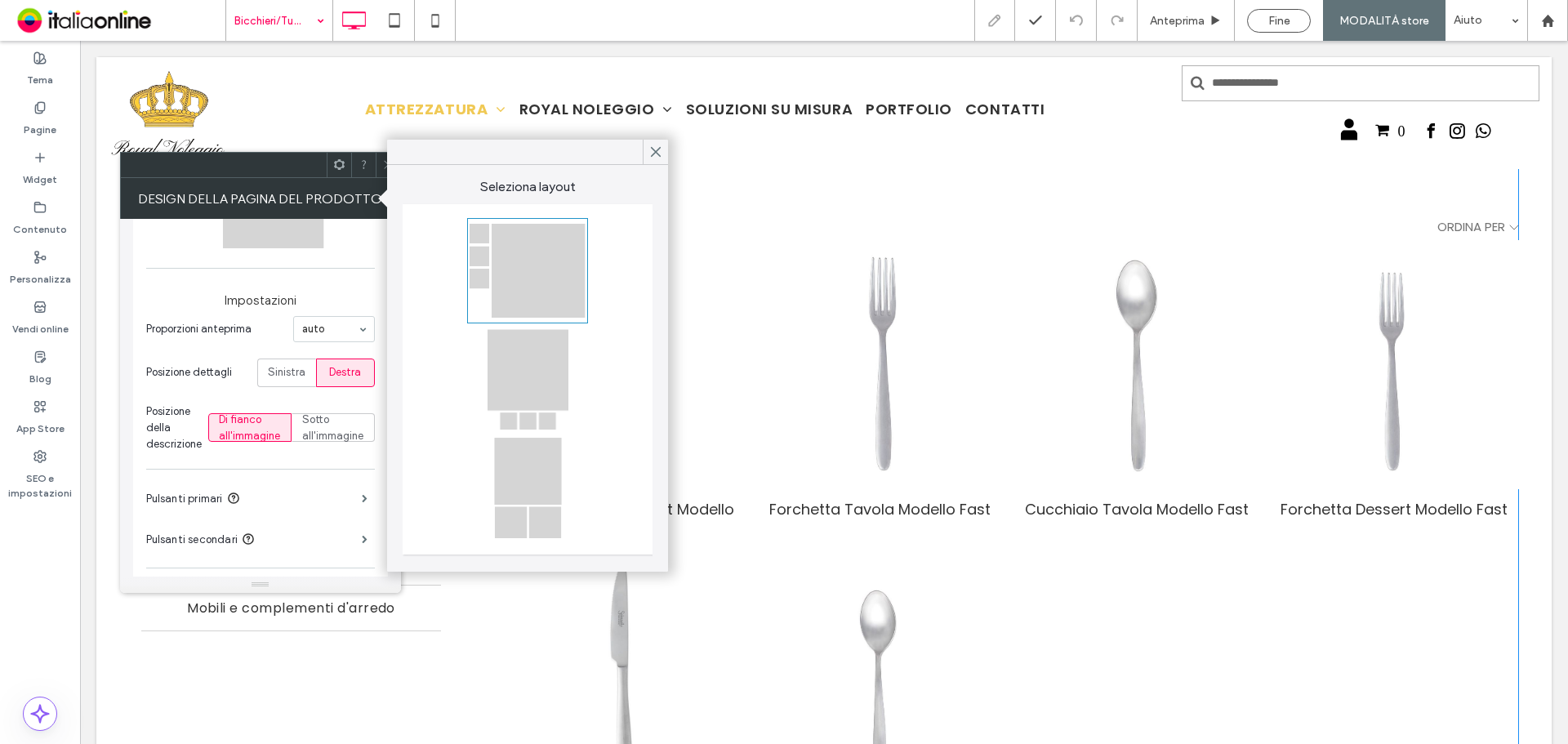
click at [233, 396] on section "Posizione della descrizione Di fianco all'immagine Sotto all'immagine" at bounding box center [260, 428] width 229 height 65
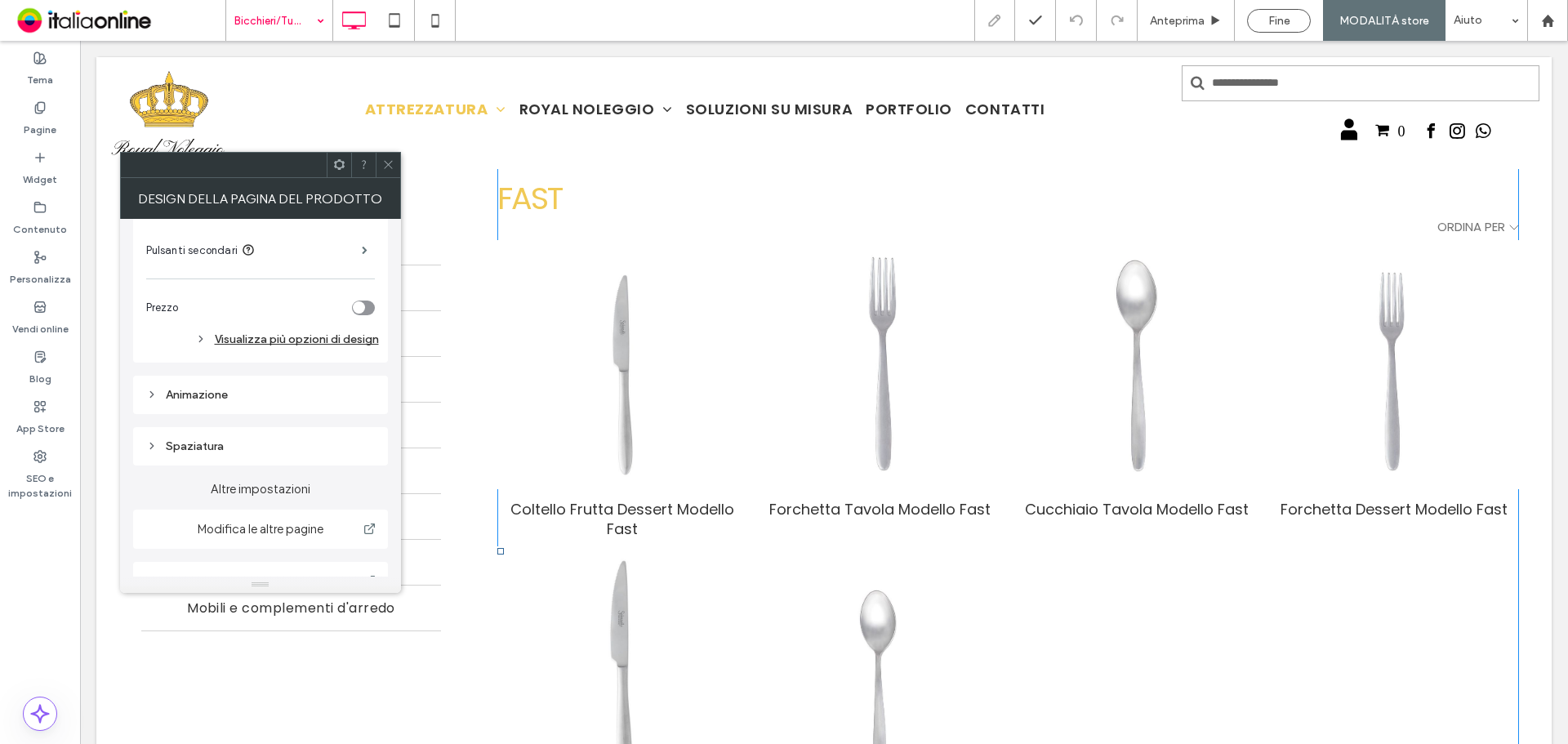
scroll to position [558, 0]
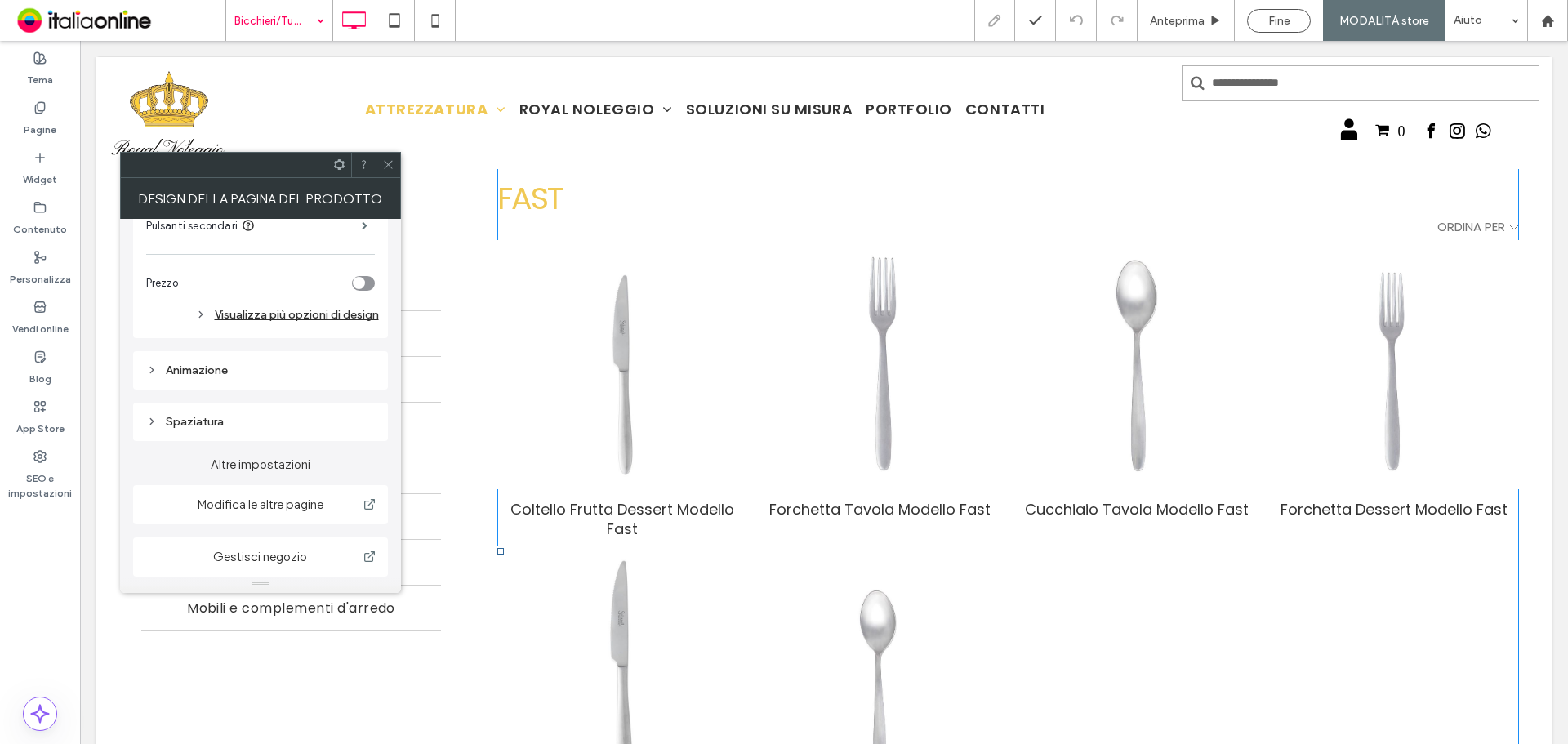
click at [390, 163] on use at bounding box center [388, 165] width 8 height 8
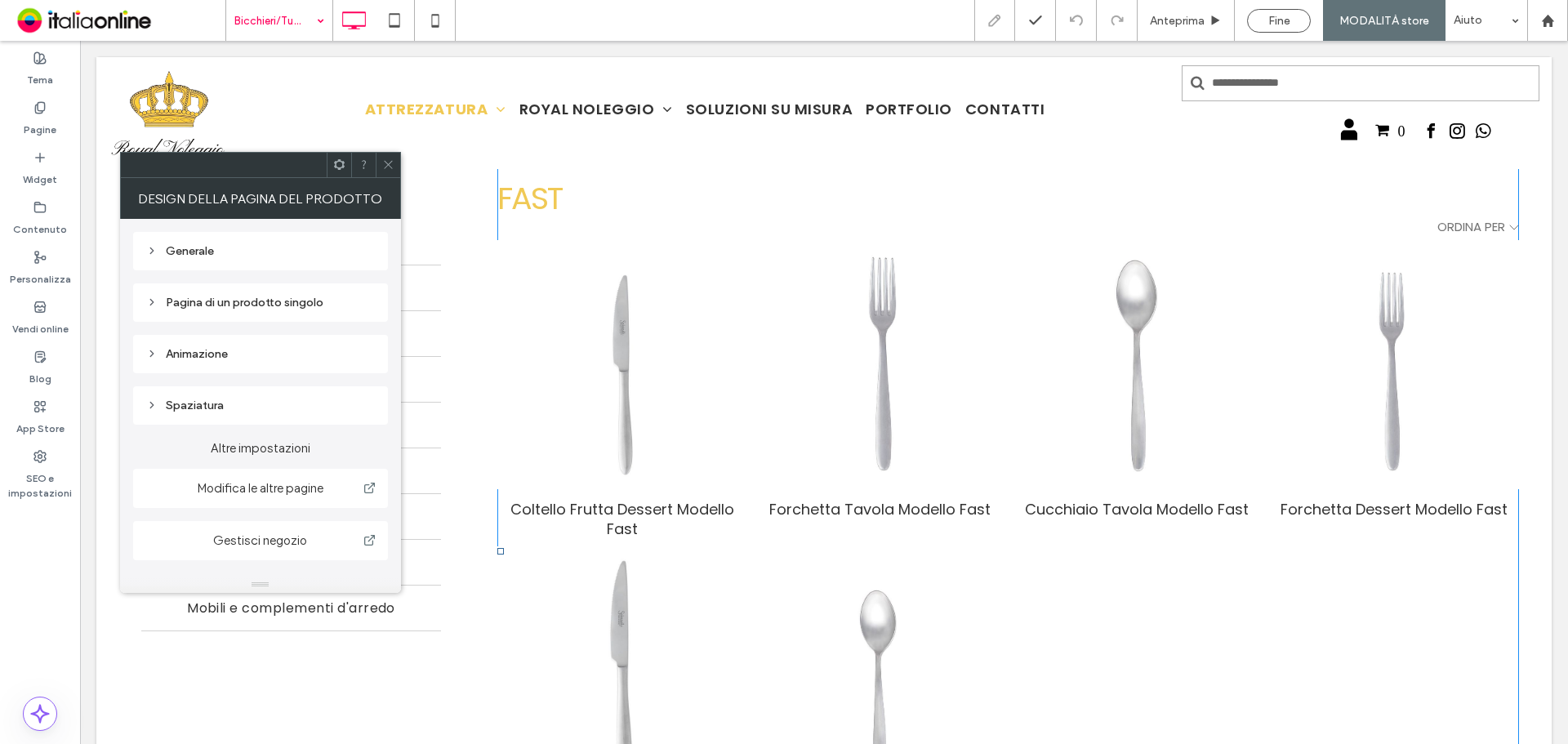
click at [293, 345] on div "Animazione" at bounding box center [260, 354] width 229 height 22
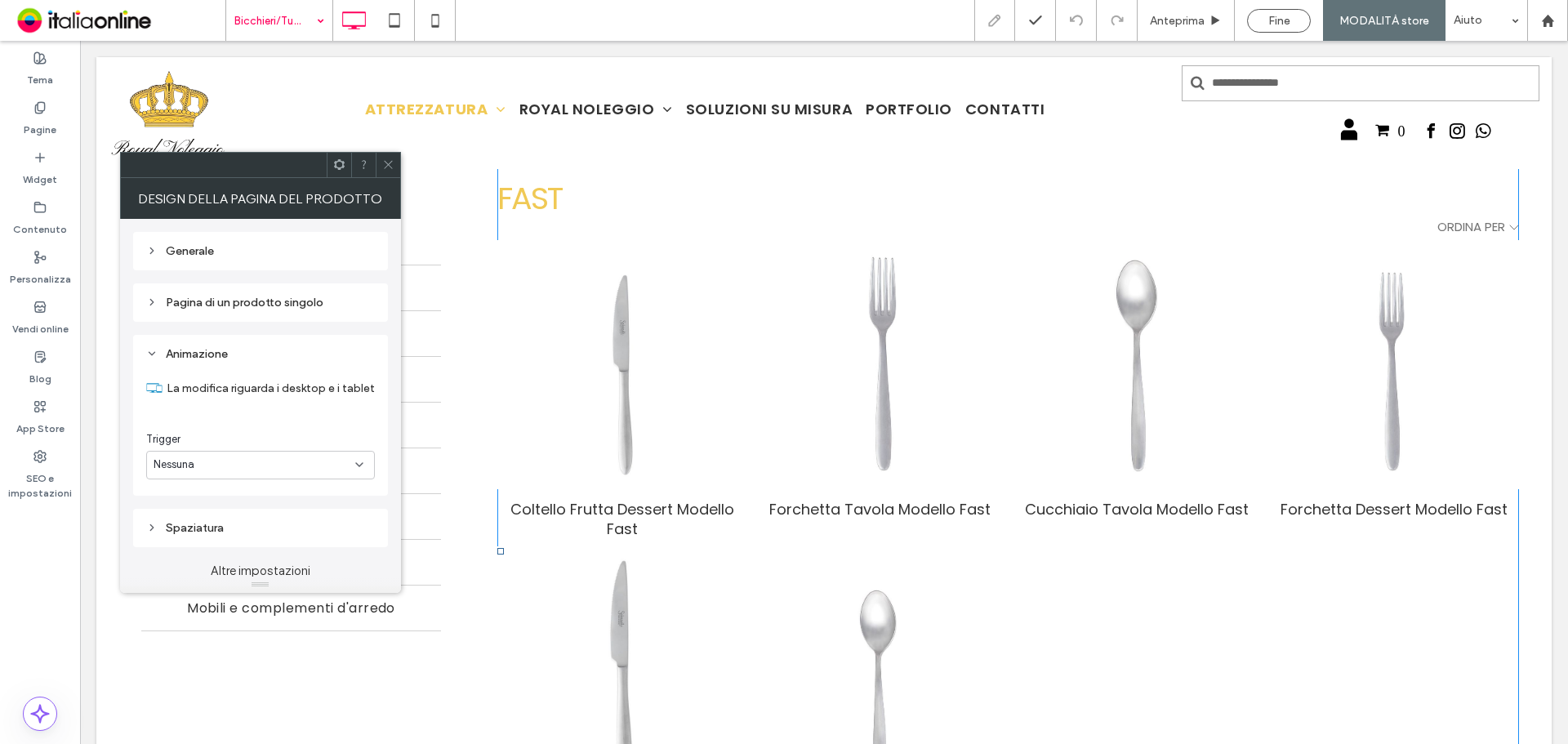
click at [386, 168] on icon at bounding box center [389, 165] width 12 height 12
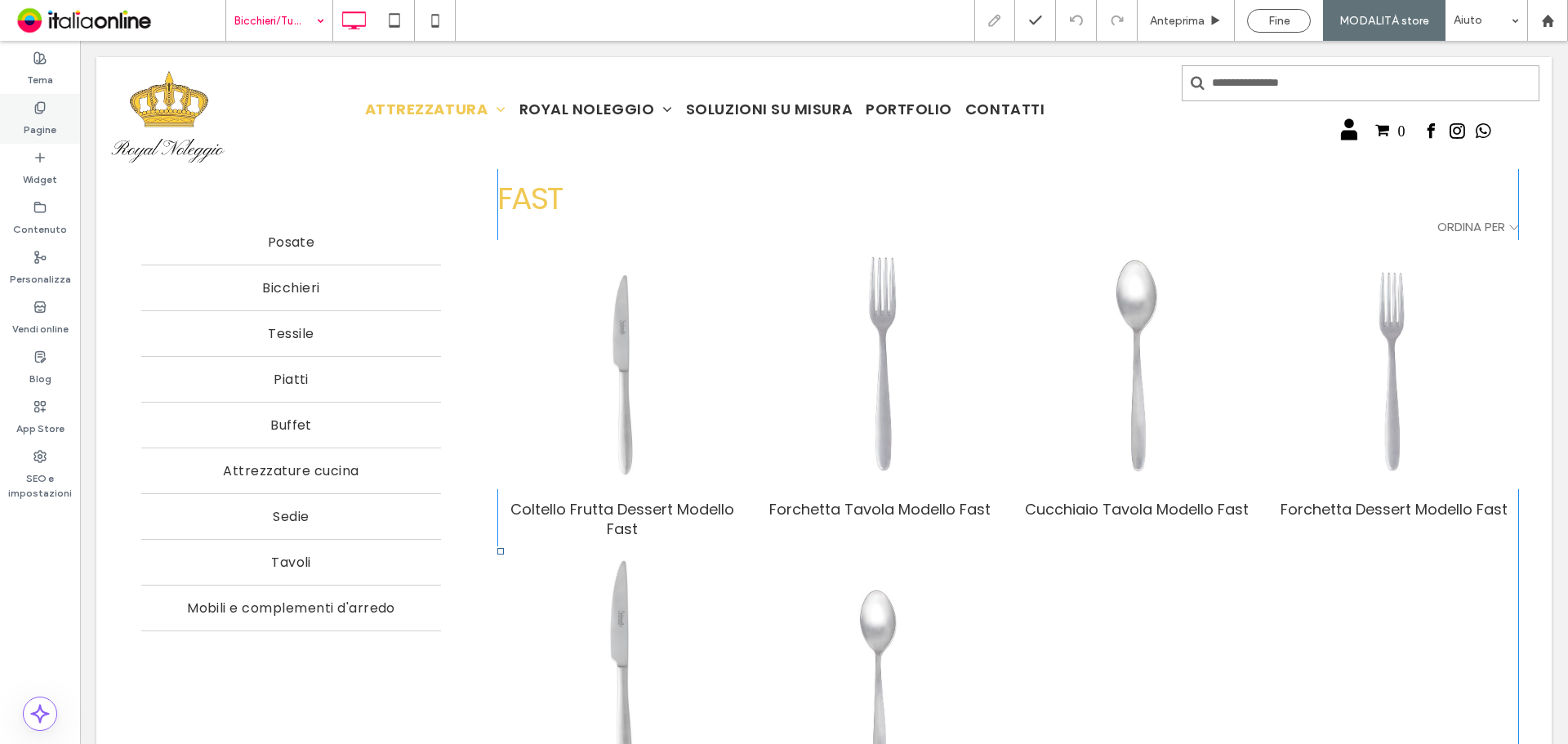
click at [51, 136] on label "Pagine" at bounding box center [40, 125] width 33 height 23
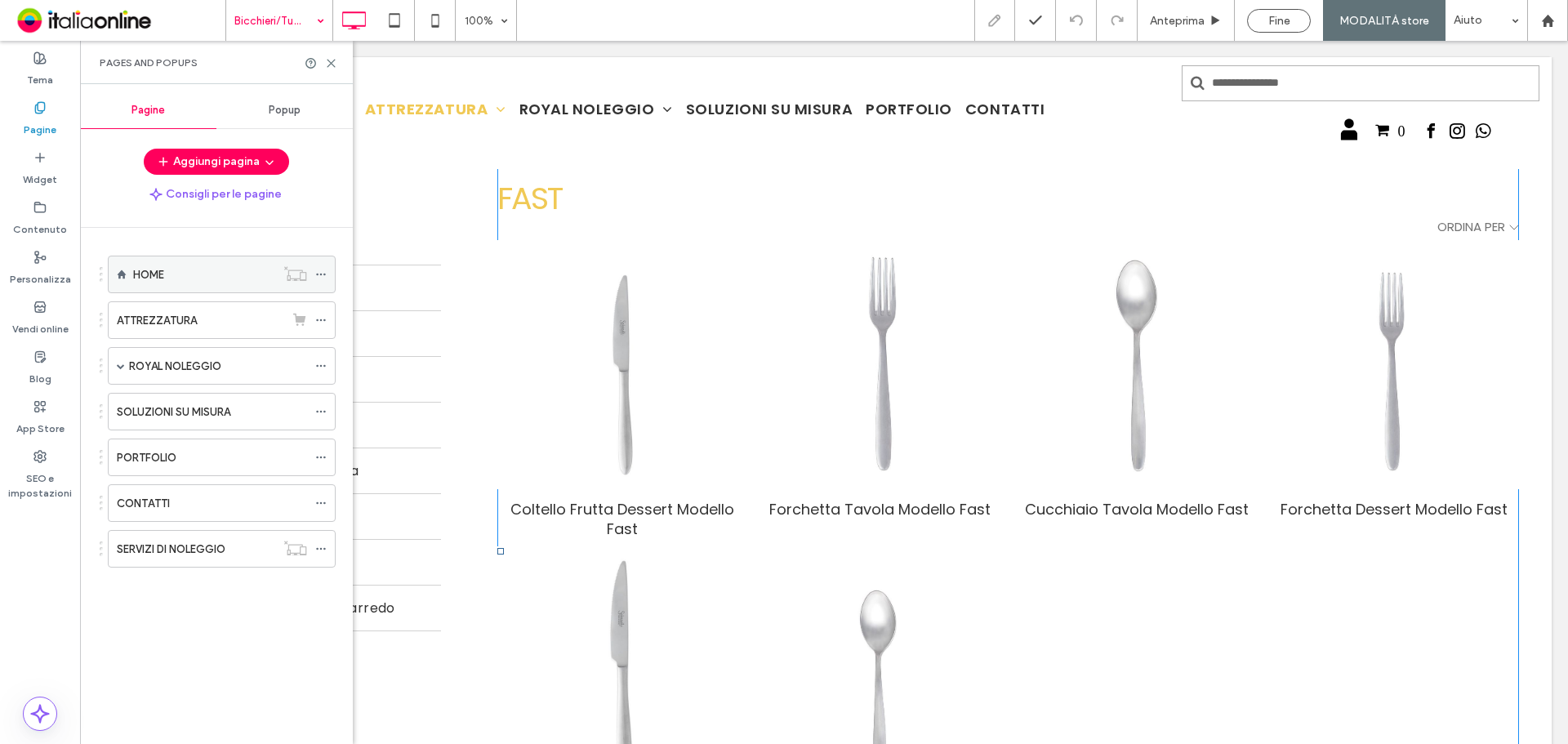
click at [176, 264] on div "HOME" at bounding box center [204, 274] width 142 height 36
click at [331, 68] on div "HOME 100% Anteprima Pubblica di nuovo Aiuto Commenti sito Commenti sito Automat…" at bounding box center [784, 372] width 1568 height 744
click at [332, 63] on use at bounding box center [331, 63] width 7 height 7
